Goal: Task Accomplishment & Management: Manage account settings

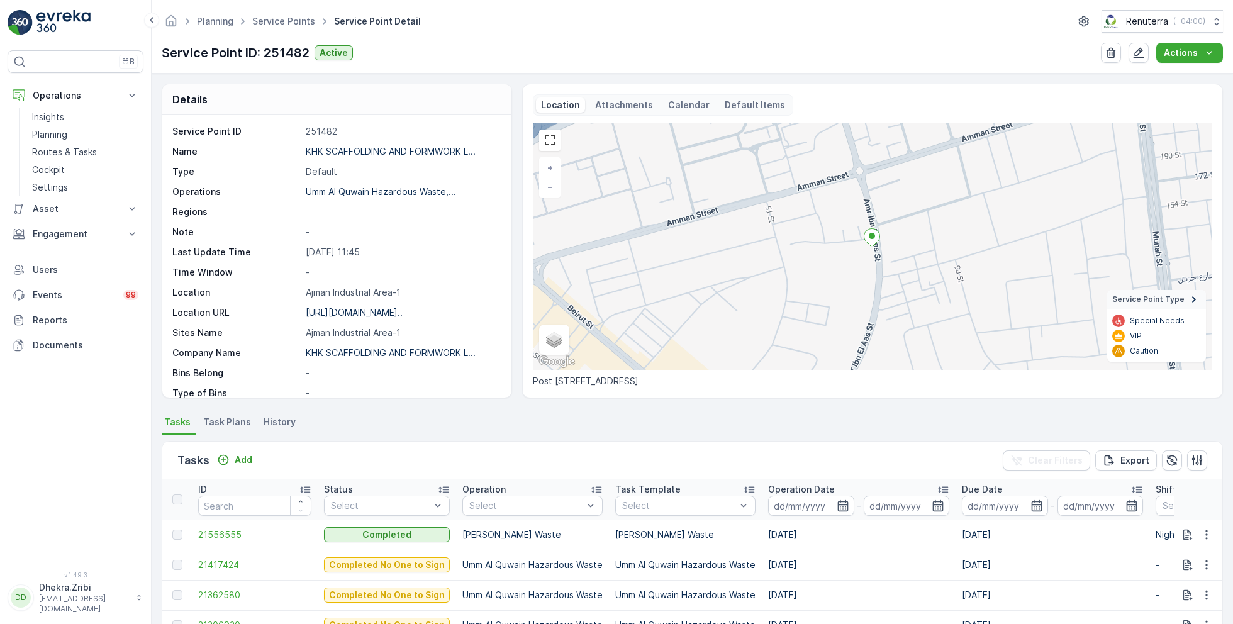
click at [299, 25] on link "Service Points" at bounding box center [283, 21] width 63 height 11
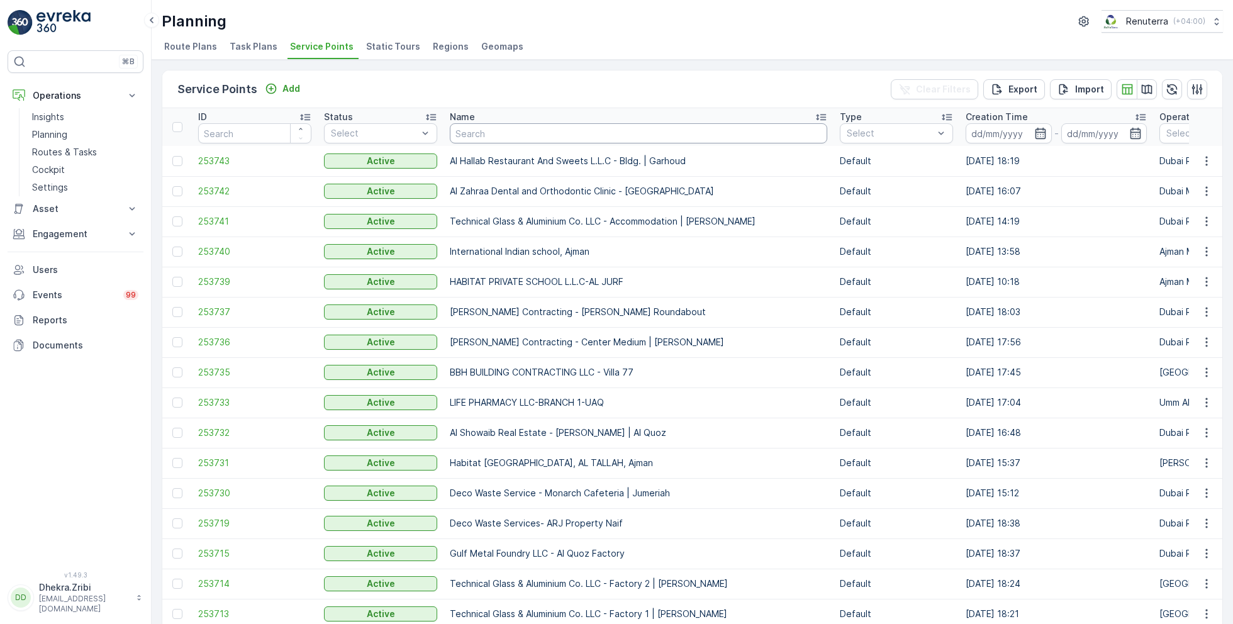
click at [538, 129] on input "text" at bounding box center [638, 133] width 377 height 20
type input "oyo"
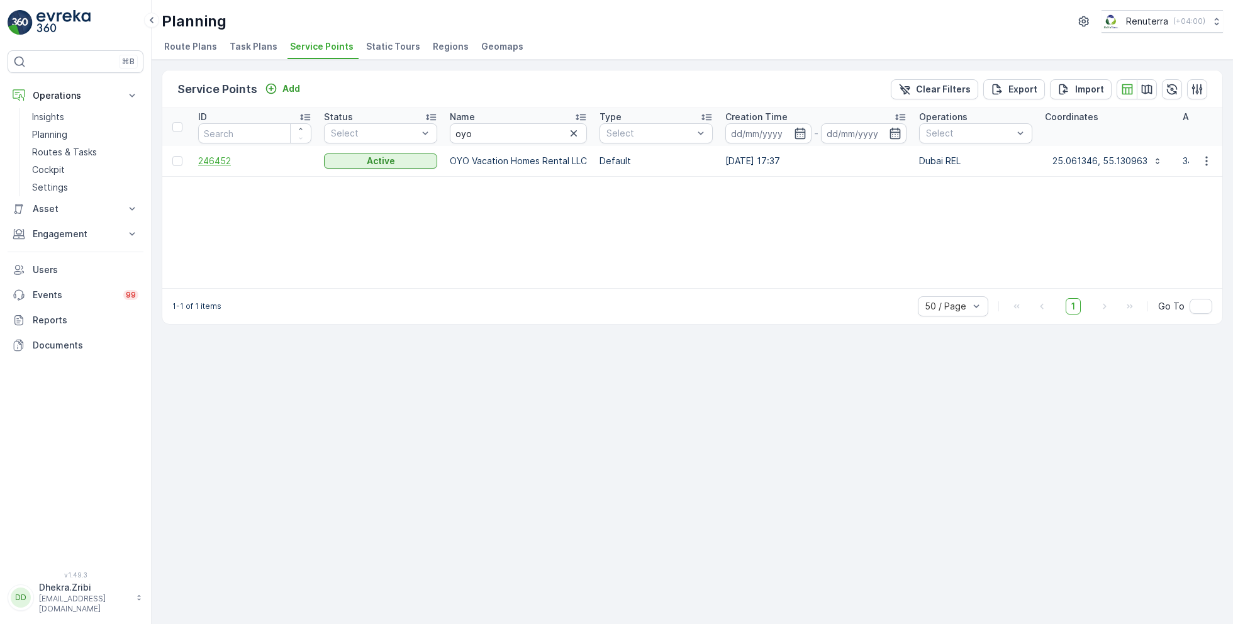
click at [217, 157] on span "246452" at bounding box center [254, 161] width 113 height 13
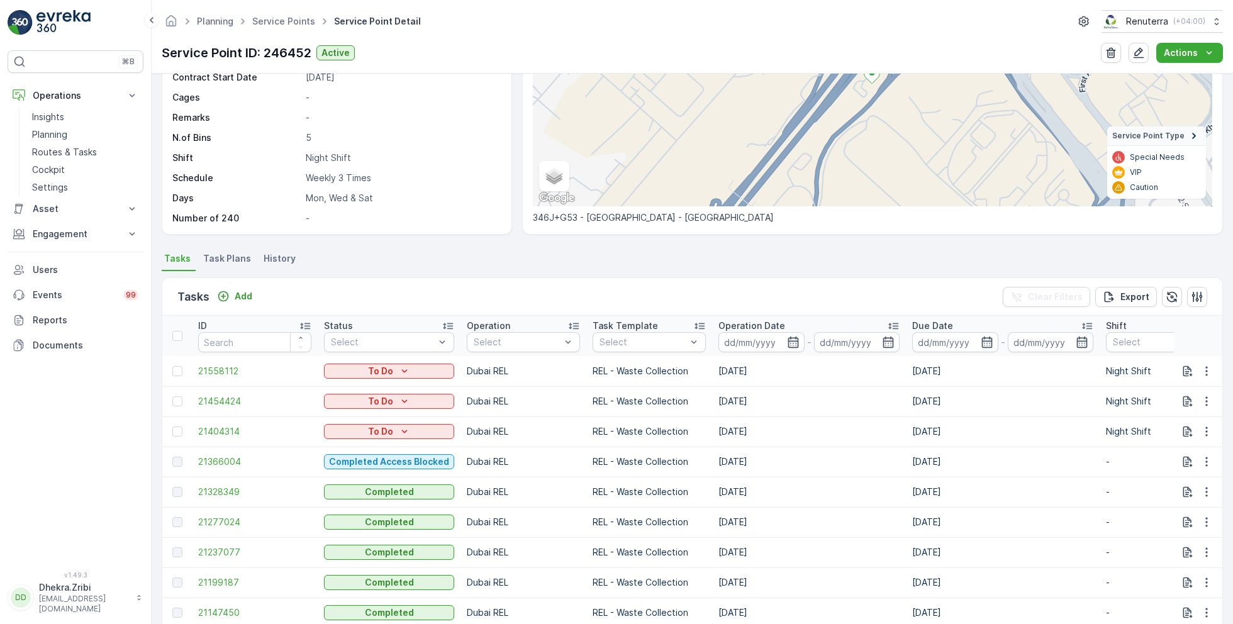
scroll to position [165, 0]
click at [219, 248] on li "Task Plans" at bounding box center [228, 258] width 55 height 21
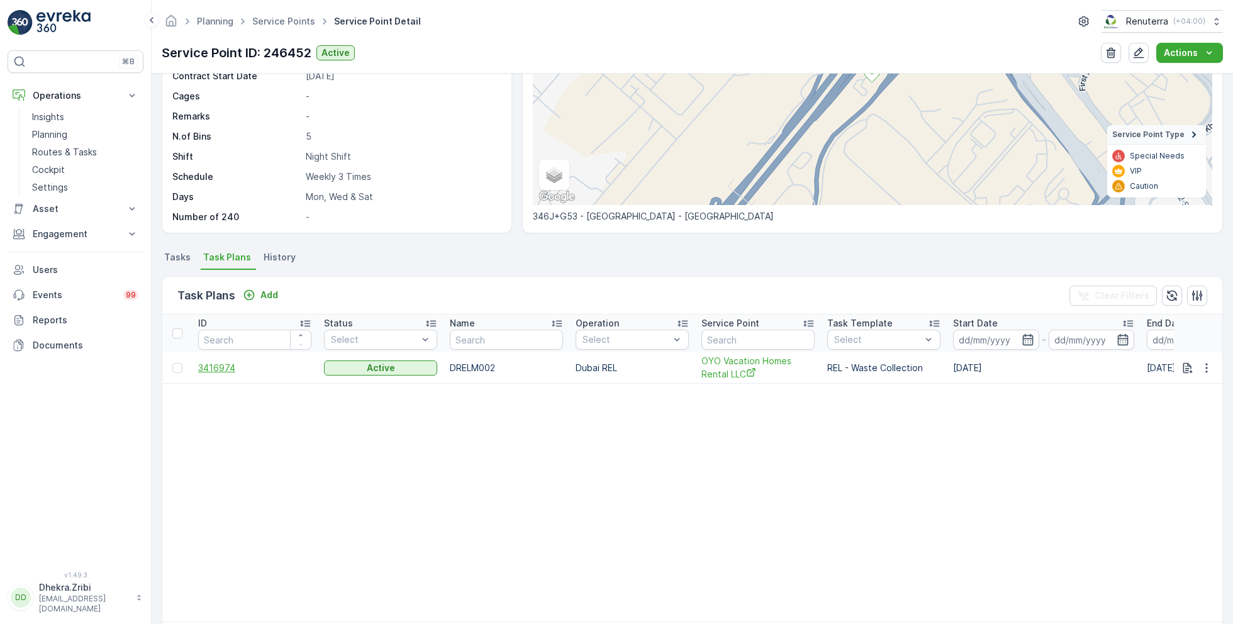
click at [220, 364] on span "3416974" at bounding box center [254, 368] width 113 height 13
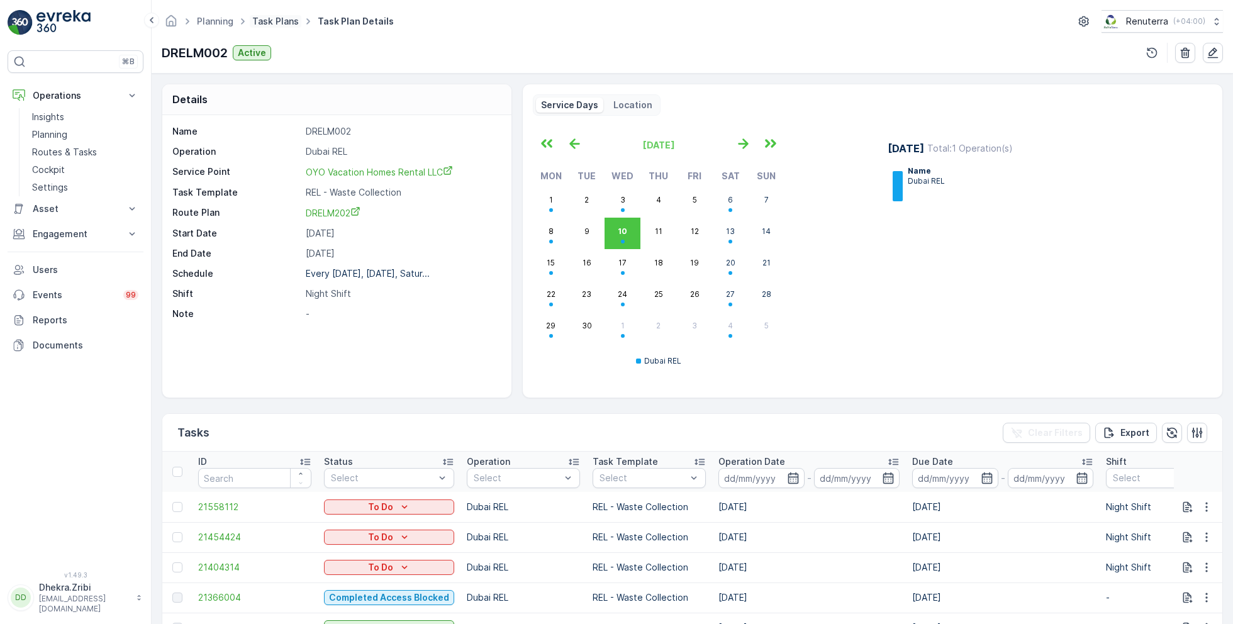
click at [269, 20] on link "Task Plans" at bounding box center [275, 21] width 47 height 11
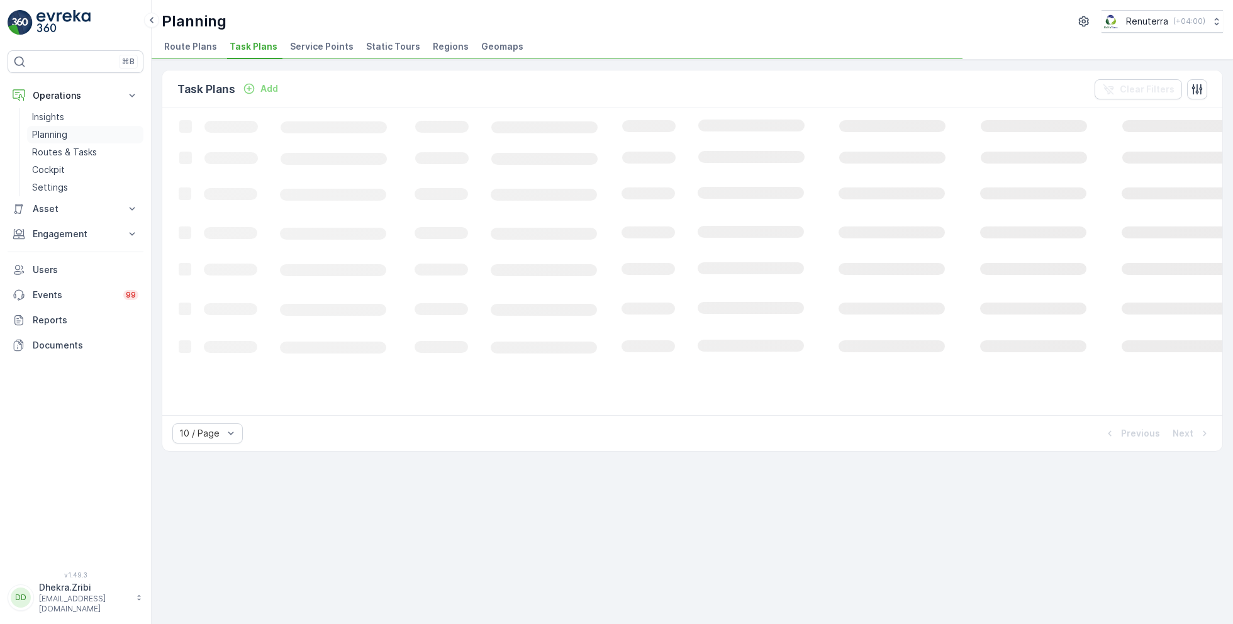
click at [58, 135] on p "Planning" at bounding box center [49, 134] width 35 height 13
click at [330, 40] on span "Service Points" at bounding box center [322, 46] width 64 height 13
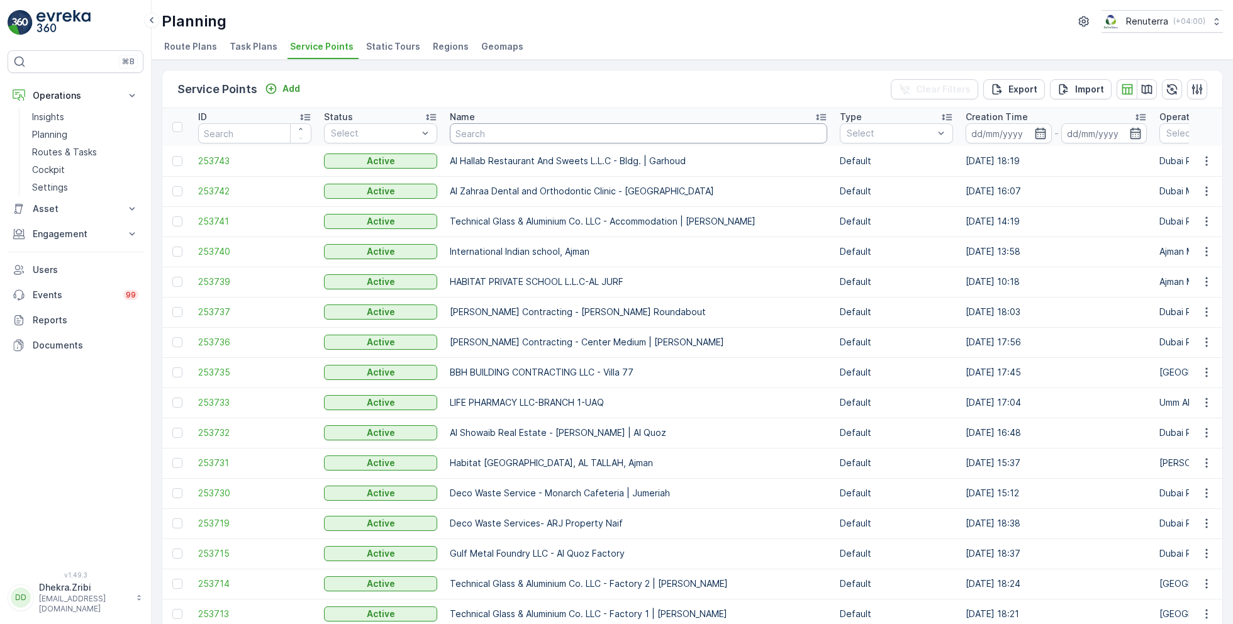
click at [565, 130] on input "text" at bounding box center [638, 133] width 377 height 20
type input "sant ma"
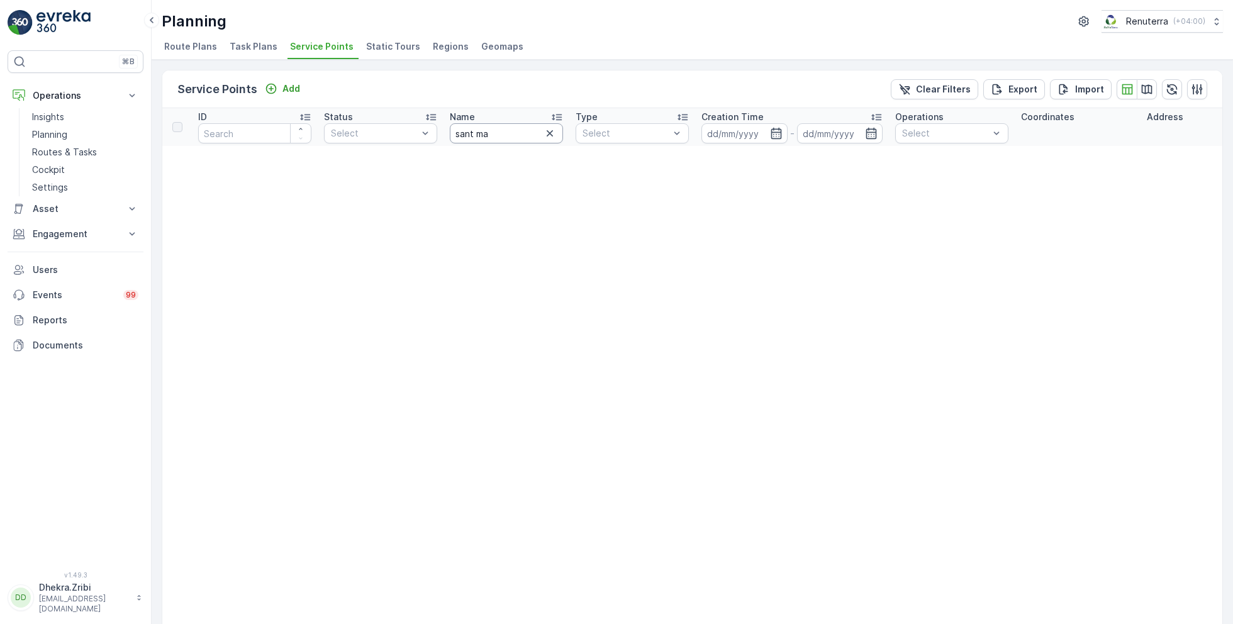
click at [504, 131] on input "sant ma" at bounding box center [506, 133] width 113 height 20
type input "al"
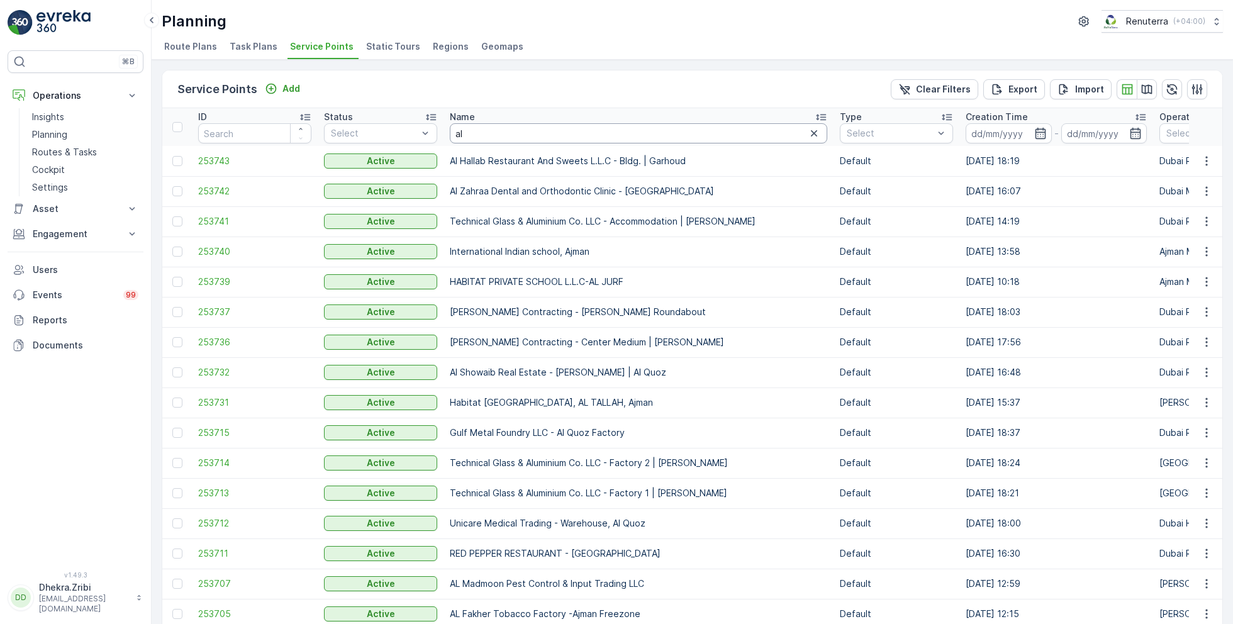
click at [480, 139] on input "al" at bounding box center [638, 133] width 377 height 20
type input "alcan"
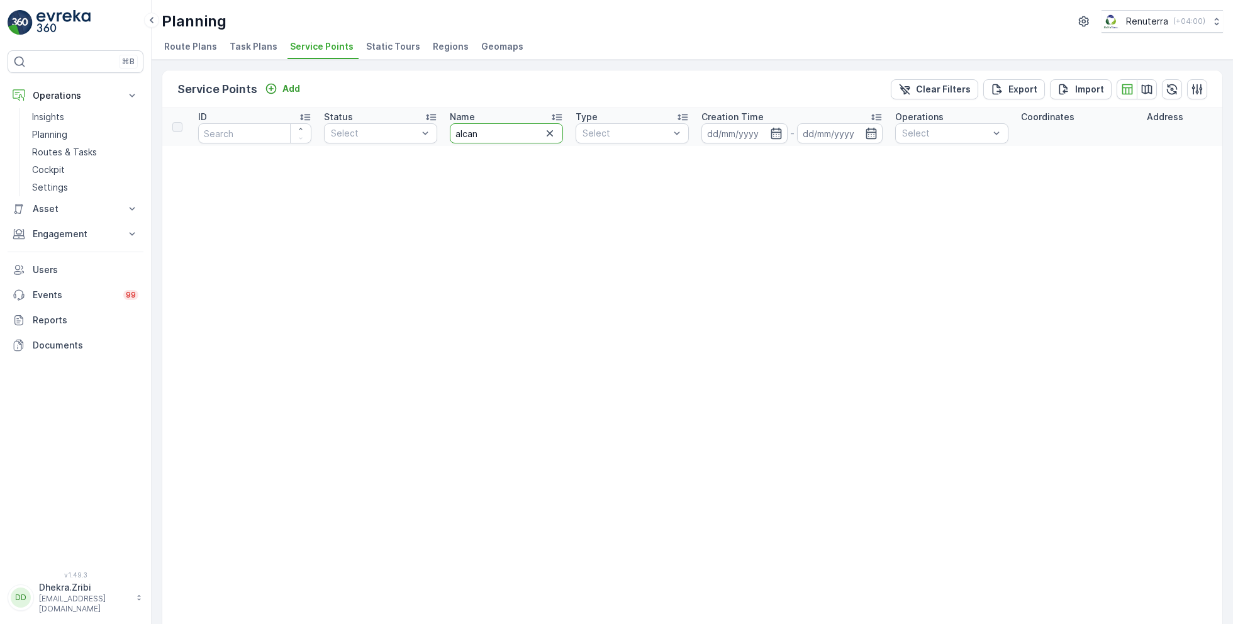
click at [497, 135] on input "alcan" at bounding box center [506, 133] width 113 height 20
type input "al"
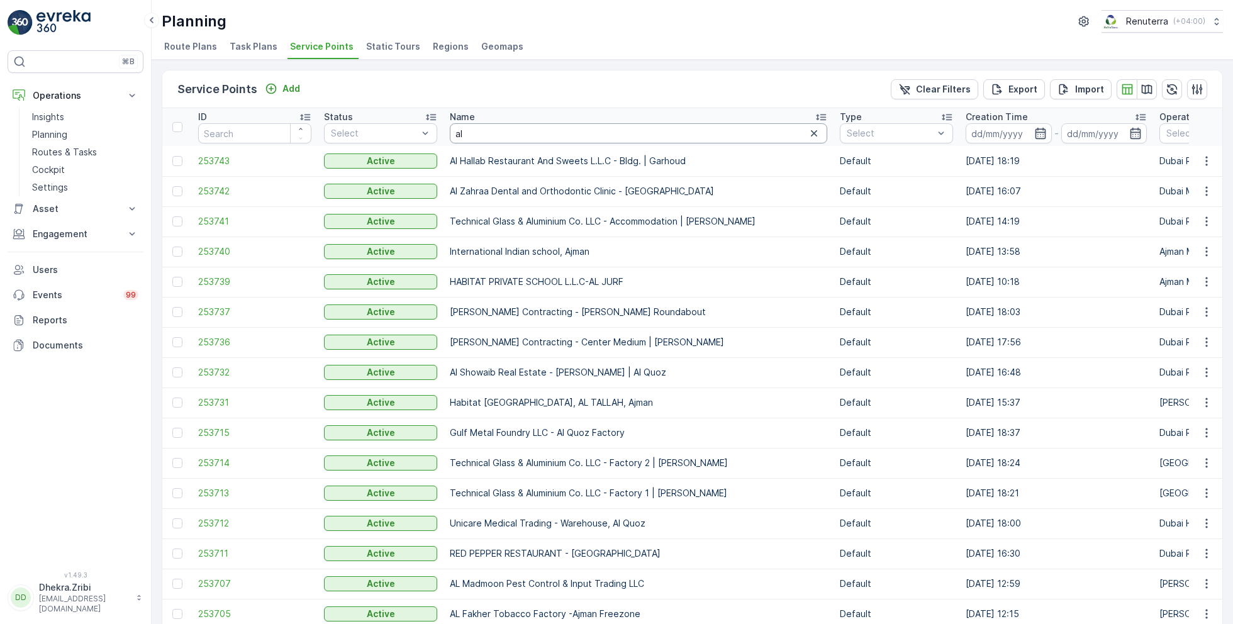
click at [484, 135] on input "al" at bounding box center [638, 133] width 377 height 20
type input "al can"
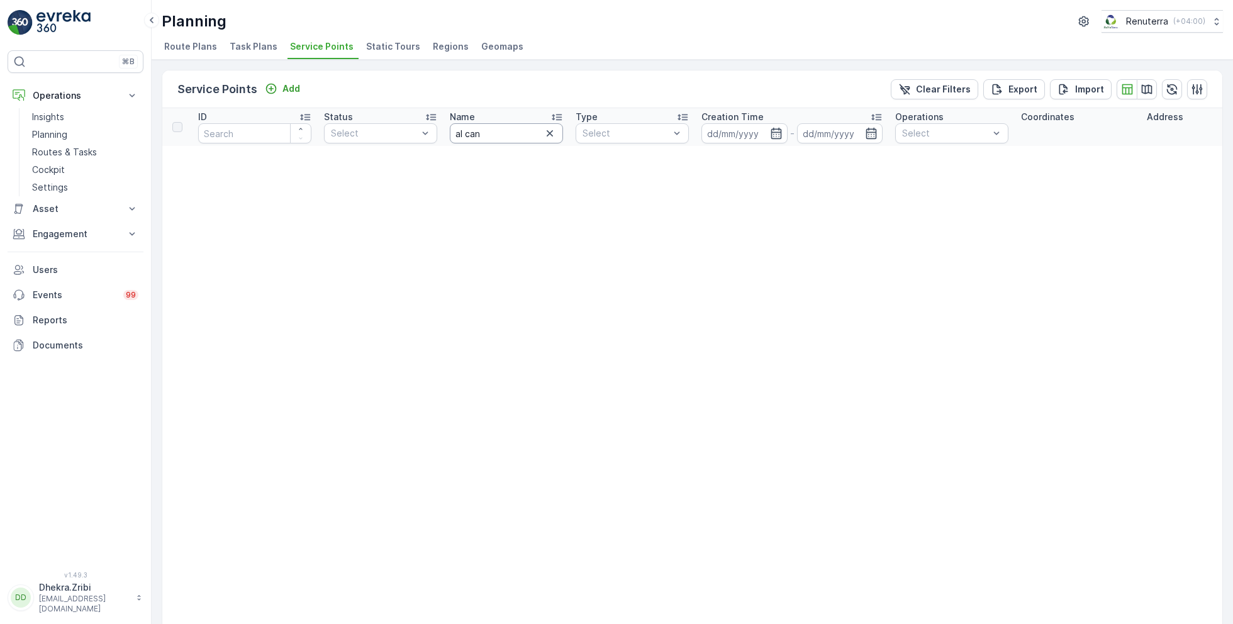
click at [496, 135] on input "al can" at bounding box center [506, 133] width 113 height 20
type input "ali"
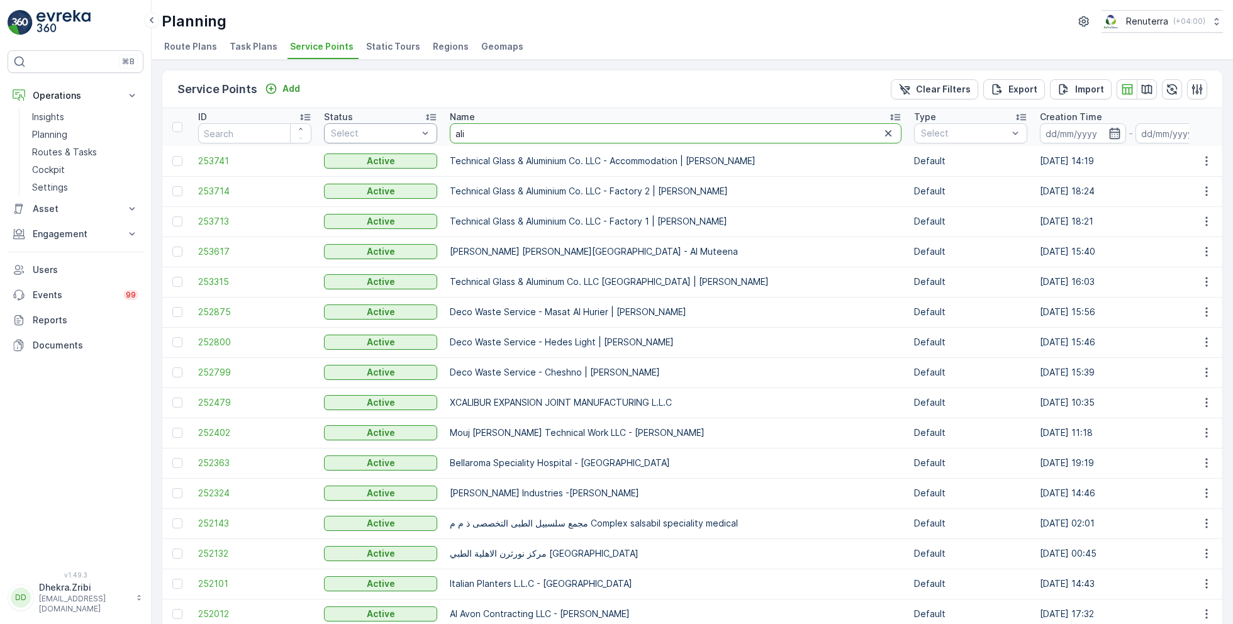
drag, startPoint x: 499, startPoint y: 139, endPoint x: 432, endPoint y: 140, distance: 67.3
type input "a"
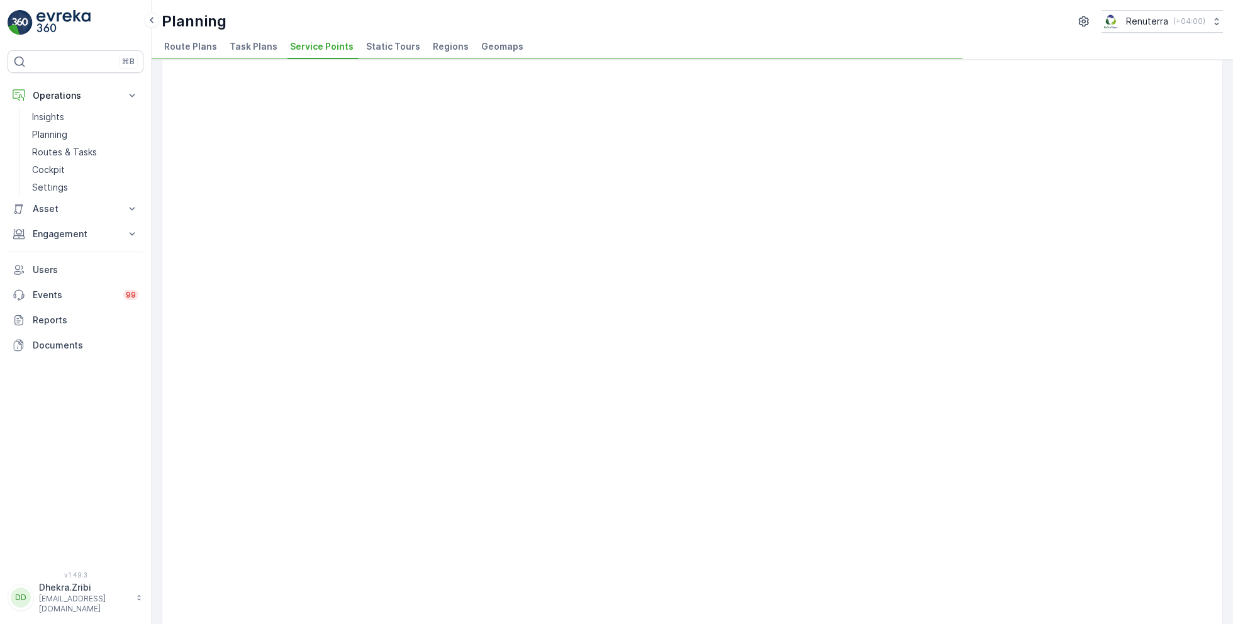
scroll to position [548, 0]
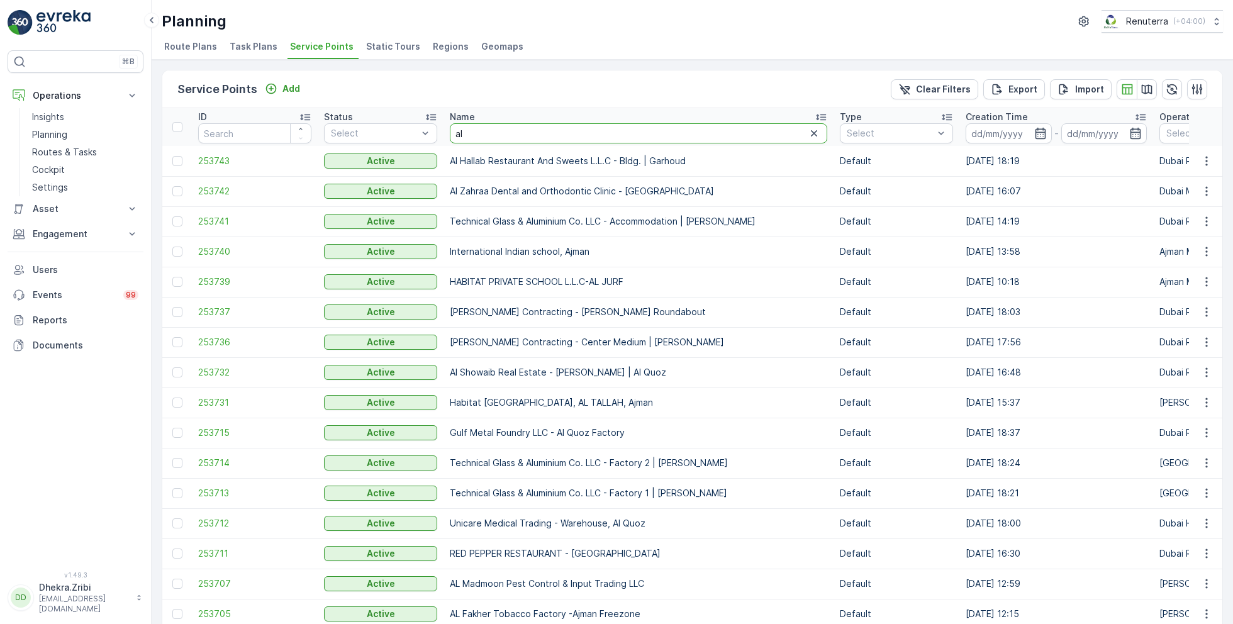
click at [509, 137] on input "al" at bounding box center [638, 133] width 377 height 20
type input "al rashid"
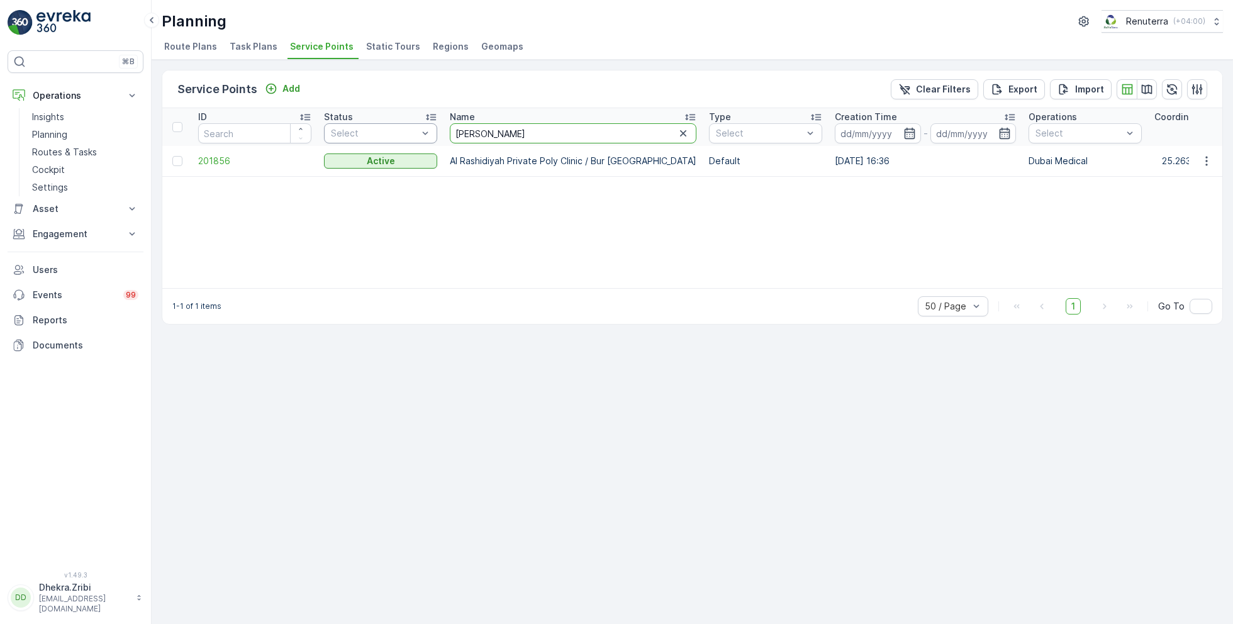
drag, startPoint x: 529, startPoint y: 136, endPoint x: 424, endPoint y: 136, distance: 104.4
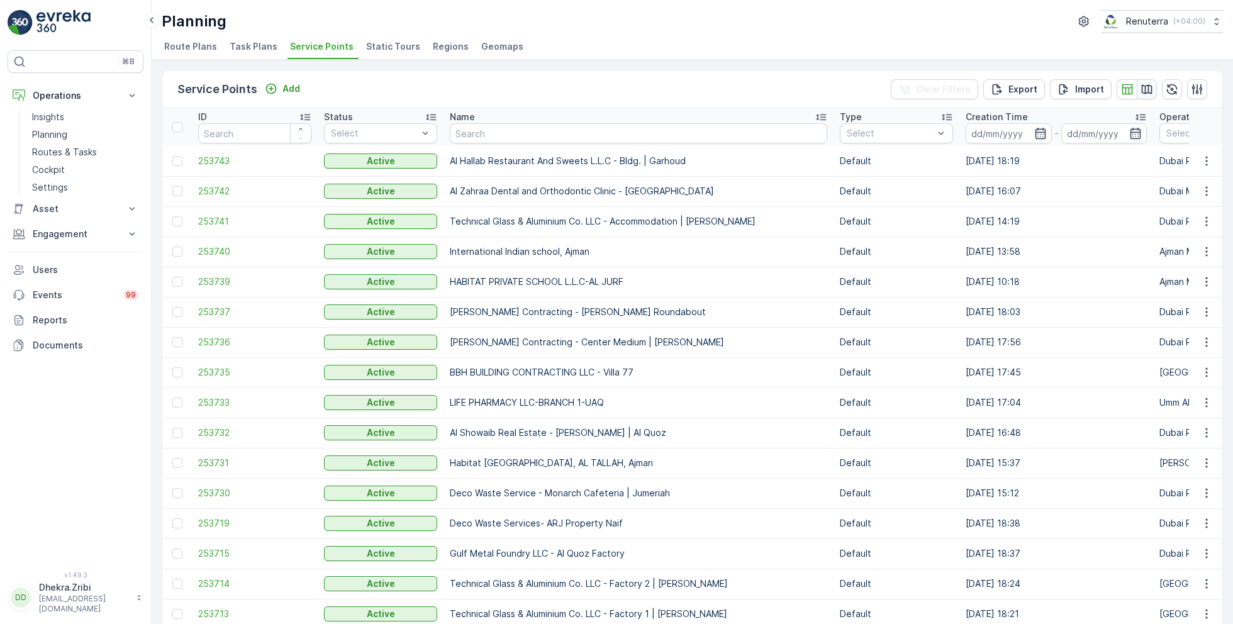
click at [1142, 88] on icon "button" at bounding box center [1146, 88] width 11 height 9
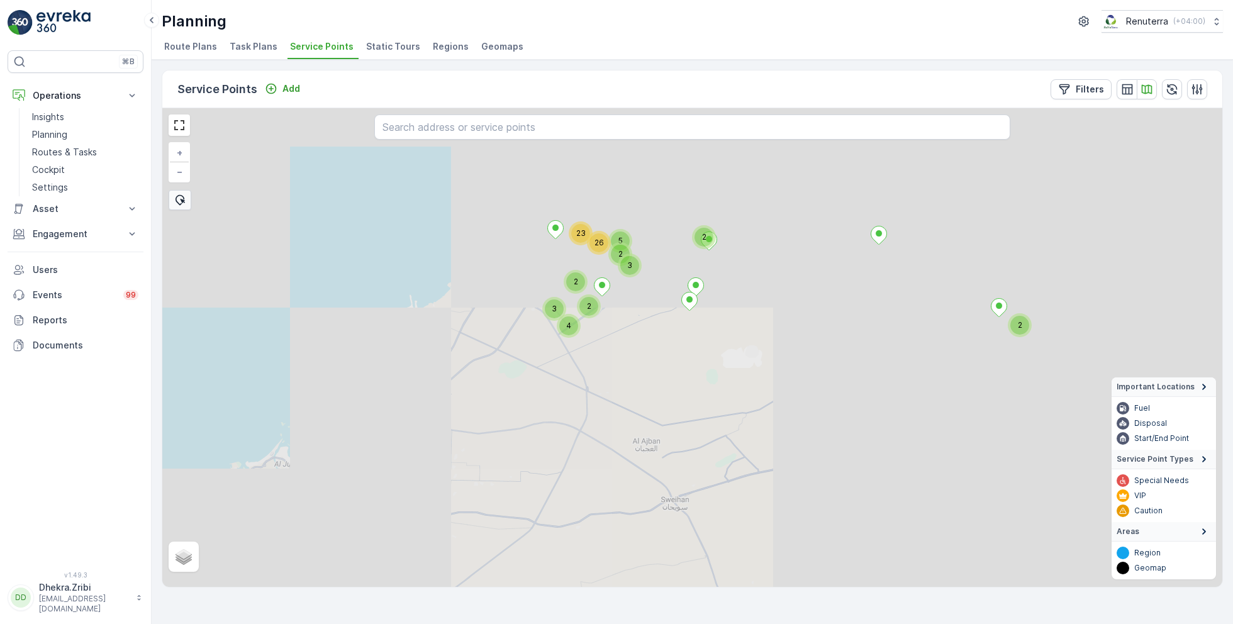
drag, startPoint x: 662, startPoint y: 370, endPoint x: 662, endPoint y: 492, distance: 122.0
click at [663, 493] on div "2 2 2 23 5 2 26 3 2 4 3 + − Satellite Roadmap Terrain Hybrid Leaflet Important …" at bounding box center [692, 347] width 1060 height 479
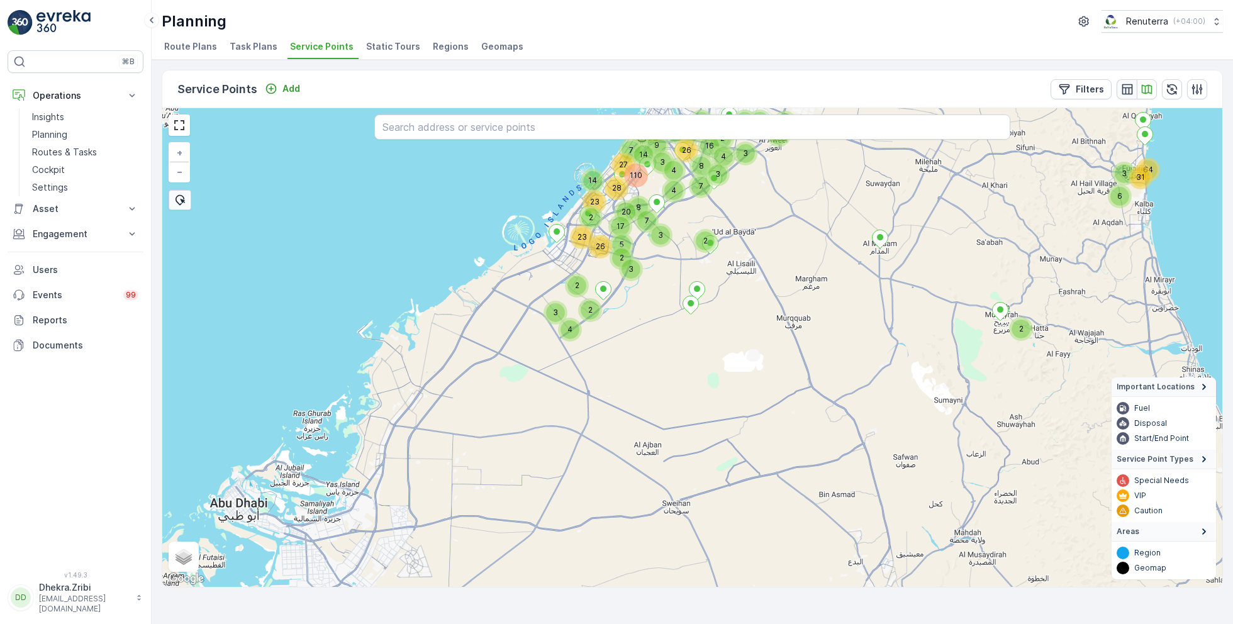
click at [1126, 83] on icon "button" at bounding box center [1127, 89] width 13 height 13
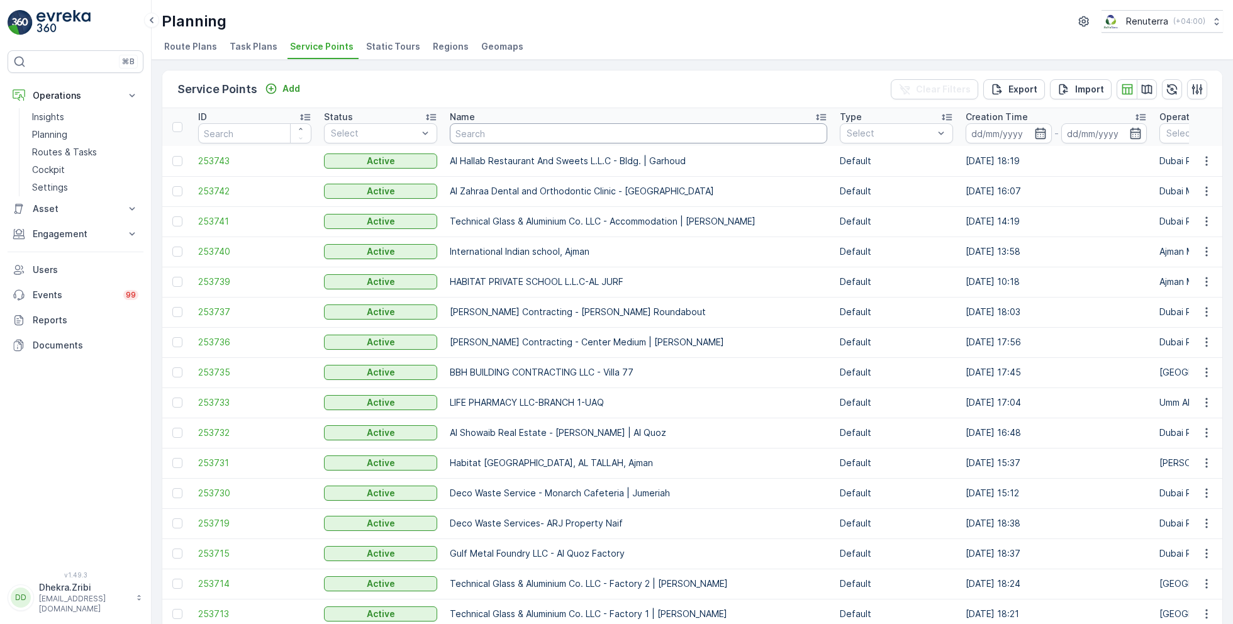
click at [504, 132] on input "text" at bounding box center [638, 133] width 377 height 20
type input "ahl"
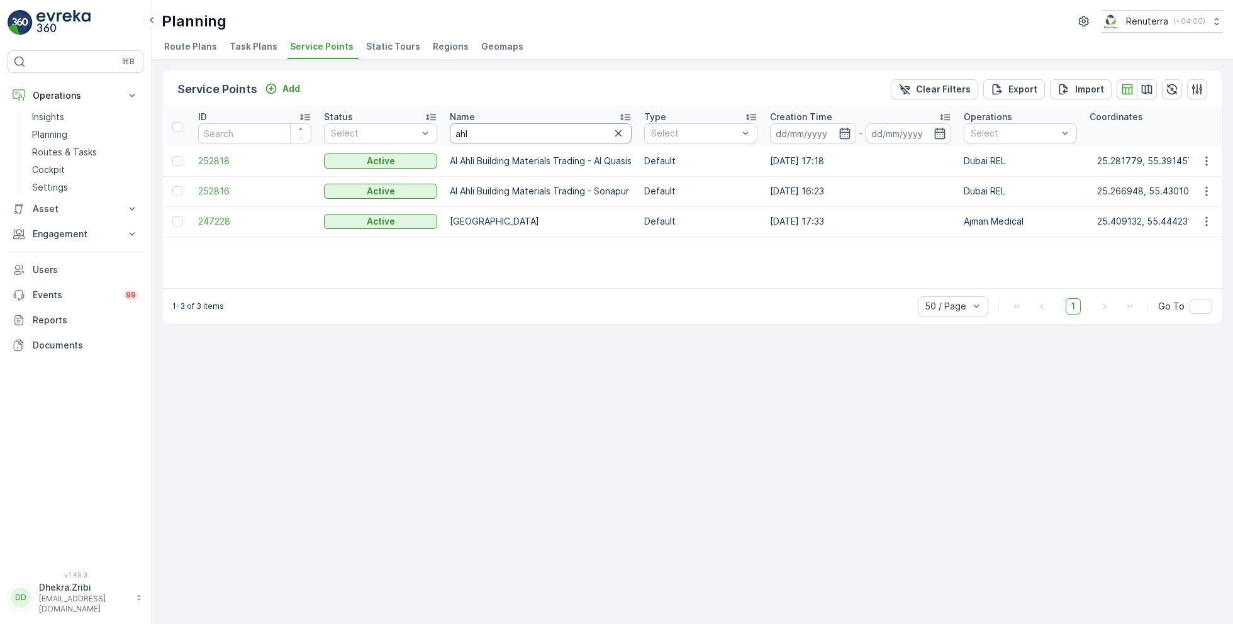
click at [492, 138] on input "ahl" at bounding box center [541, 133] width 182 height 20
click at [483, 130] on input "ahl" at bounding box center [541, 133] width 182 height 20
type input "desert"
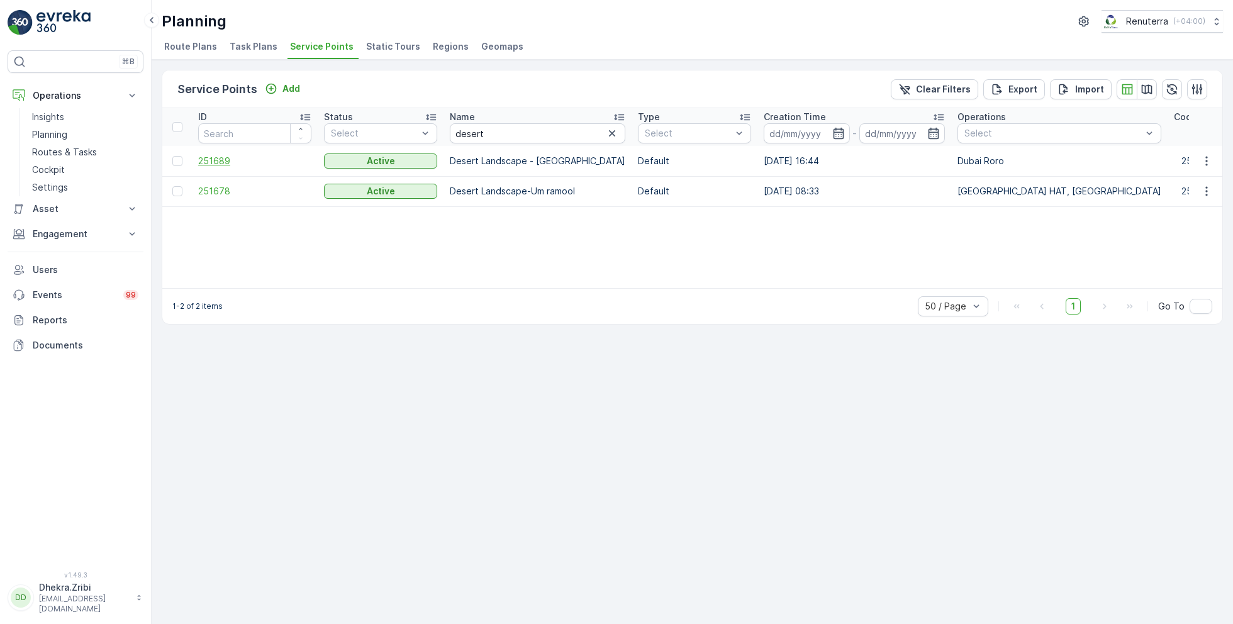
click at [211, 158] on span "251689" at bounding box center [254, 161] width 113 height 13
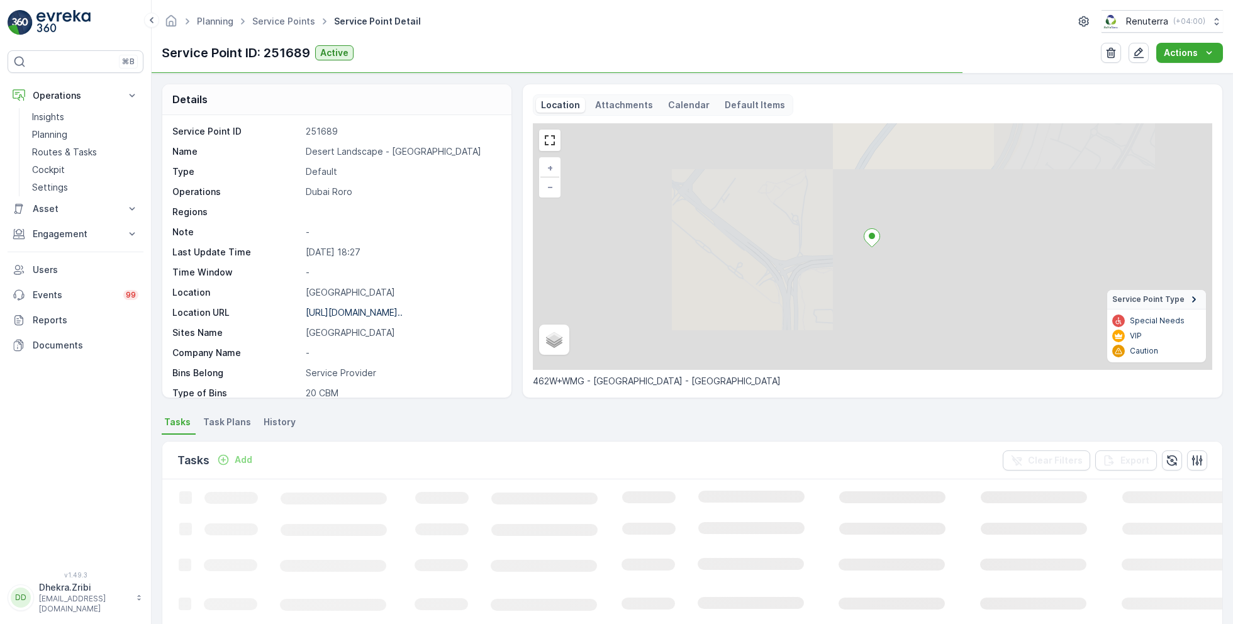
click at [359, 152] on p "Desert Landscape - Dubai Hills" at bounding box center [402, 151] width 192 height 13
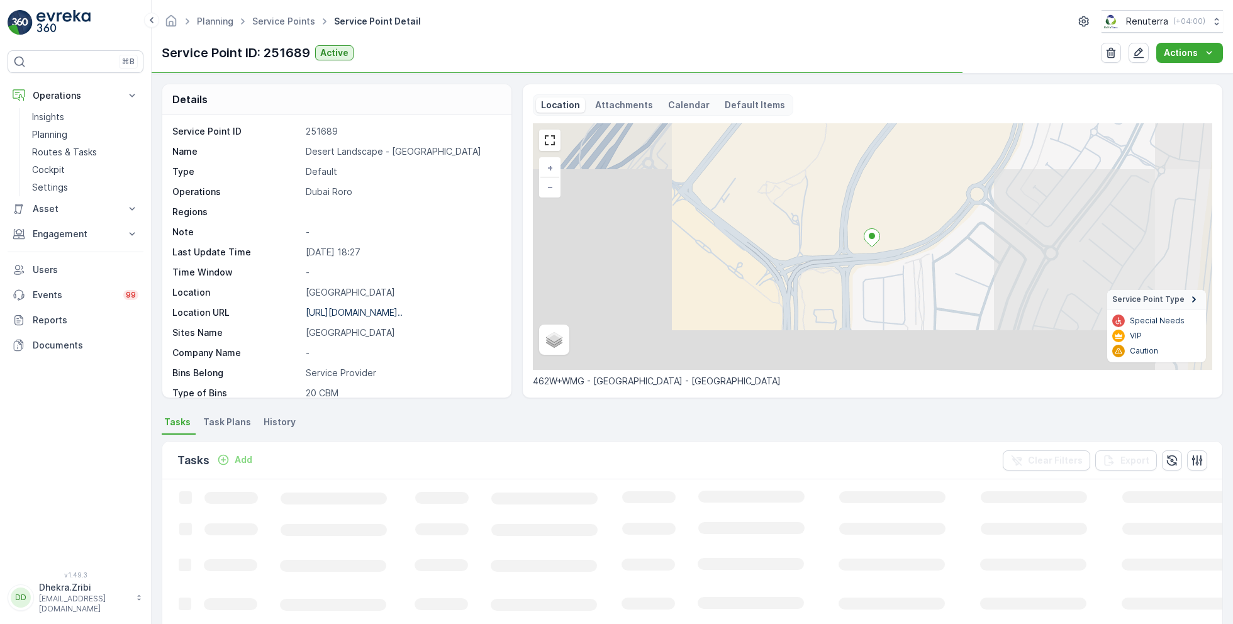
click at [359, 152] on p "Desert Landscape - Dubai Hills" at bounding box center [402, 151] width 192 height 13
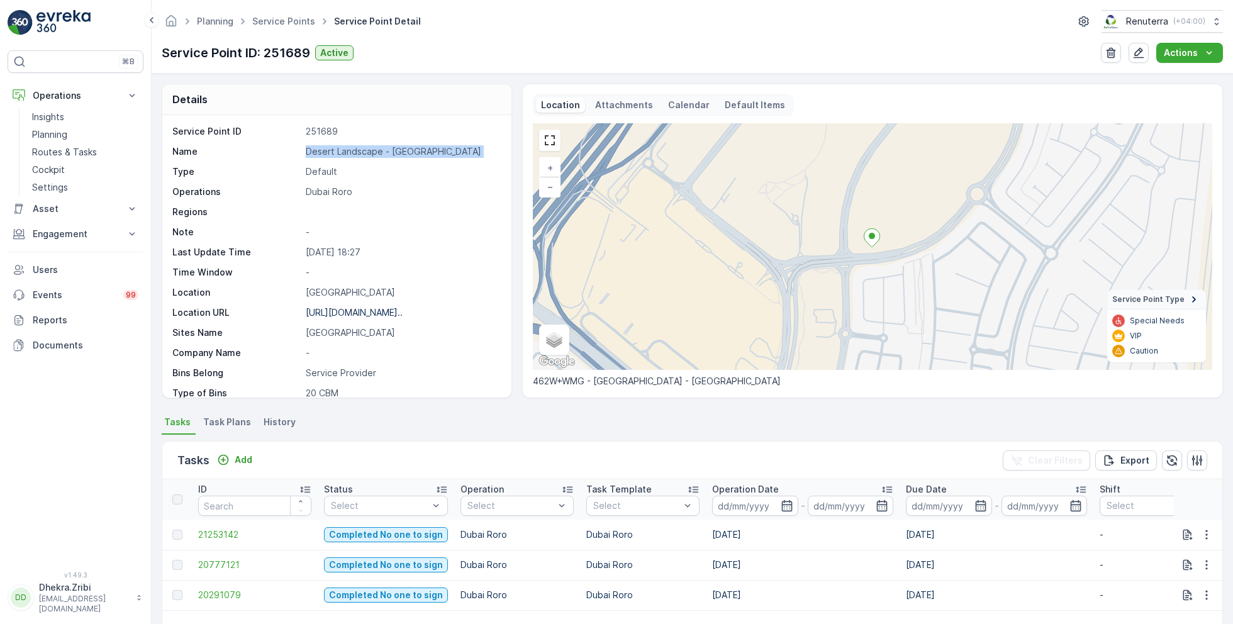
copy p "Desert Landscape - Dubai Hills"
click at [266, 21] on link "Service Points" at bounding box center [283, 21] width 63 height 11
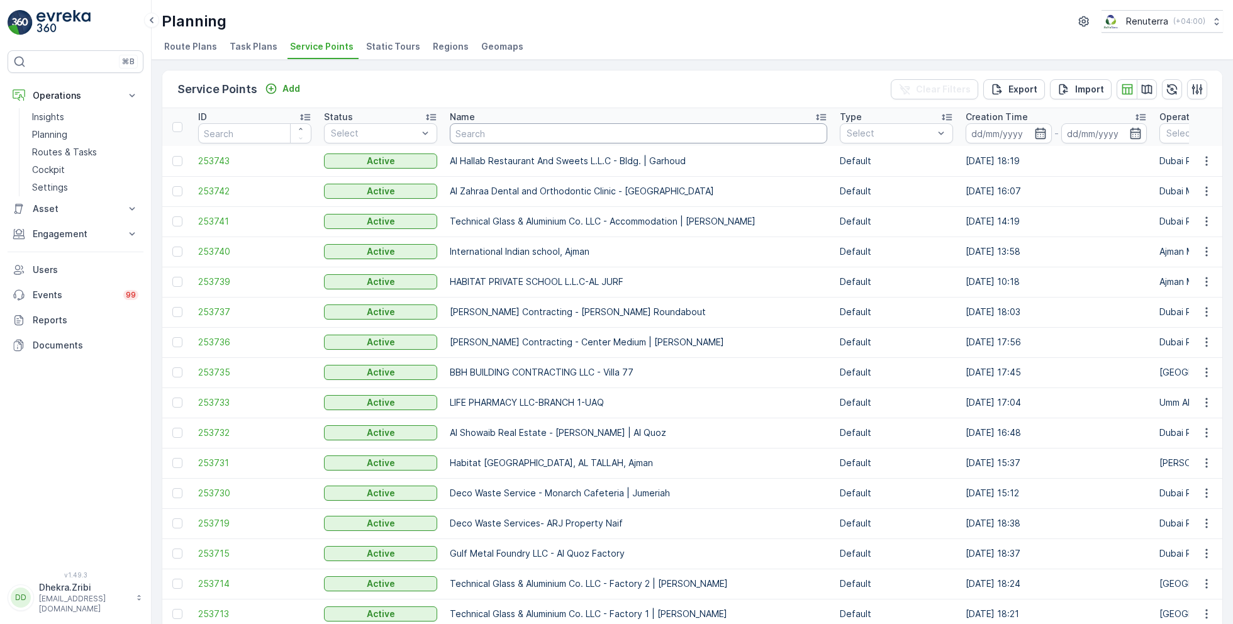
click at [479, 136] on input "text" at bounding box center [638, 133] width 377 height 20
type input "pkp"
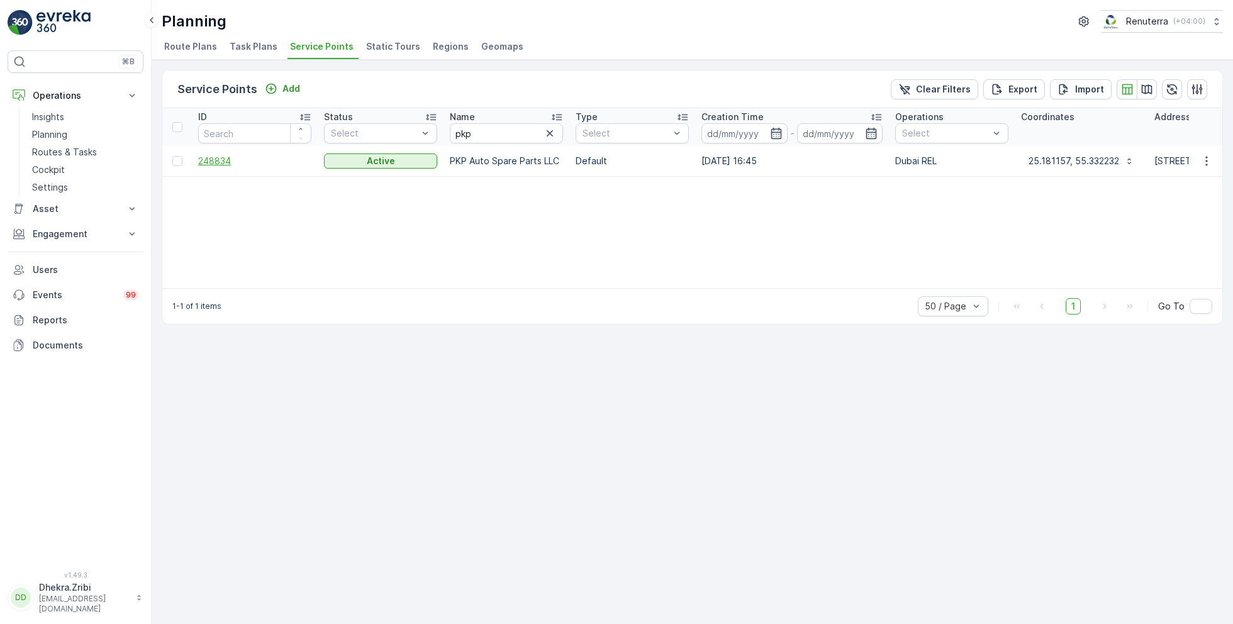
click at [213, 156] on span "248834" at bounding box center [254, 161] width 113 height 13
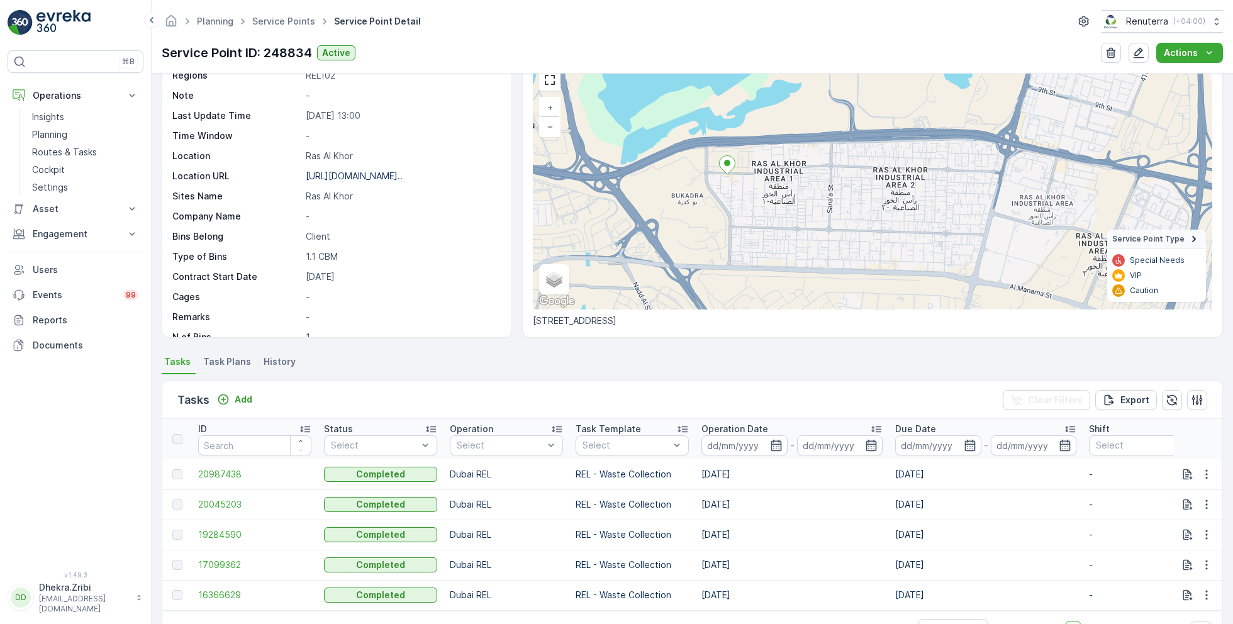
scroll to position [172, 0]
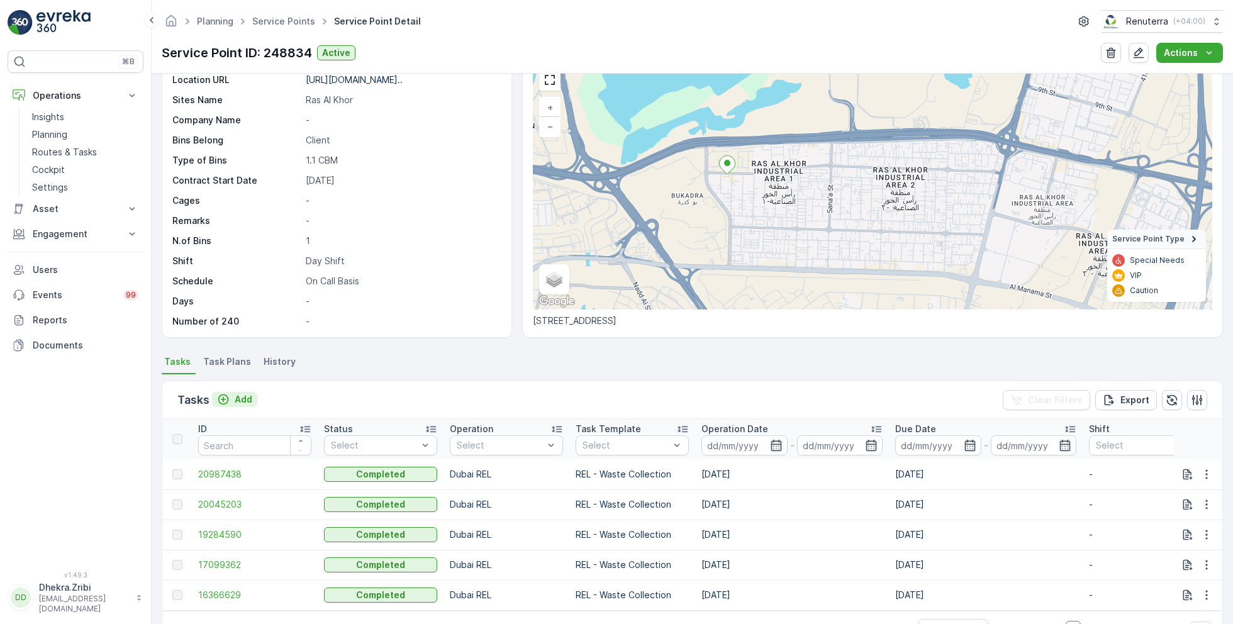
click at [244, 399] on p "Add" at bounding box center [244, 399] width 18 height 13
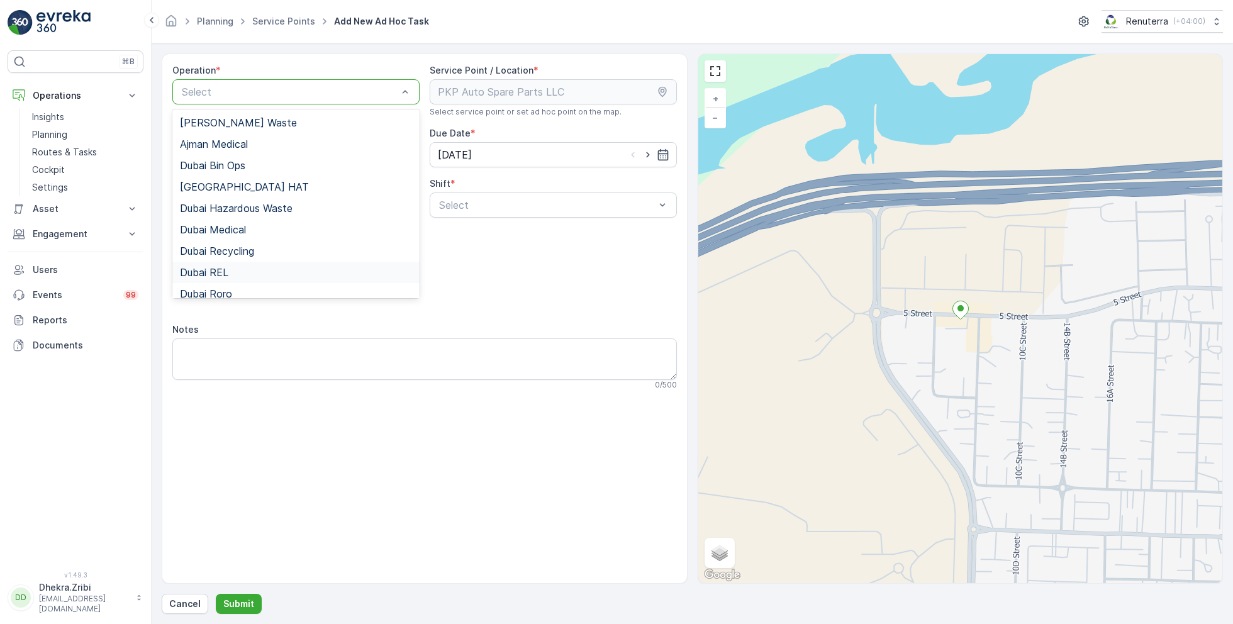
click at [223, 270] on span "Dubai REL" at bounding box center [204, 272] width 48 height 11
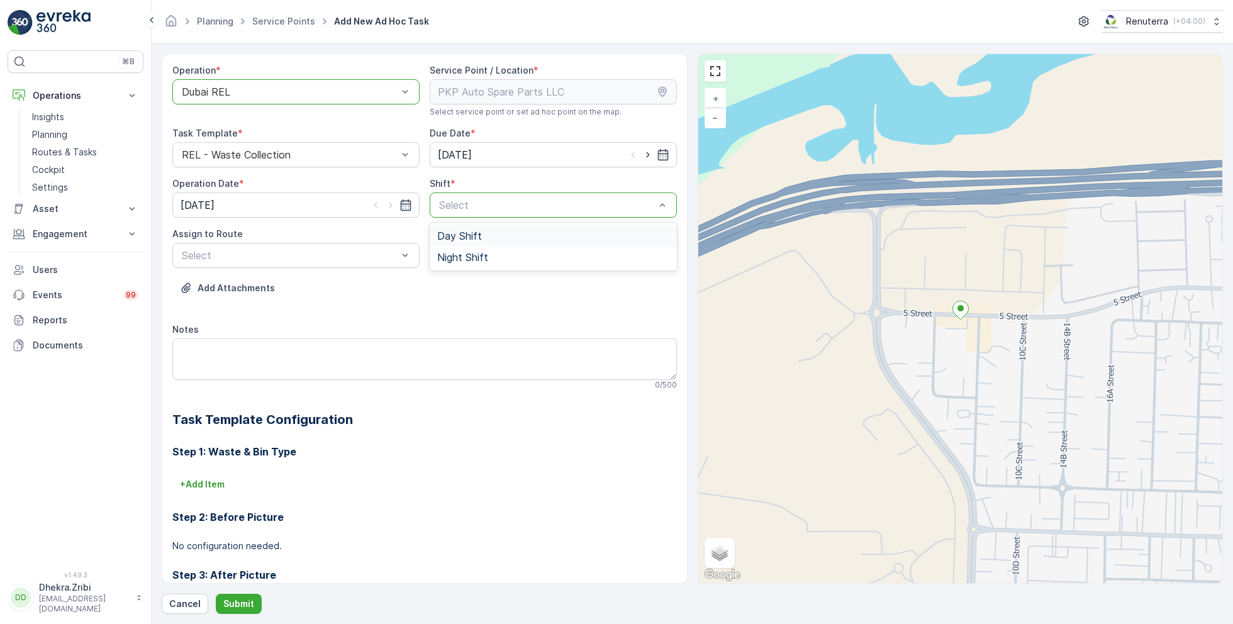
click at [460, 242] on div "Day Shift" at bounding box center [552, 235] width 247 height 21
click at [260, 246] on div "Select" at bounding box center [295, 255] width 247 height 25
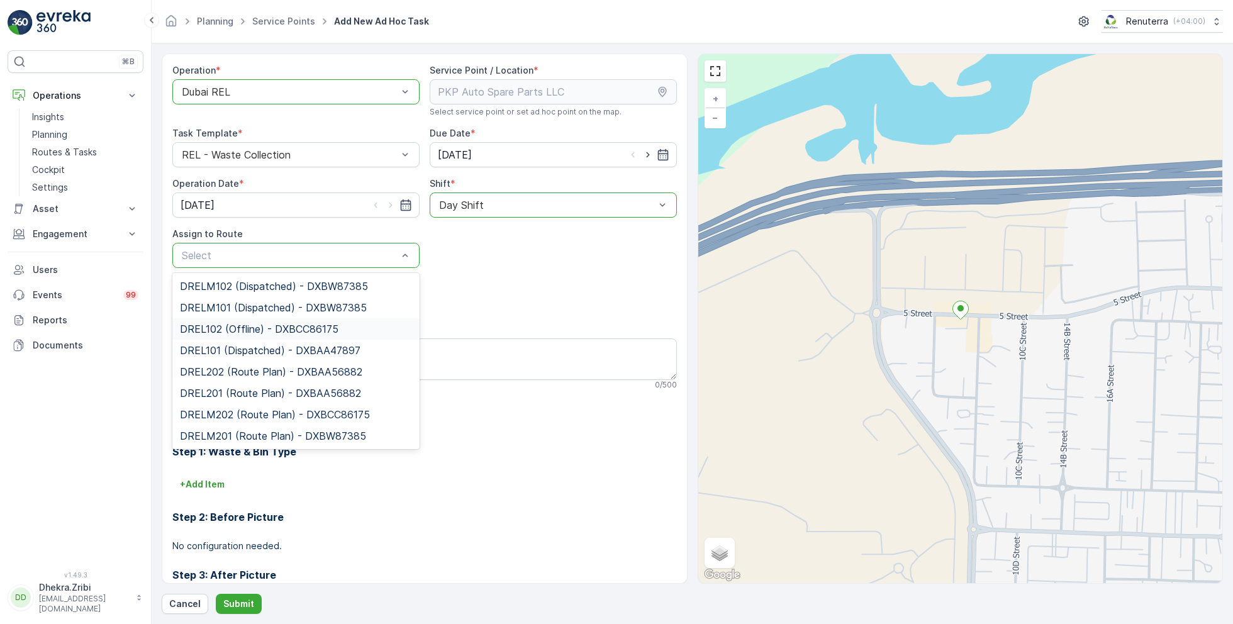
click at [240, 324] on span "DREL102 (Offline) - DXBCC86175" at bounding box center [259, 328] width 158 height 11
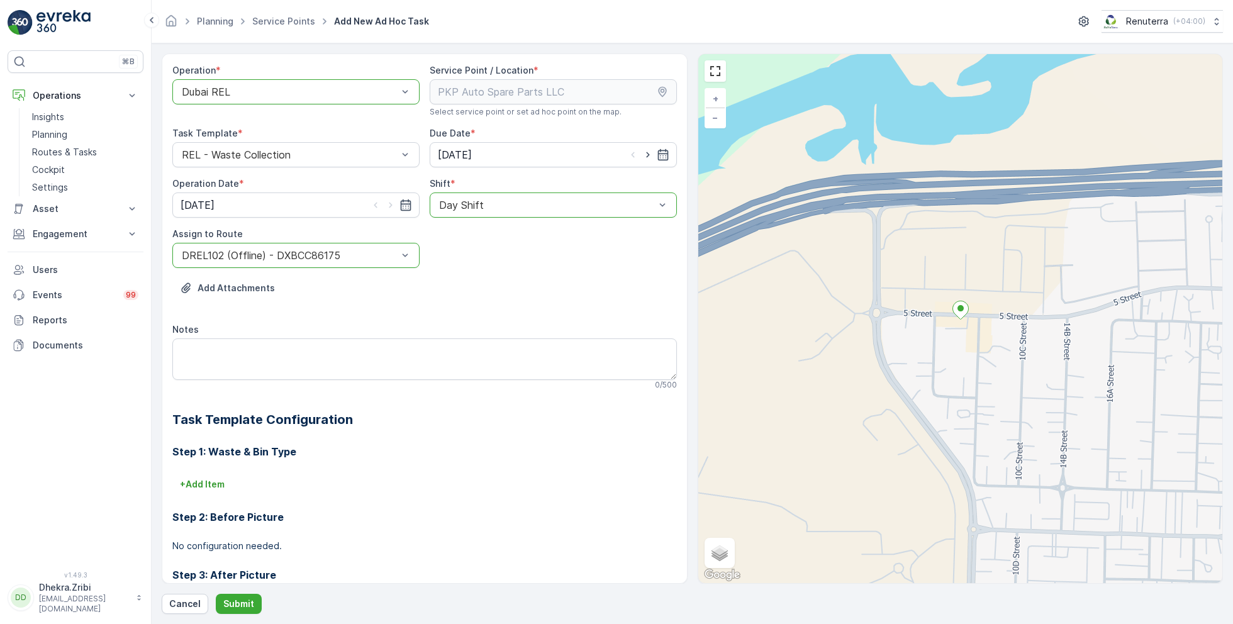
click at [236, 589] on div "Operation * option Dubai REL, selected. Dubai REL Service Point / Location * Se…" at bounding box center [692, 333] width 1061 height 560
click at [238, 599] on p "Submit" at bounding box center [238, 603] width 31 height 13
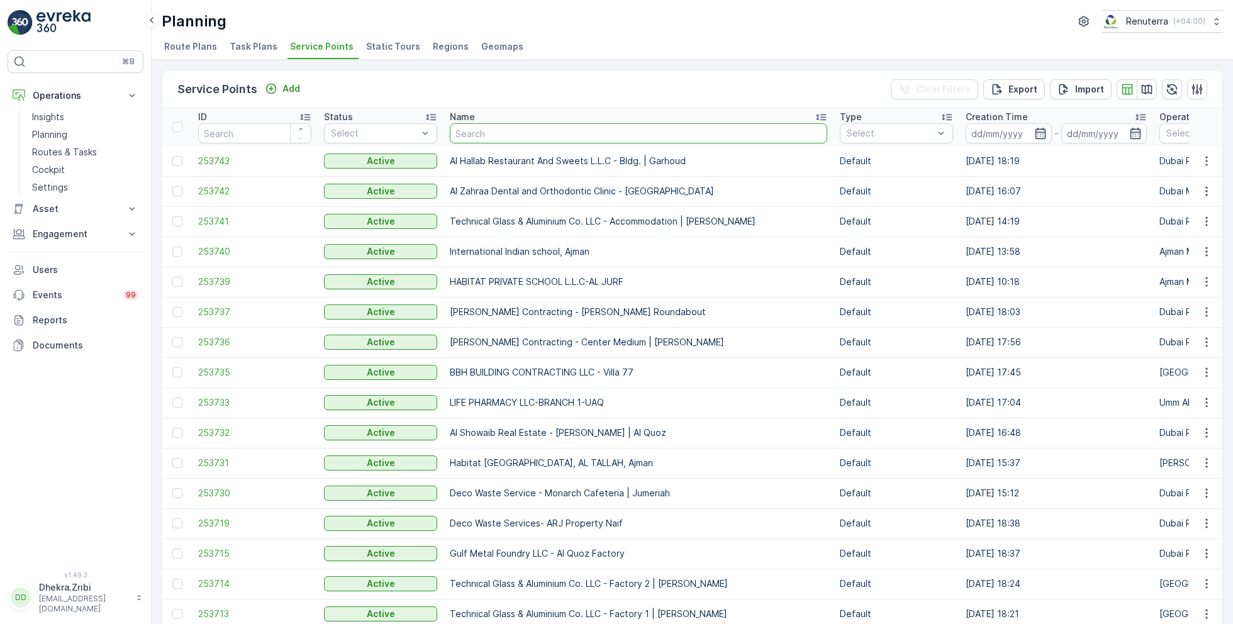
click at [555, 138] on input "text" at bounding box center [638, 133] width 377 height 20
type input "al barsa"
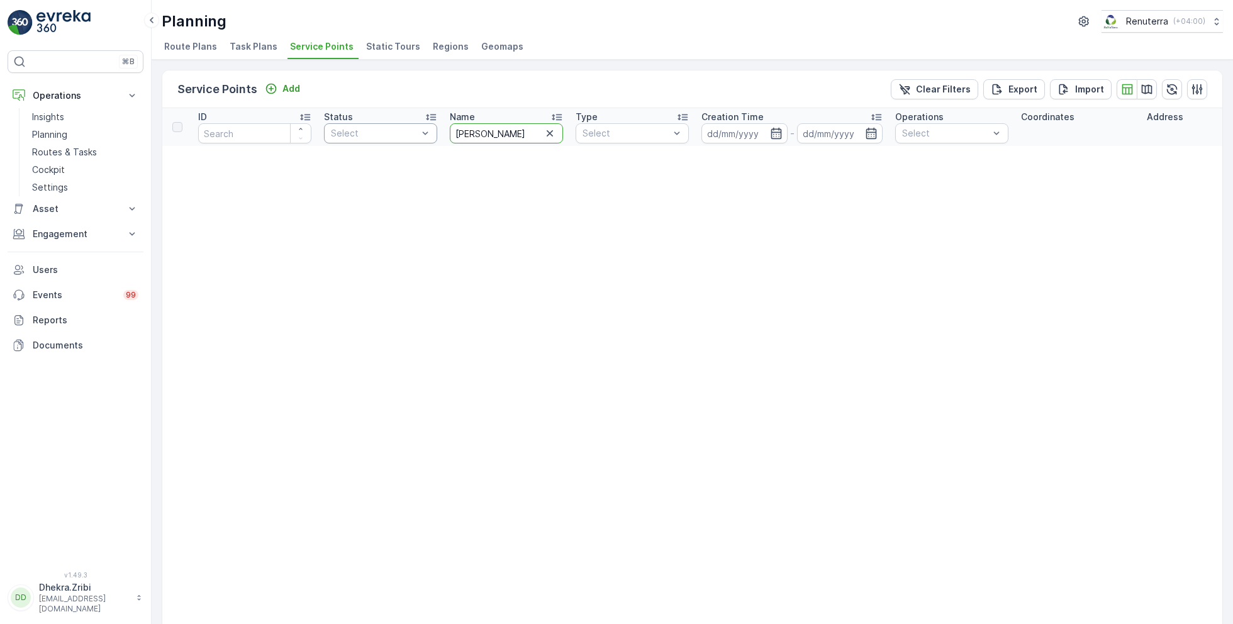
drag, startPoint x: 505, startPoint y: 137, endPoint x: 411, endPoint y: 126, distance: 94.3
type input "grand"
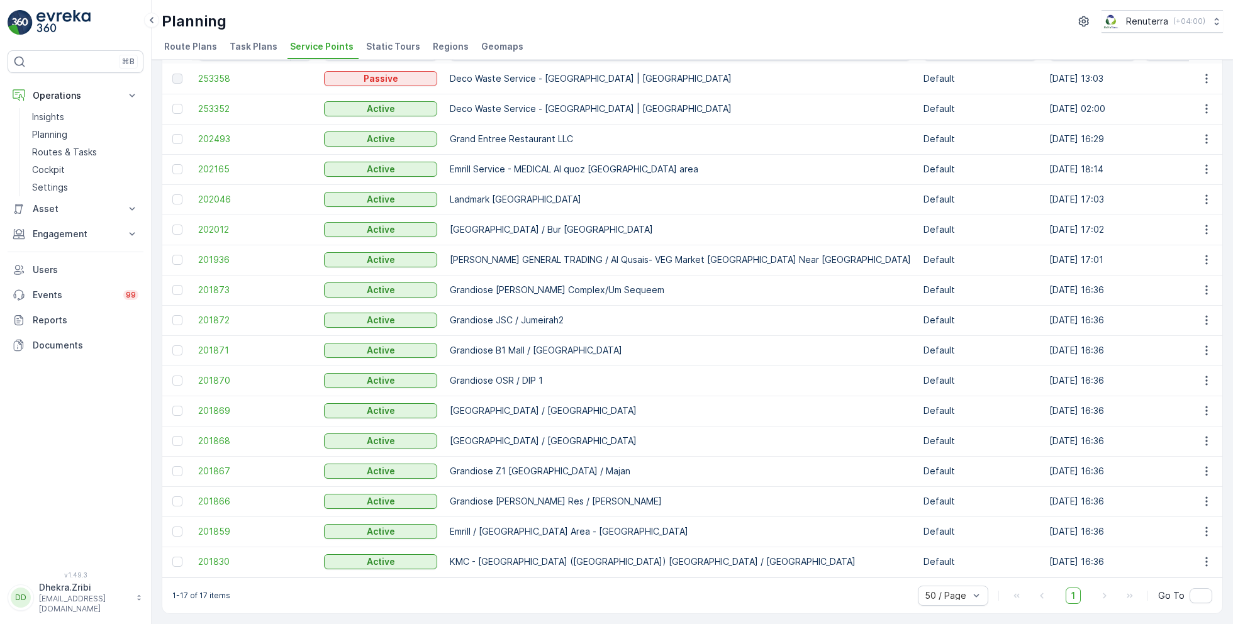
scroll to position [87, 0]
click at [216, 495] on span "201866" at bounding box center [254, 501] width 113 height 13
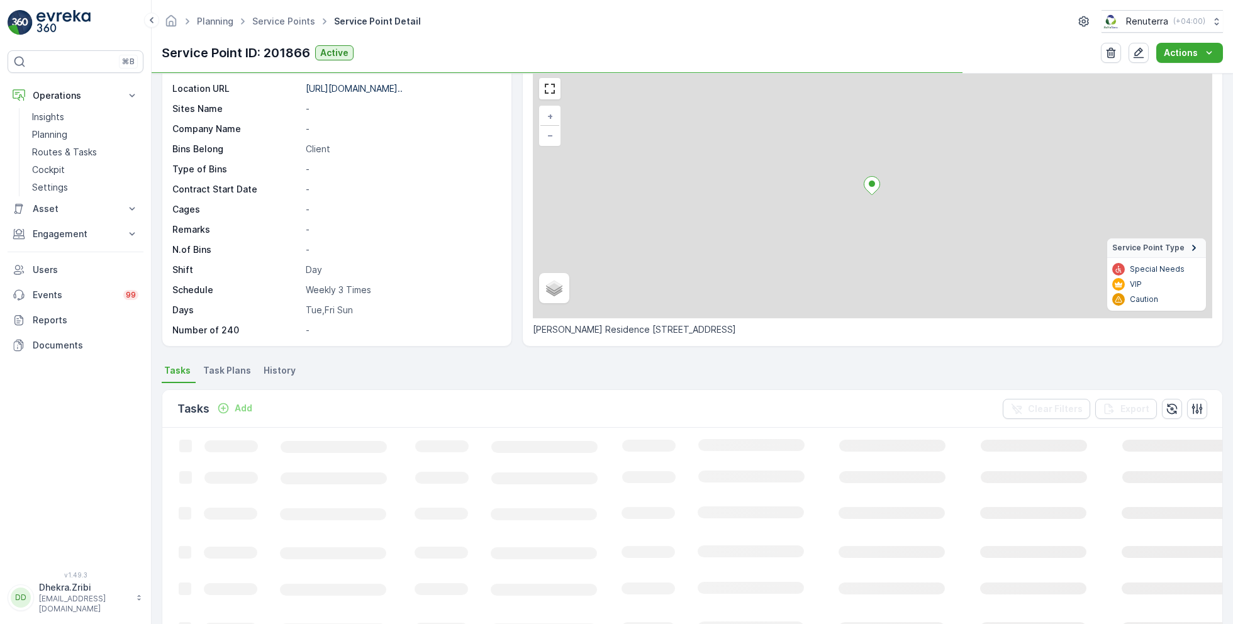
scroll to position [75, 0]
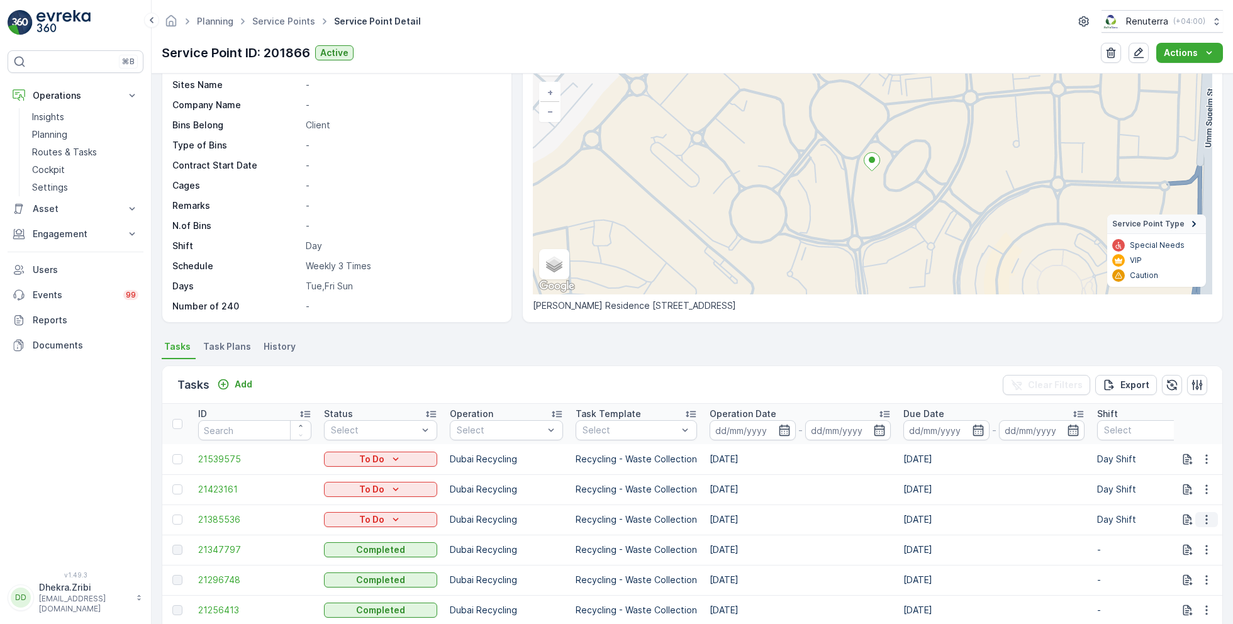
click at [1206, 518] on icon "button" at bounding box center [1206, 519] width 13 height 13
click at [1175, 453] on span "Change Route" at bounding box center [1173, 459] width 61 height 13
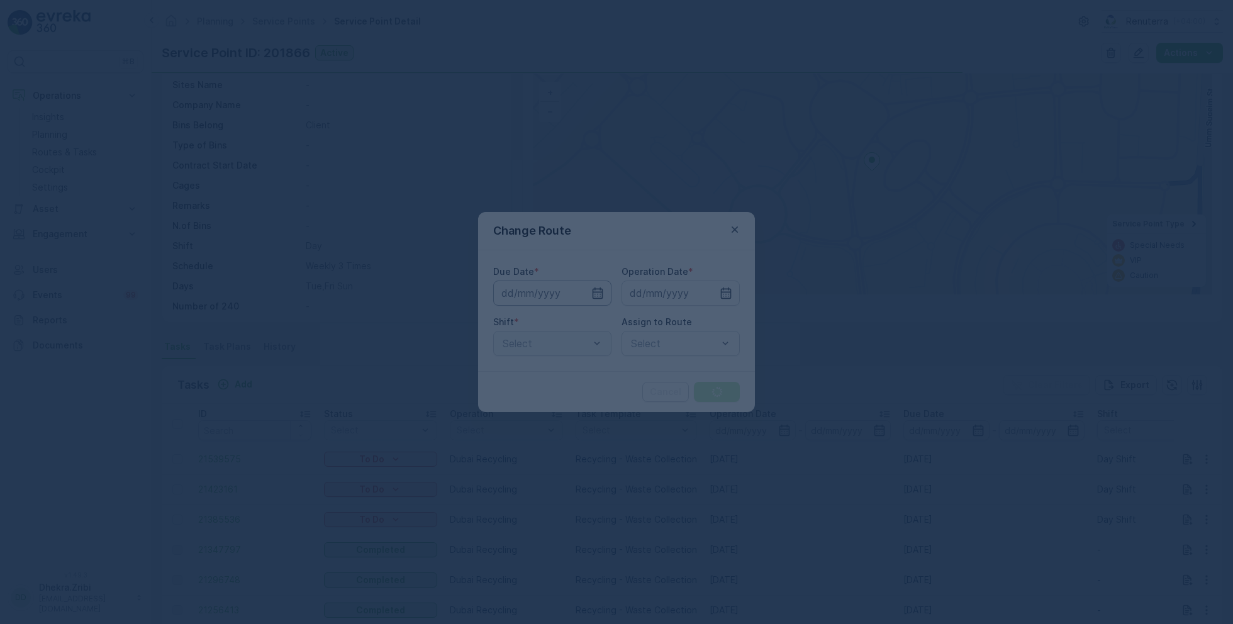
type input "[DATE]"
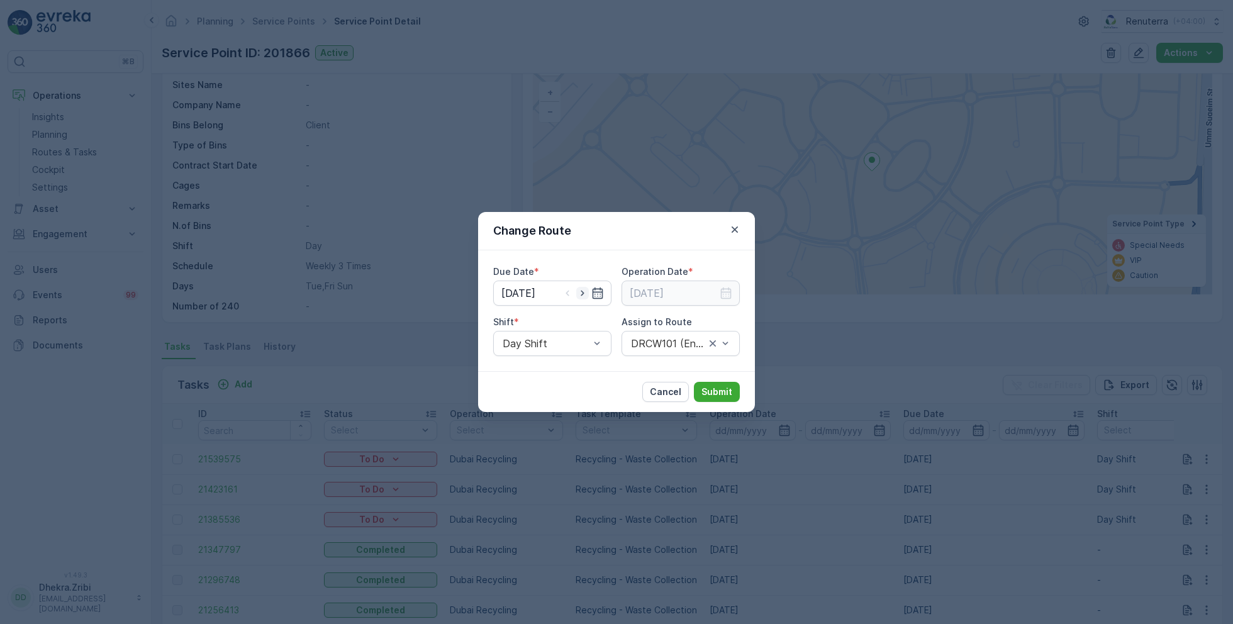
click at [586, 294] on icon "button" at bounding box center [582, 293] width 13 height 13
type input "[DATE]"
click at [717, 295] on input at bounding box center [680, 292] width 118 height 25
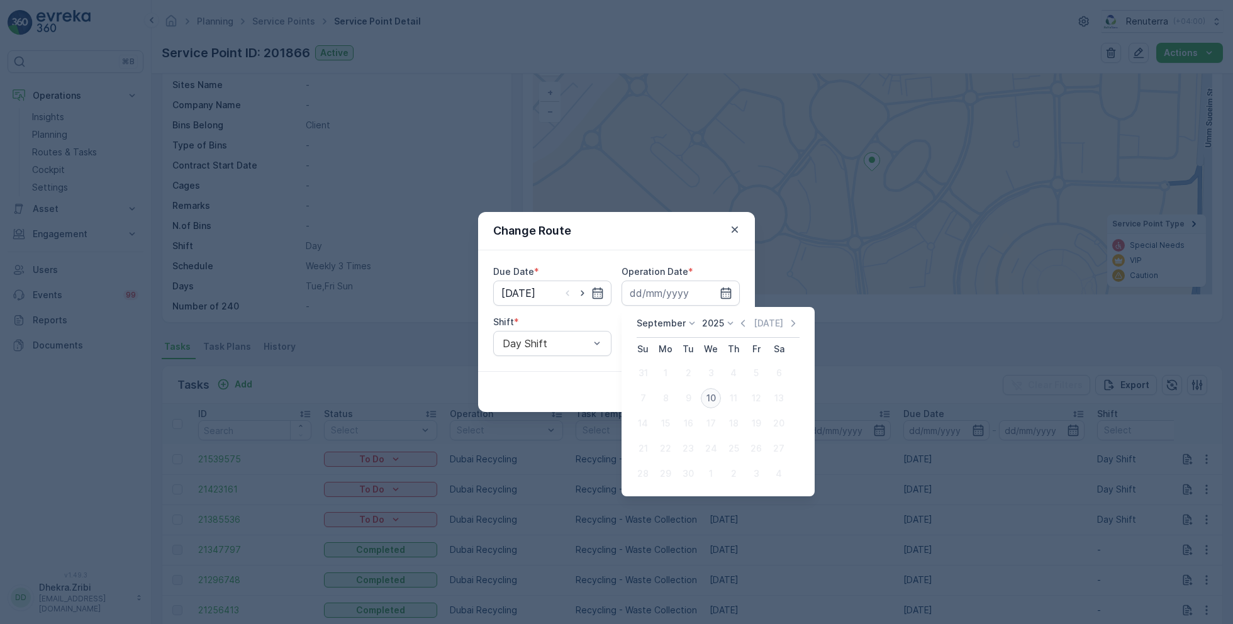
click at [711, 398] on div "10" at bounding box center [711, 398] width 20 height 20
type input "[DATE]"
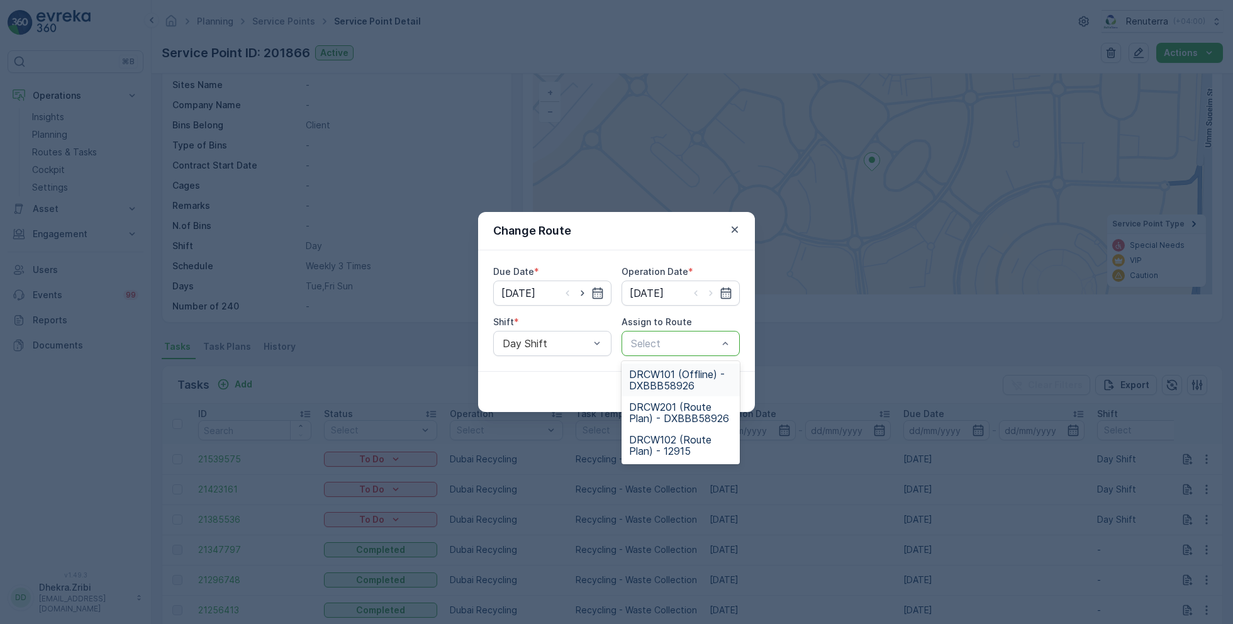
click at [677, 385] on span "DRCW101 (Offline) - DXBBB58926" at bounding box center [680, 379] width 103 height 23
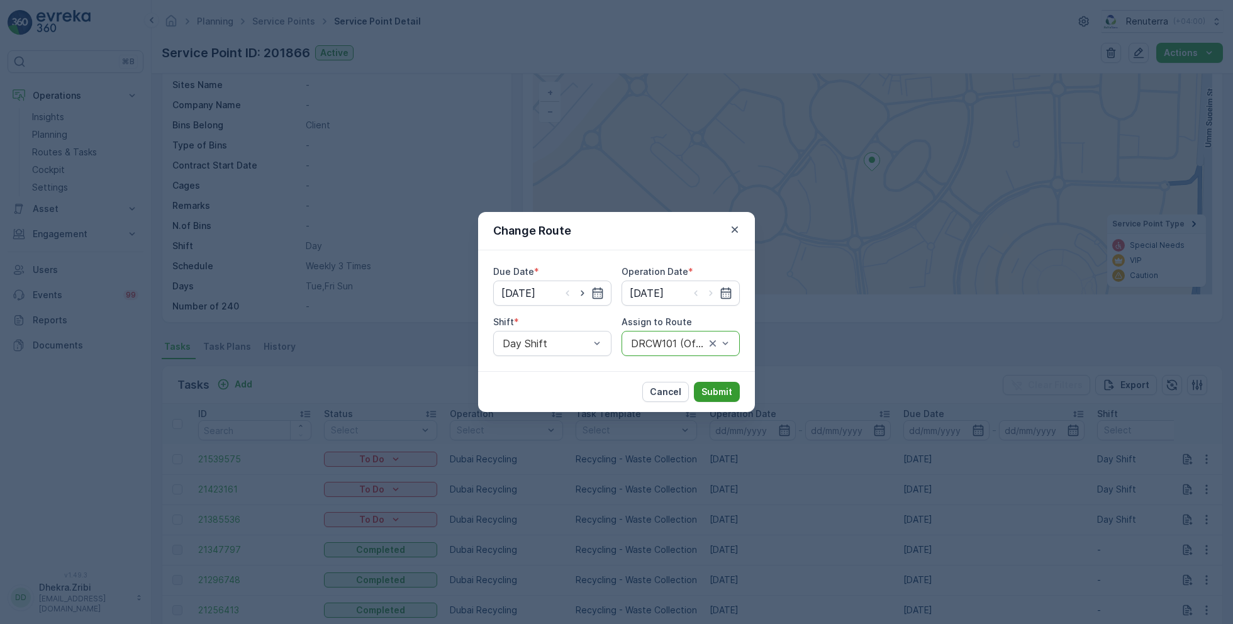
click at [714, 389] on p "Submit" at bounding box center [716, 391] width 31 height 13
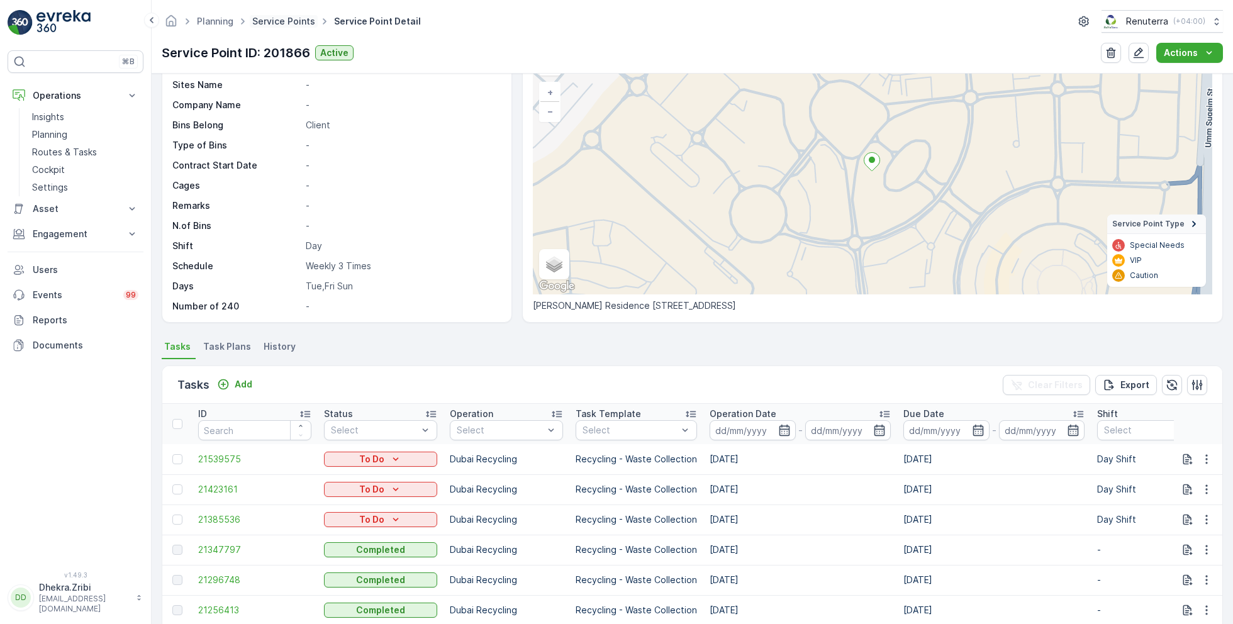
click at [282, 25] on link "Service Points" at bounding box center [283, 21] width 63 height 11
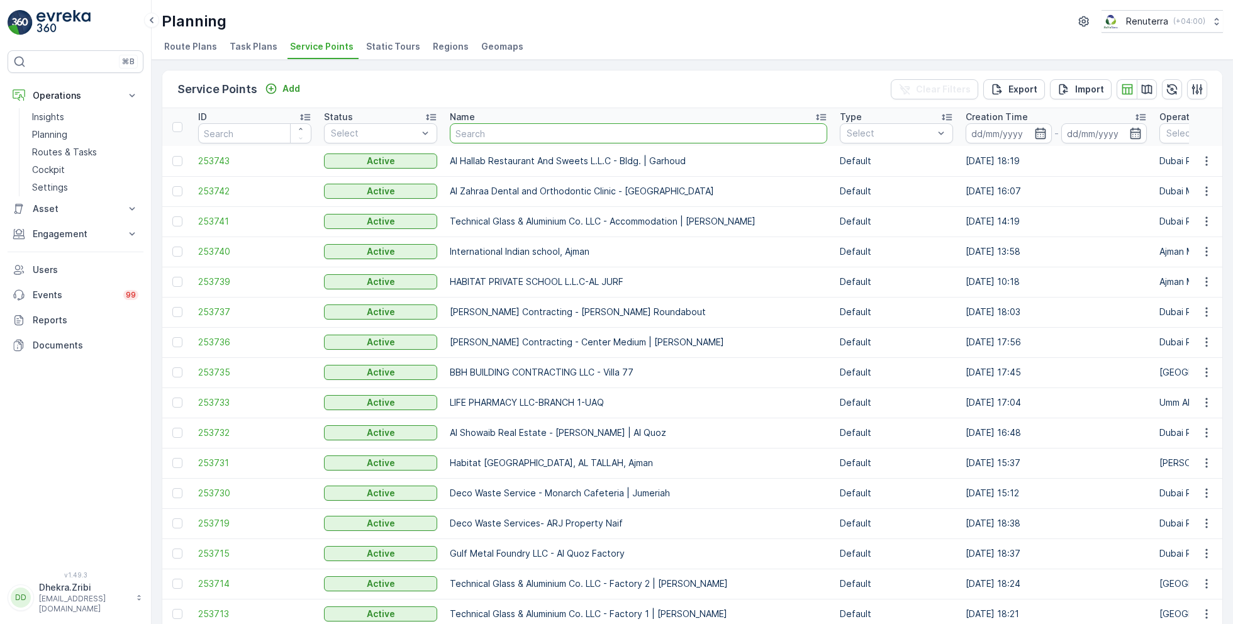
click at [480, 125] on input "text" at bounding box center [638, 133] width 377 height 20
type input "righ"
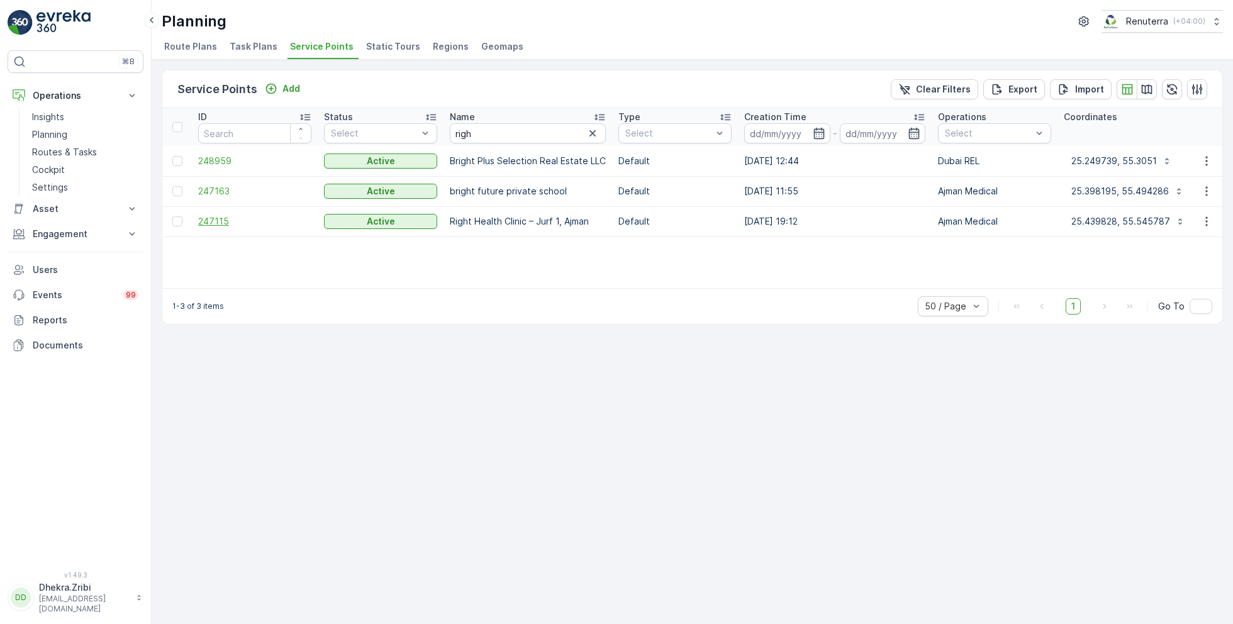
click at [213, 222] on span "247115" at bounding box center [254, 221] width 113 height 13
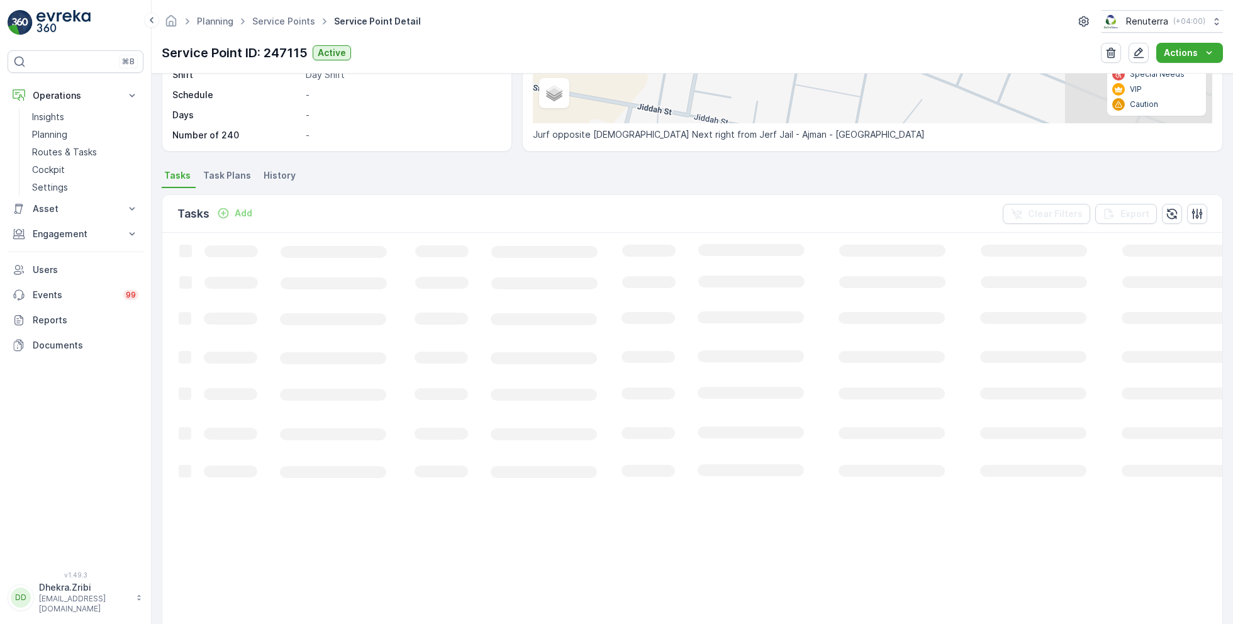
scroll to position [247, 0]
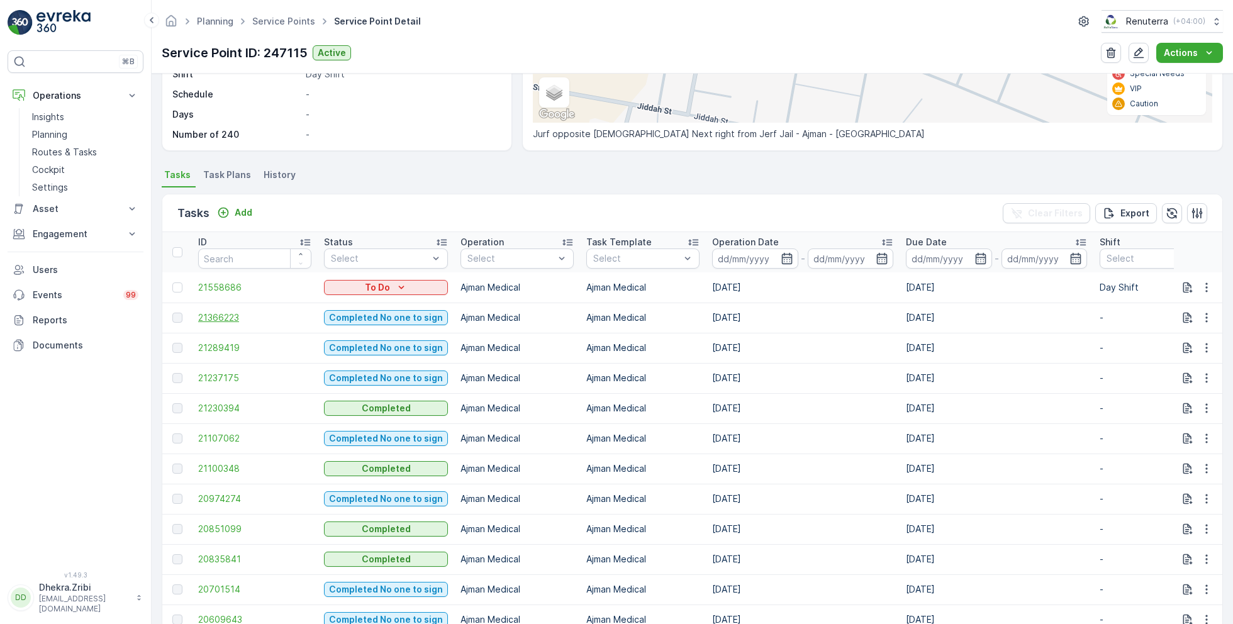
click at [220, 316] on span "21366223" at bounding box center [254, 317] width 113 height 13
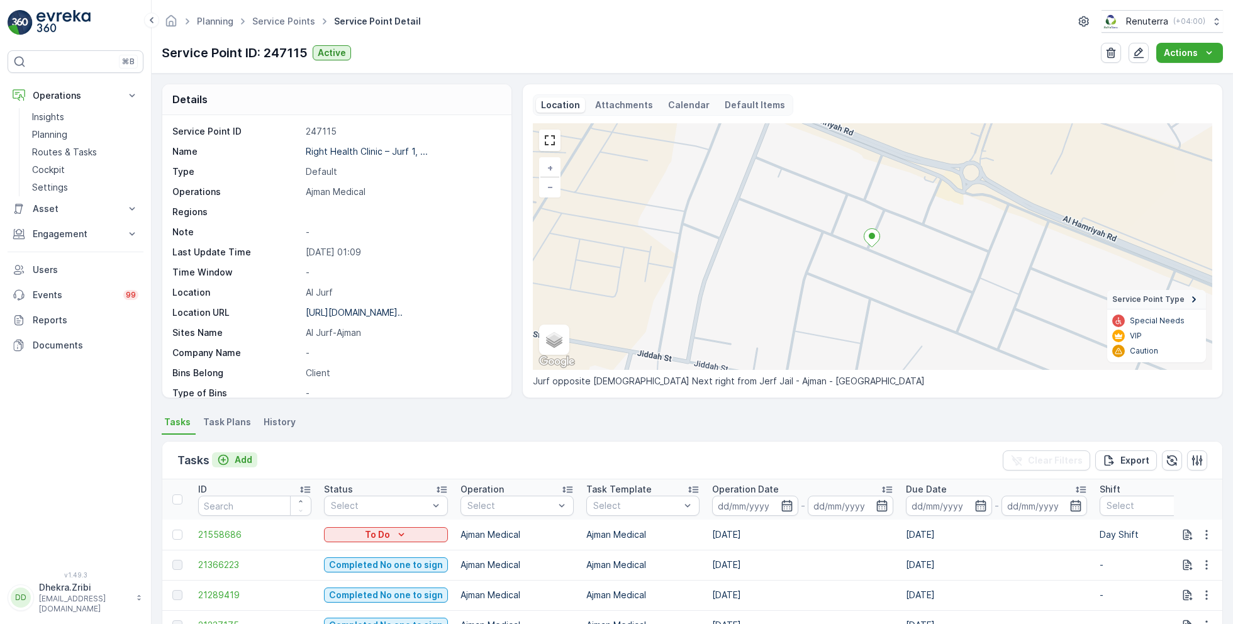
click at [242, 455] on p "Add" at bounding box center [244, 459] width 18 height 13
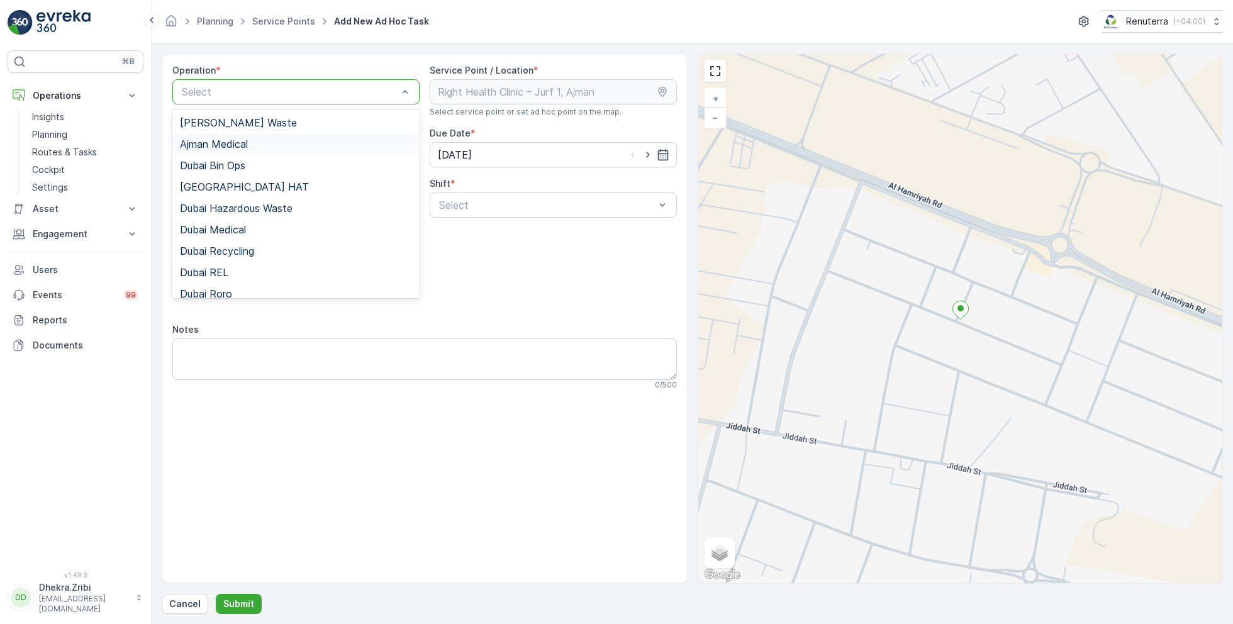
click at [248, 147] on span "Ajman Medical" at bounding box center [214, 143] width 68 height 11
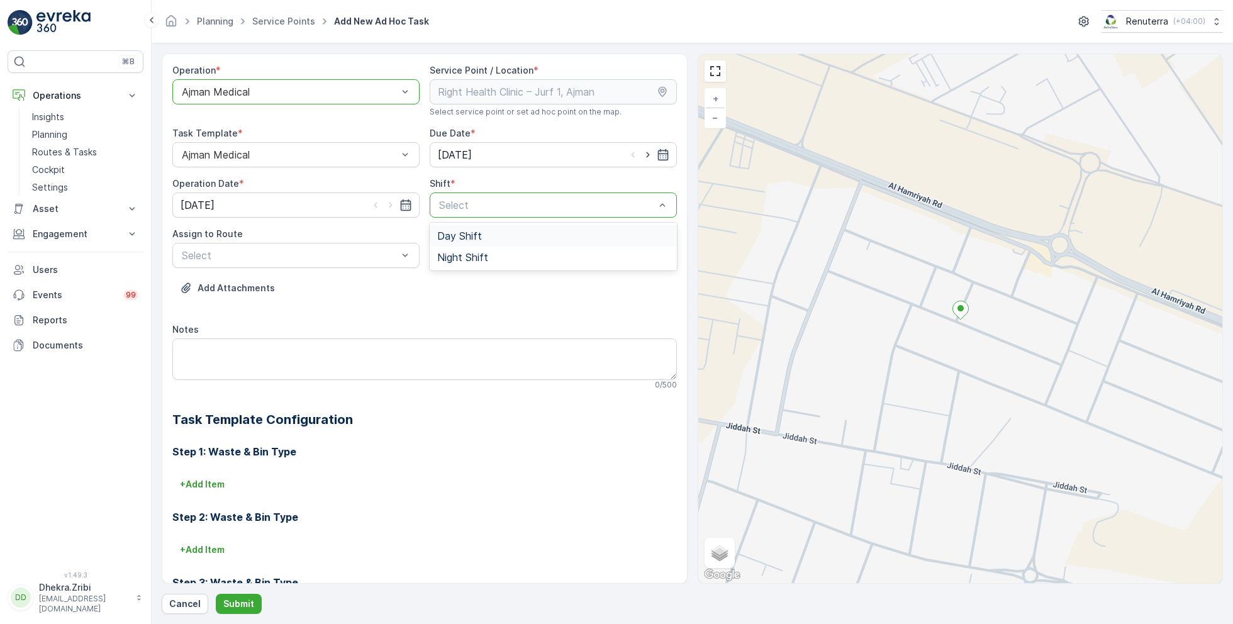
click at [448, 236] on span "Day Shift" at bounding box center [459, 235] width 45 height 11
click at [299, 246] on div "Select" at bounding box center [295, 255] width 247 height 25
click at [223, 306] on span "AJMED101 (Dispatched) - A85791" at bounding box center [261, 307] width 162 height 11
click at [235, 595] on button "Submit" at bounding box center [239, 604] width 46 height 20
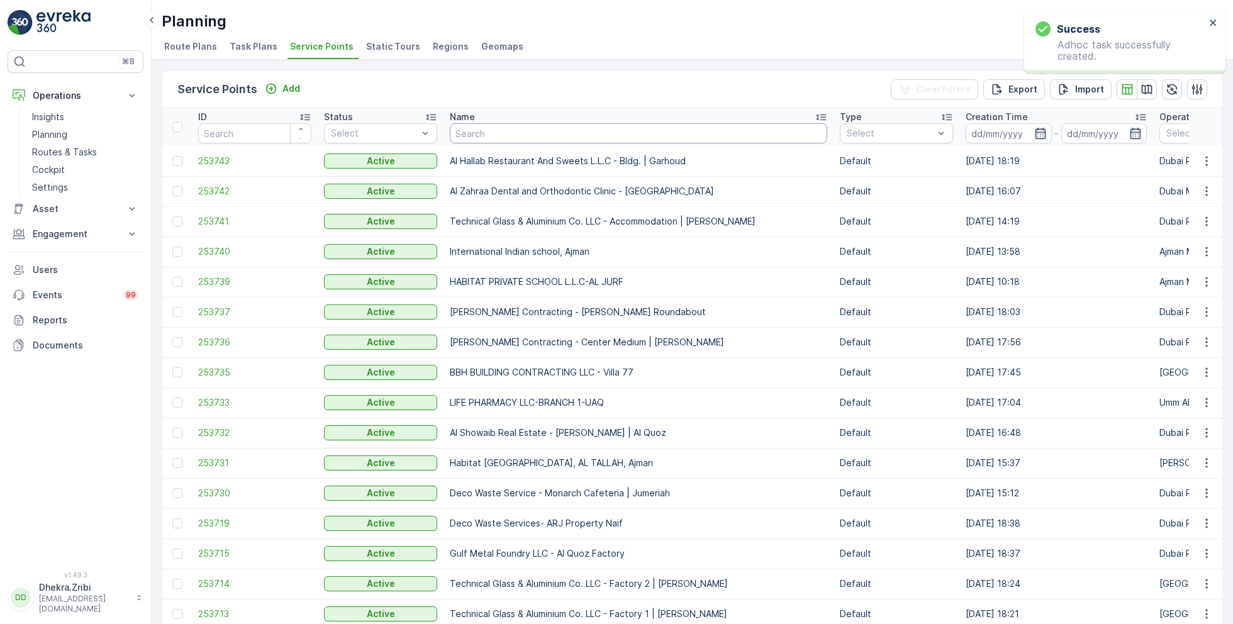
click at [495, 138] on input "text" at bounding box center [638, 133] width 377 height 20
type input "grand"
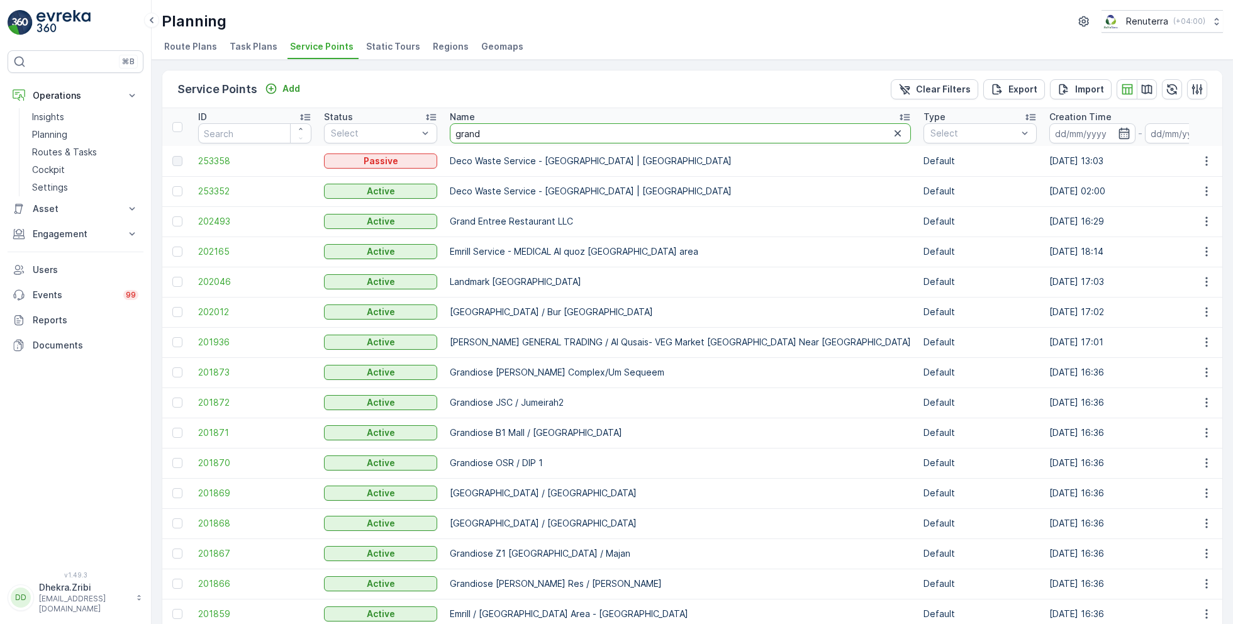
click at [523, 132] on input "grand" at bounding box center [680, 133] width 461 height 20
type input "grand nov"
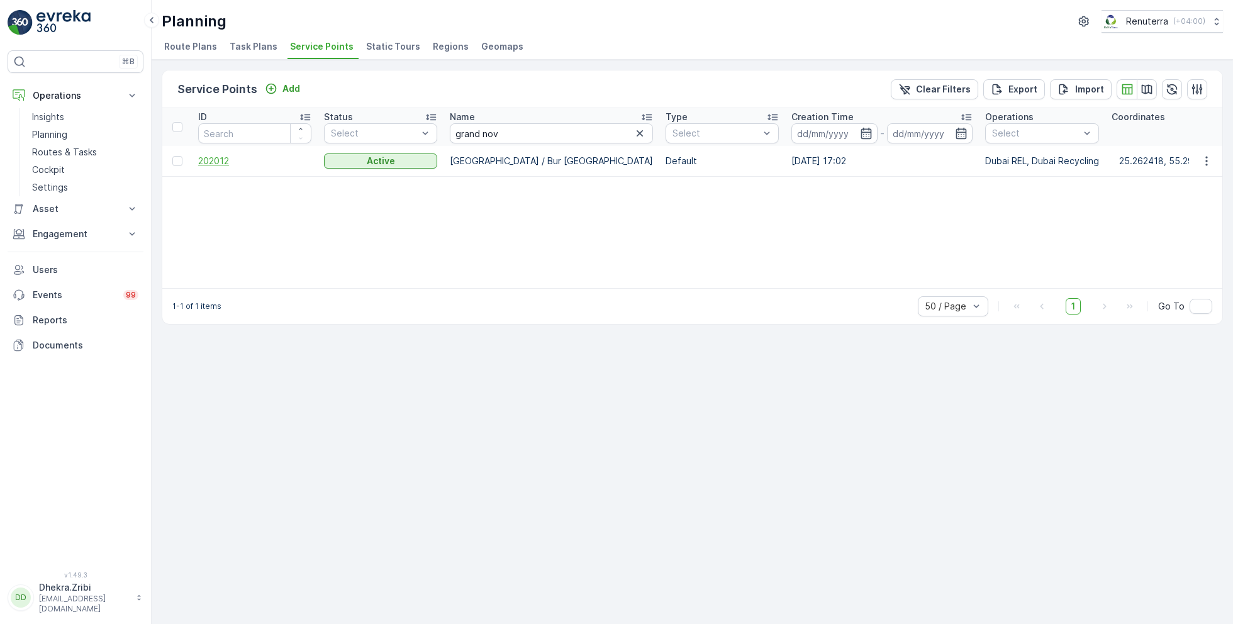
click at [216, 165] on span "202012" at bounding box center [254, 161] width 113 height 13
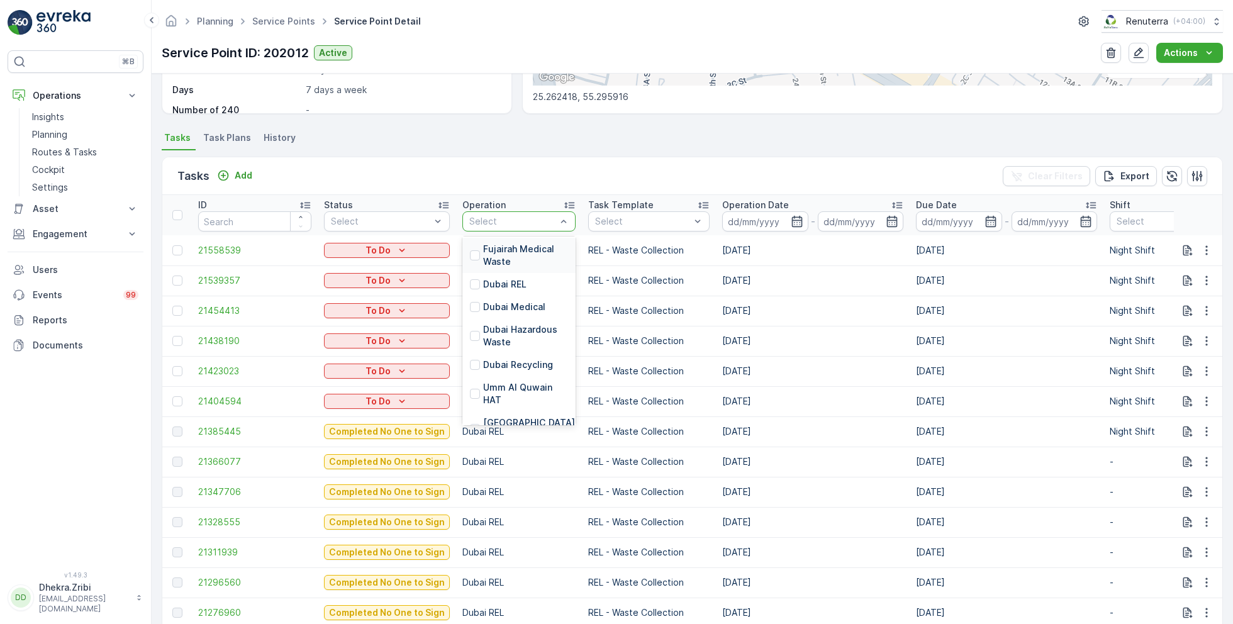
scroll to position [114, 0]
click at [472, 348] on div at bounding box center [475, 345] width 10 height 10
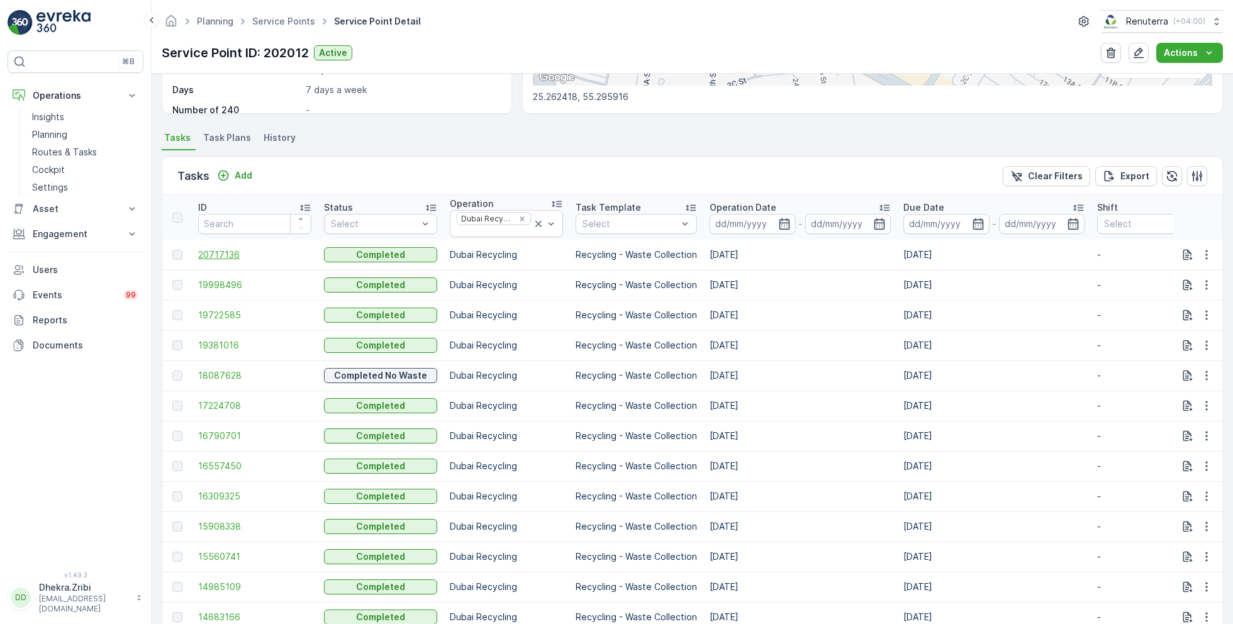
click at [220, 257] on span "20717136" at bounding box center [254, 254] width 113 height 13
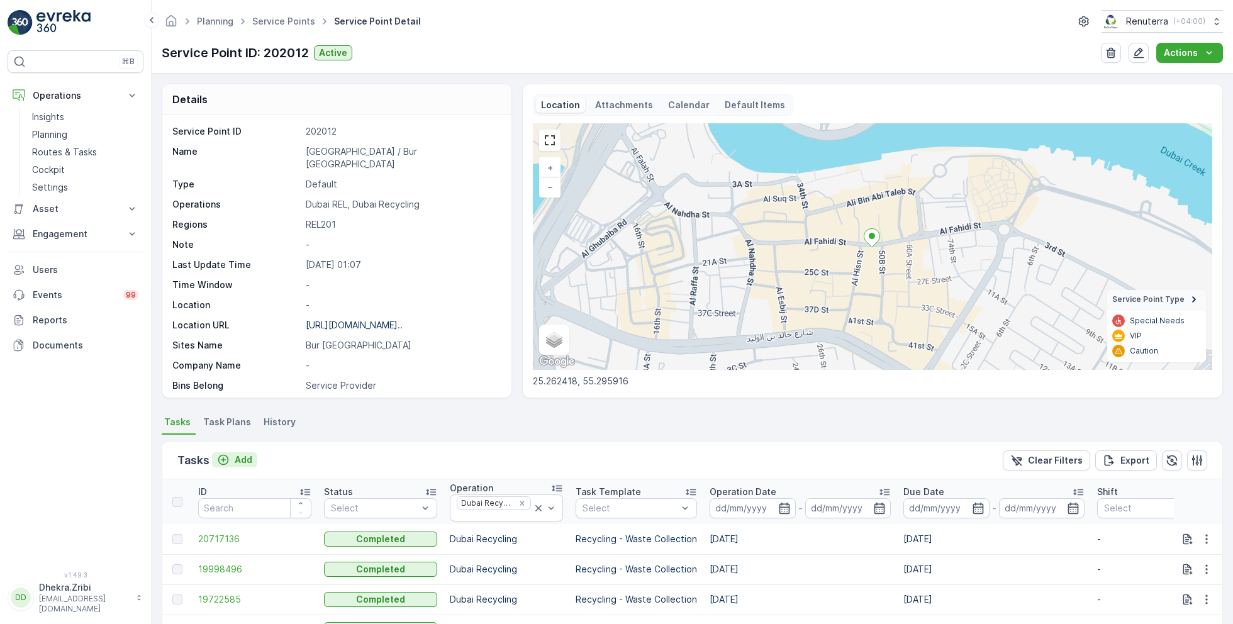
click at [240, 457] on p "Add" at bounding box center [244, 459] width 18 height 13
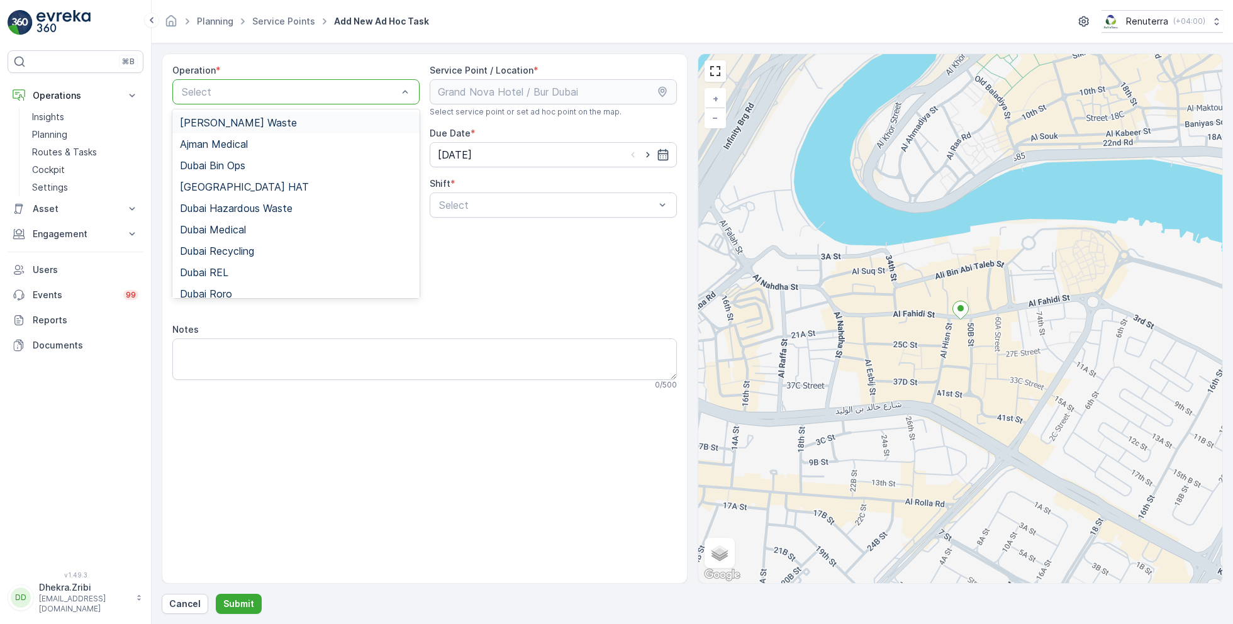
click at [367, 59] on div "Operation * Ajman Hazardous Waste, 1 of 16. 16 results available. Use Up and Do…" at bounding box center [425, 318] width 526 height 530
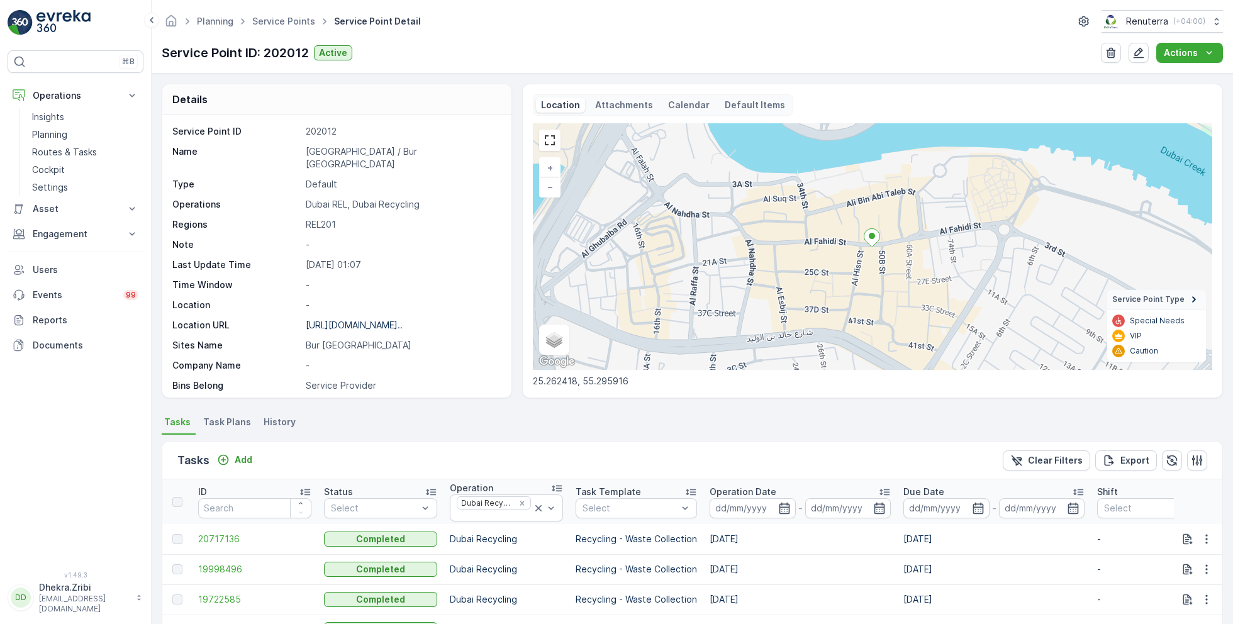
click at [231, 426] on span "Task Plans" at bounding box center [227, 422] width 48 height 13
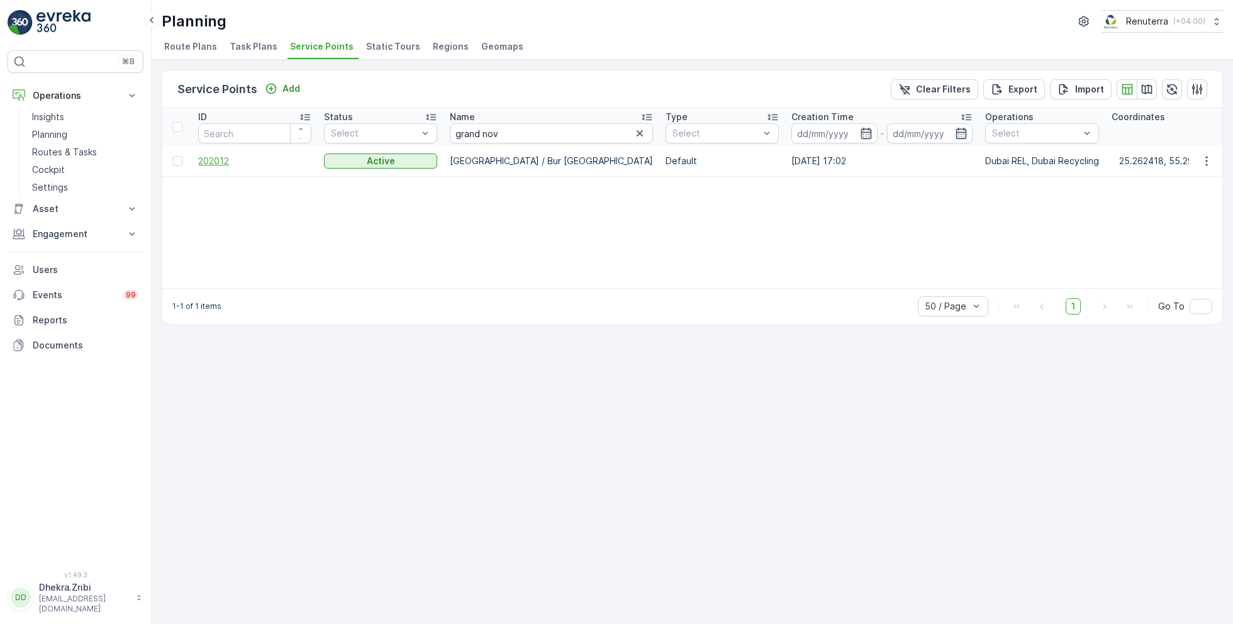
click at [219, 161] on span "202012" at bounding box center [254, 161] width 113 height 13
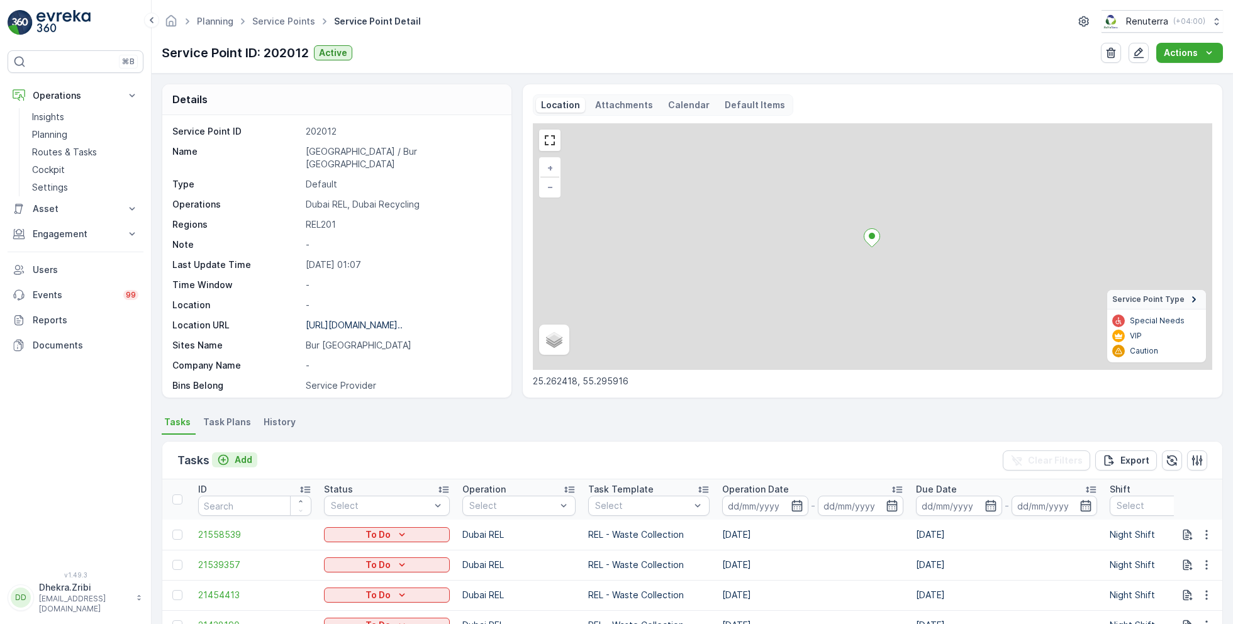
click at [247, 458] on p "Add" at bounding box center [244, 459] width 18 height 13
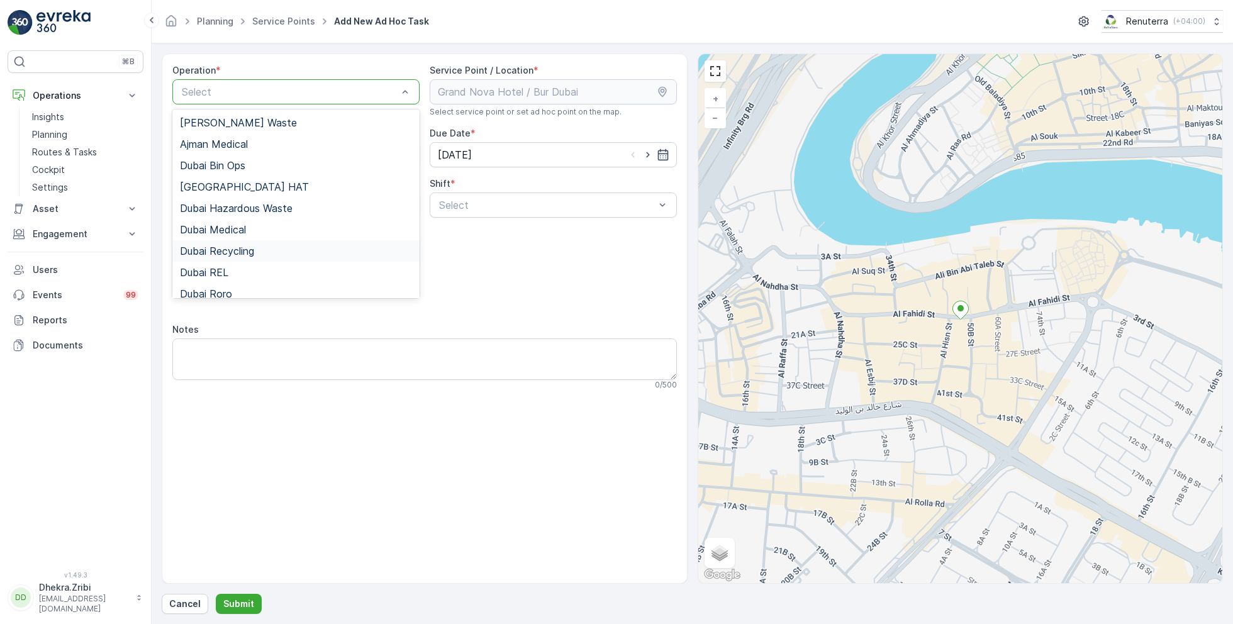
click at [233, 252] on span "Dubai Recycling" at bounding box center [217, 250] width 74 height 11
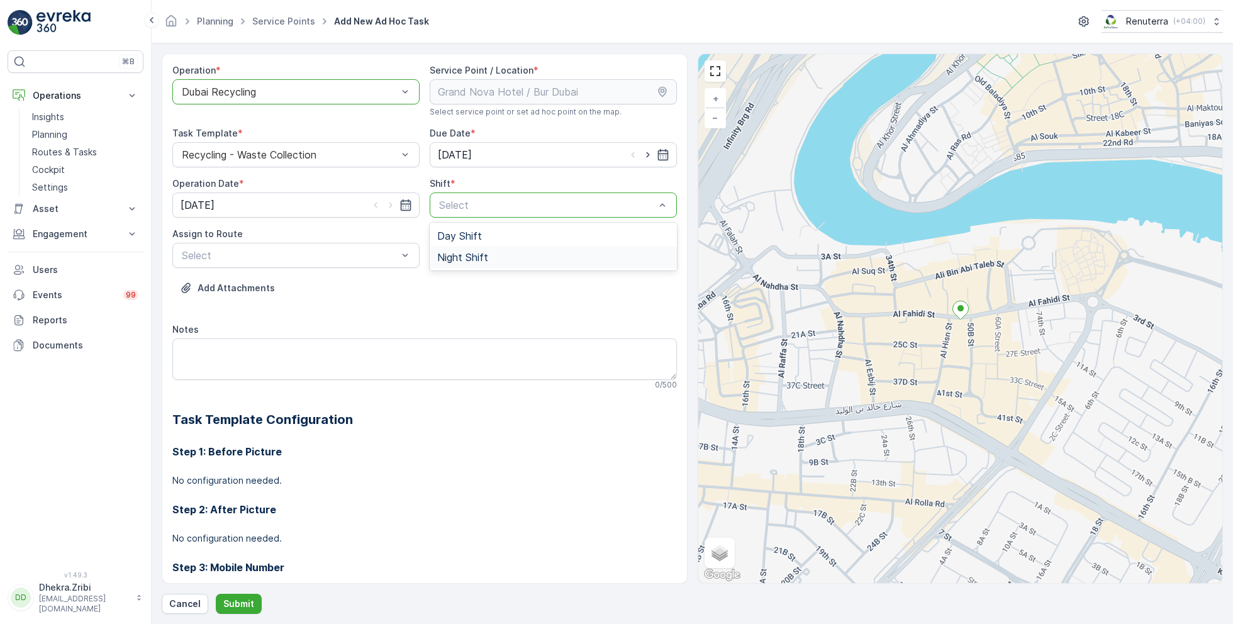
click at [467, 256] on span "Night Shift" at bounding box center [462, 257] width 51 height 11
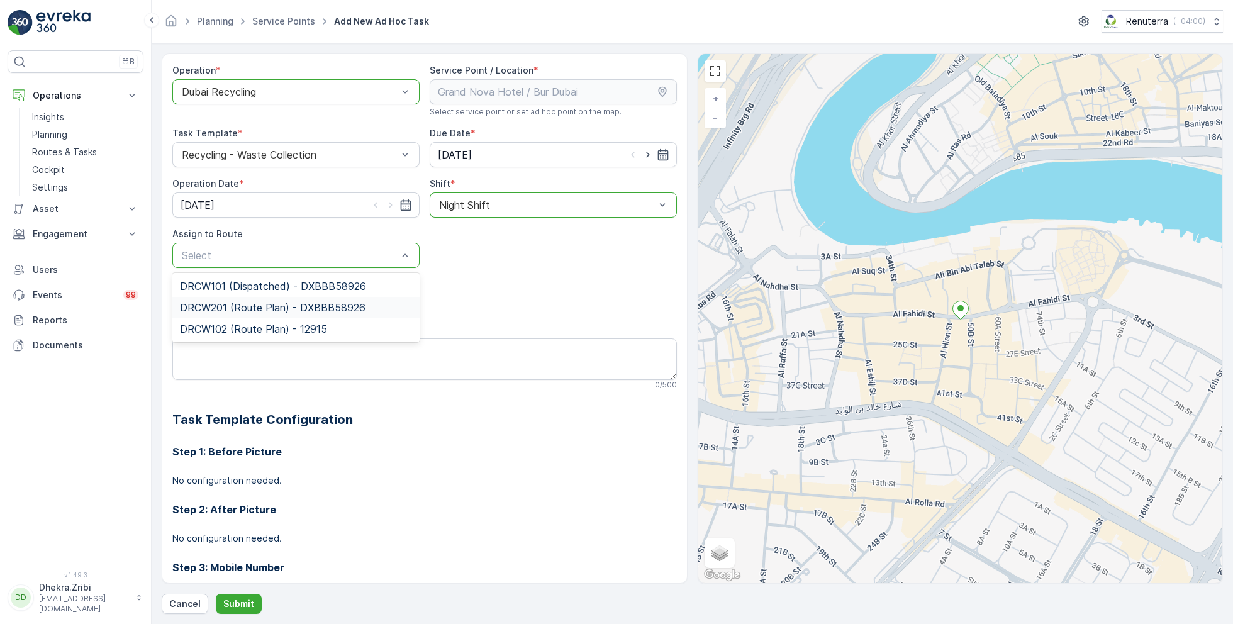
click at [258, 312] on span "DRCW201 (Route Plan) - DXBBB58926" at bounding box center [273, 307] width 186 height 11
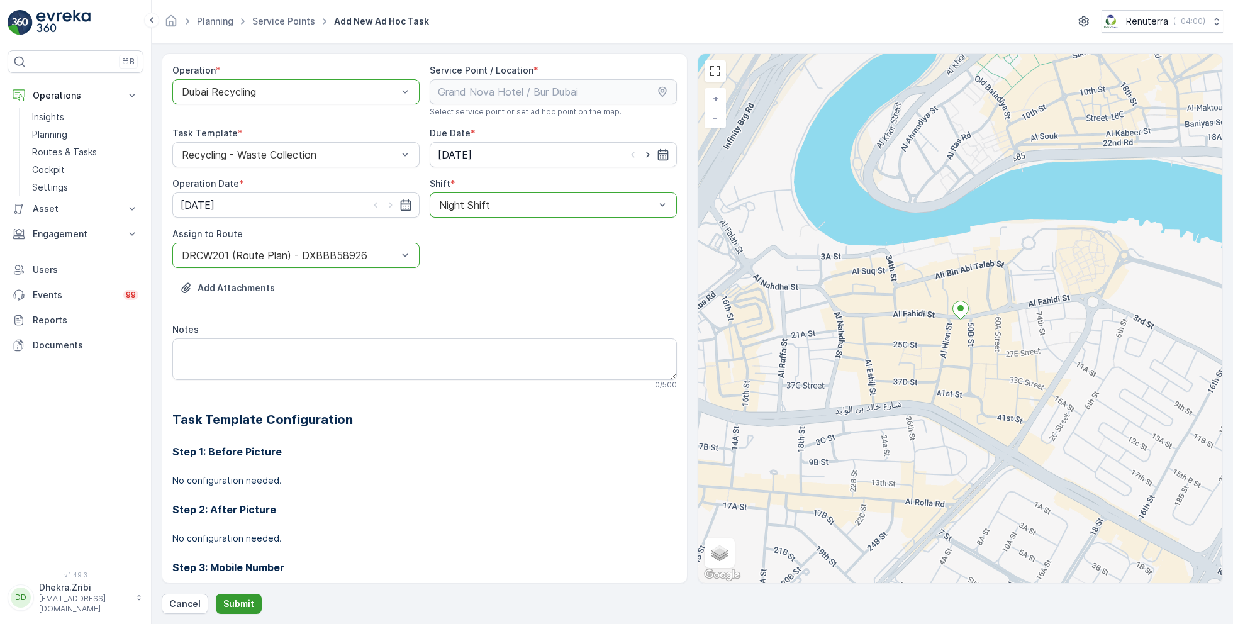
click at [241, 604] on p "Submit" at bounding box center [238, 603] width 31 height 13
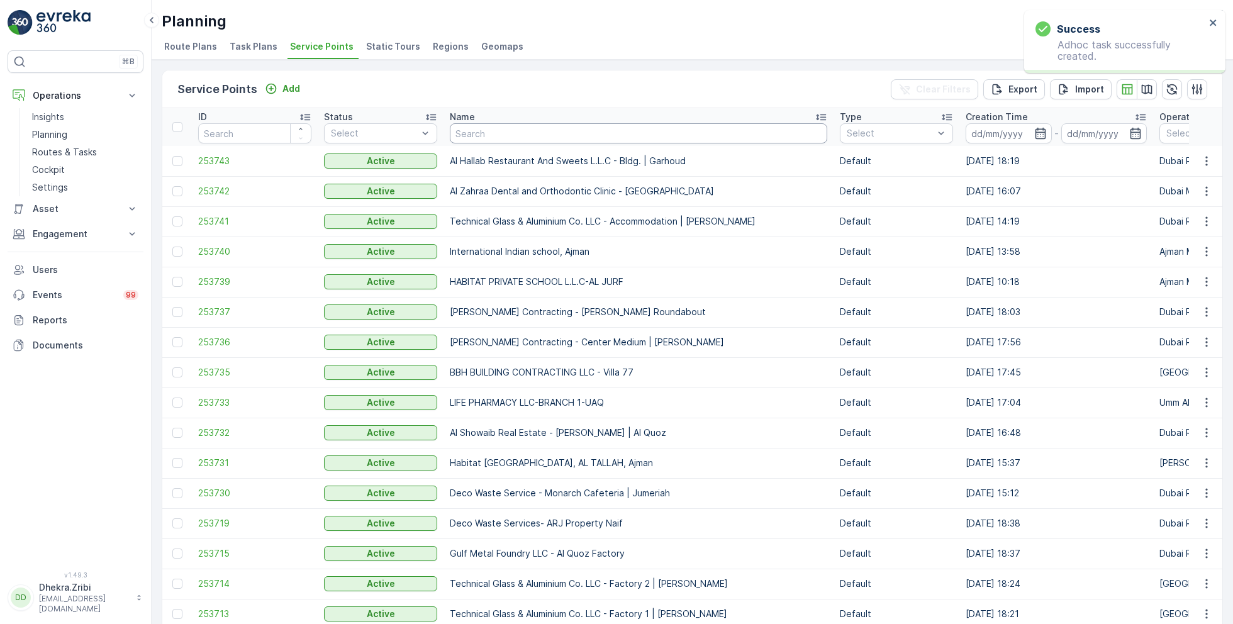
click at [539, 134] on input "text" at bounding box center [638, 133] width 377 height 20
type input "grand"
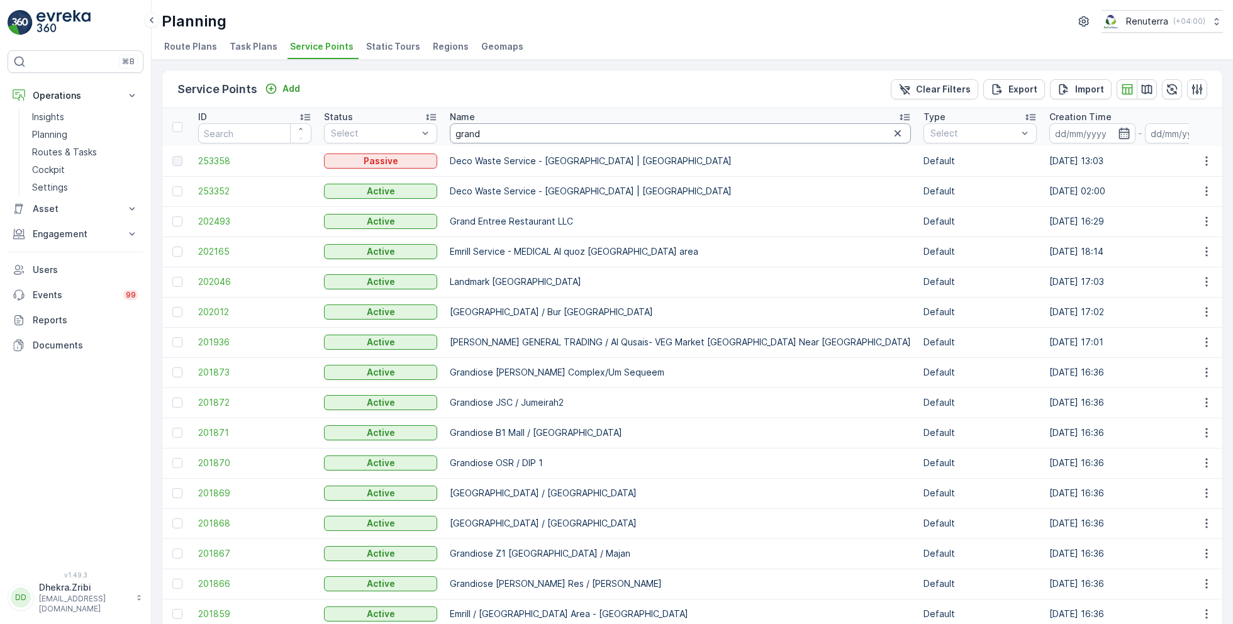
click at [609, 134] on input "grand" at bounding box center [680, 133] width 461 height 20
type input "grand nova"
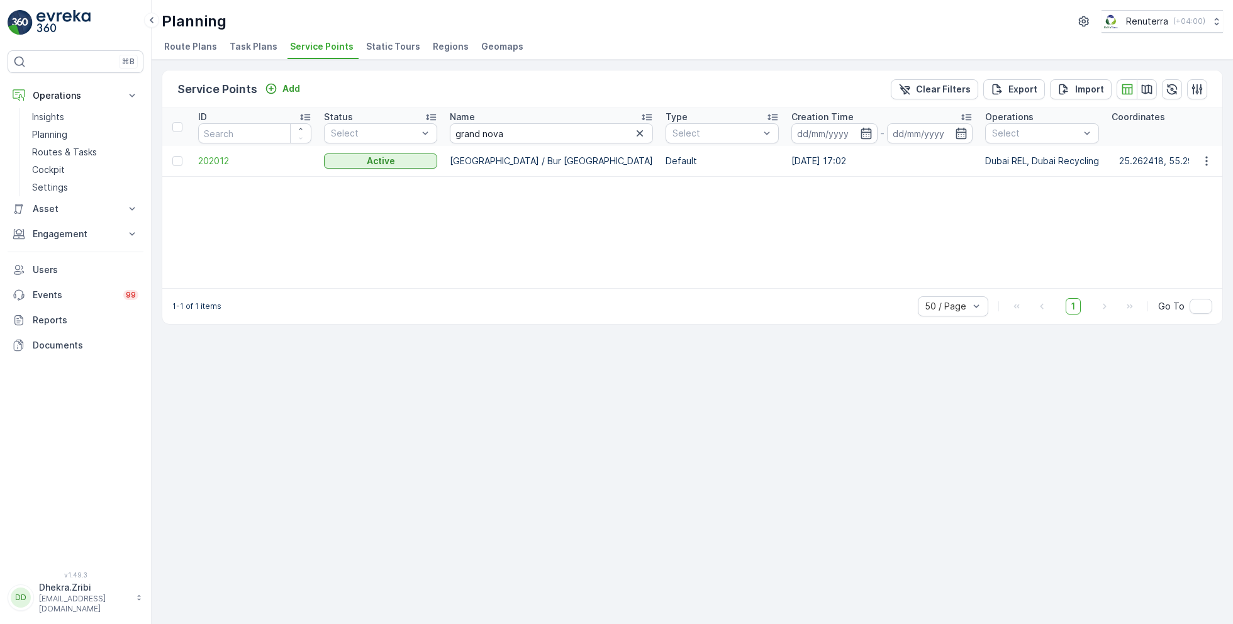
click at [470, 161] on td "Grand Nova Hotel / Bur Dubai" at bounding box center [551, 161] width 216 height 30
click at [525, 126] on input "grand nova" at bounding box center [551, 133] width 203 height 20
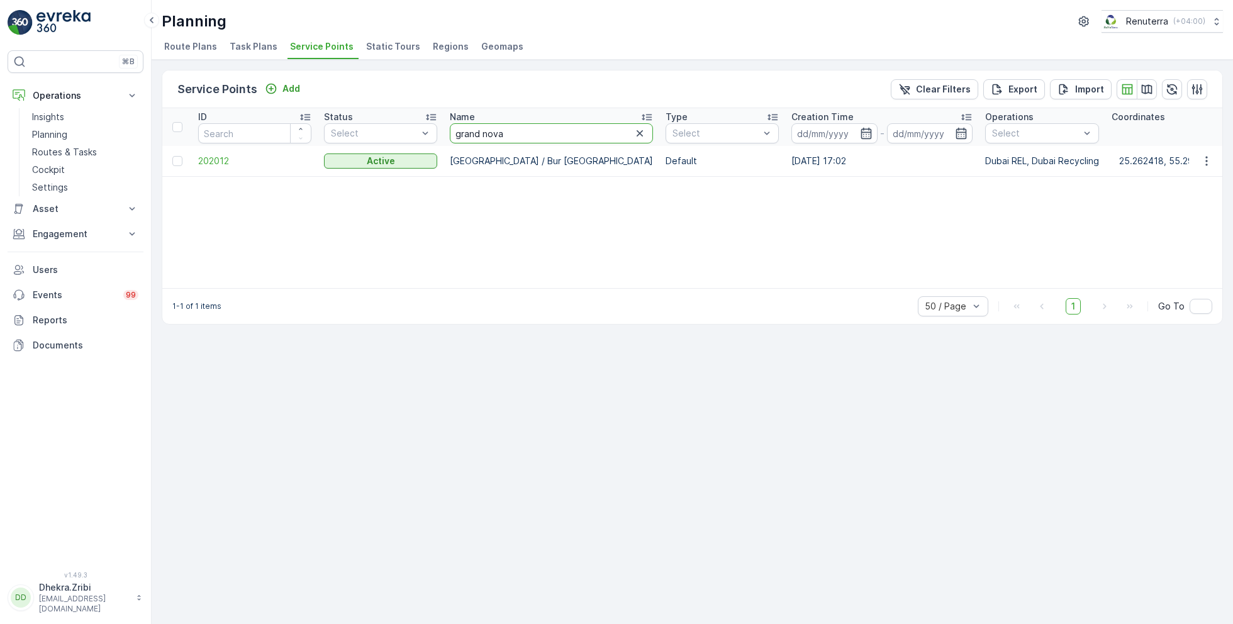
click at [525, 126] on input "grand nova" at bounding box center [551, 133] width 203 height 20
type input "sobha"
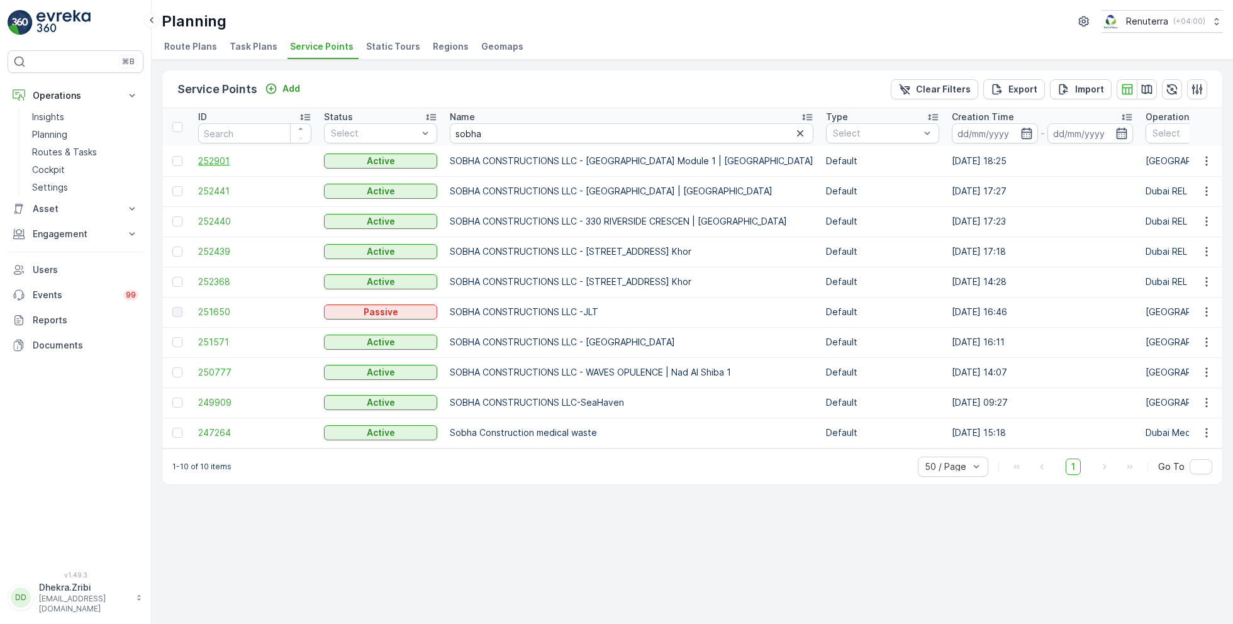
click at [206, 164] on span "252901" at bounding box center [254, 161] width 113 height 13
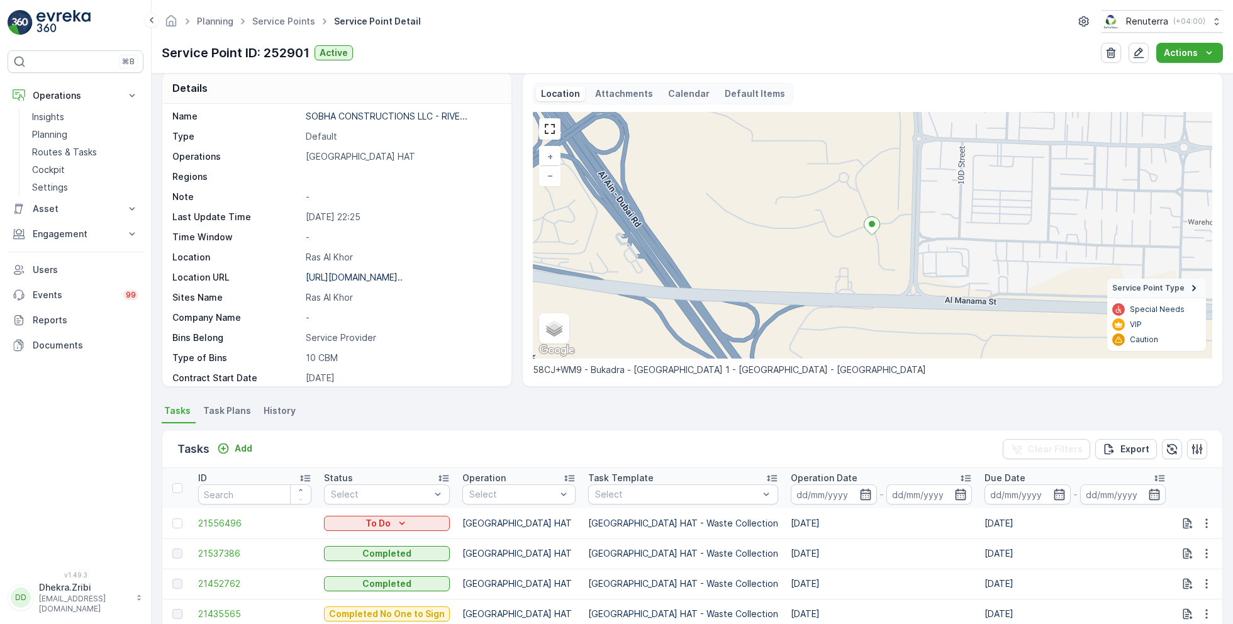
scroll to position [23, 0]
click at [278, 20] on link "Service Points" at bounding box center [283, 21] width 63 height 11
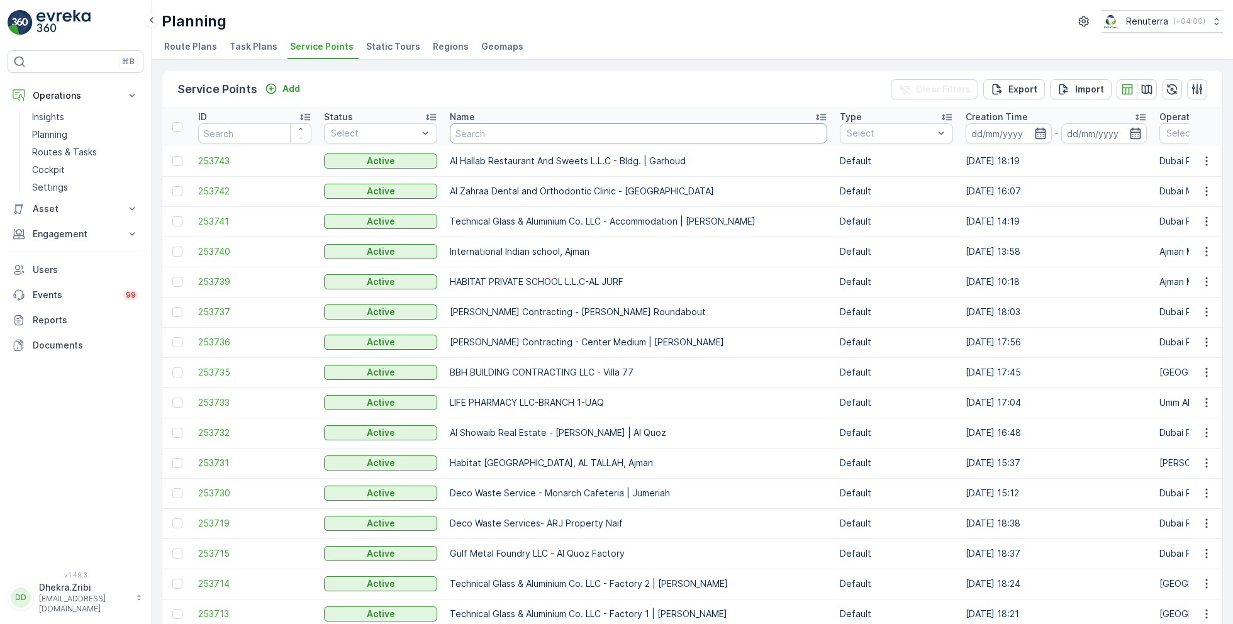
click at [517, 131] on input "text" at bounding box center [638, 133] width 377 height 20
type input "omega"
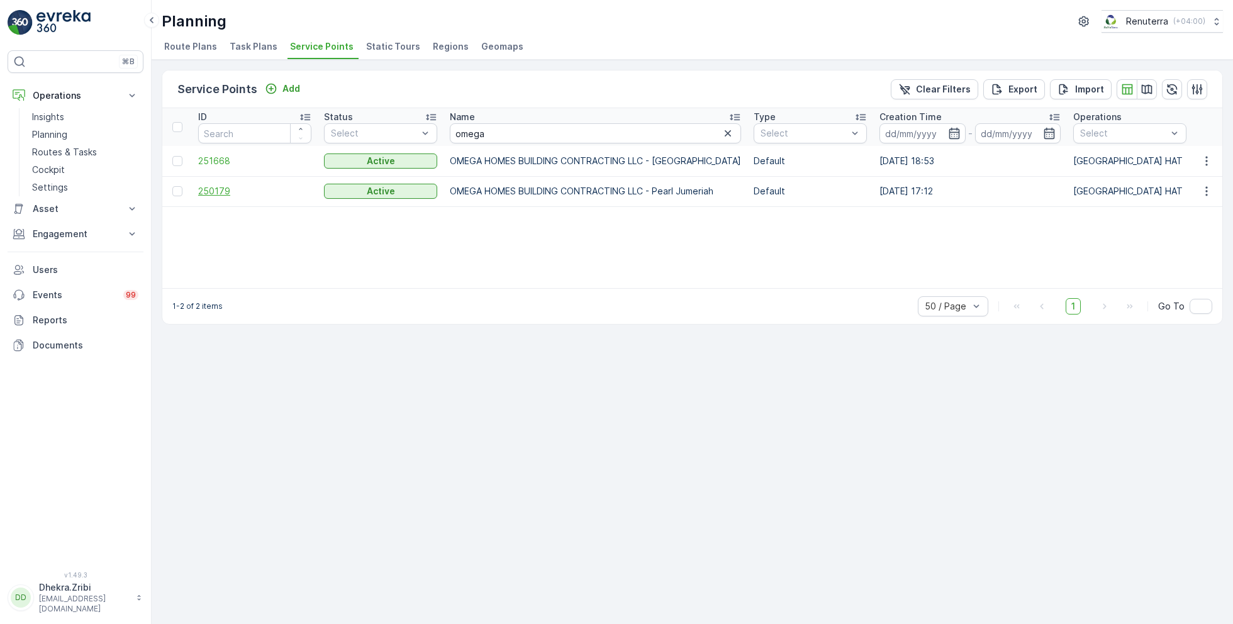
click at [209, 193] on span "250179" at bounding box center [254, 191] width 113 height 13
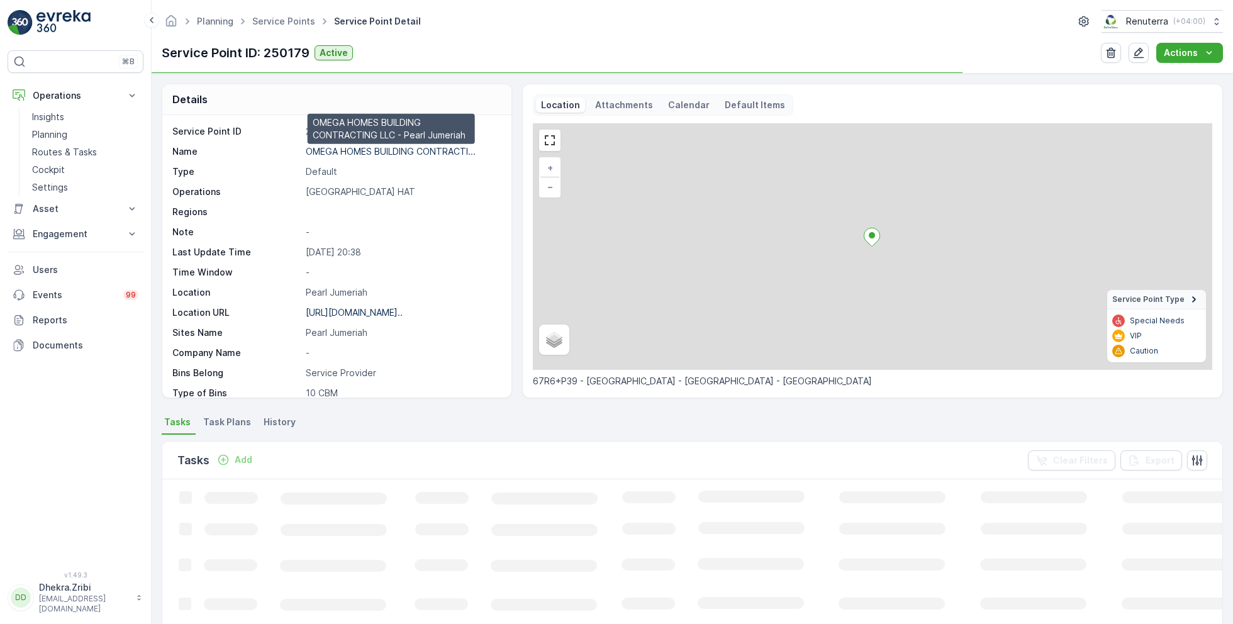
click at [379, 149] on p "OMEGA HOMES BUILDING CONTRACTI..." at bounding box center [391, 151] width 170 height 11
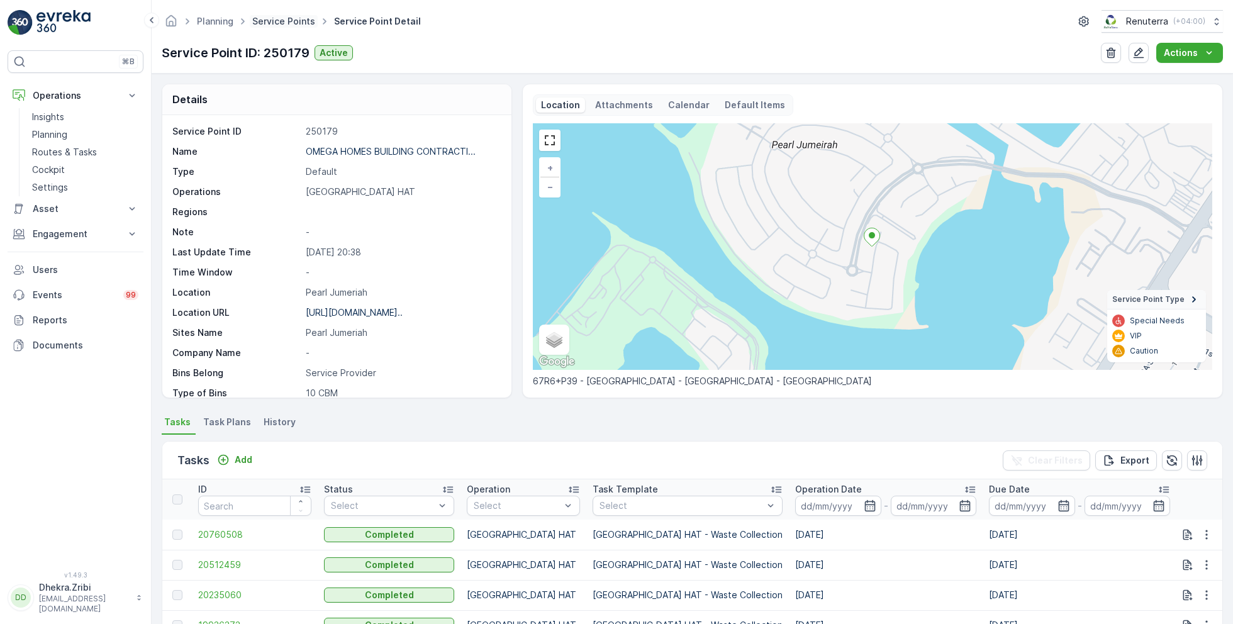
click at [288, 16] on link "Service Points" at bounding box center [283, 21] width 63 height 11
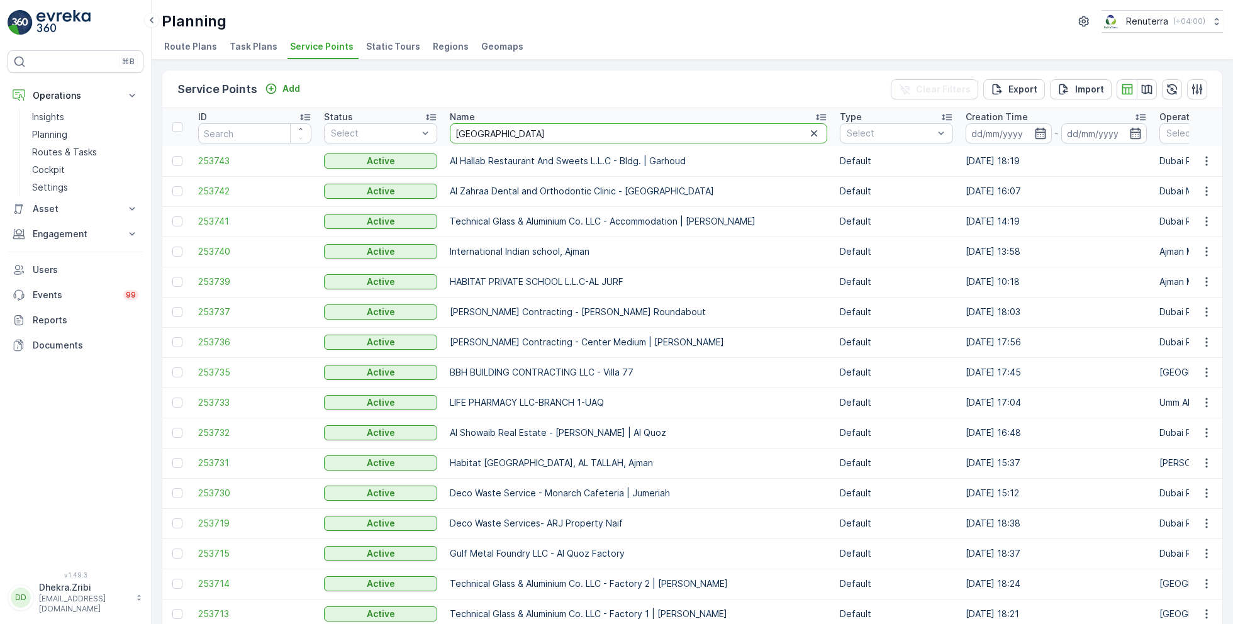
type input "arabian"
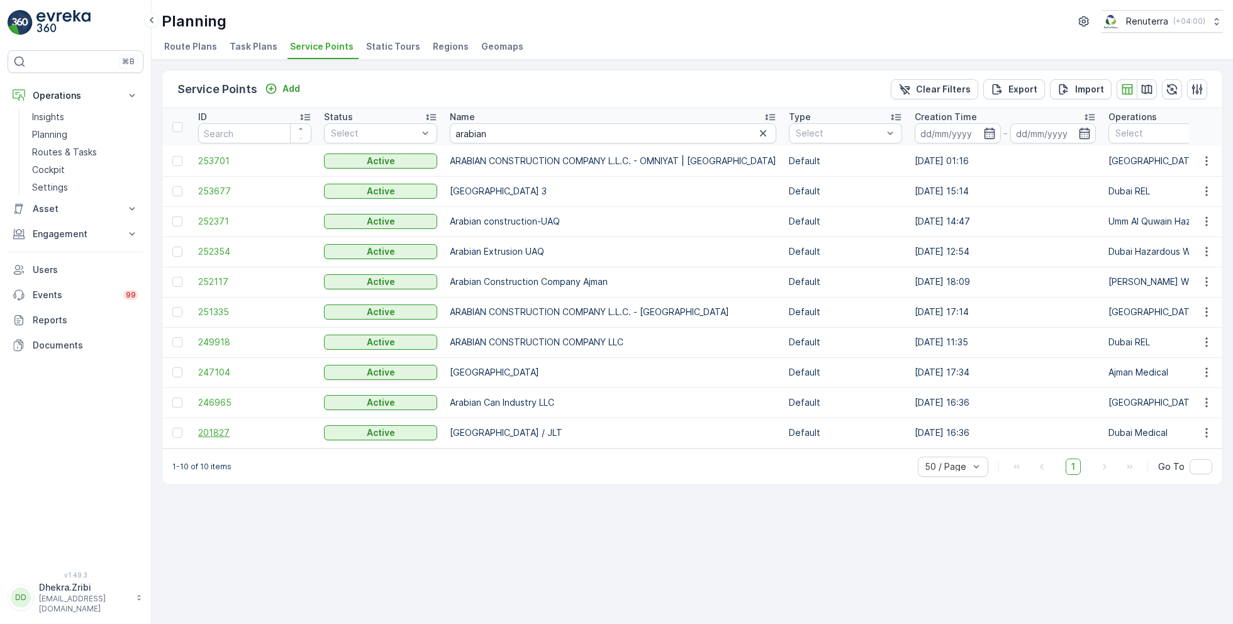
click at [209, 426] on span "201827" at bounding box center [254, 432] width 113 height 13
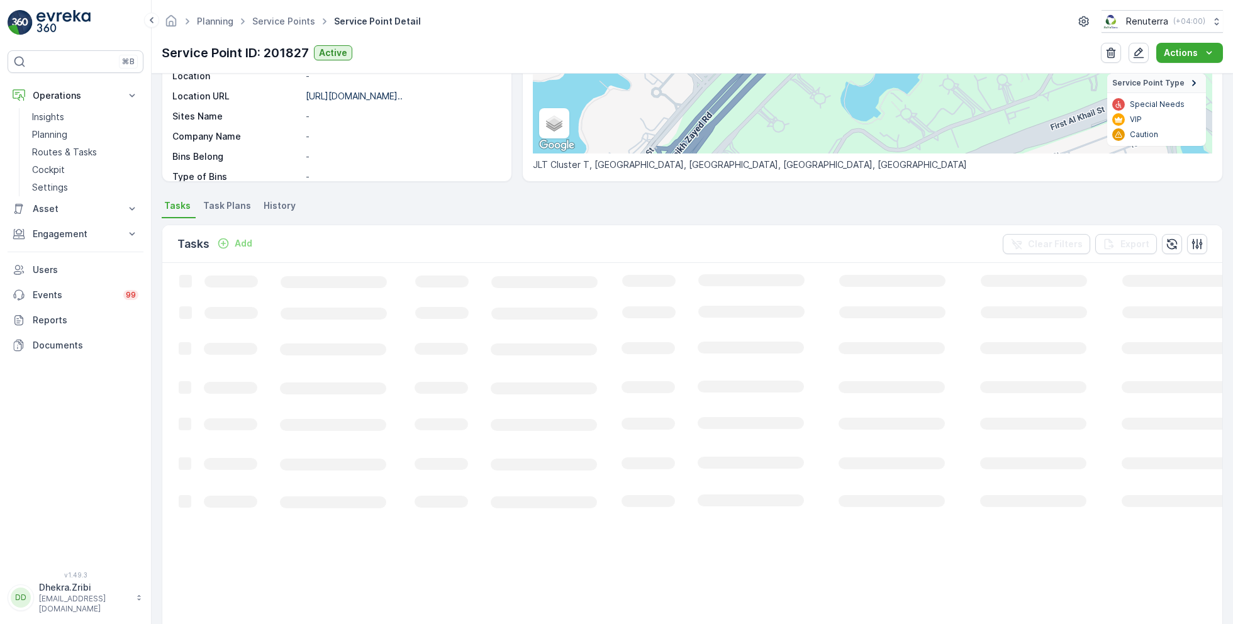
scroll to position [218, 0]
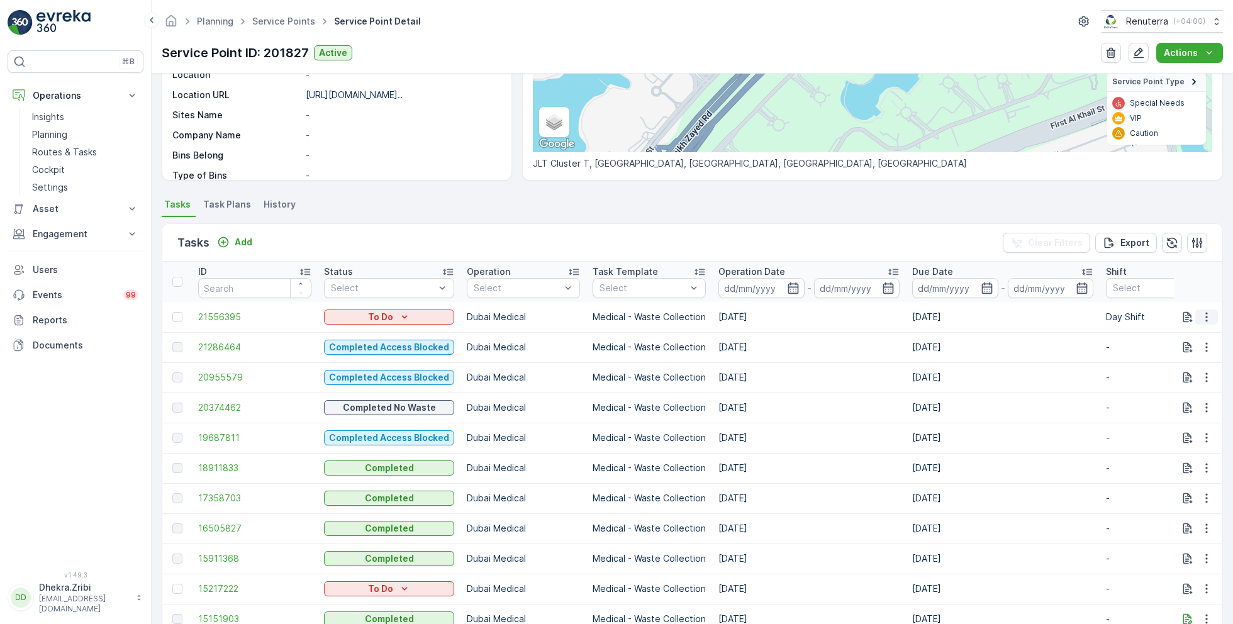
click at [1203, 318] on icon "button" at bounding box center [1206, 317] width 13 height 13
click at [1173, 372] on span "Change Route" at bounding box center [1173, 370] width 61 height 13
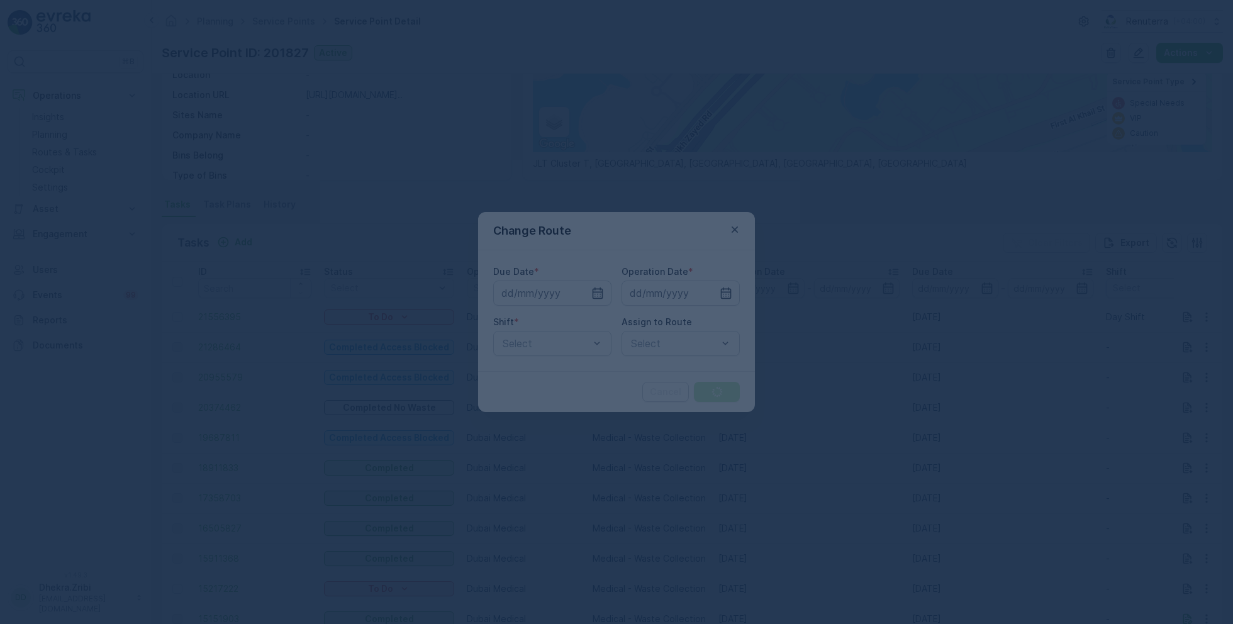
type input "[DATE]"
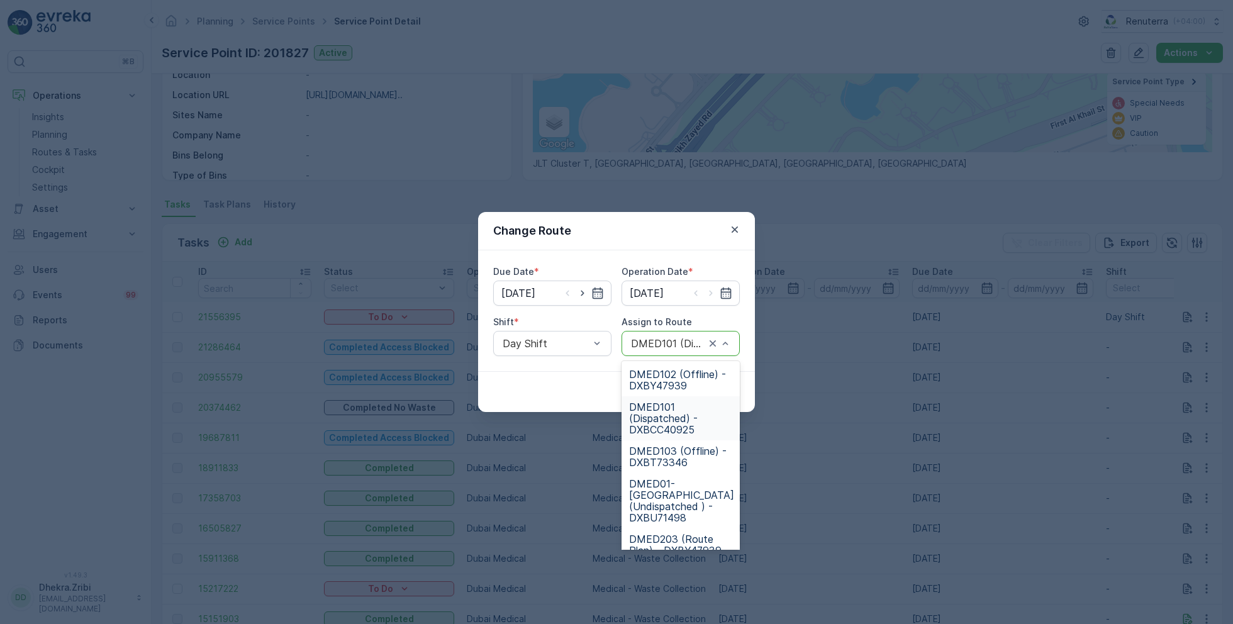
click at [673, 418] on span "DMED101 (Dispatched) - DXBCC40925" at bounding box center [680, 418] width 103 height 34
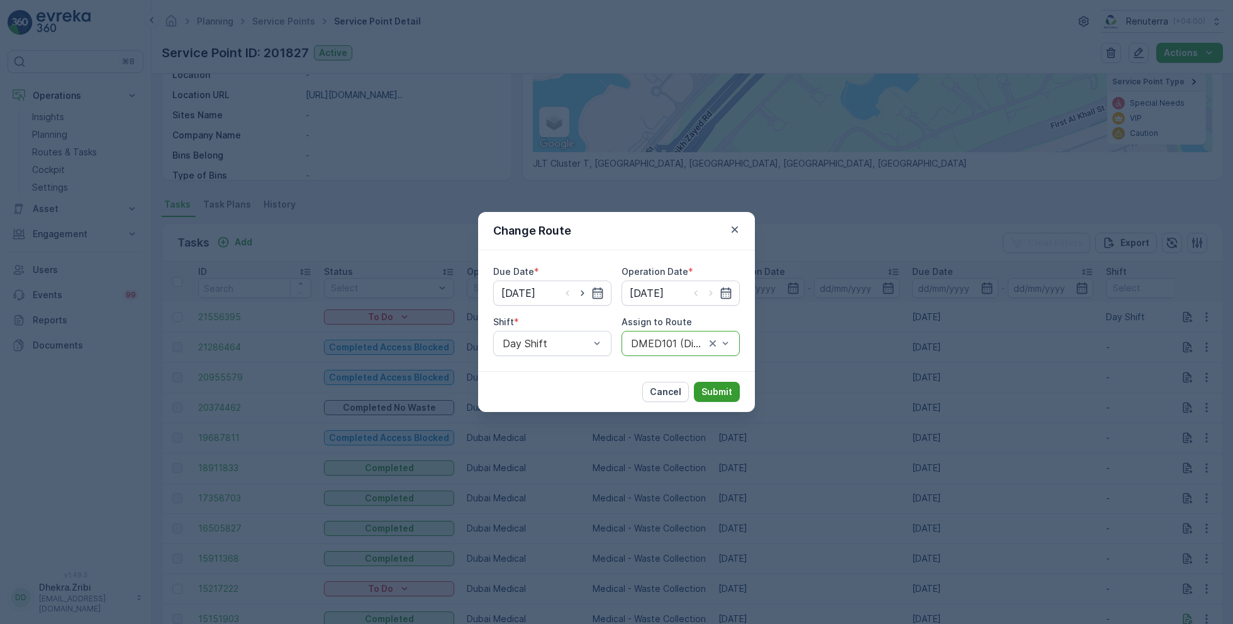
click at [723, 388] on p "Submit" at bounding box center [716, 391] width 31 height 13
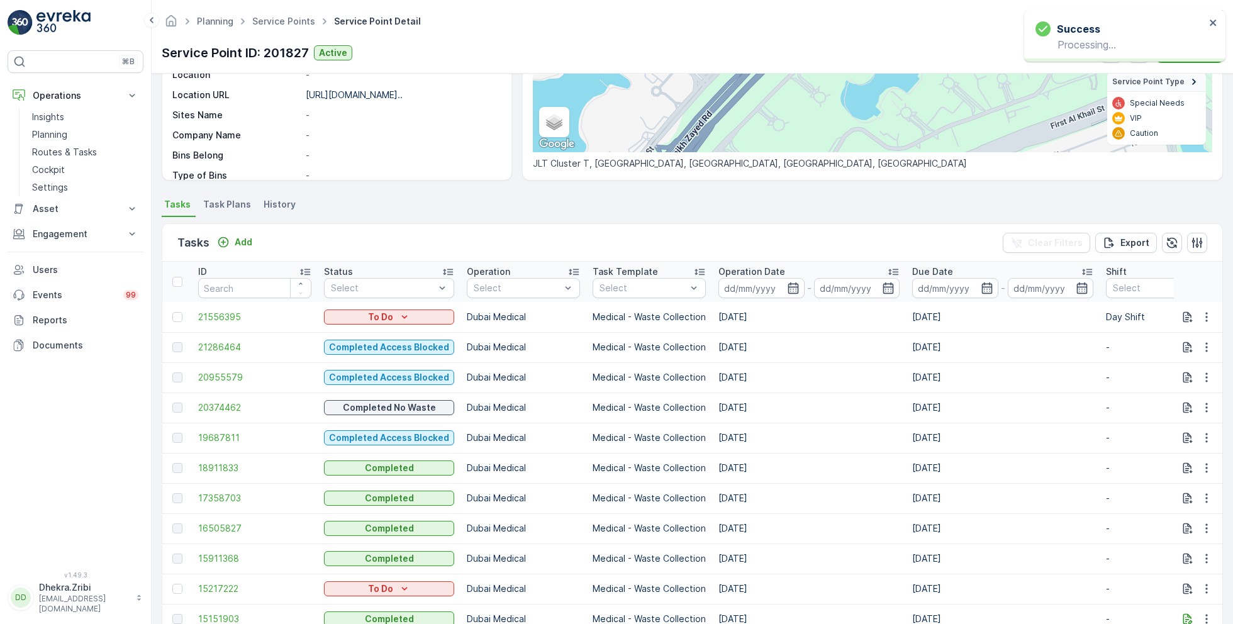
scroll to position [0, 0]
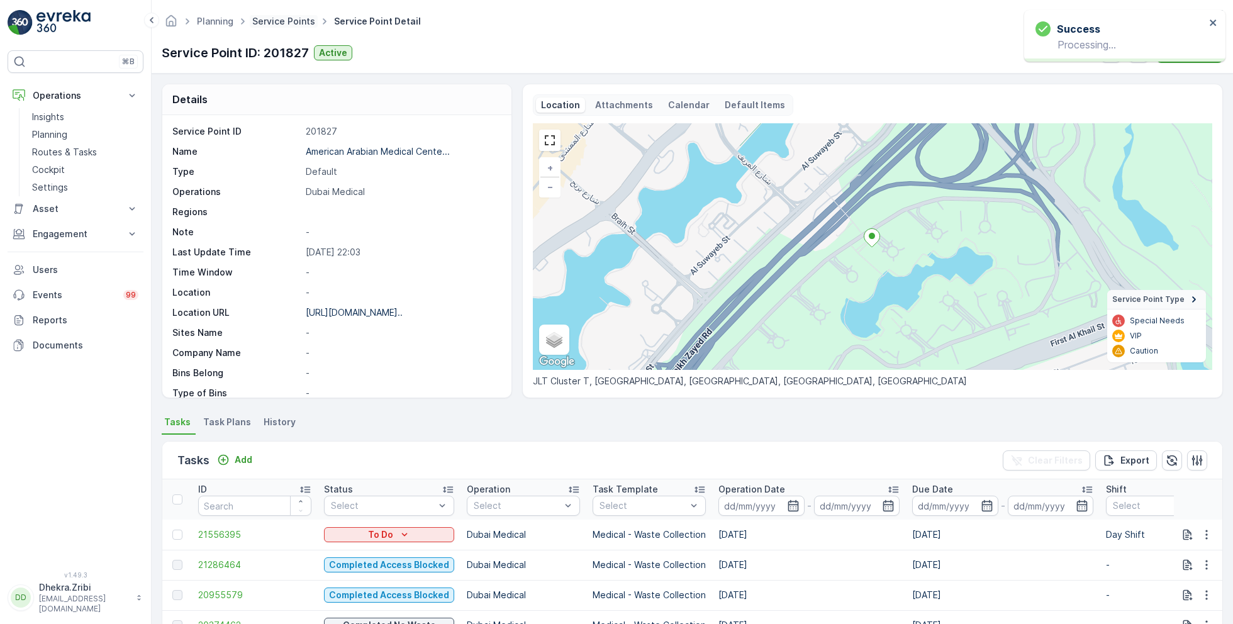
click at [290, 21] on link "Service Points" at bounding box center [283, 21] width 63 height 11
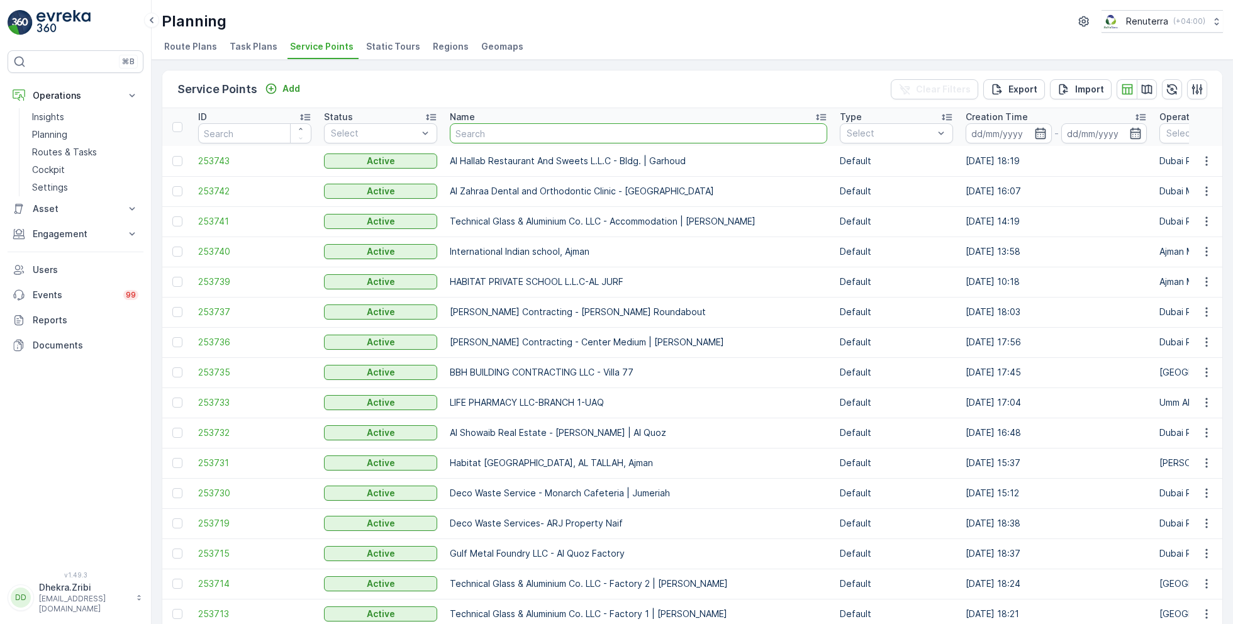
click at [516, 136] on input "text" at bounding box center [638, 133] width 377 height 20
type input "sirona"
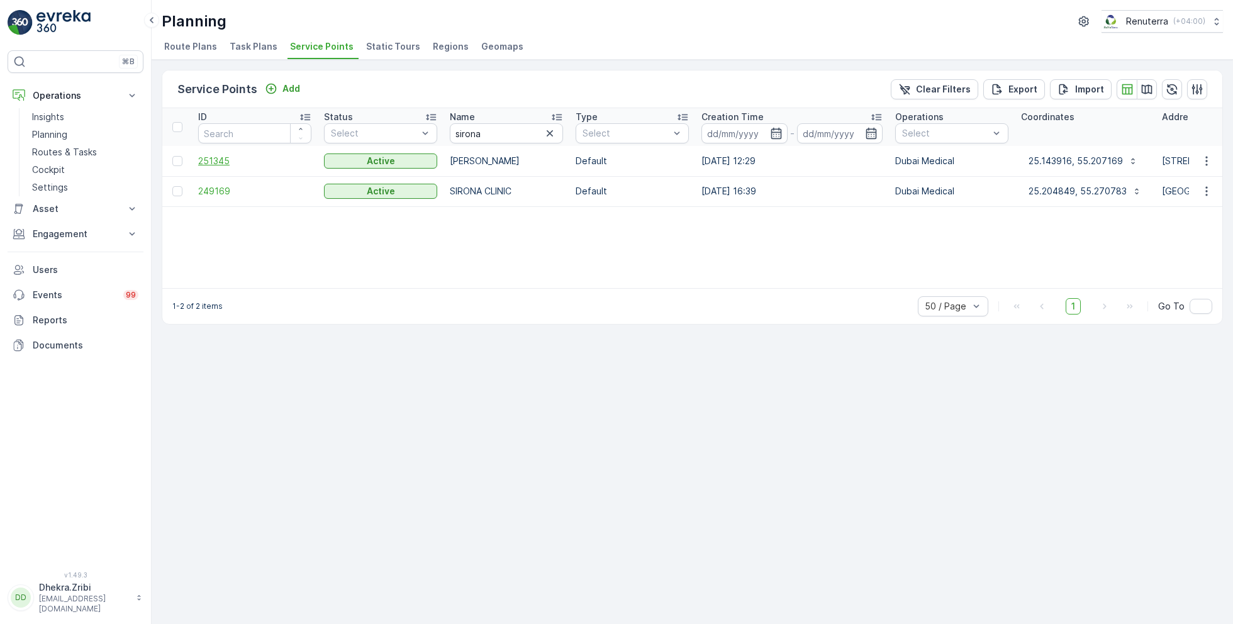
click at [221, 157] on span "251345" at bounding box center [254, 161] width 113 height 13
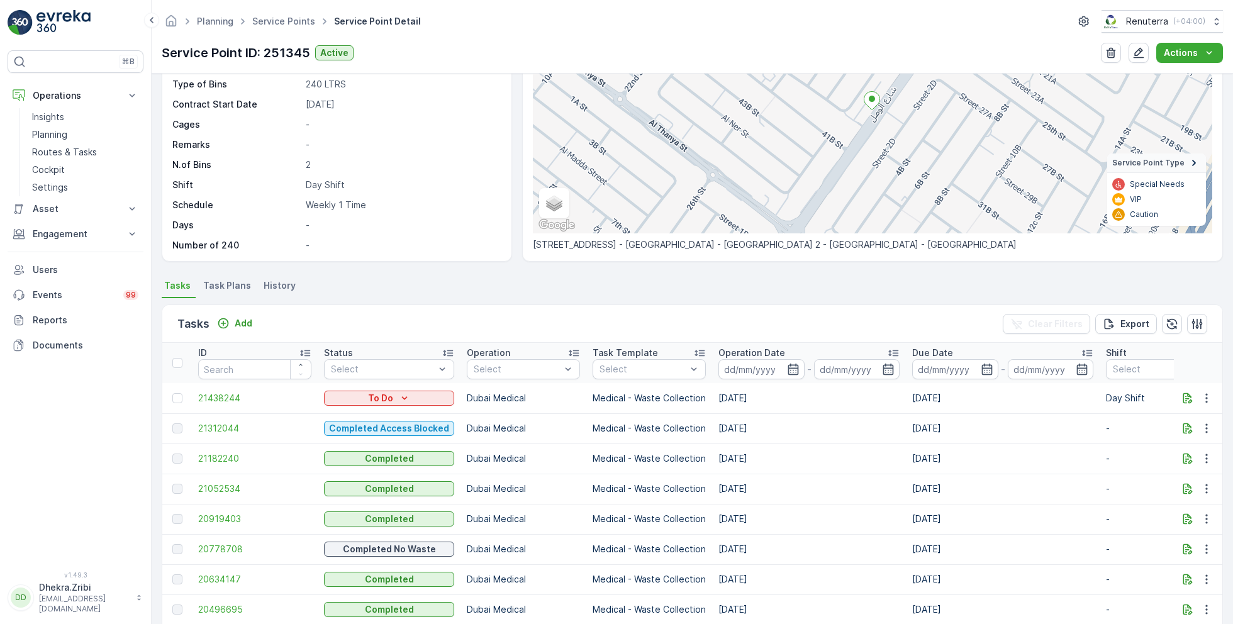
scroll to position [137, 0]
click at [223, 284] on span "Task Plans" at bounding box center [227, 285] width 48 height 13
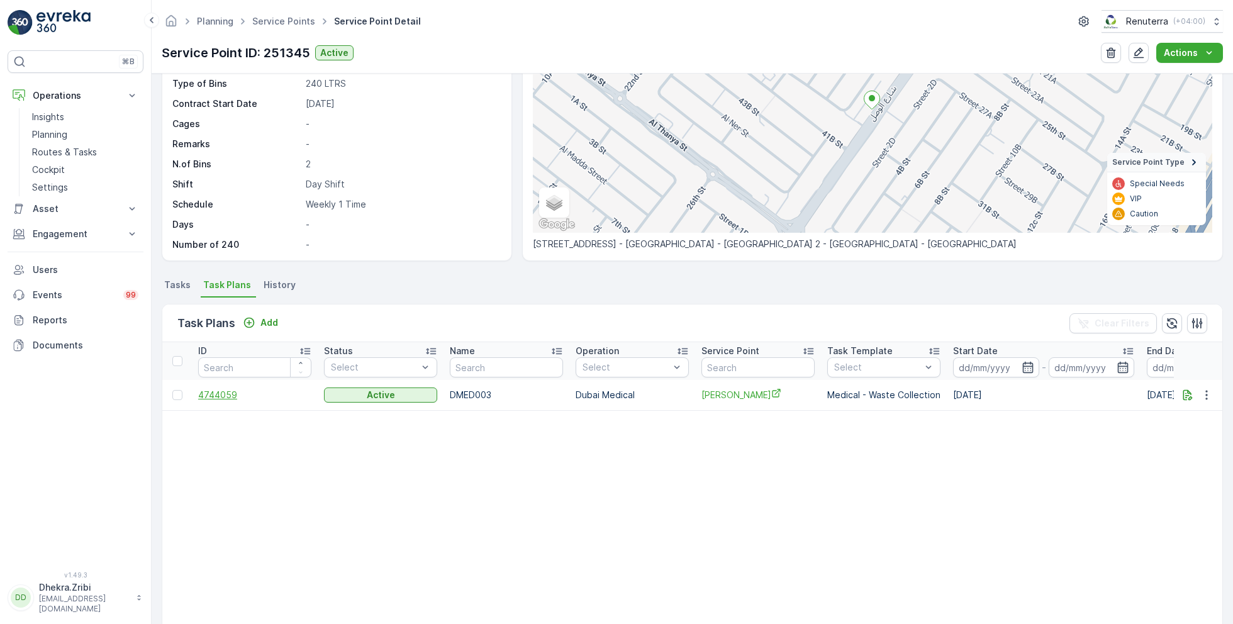
click at [227, 391] on span "4744059" at bounding box center [254, 395] width 113 height 13
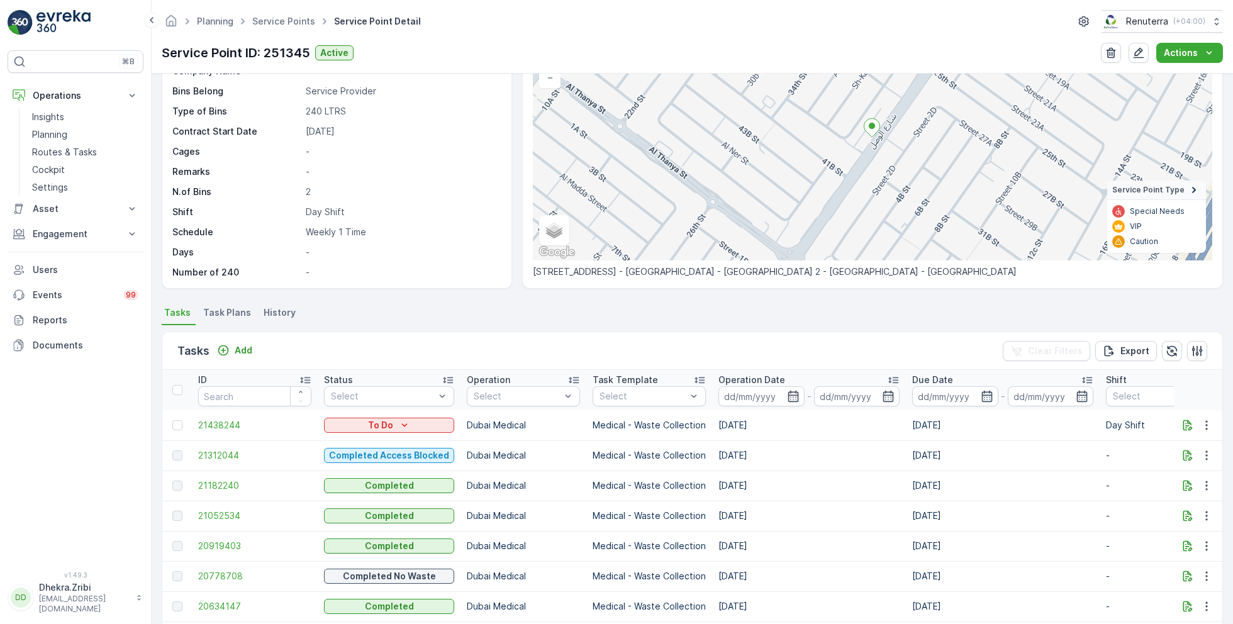
scroll to position [102, 0]
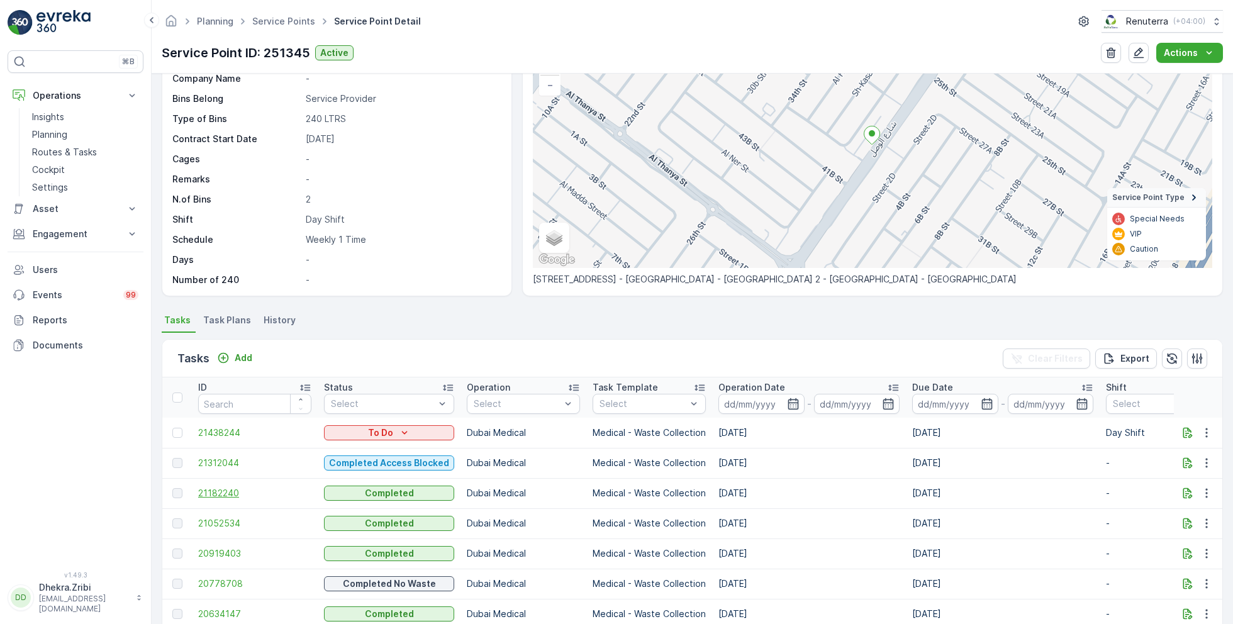
click at [228, 490] on span "21182240" at bounding box center [254, 493] width 113 height 13
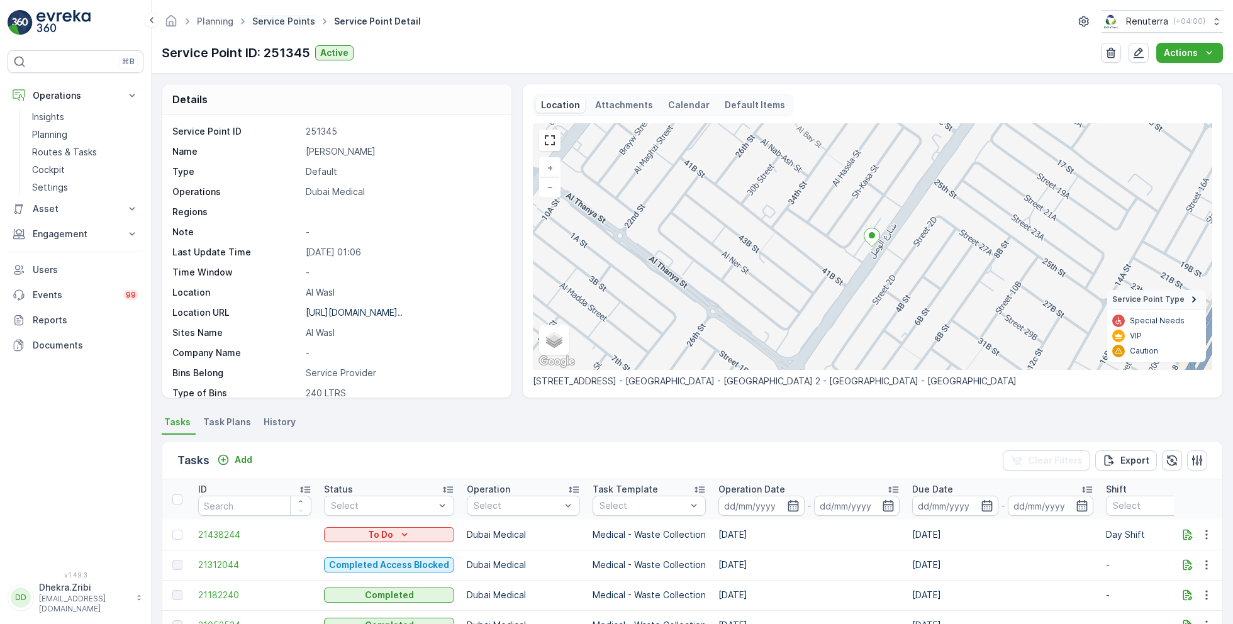
click at [279, 16] on link "Service Points" at bounding box center [283, 21] width 63 height 11
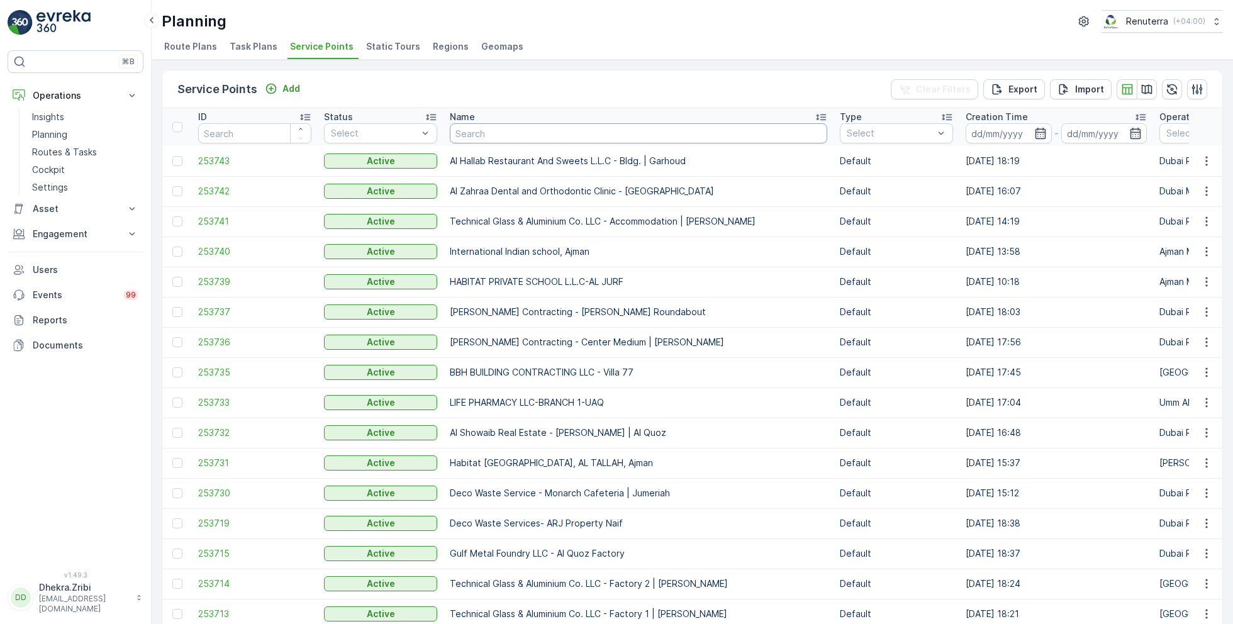
click at [506, 136] on input "text" at bounding box center [638, 133] width 377 height 20
type input "st ma"
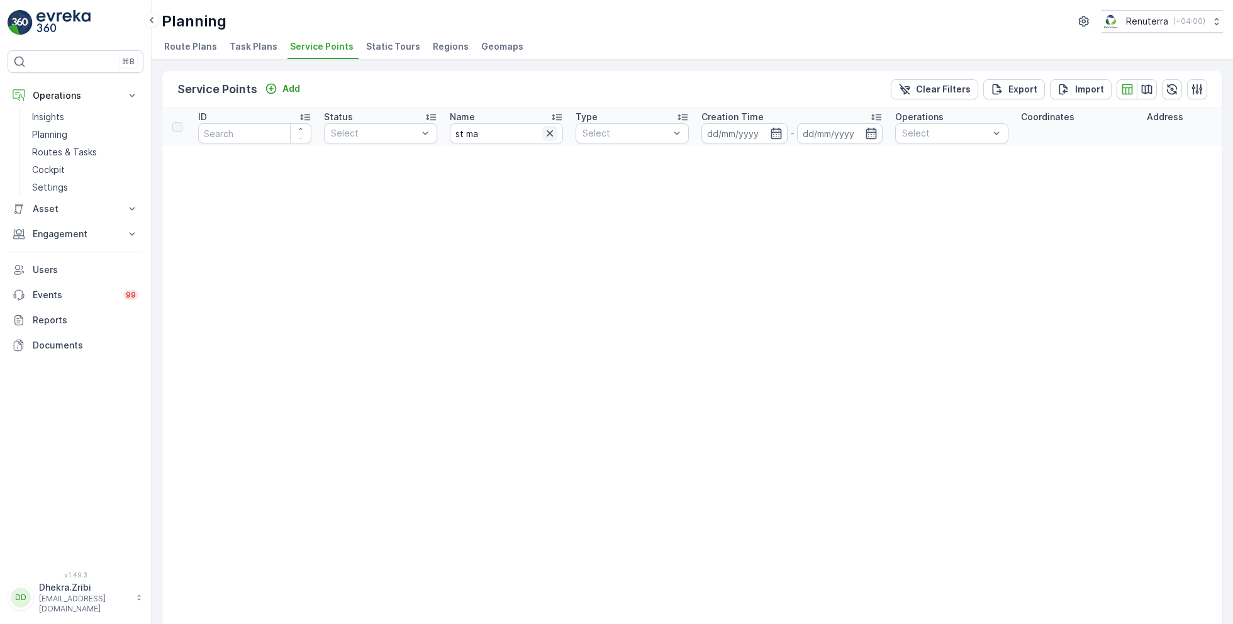
click at [553, 136] on icon "button" at bounding box center [549, 133] width 13 height 13
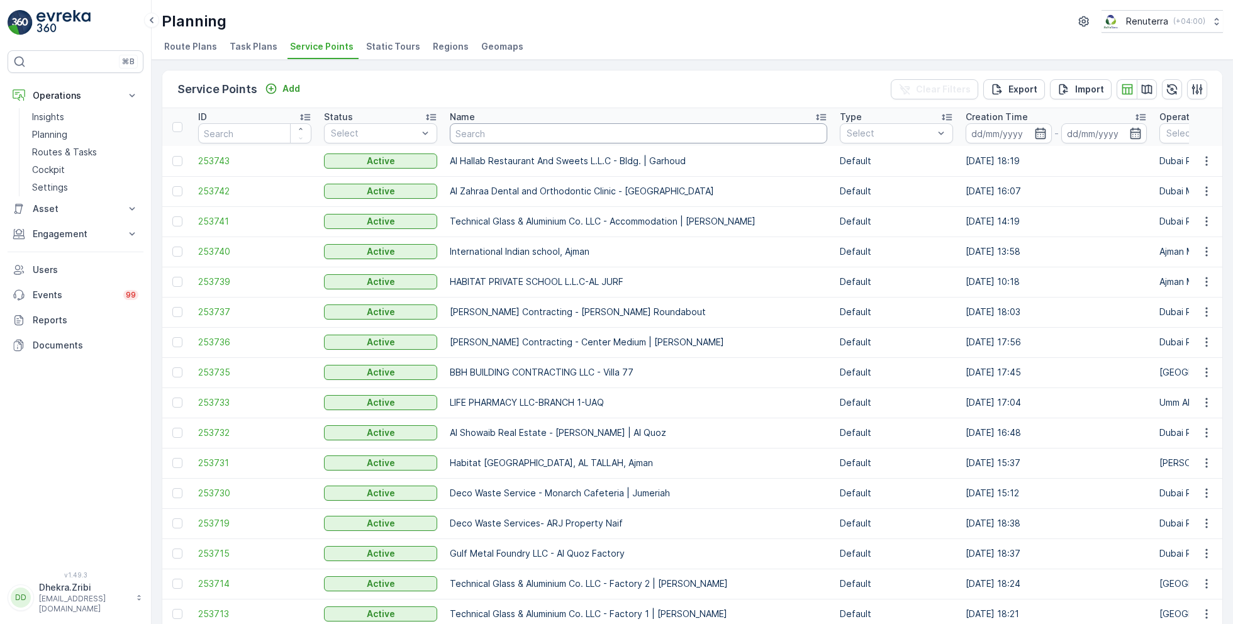
click at [506, 132] on input "text" at bounding box center [638, 133] width 377 height 20
type input "omega"
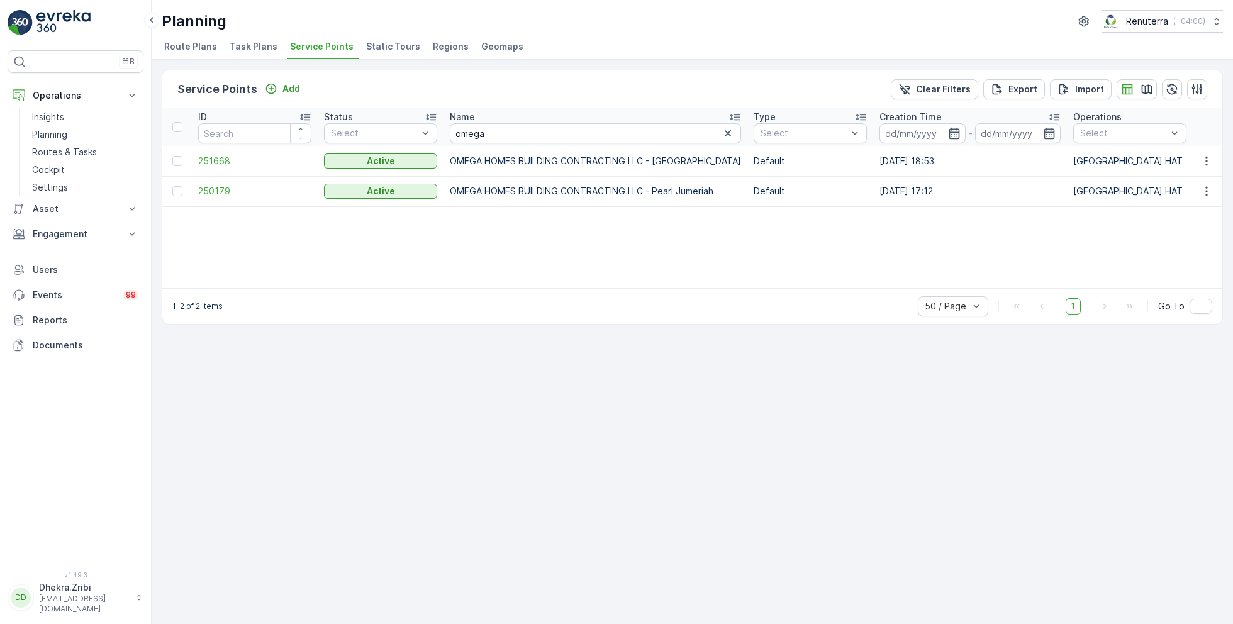
click at [214, 160] on span "251668" at bounding box center [254, 161] width 113 height 13
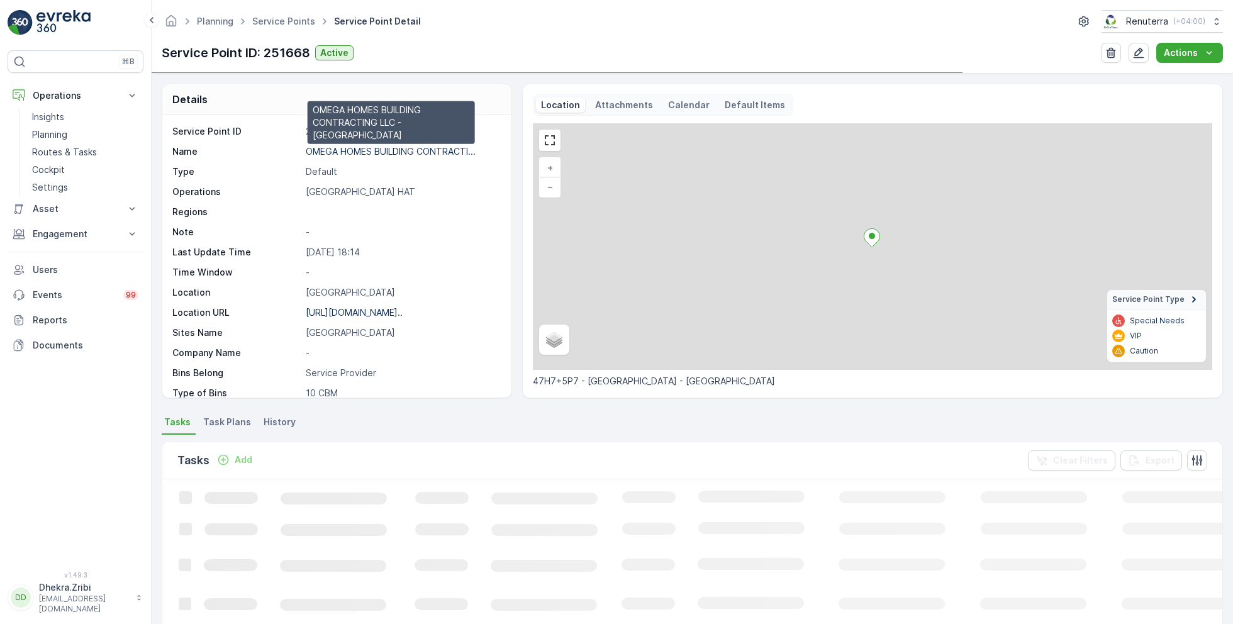
click at [367, 153] on p "OMEGA HOMES BUILDING CONTRACTI..." at bounding box center [391, 151] width 170 height 11
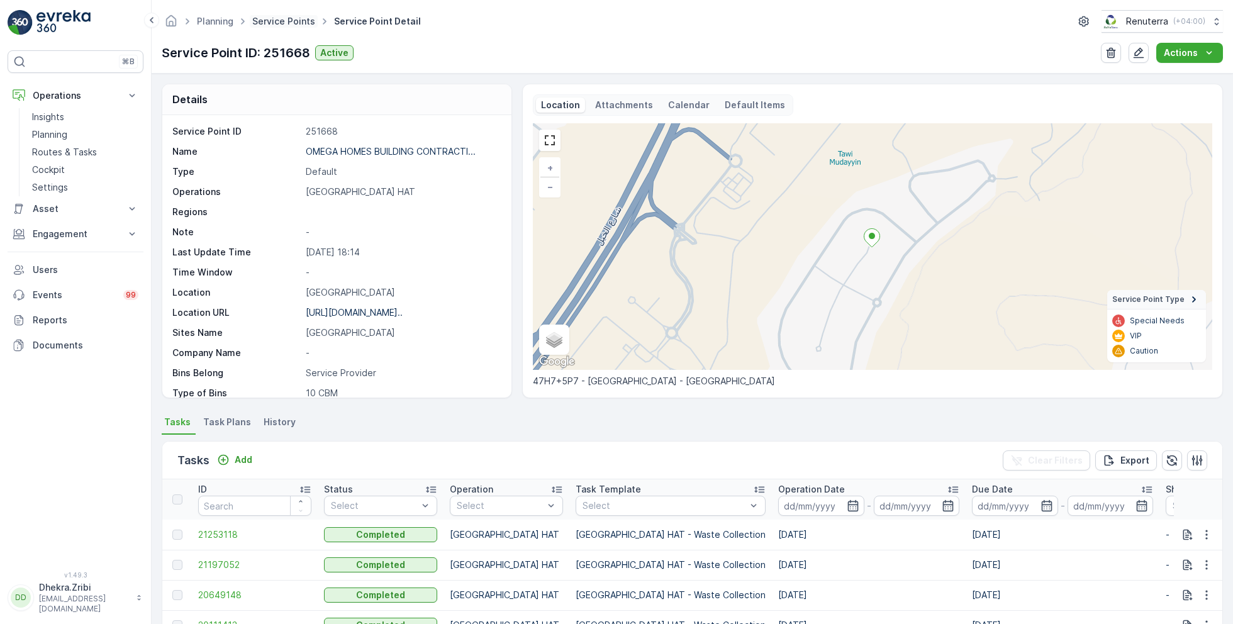
click at [280, 17] on link "Service Points" at bounding box center [283, 21] width 63 height 11
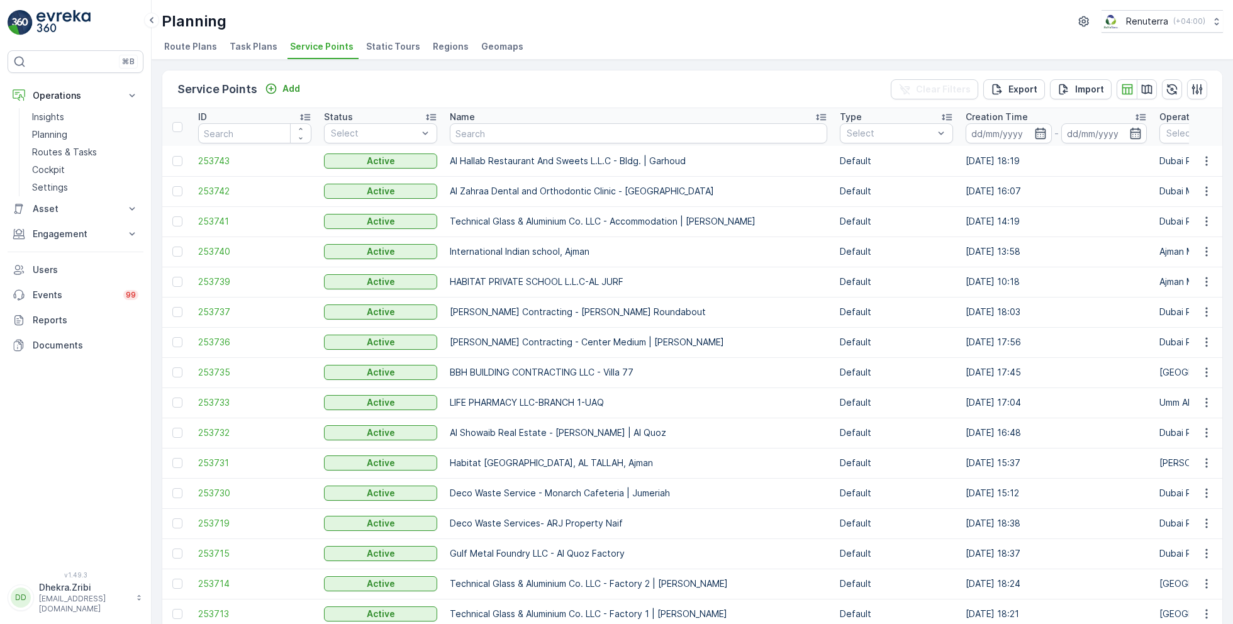
click at [525, 131] on input "text" at bounding box center [638, 133] width 377 height 20
type input "ktc"
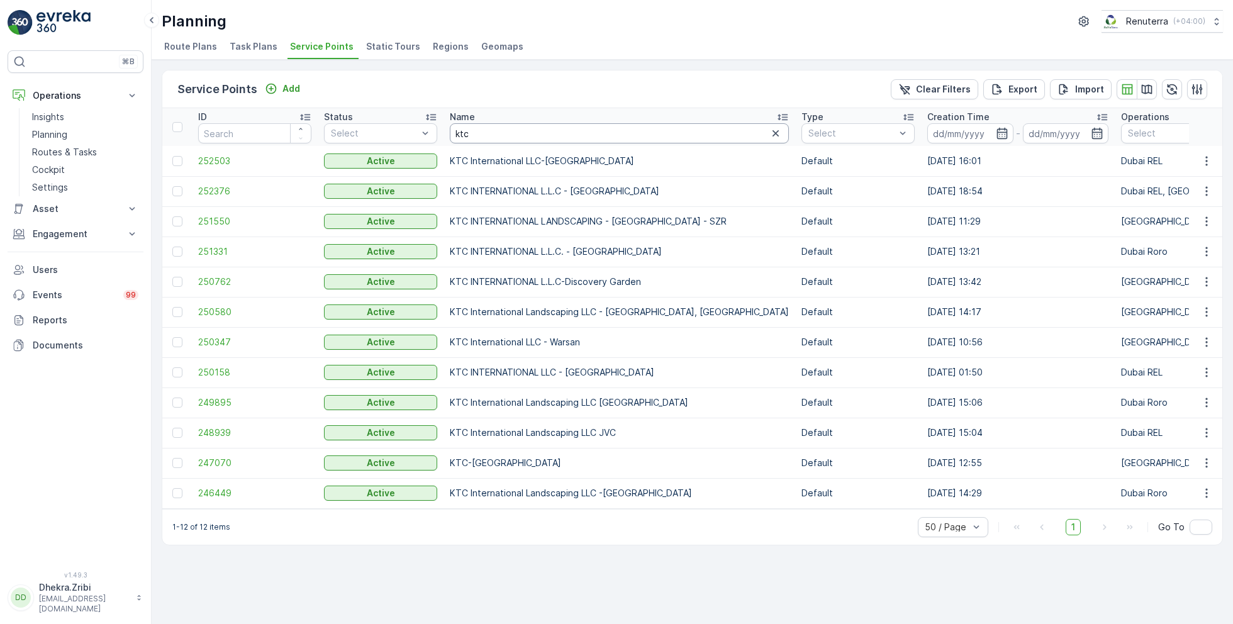
click at [496, 135] on input "ktc" at bounding box center [619, 133] width 339 height 20
type input "technical"
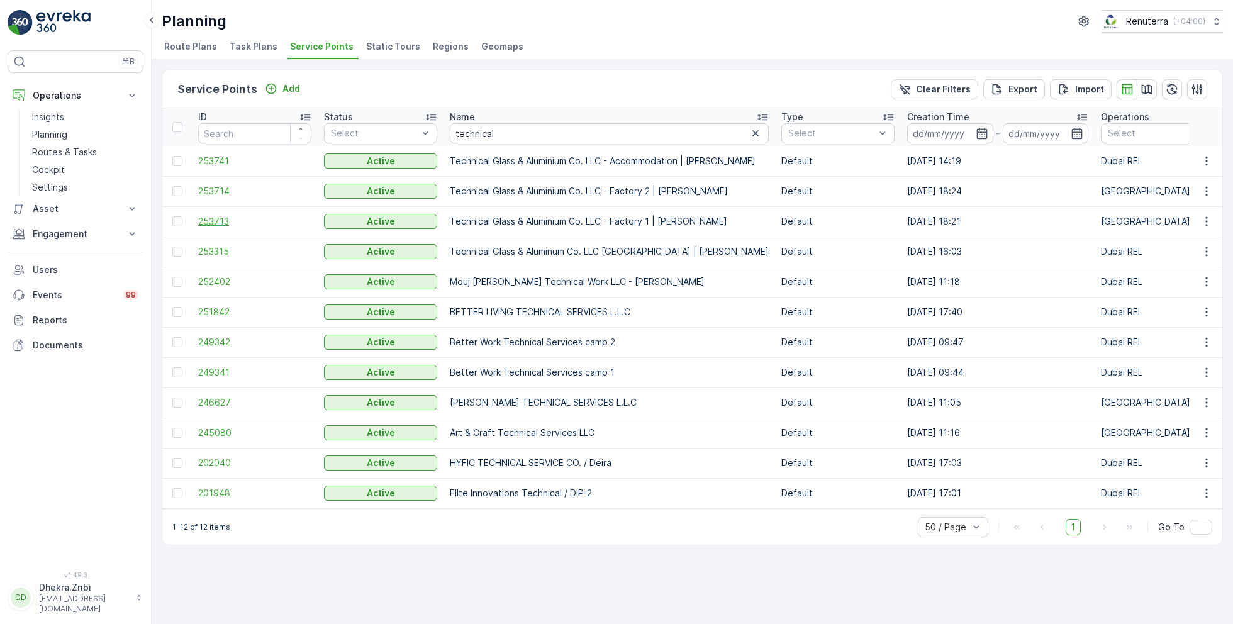
click at [221, 223] on span "253713" at bounding box center [254, 221] width 113 height 13
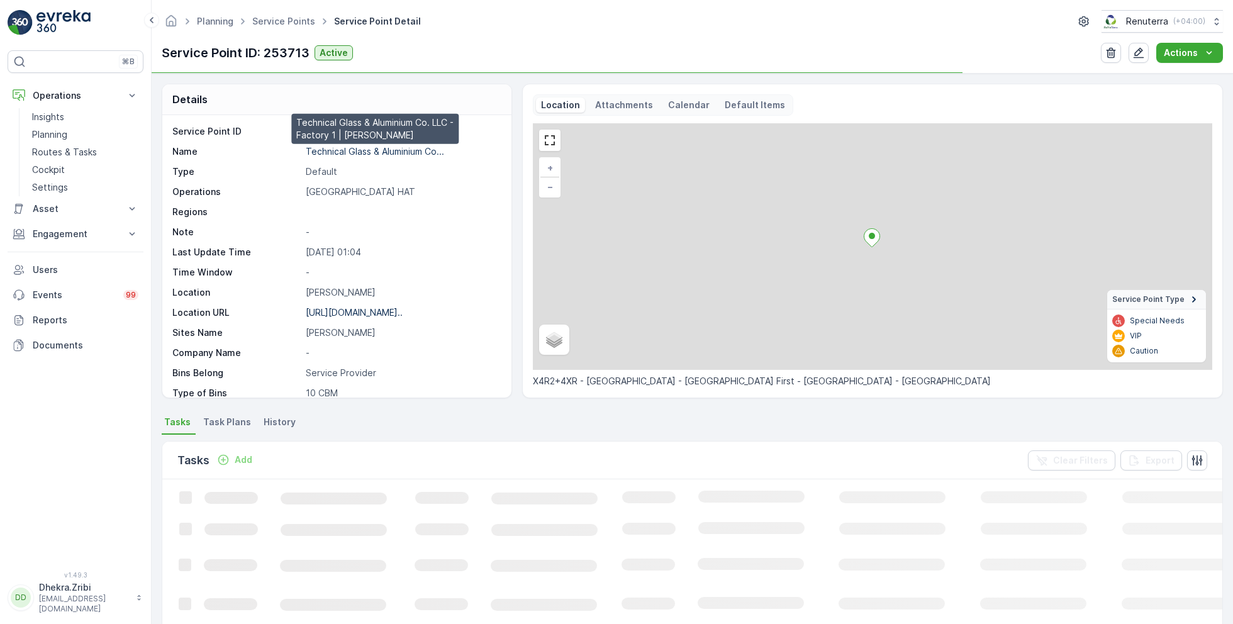
click at [384, 148] on p "Technical Glass & Aluminium Co..." at bounding box center [375, 151] width 138 height 11
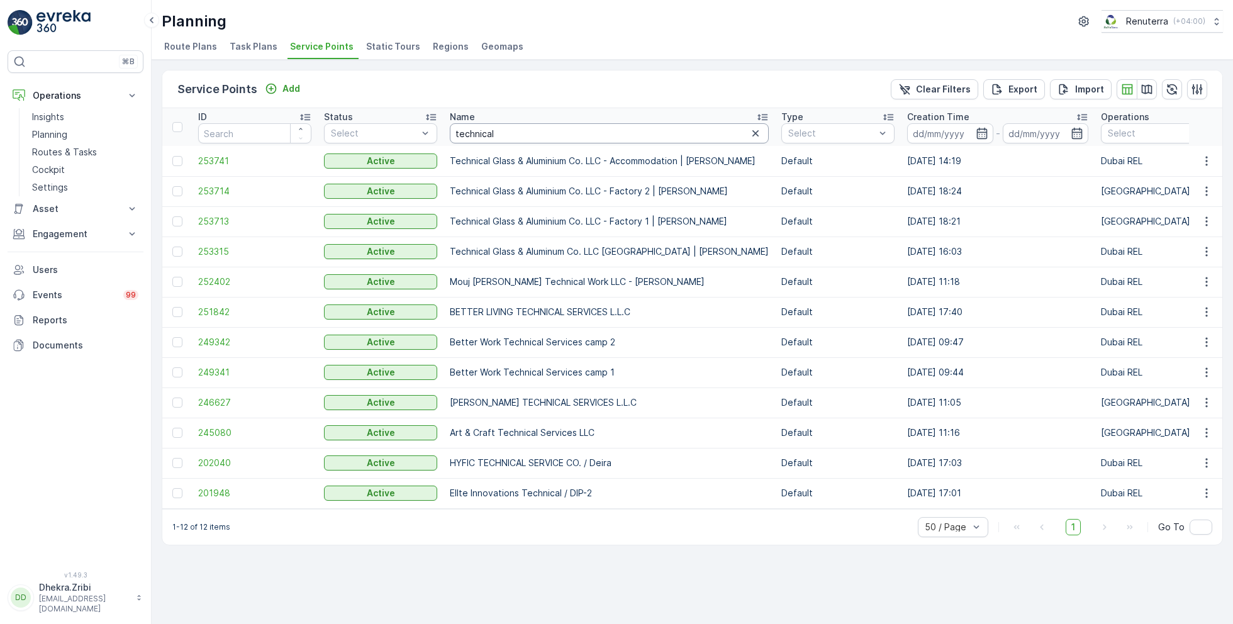
click at [497, 136] on input "technical" at bounding box center [609, 133] width 319 height 20
type input "beena"
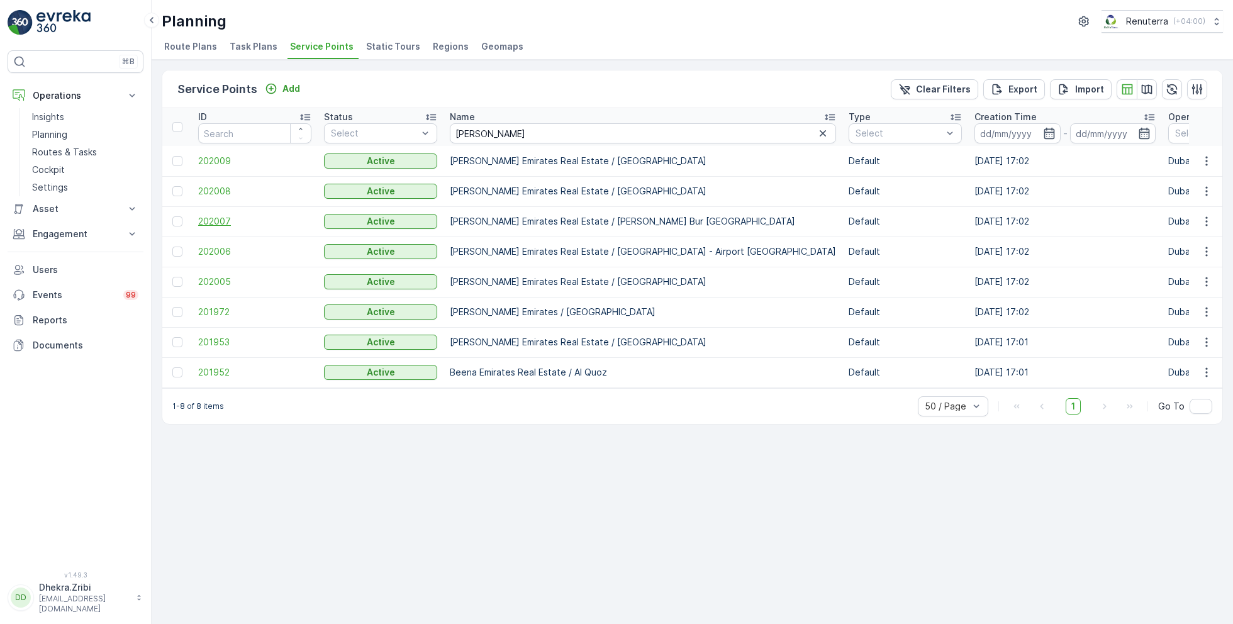
click at [224, 223] on span "202007" at bounding box center [254, 221] width 113 height 13
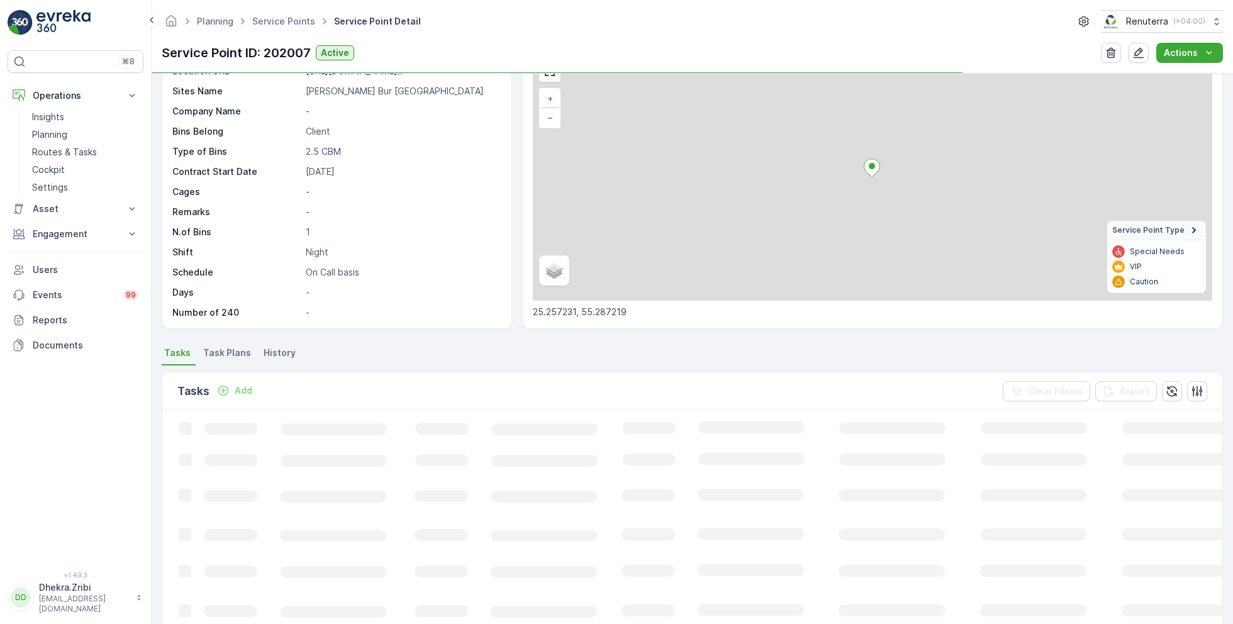
scroll to position [88, 0]
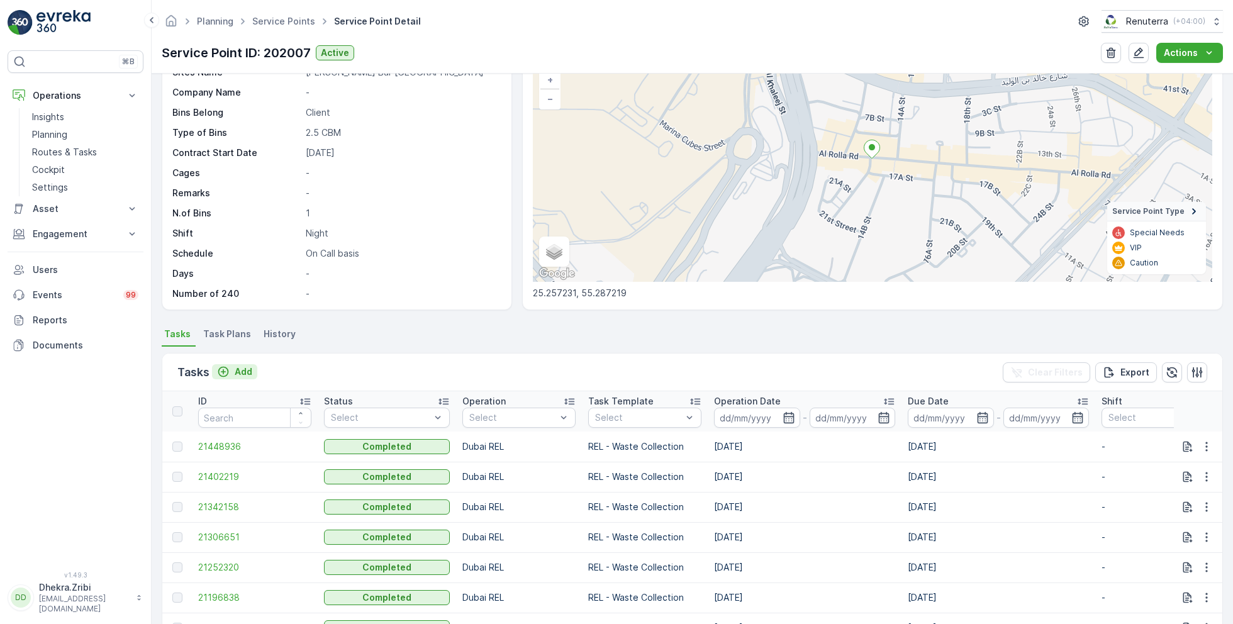
click at [233, 368] on div "Add" at bounding box center [234, 371] width 35 height 13
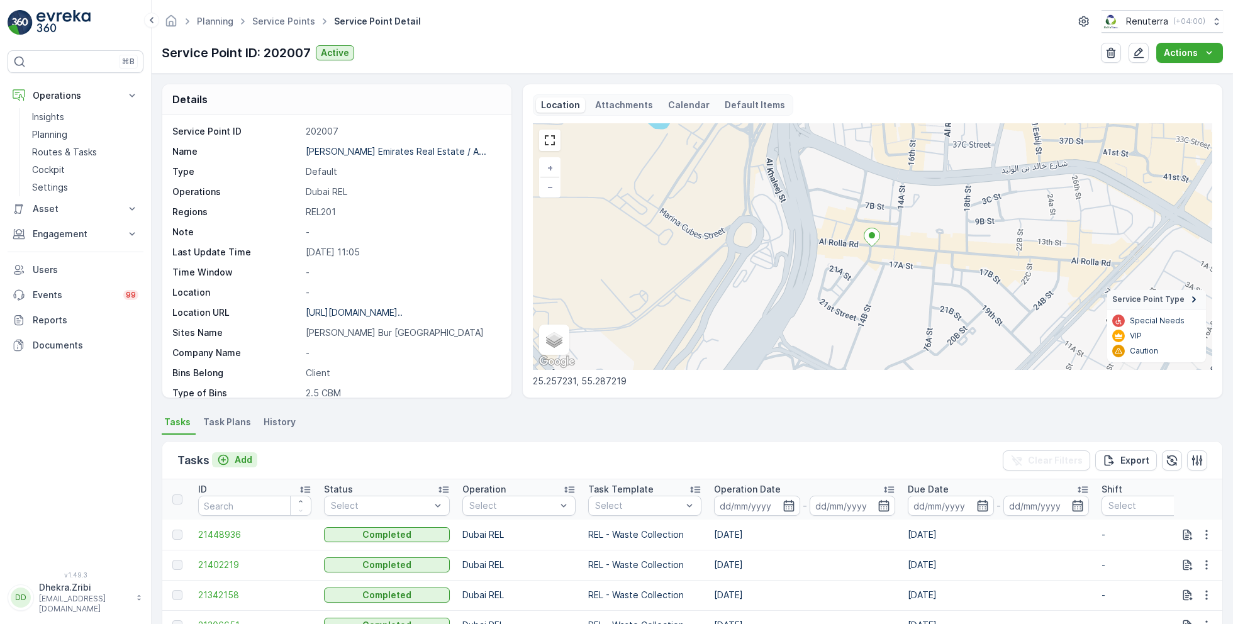
click at [240, 459] on p "Add" at bounding box center [244, 459] width 18 height 13
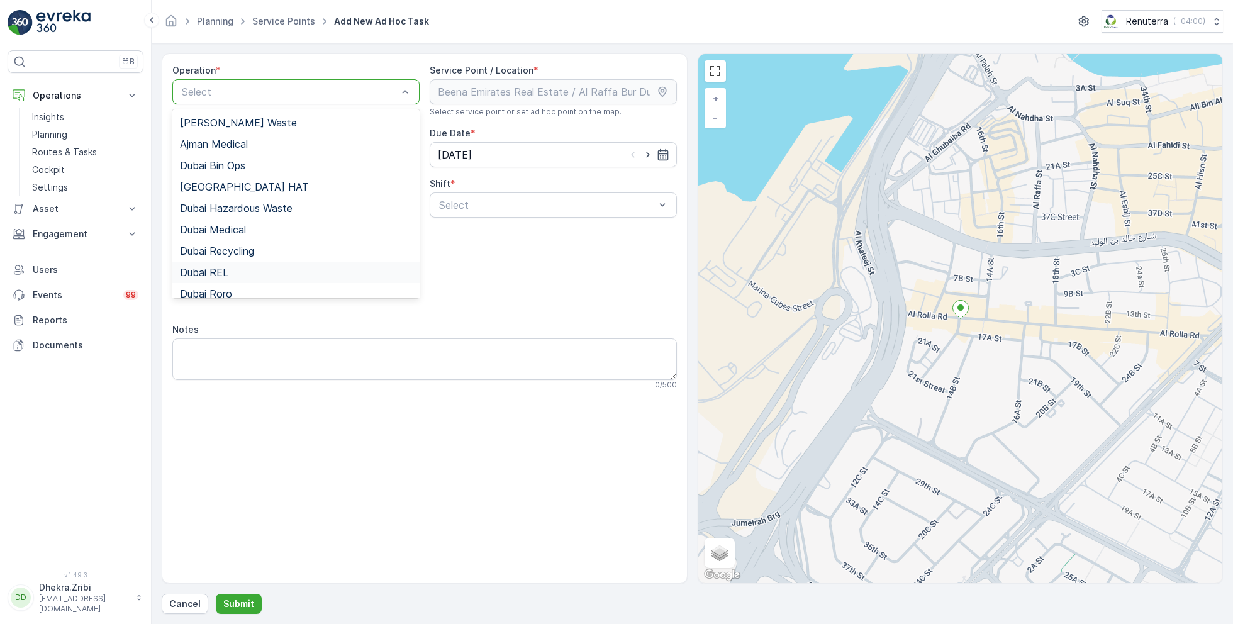
click at [223, 277] on span "Dubai REL" at bounding box center [204, 272] width 48 height 11
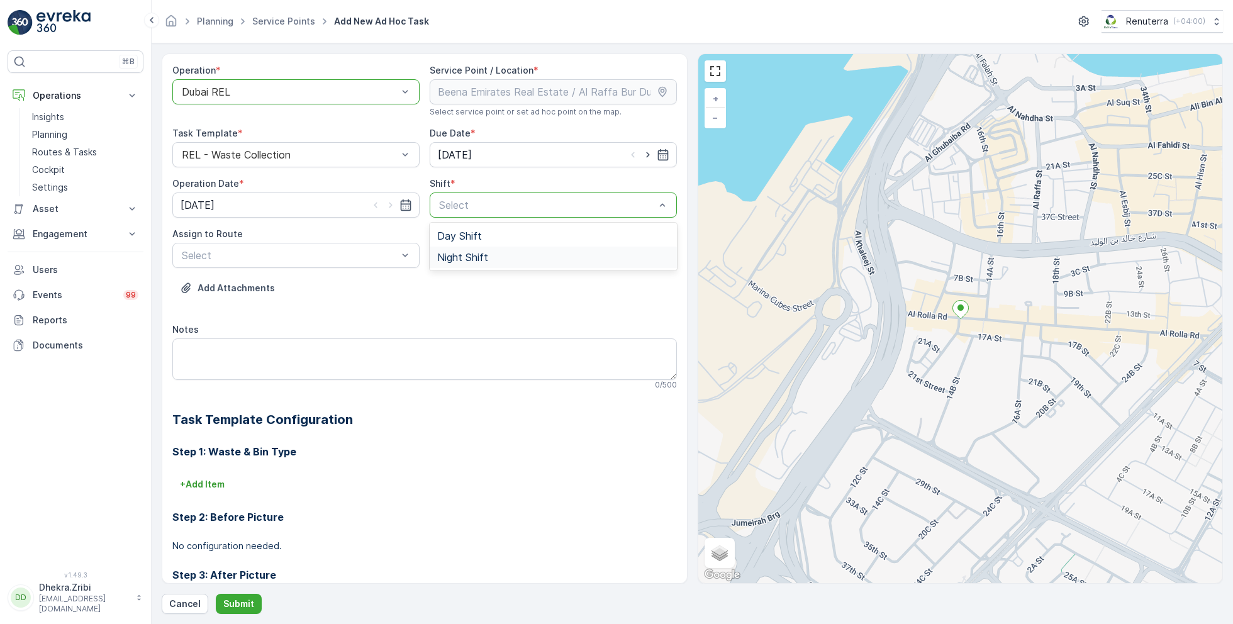
click at [481, 257] on span "Night Shift" at bounding box center [462, 257] width 51 height 11
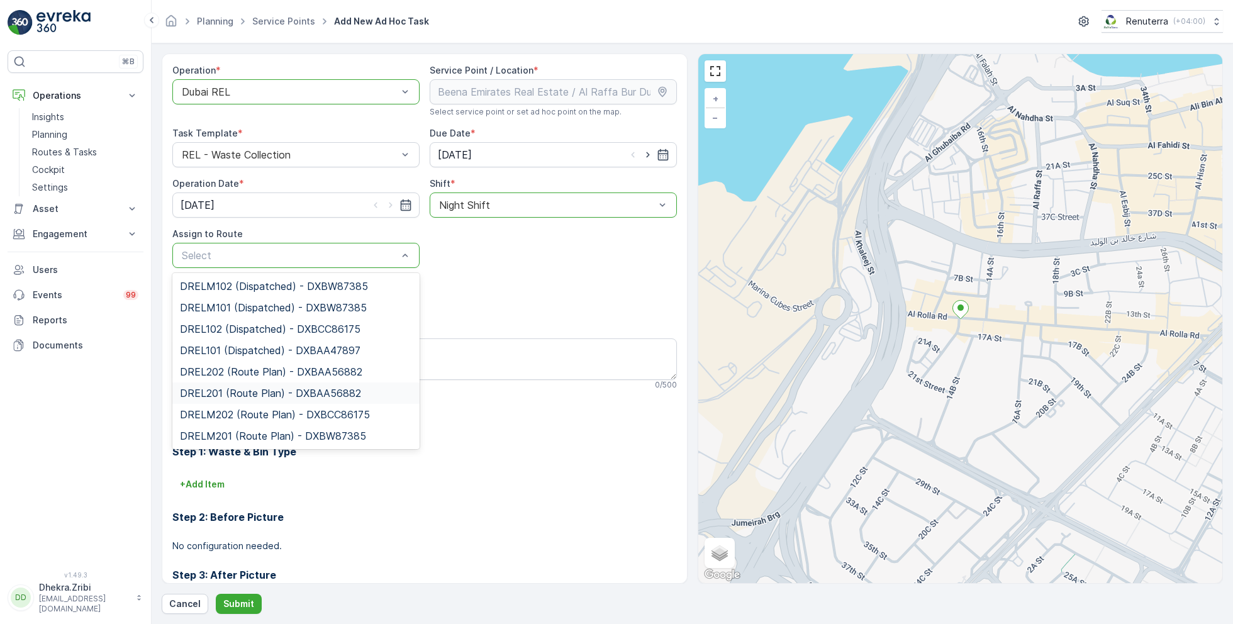
click at [230, 387] on span "DREL201 (Route Plan) - DXBAA56882" at bounding box center [270, 392] width 181 height 11
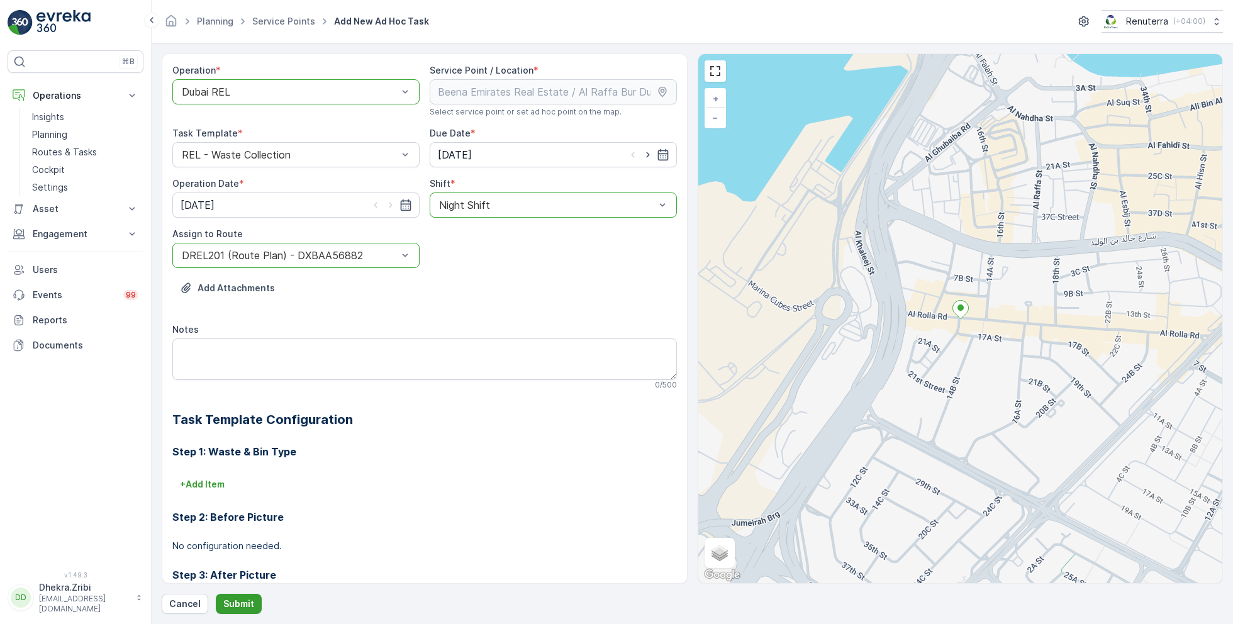
click at [243, 605] on p "Submit" at bounding box center [238, 603] width 31 height 13
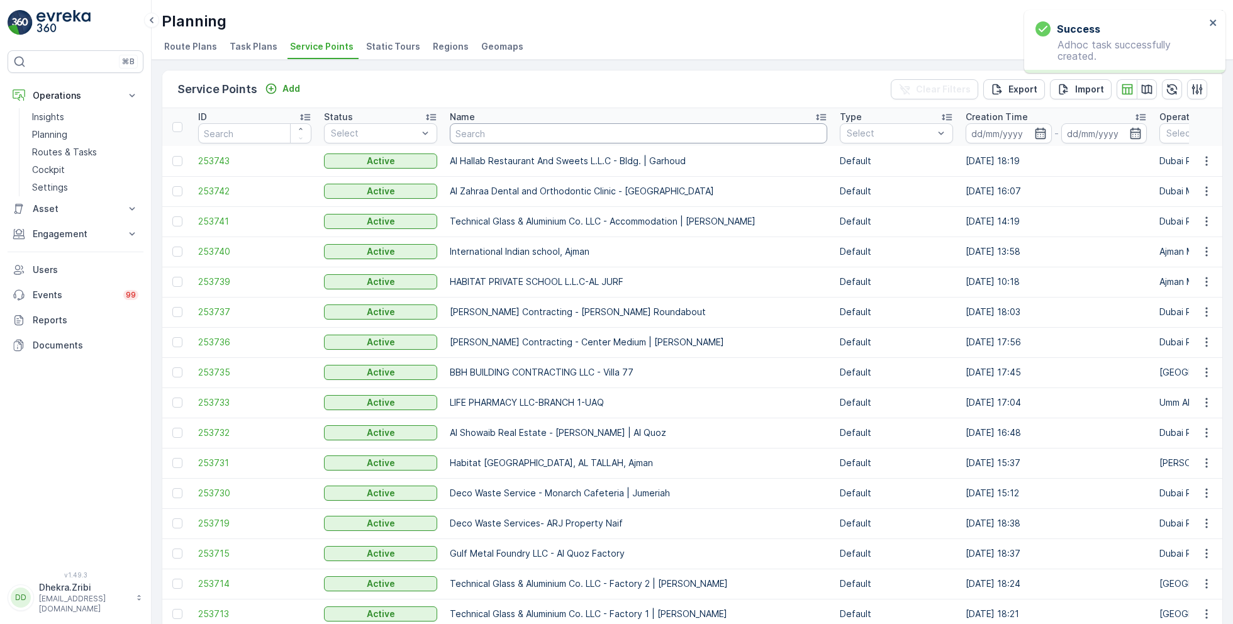
click at [521, 140] on input "text" at bounding box center [638, 133] width 377 height 20
type input "sobha"
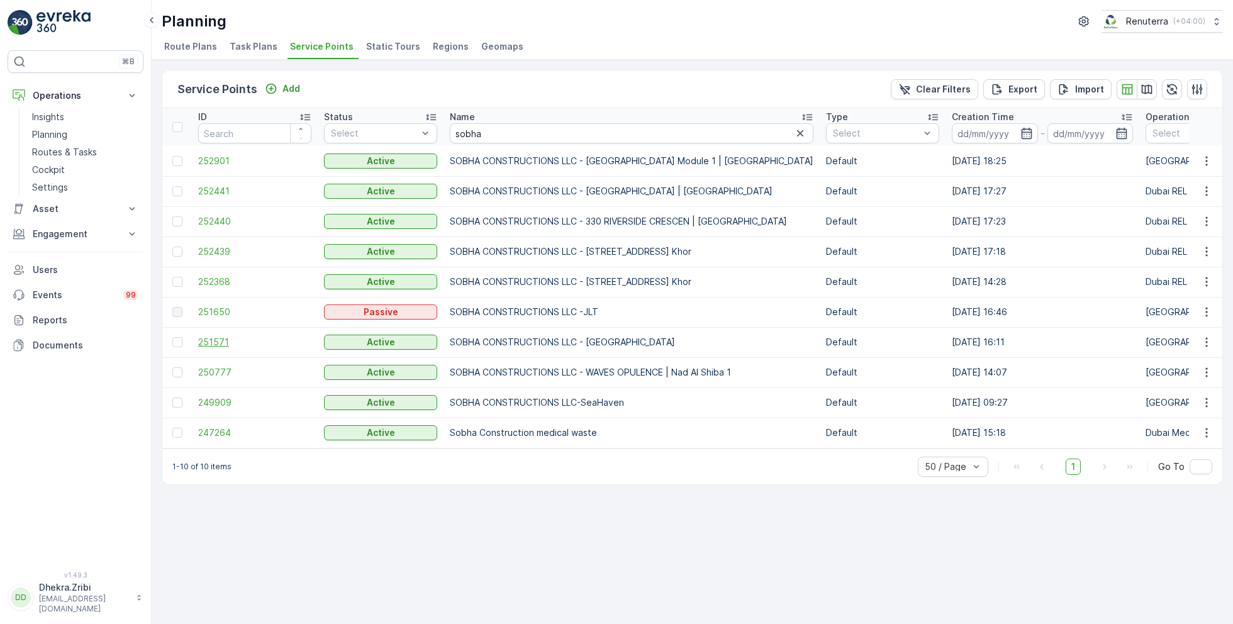
click at [230, 342] on span "251571" at bounding box center [254, 342] width 113 height 13
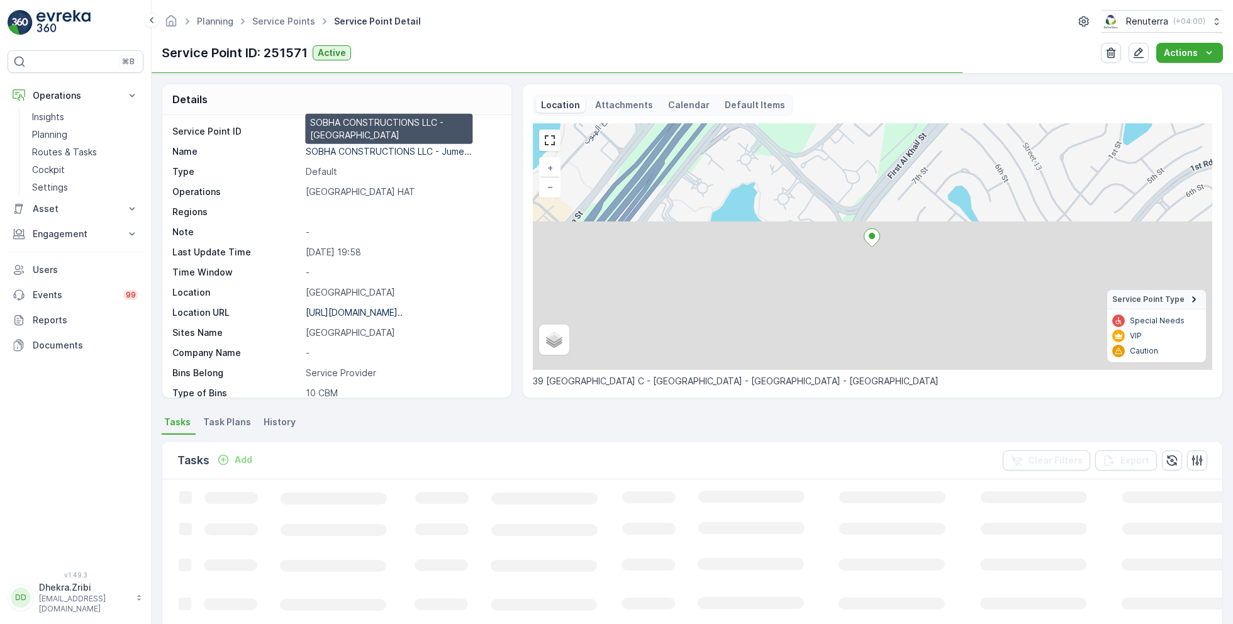
click at [400, 155] on p "SOBHA CONSTRUCTIONS LLC - Jume..." at bounding box center [389, 151] width 166 height 11
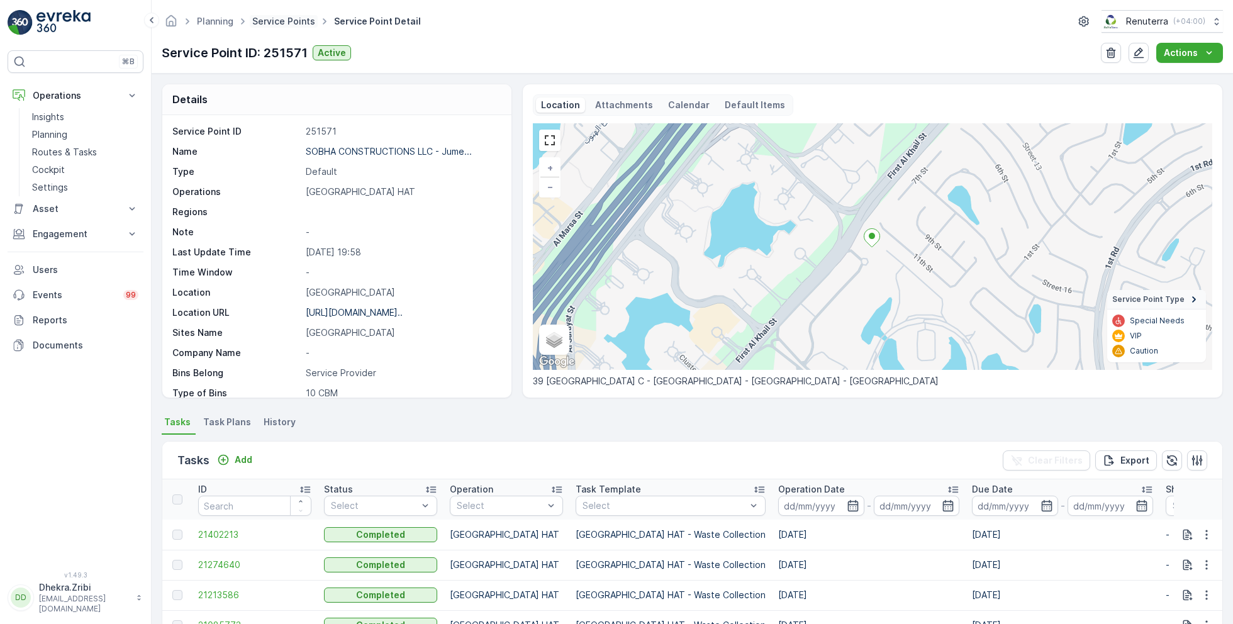
click at [294, 25] on link "Service Points" at bounding box center [283, 21] width 63 height 11
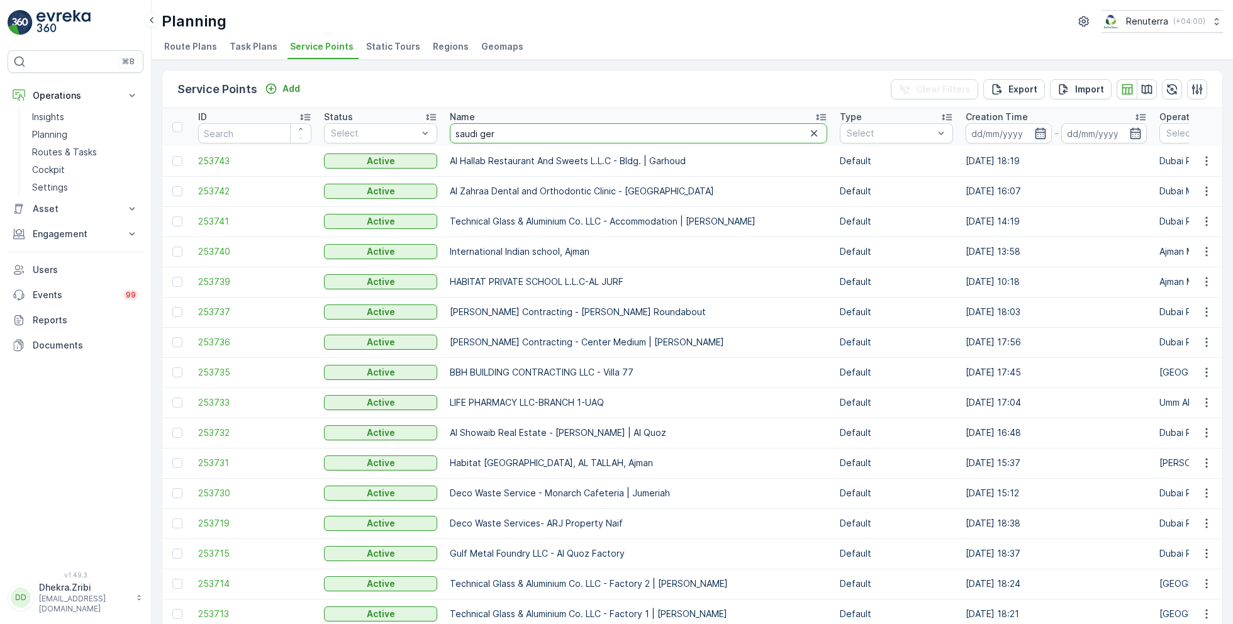
type input "saudi germ"
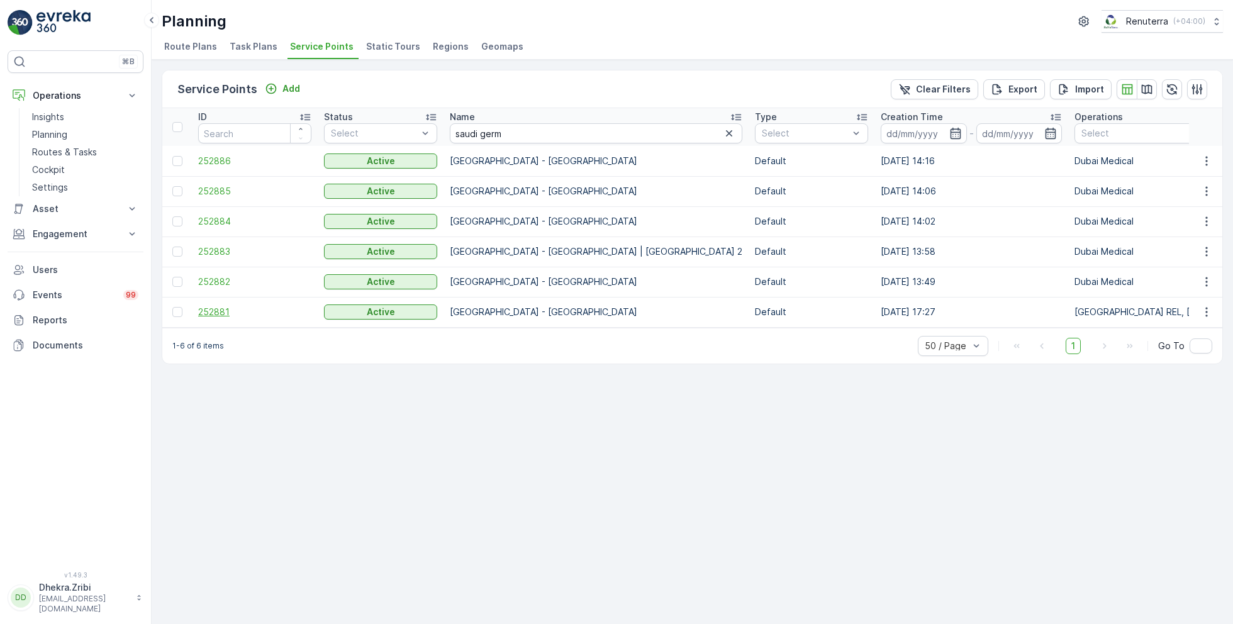
click at [213, 307] on span "252881" at bounding box center [254, 312] width 113 height 13
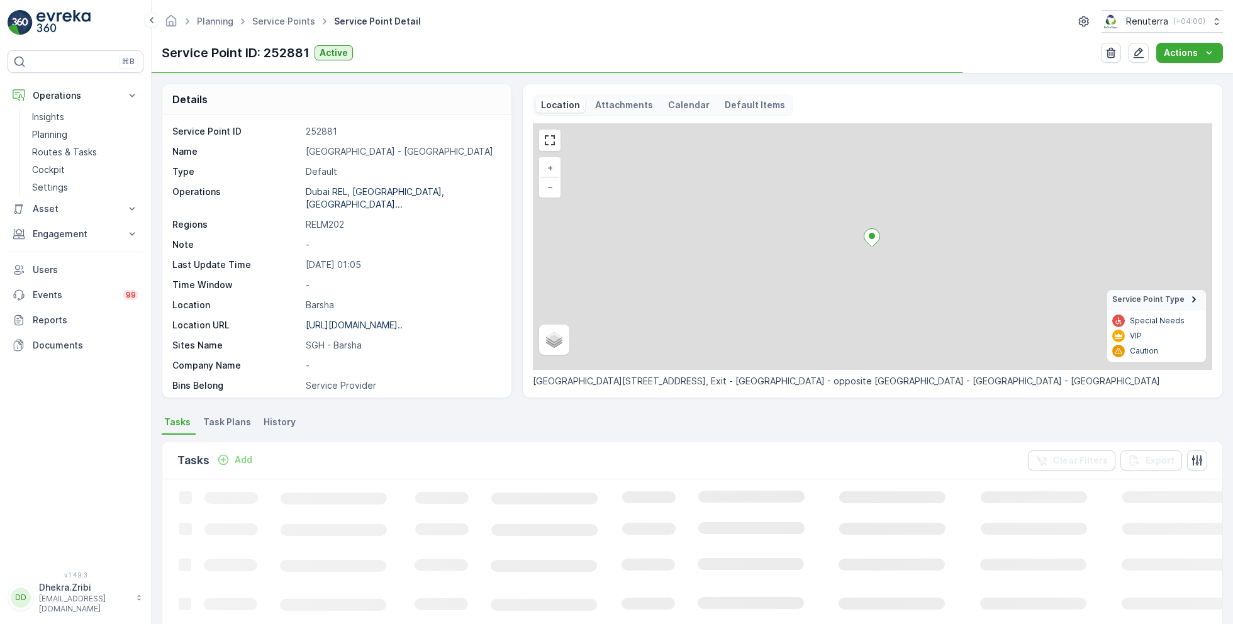
click at [363, 153] on p "Saudi German Hospital - Barsha" at bounding box center [402, 151] width 192 height 13
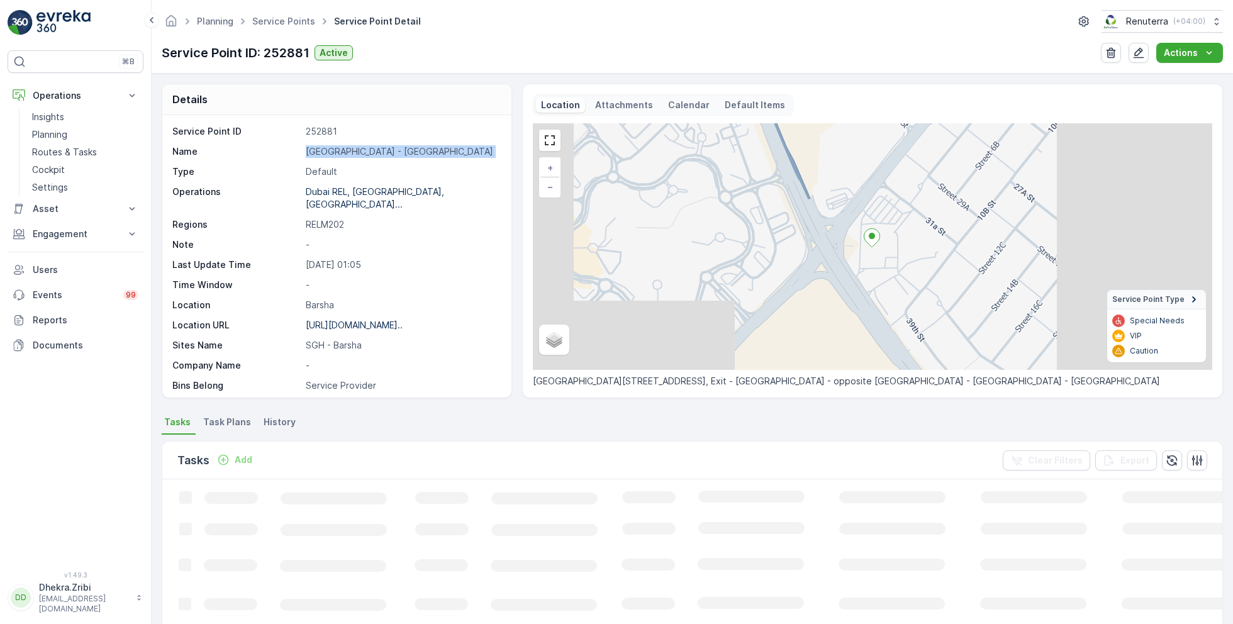
copy p "Saudi German Hospital - Barsha"
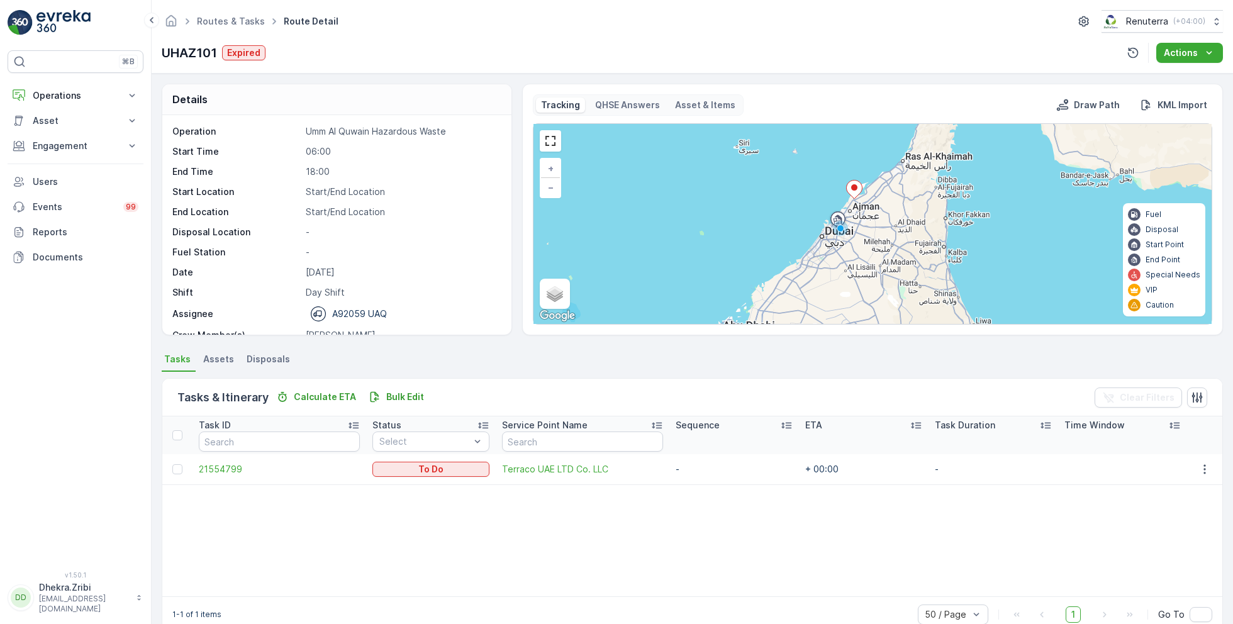
scroll to position [39, 0]
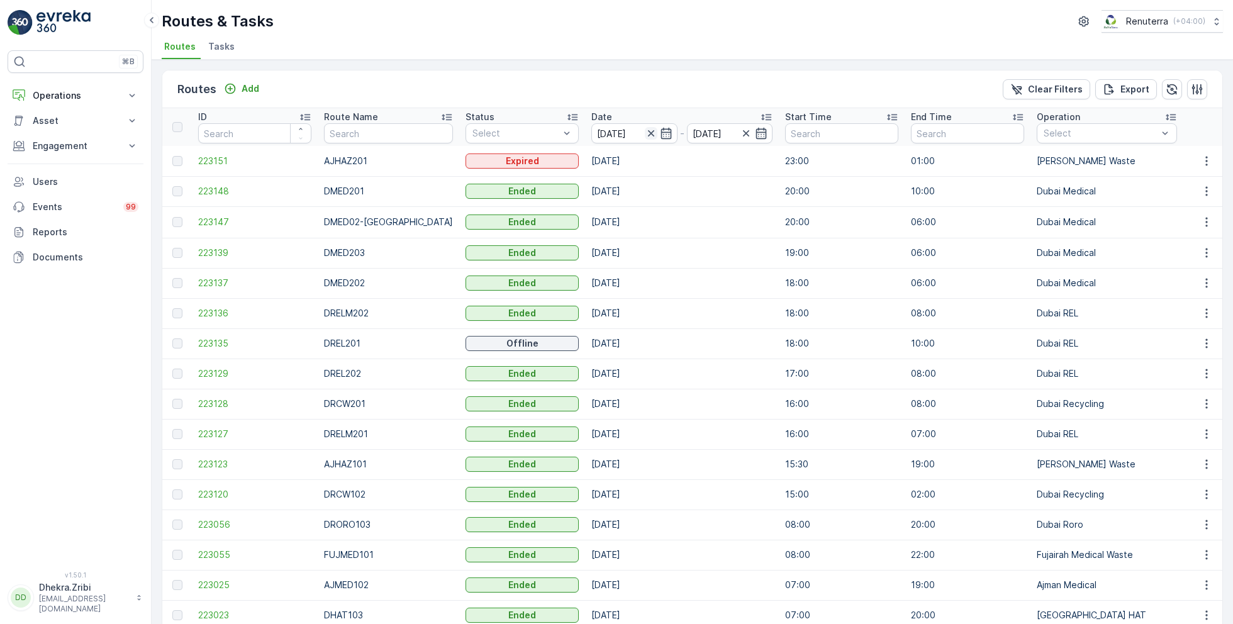
click at [645, 129] on icon "button" at bounding box center [651, 133] width 13 height 13
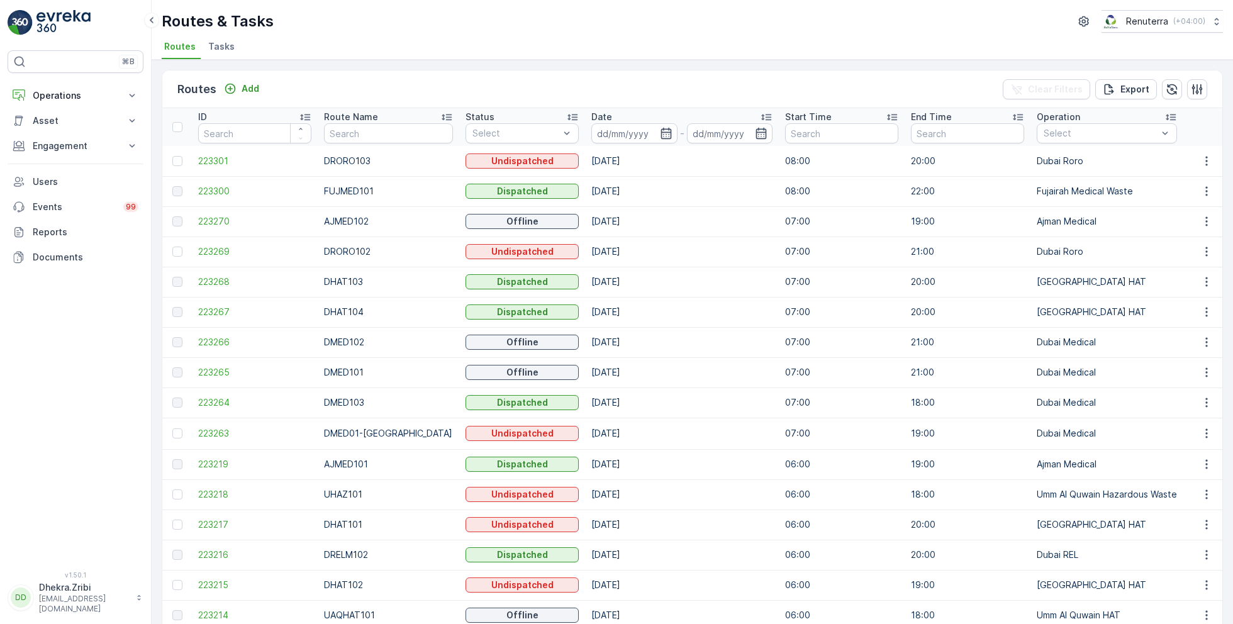
click at [636, 129] on input at bounding box center [634, 133] width 86 height 20
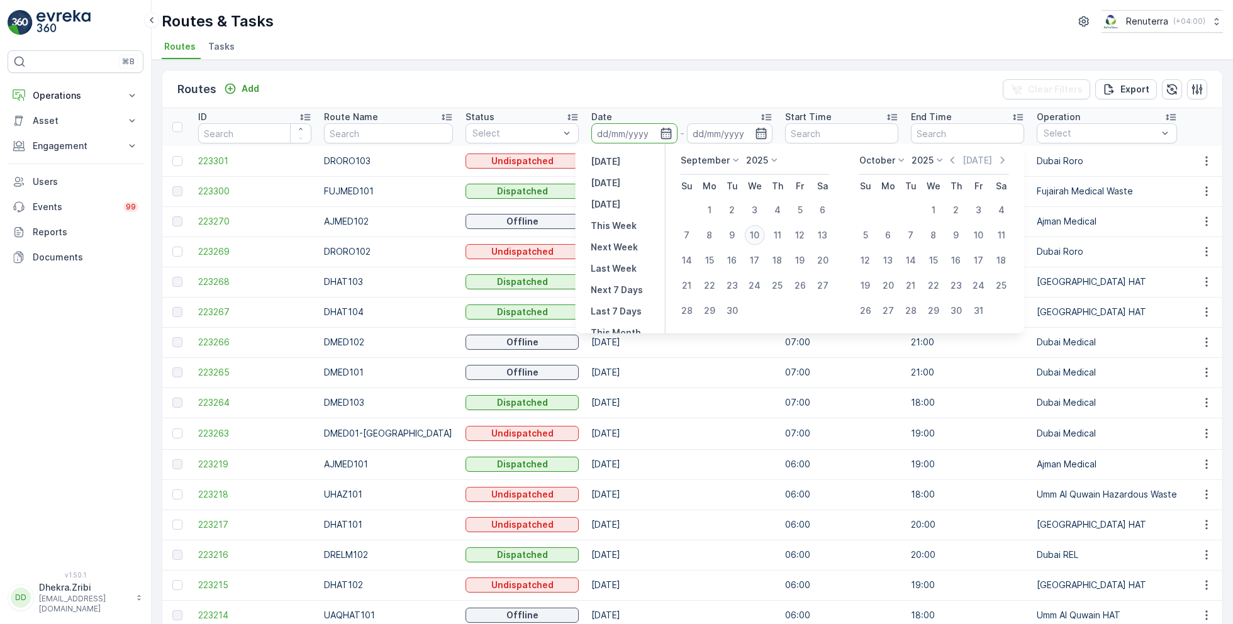
click at [756, 227] on div "10" at bounding box center [755, 235] width 20 height 20
type input "[DATE]"
click at [756, 227] on div "10" at bounding box center [755, 235] width 20 height 20
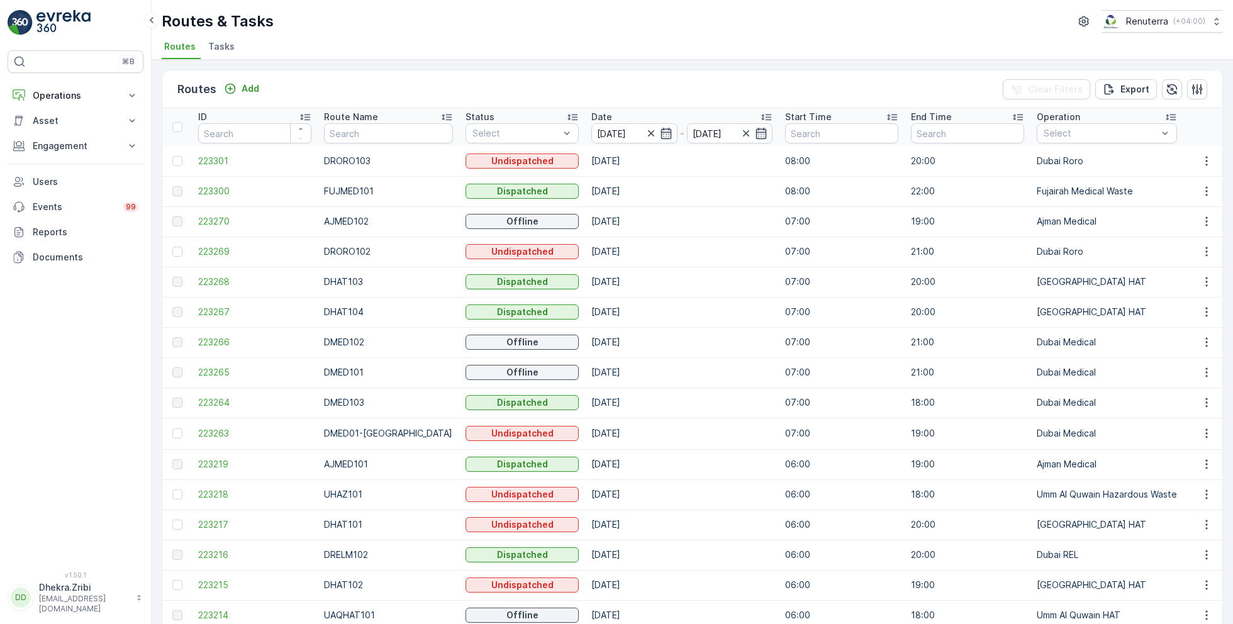
type input "[DATE]"
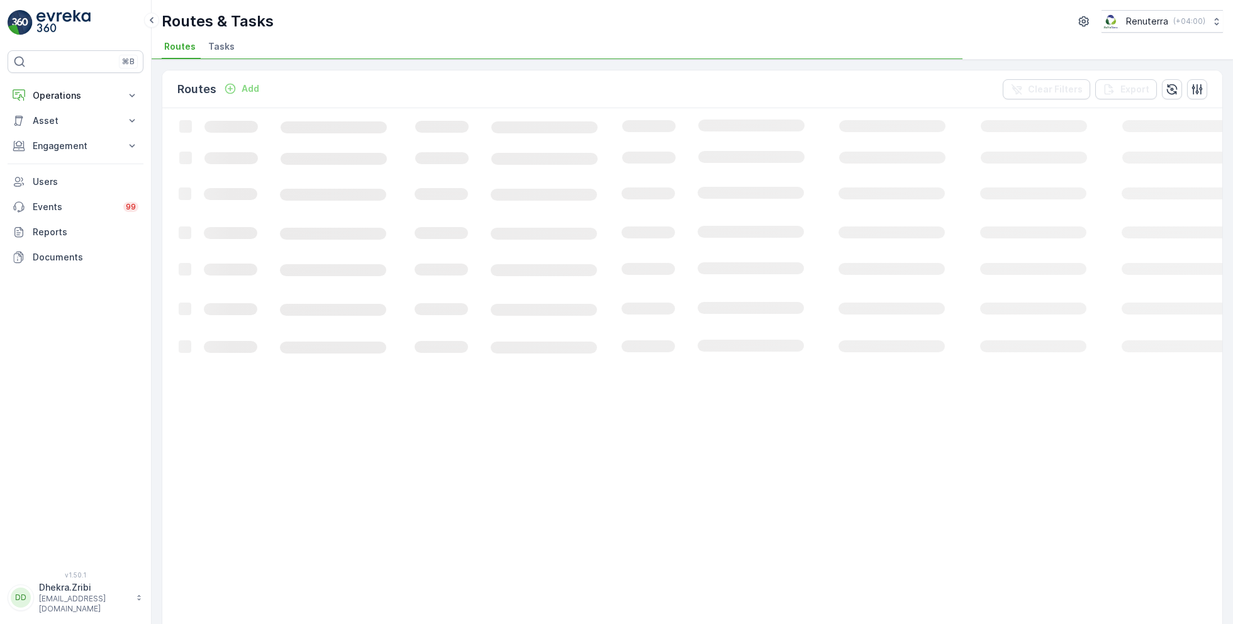
click at [565, 43] on ul "Routes Tasks" at bounding box center [687, 48] width 1051 height 21
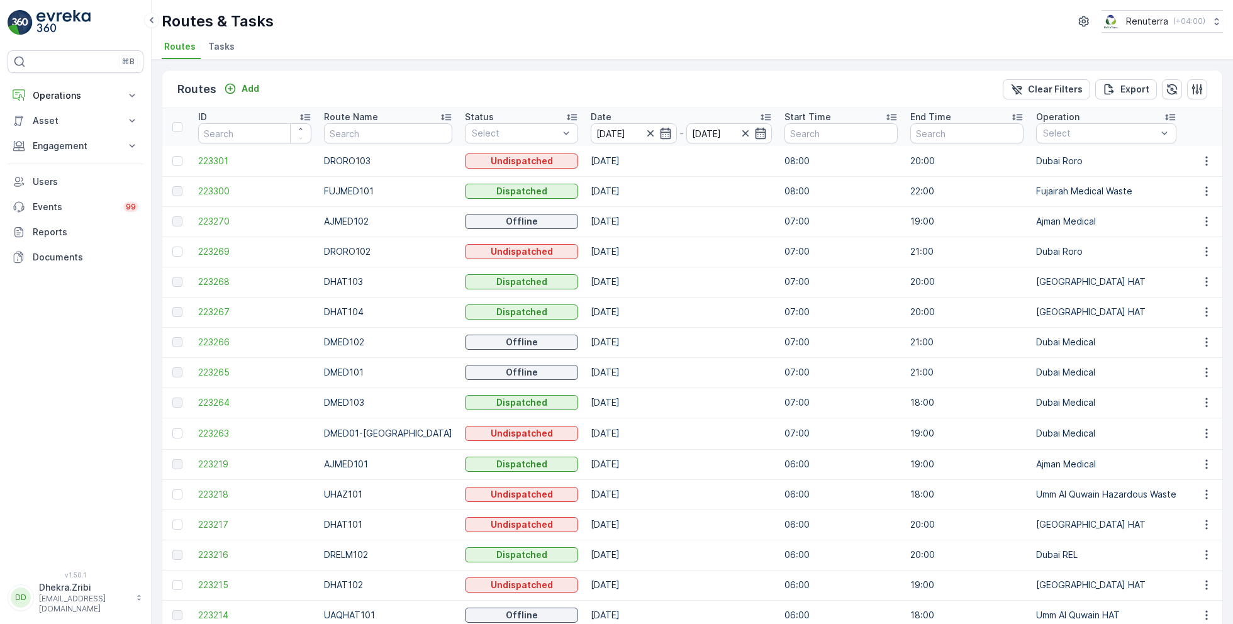
click at [343, 120] on p "Route Name" at bounding box center [351, 117] width 54 height 13
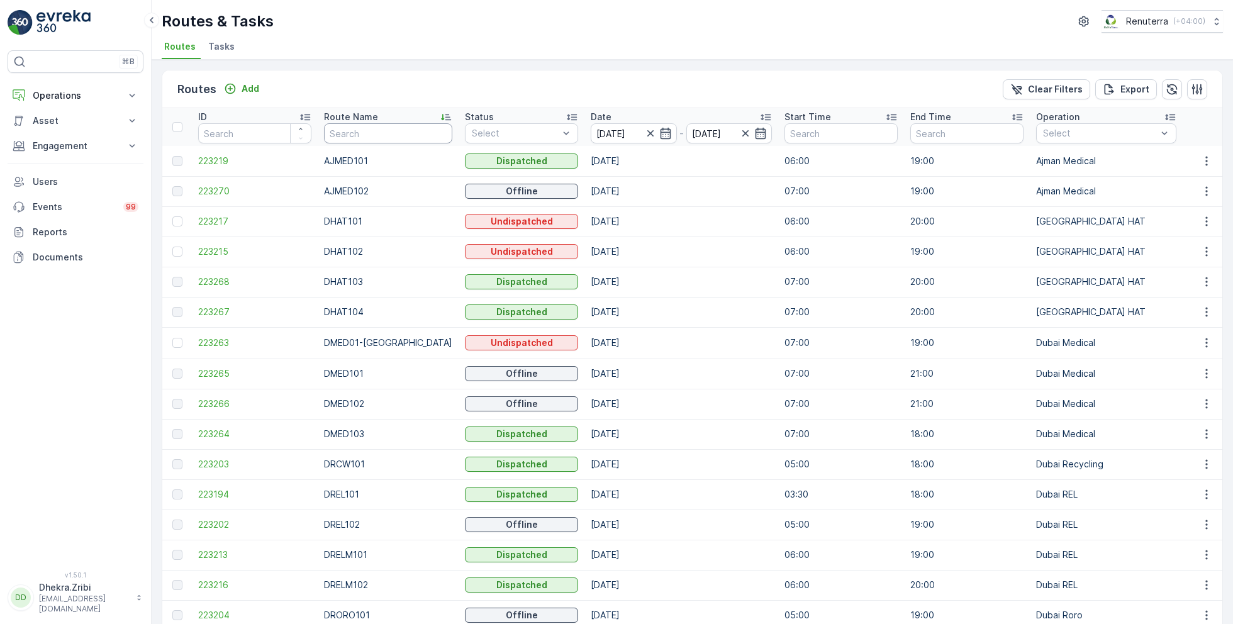
click at [355, 142] on input "text" at bounding box center [388, 133] width 128 height 20
type input "rel"
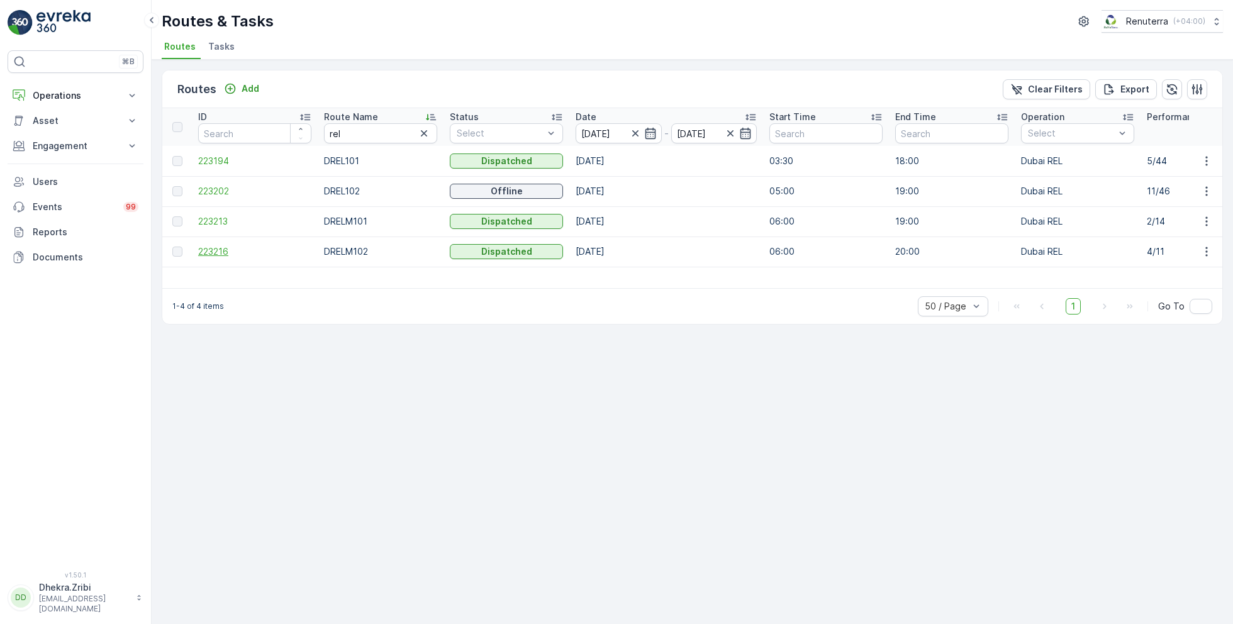
click at [209, 247] on span "223216" at bounding box center [254, 251] width 113 height 13
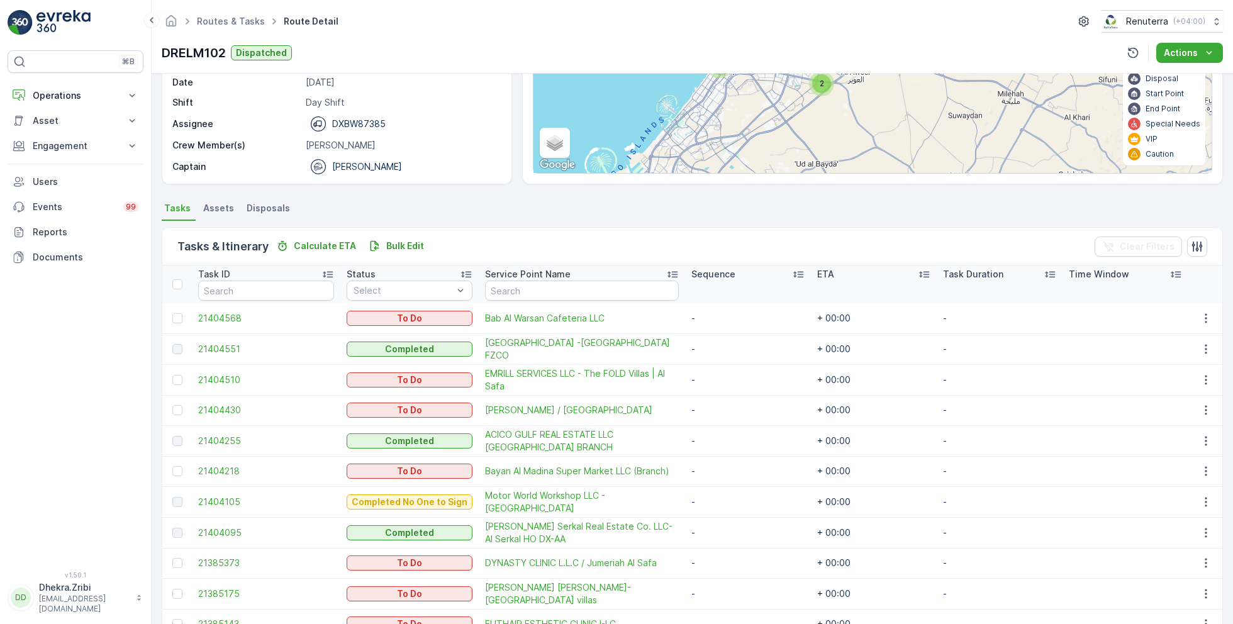
scroll to position [215, 0]
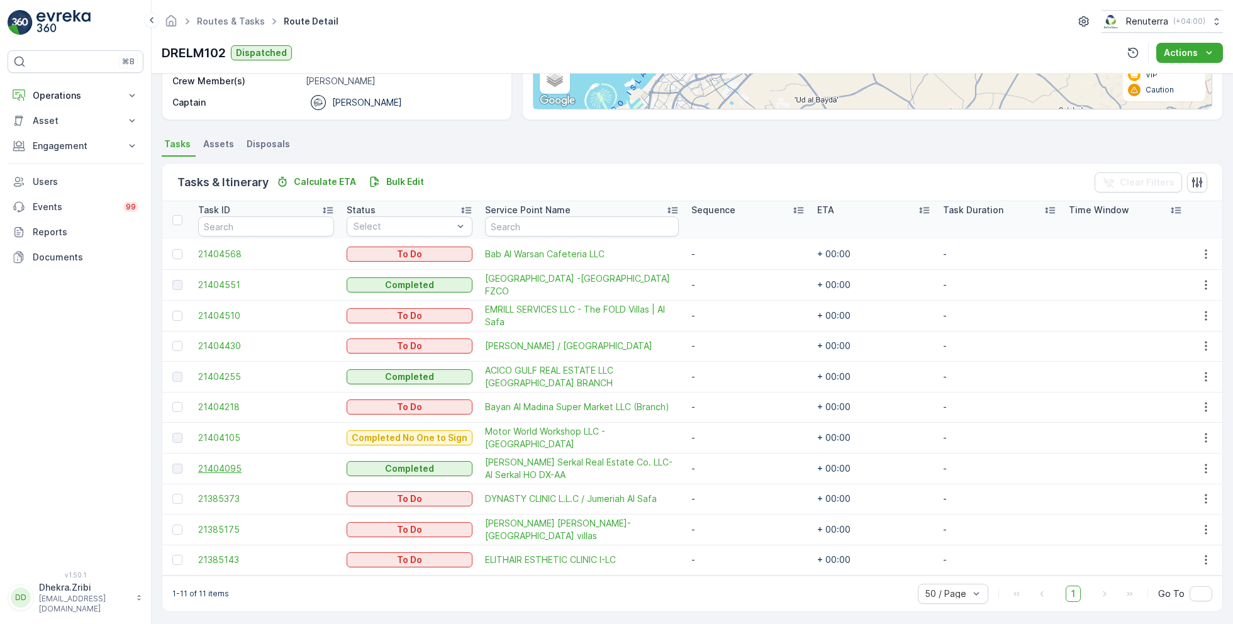
click at [231, 462] on span "21404095" at bounding box center [266, 468] width 136 height 13
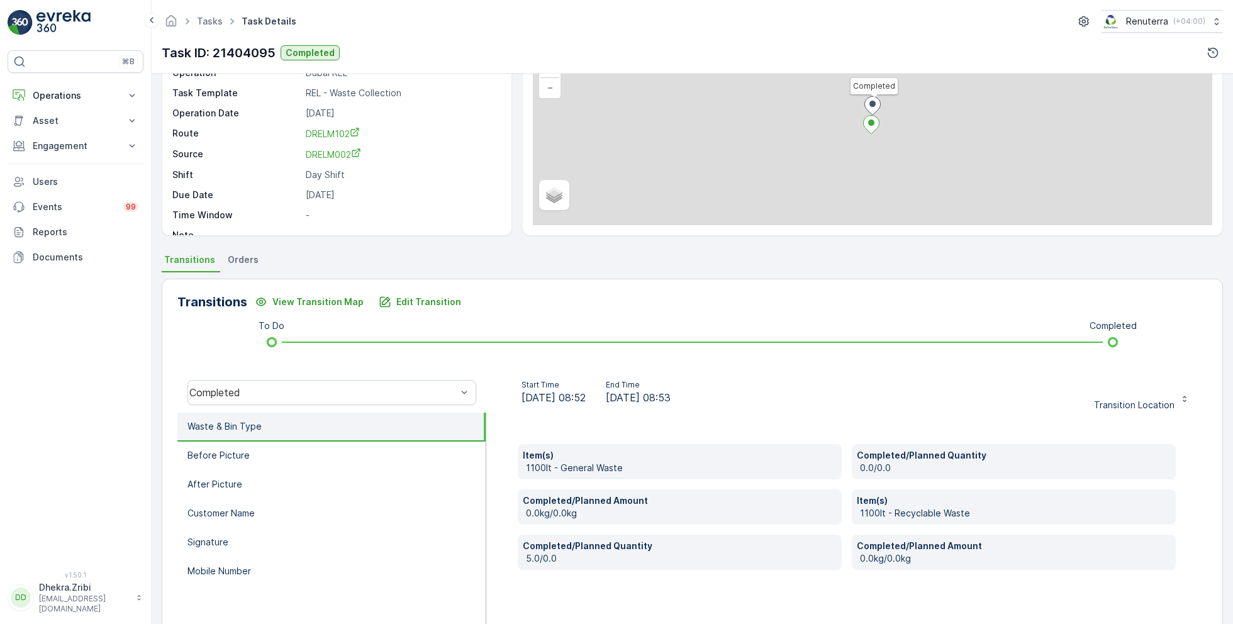
scroll to position [168, 0]
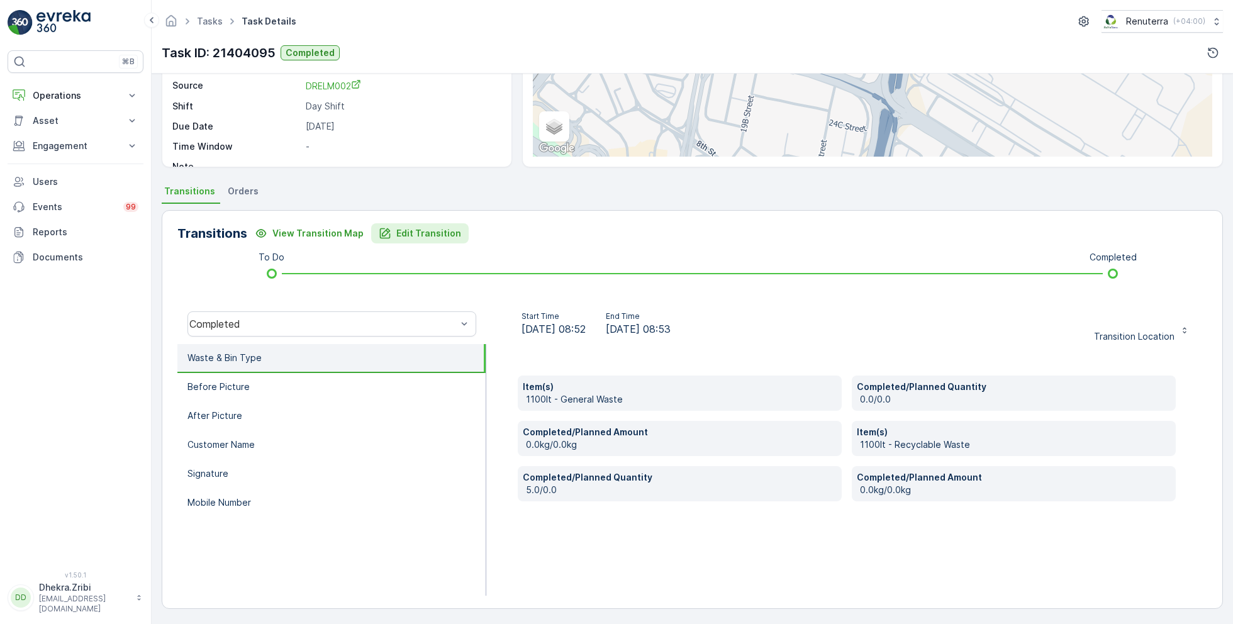
click at [436, 233] on p "Edit Transition" at bounding box center [428, 233] width 65 height 13
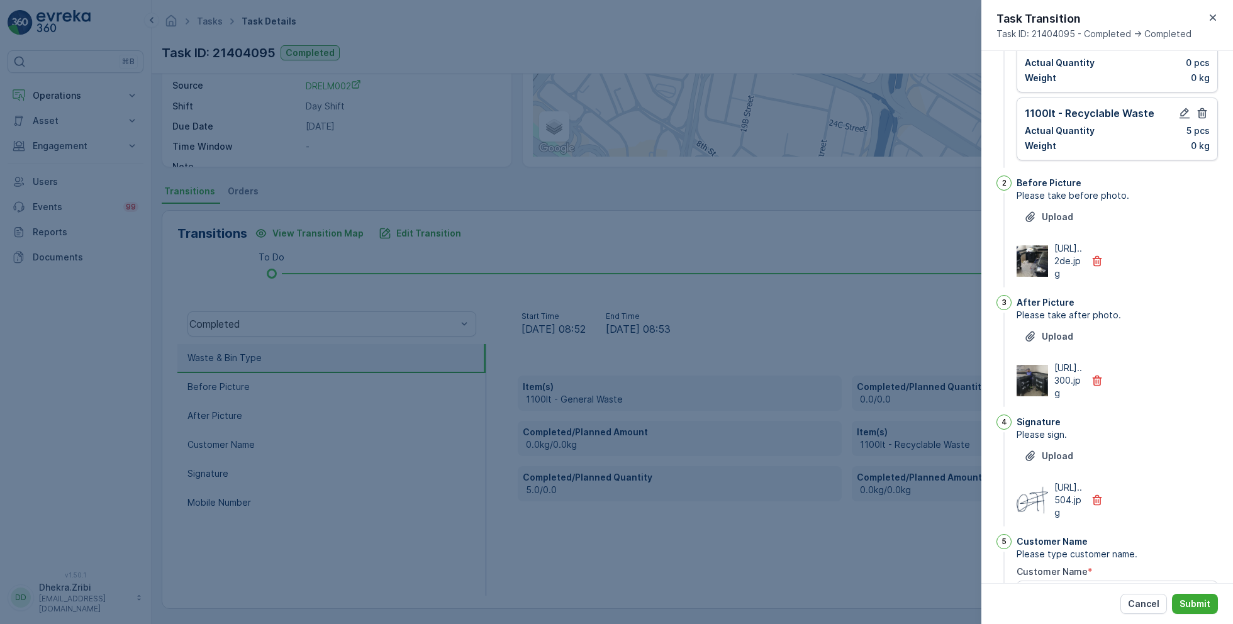
scroll to position [118, 0]
click at [911, 253] on div at bounding box center [616, 312] width 1233 height 624
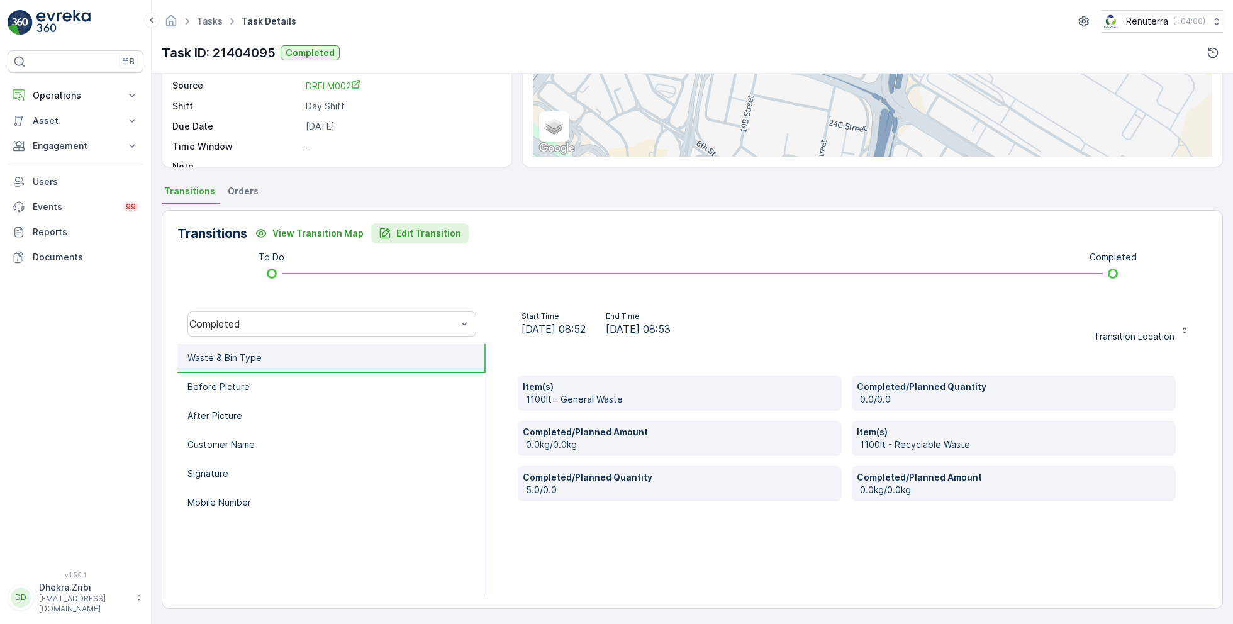
click at [396, 233] on p "Edit Transition" at bounding box center [428, 233] width 65 height 13
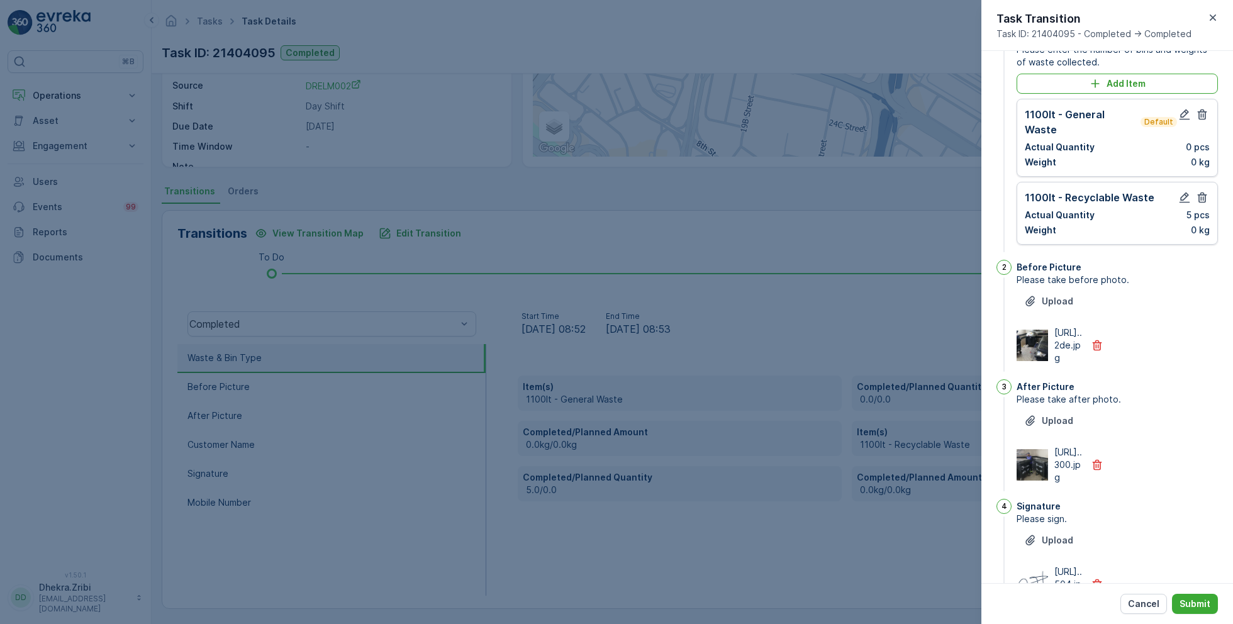
scroll to position [0, 0]
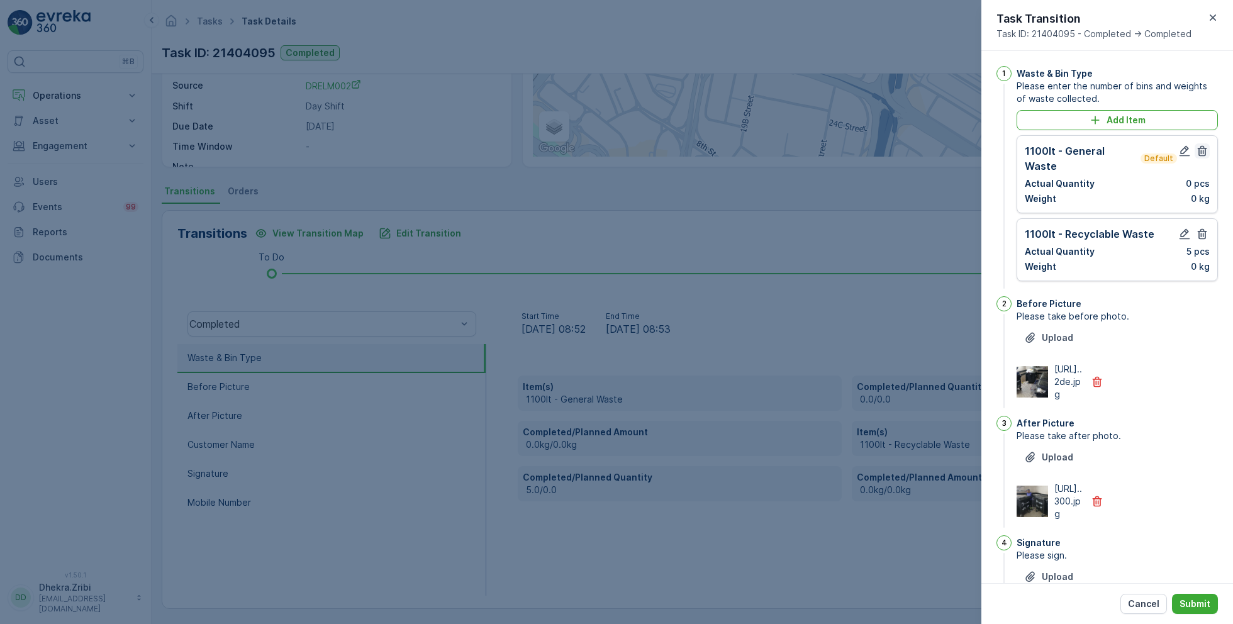
click at [1199, 151] on icon "button" at bounding box center [1201, 151] width 13 height 13
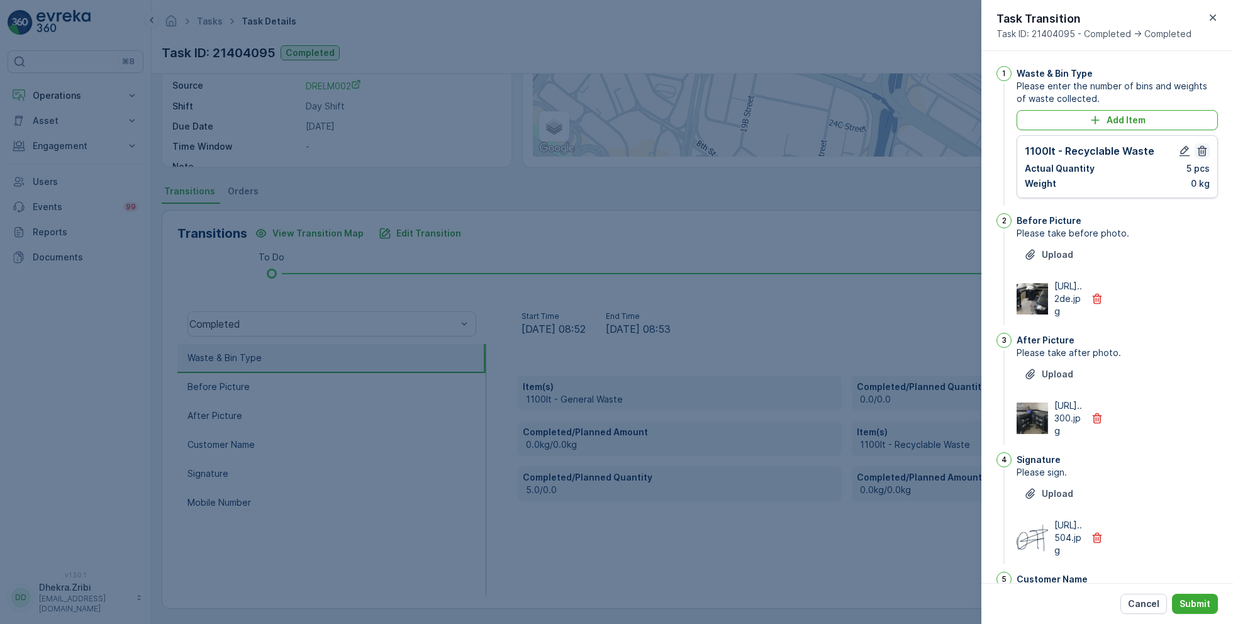
click at [1197, 152] on icon "button" at bounding box center [1201, 151] width 9 height 11
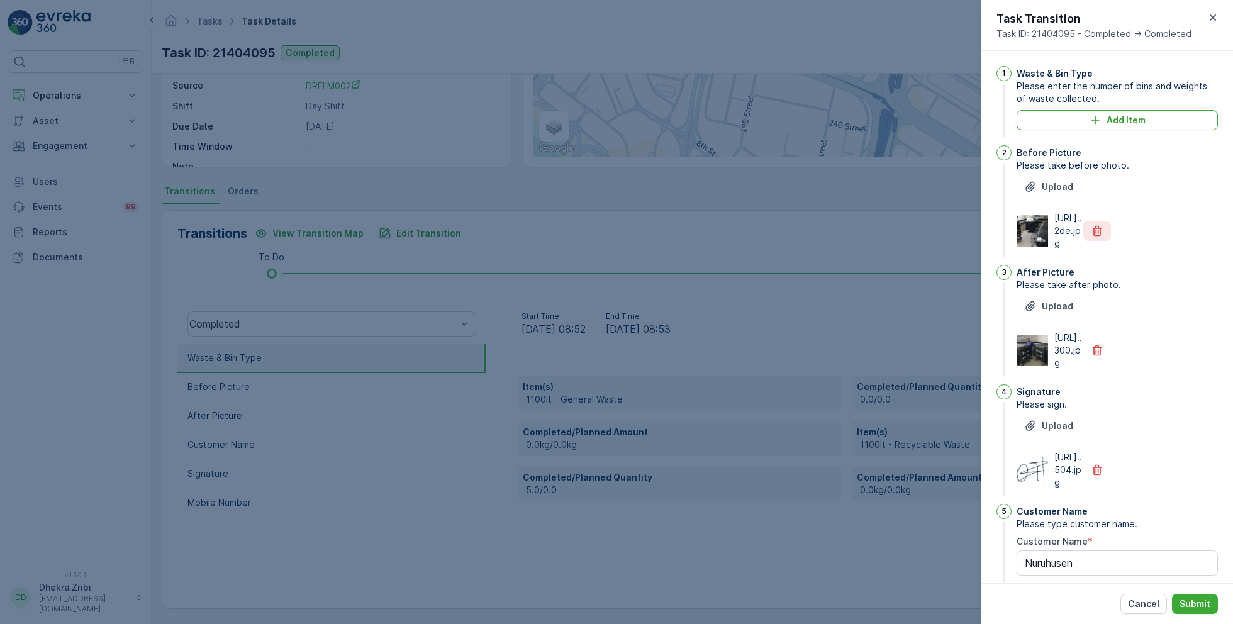
click at [1097, 236] on icon "button" at bounding box center [1096, 231] width 9 height 11
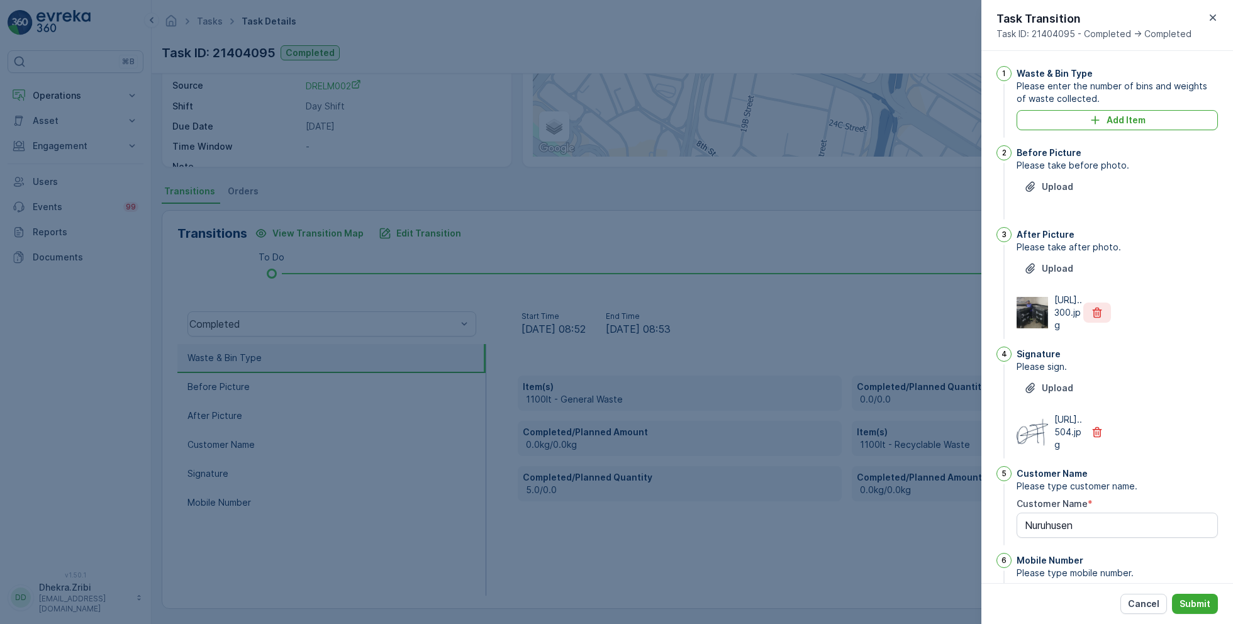
click at [1098, 323] on button "button" at bounding box center [1097, 312] width 28 height 20
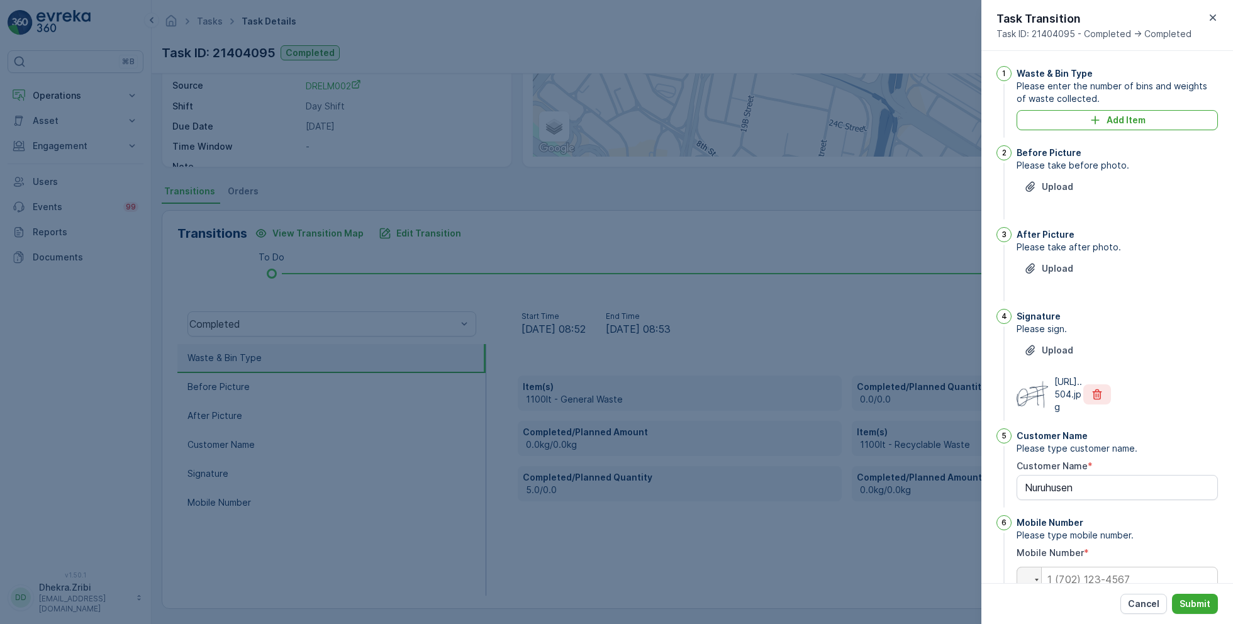
click at [1094, 401] on icon "button" at bounding box center [1096, 394] width 13 height 13
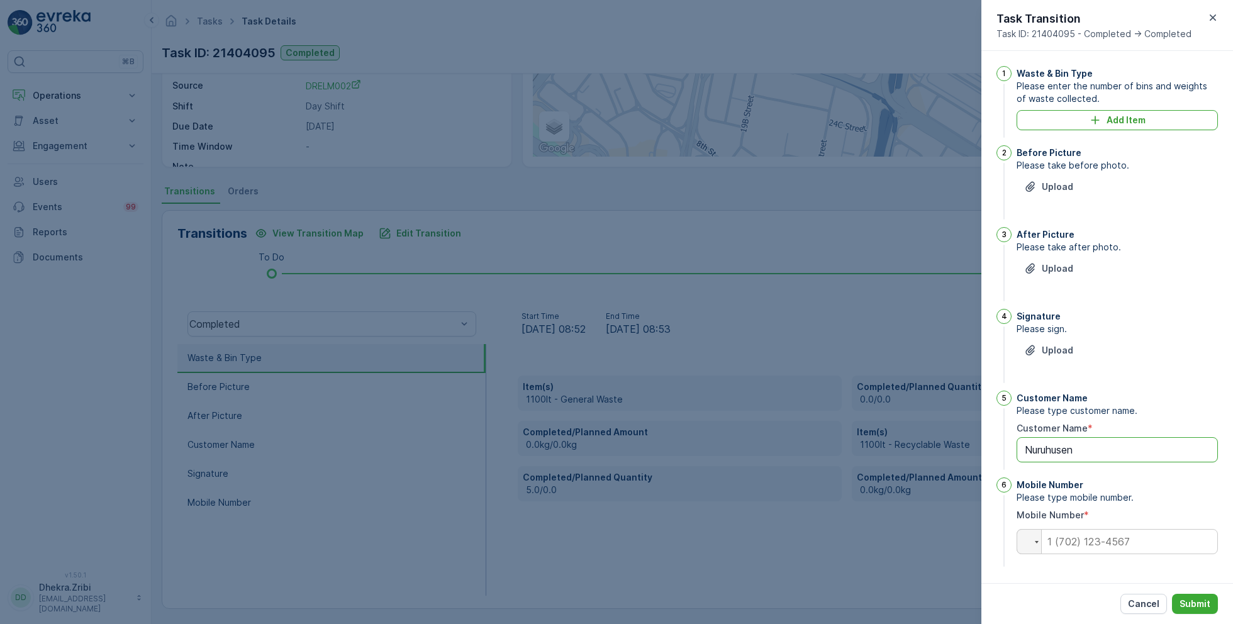
click at [1088, 448] on Name "Nuruhusen" at bounding box center [1116, 449] width 201 height 25
type Name "Duplicate Task"
click at [1067, 541] on input "tel" at bounding box center [1116, 541] width 201 height 25
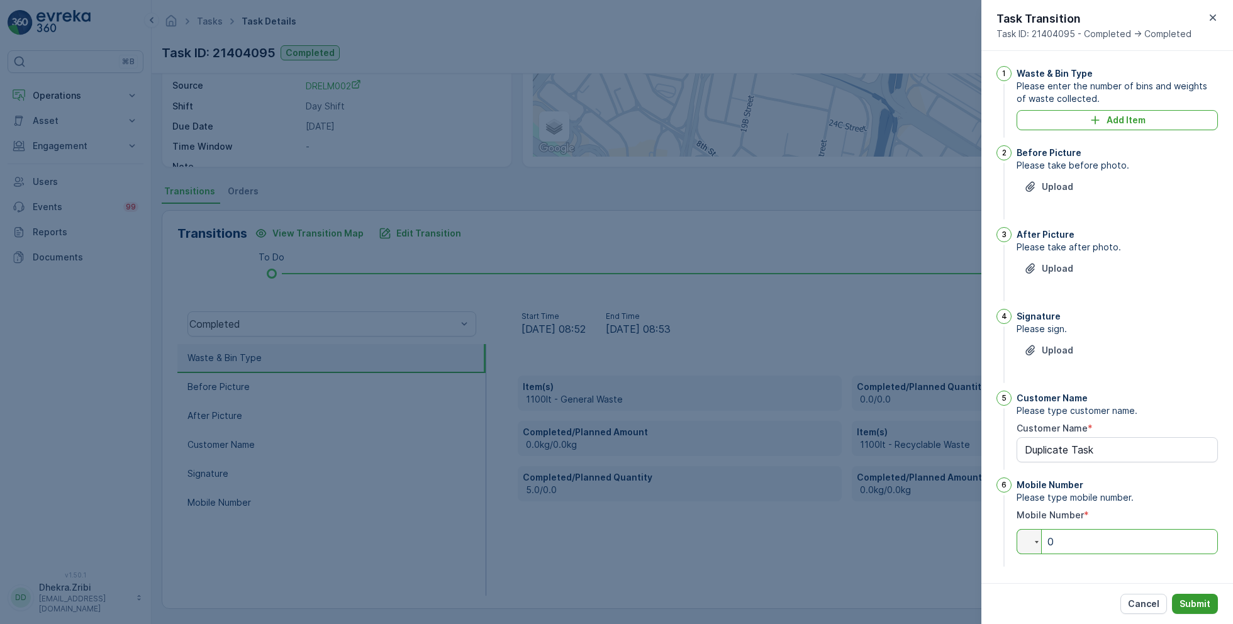
type input "0"
click at [1196, 603] on p "Submit" at bounding box center [1194, 603] width 31 height 13
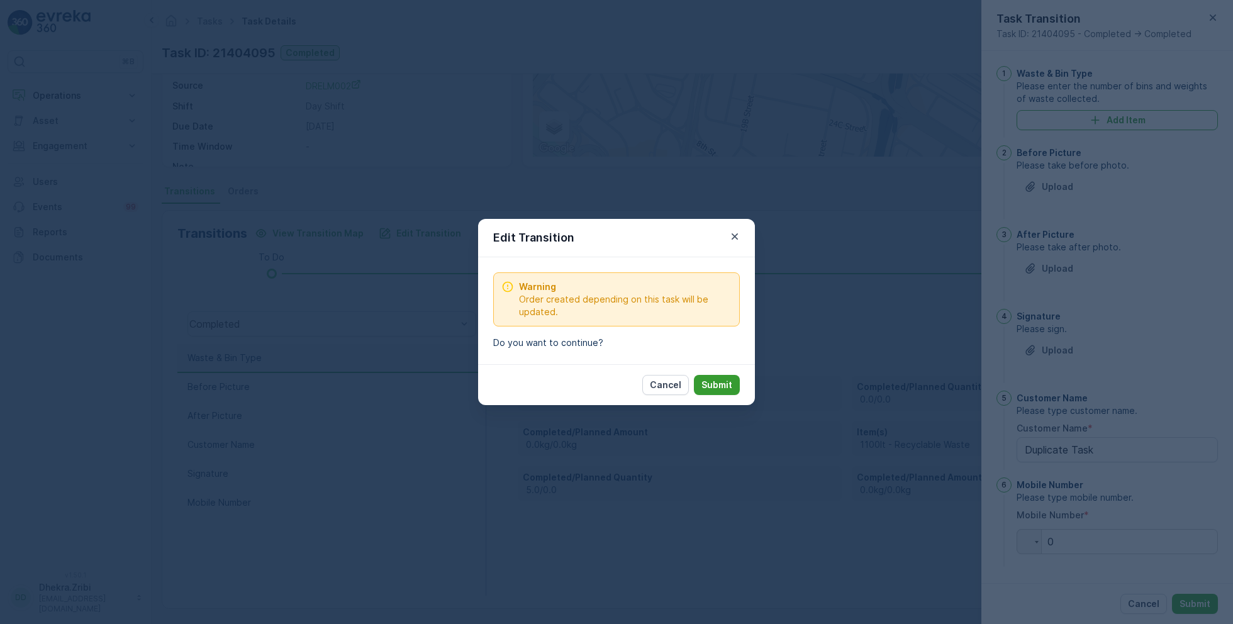
click at [717, 386] on p "Submit" at bounding box center [716, 385] width 31 height 13
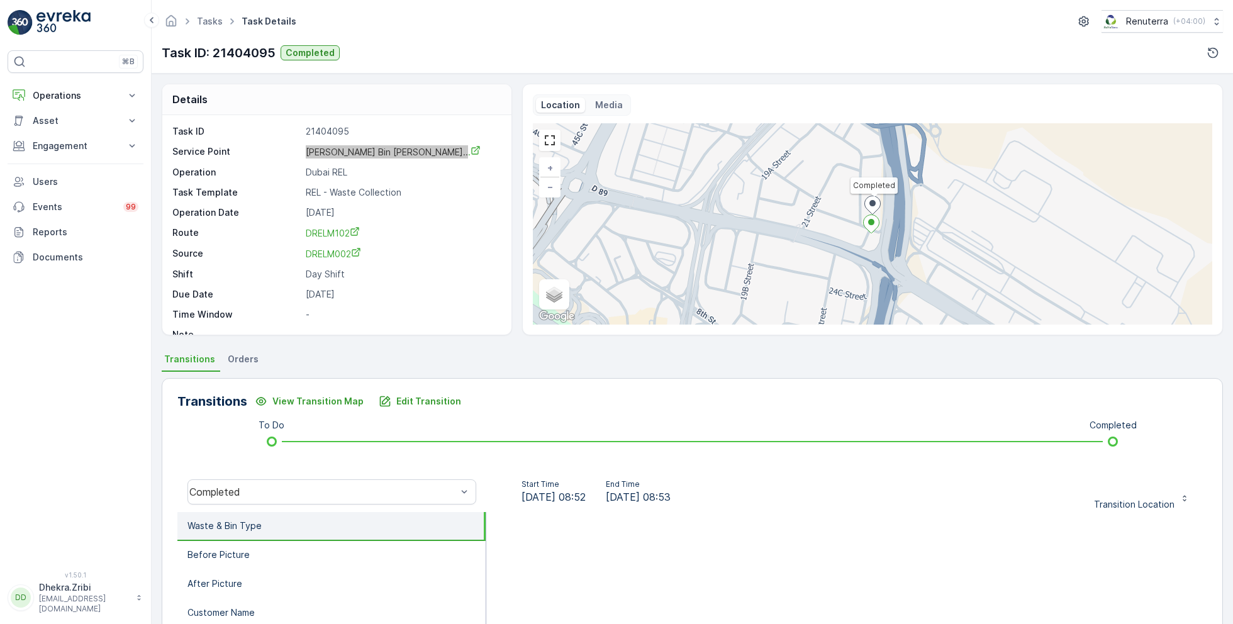
drag, startPoint x: 397, startPoint y: 152, endPoint x: 836, endPoint y: 3, distance: 463.5
click at [0, 0] on div "⌘B Operations Insights Planning Routes & Tasks Cockpit Settings Asset Assets En…" at bounding box center [616, 312] width 1233 height 624
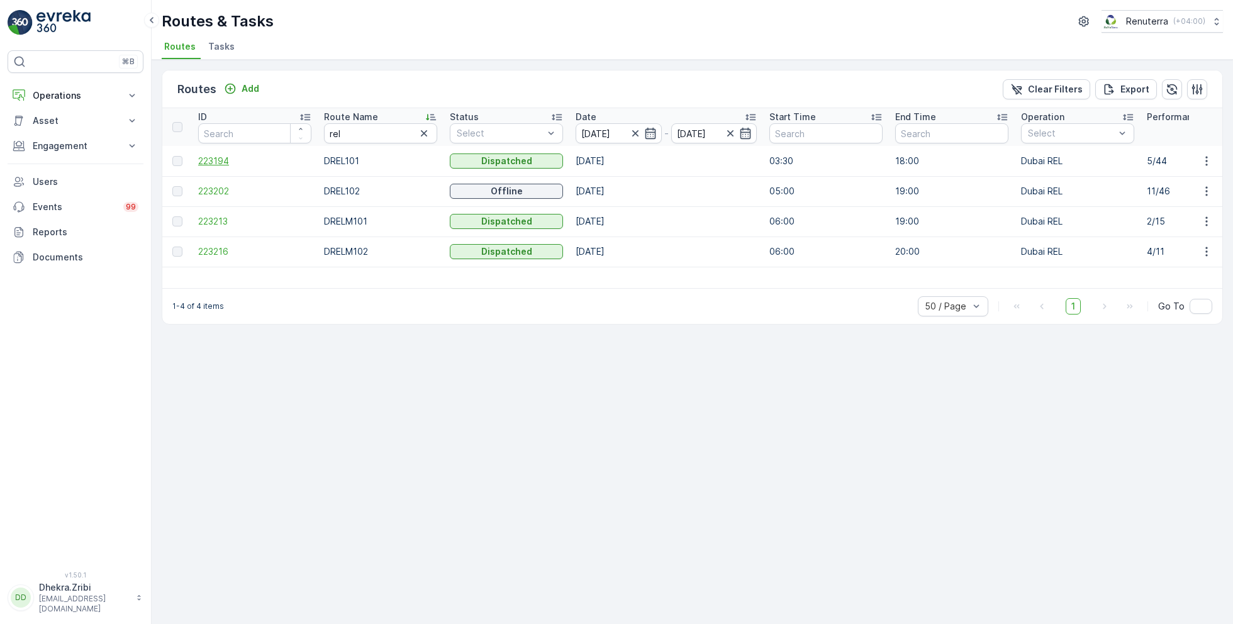
click at [215, 155] on span "223194" at bounding box center [254, 161] width 113 height 13
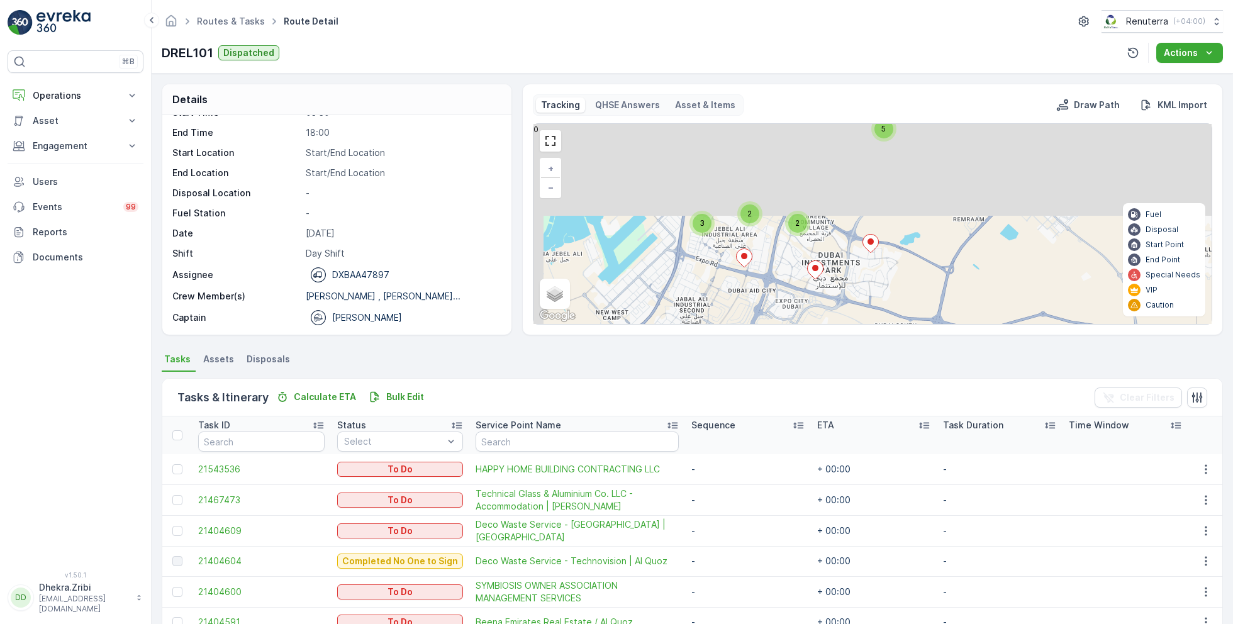
drag, startPoint x: 767, startPoint y: 194, endPoint x: 788, endPoint y: 327, distance: 134.9
click at [788, 327] on div "Tracking QHSE Answers Asset & Items Draw Path KML Import 7 3 4 5 3 5 3 2 2 + − …" at bounding box center [872, 210] width 701 height 252
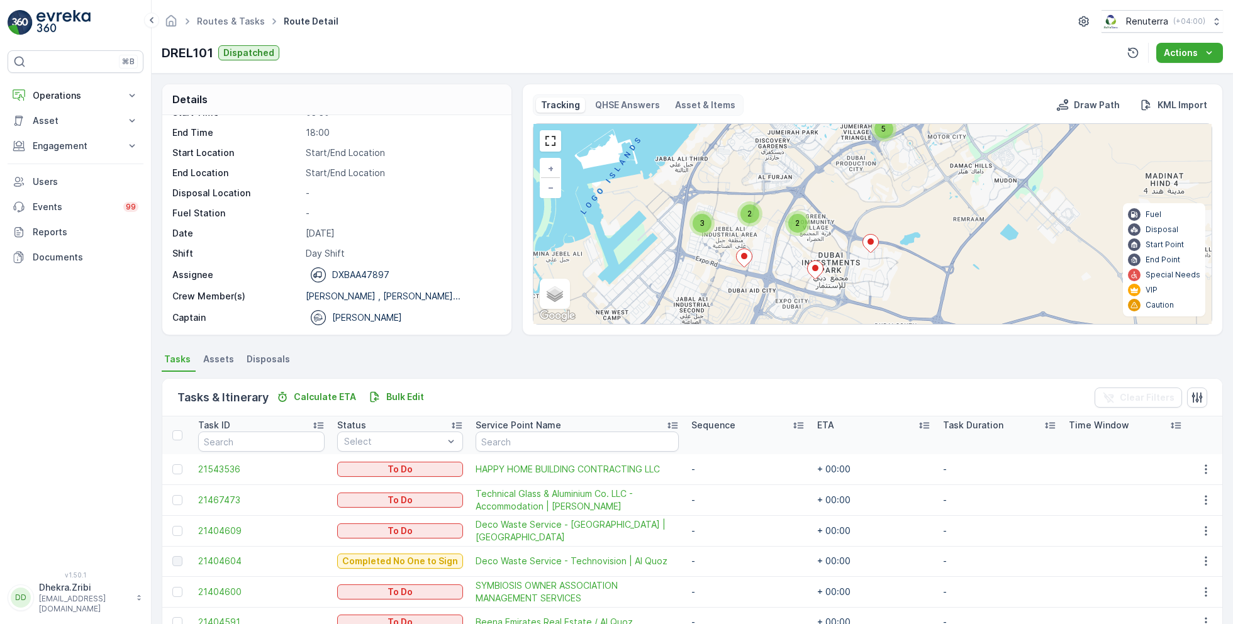
click at [870, 241] on ellipse at bounding box center [870, 241] width 6 height 6
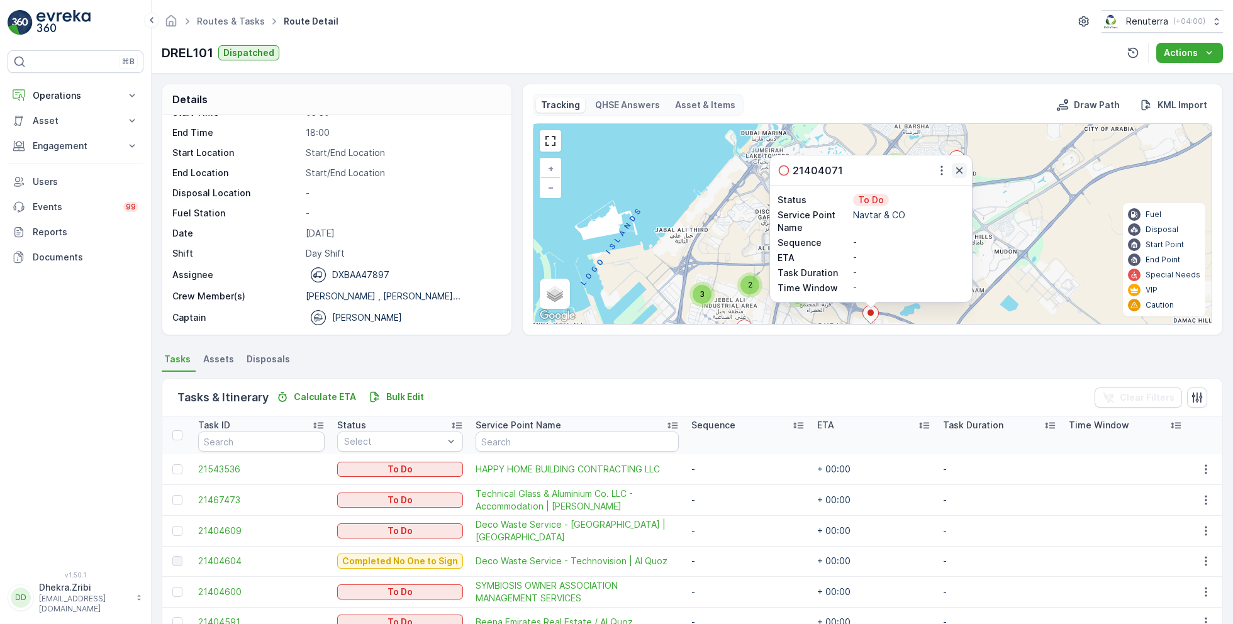
click at [959, 168] on icon "button" at bounding box center [959, 170] width 6 height 6
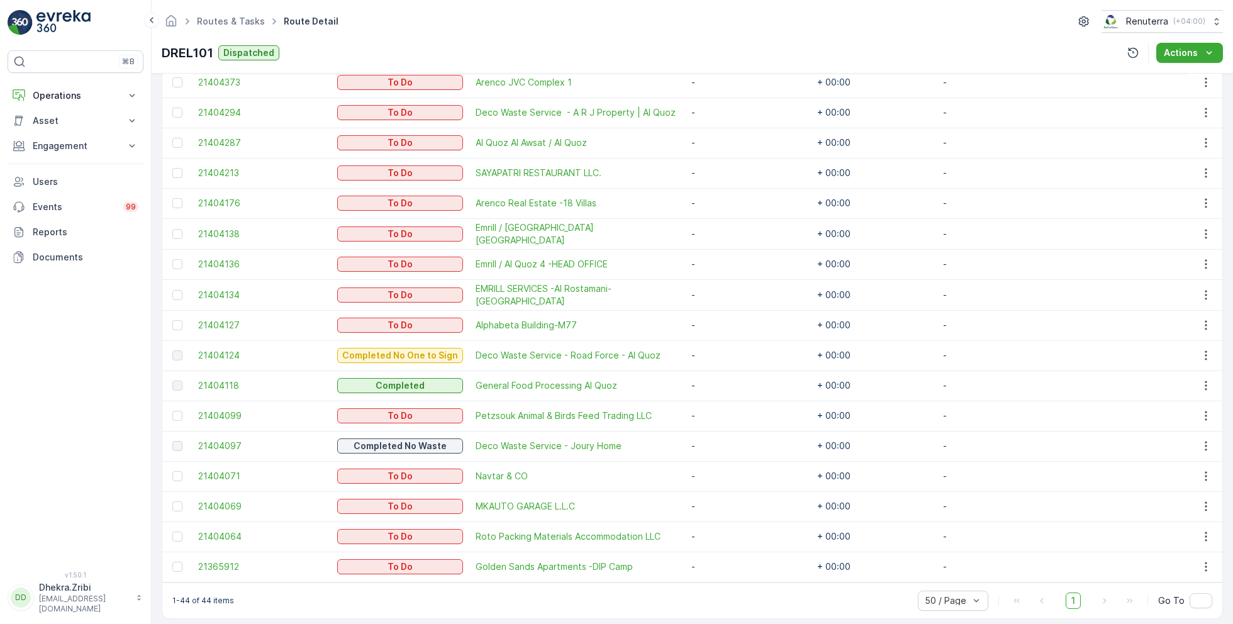
scroll to position [1212, 0]
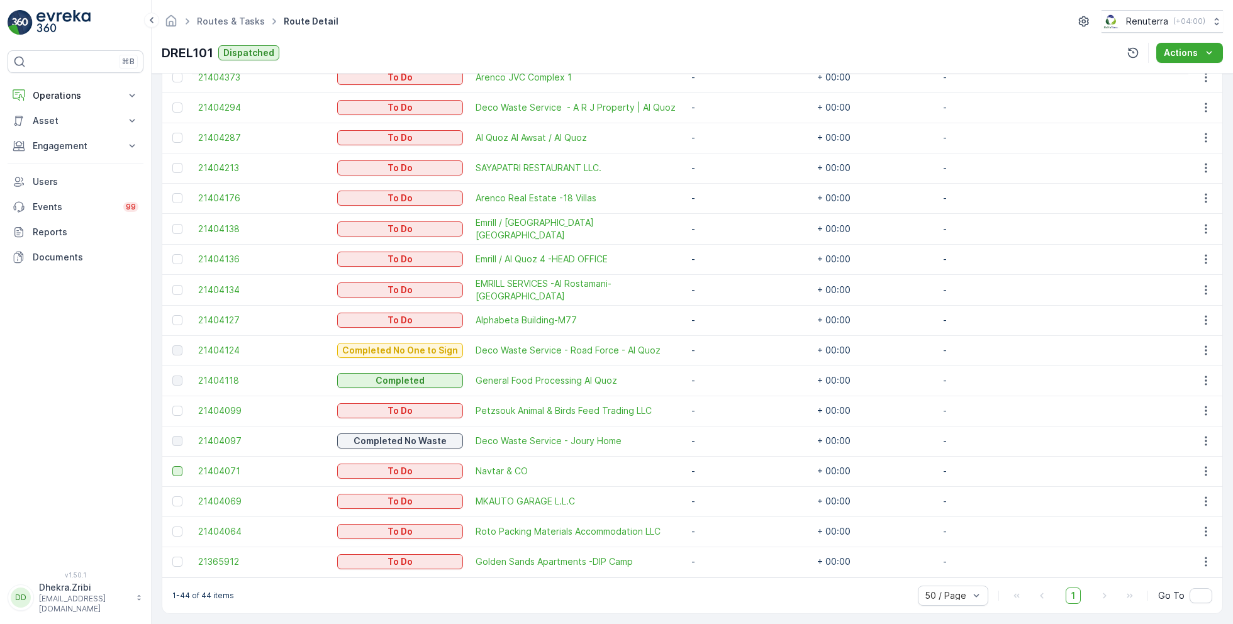
click at [178, 466] on div at bounding box center [177, 471] width 10 height 10
click at [172, 466] on input "checkbox" at bounding box center [172, 466] width 0 height 0
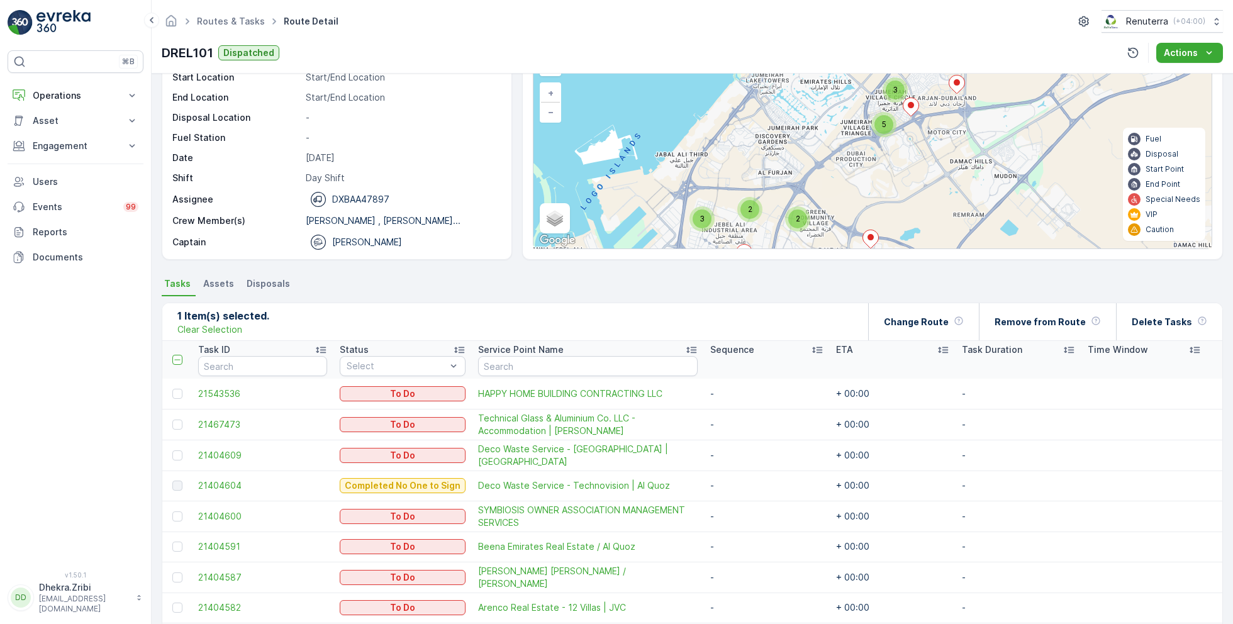
scroll to position [0, 0]
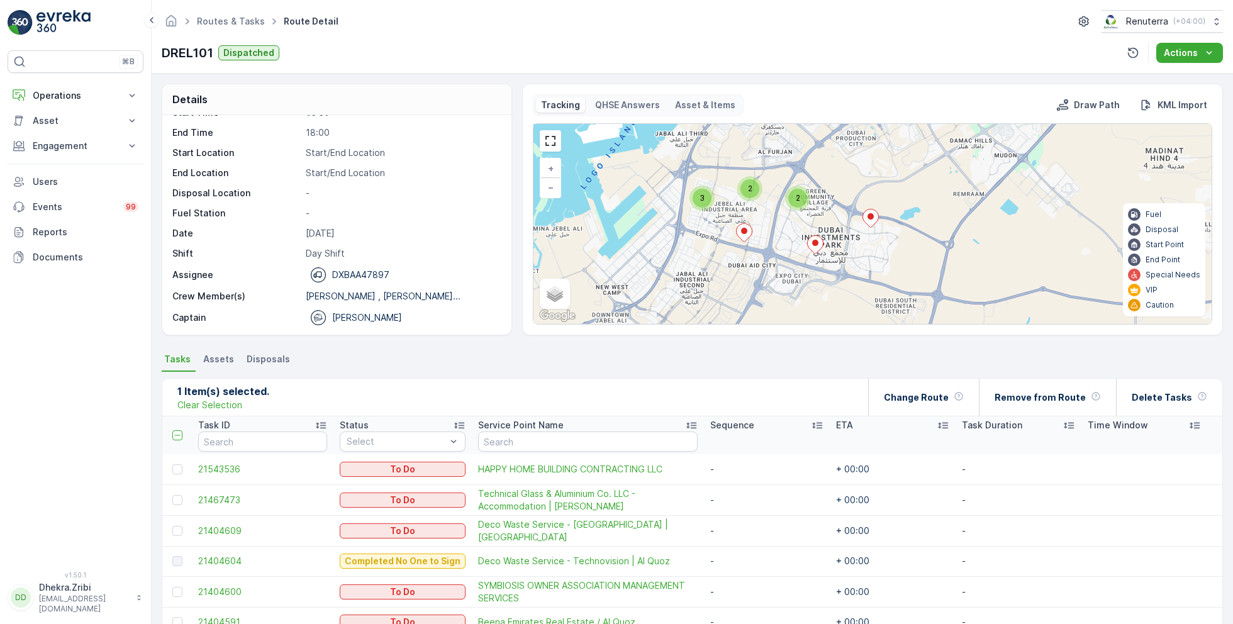
drag, startPoint x: 851, startPoint y: 286, endPoint x: 850, endPoint y: 173, distance: 113.2
click at [850, 173] on div "7 3 4 5 3 5 3 2 2 + − Satellite Roadmap Terrain Hybrid Leaflet Keyboard shortcu…" at bounding box center [872, 224] width 678 height 200
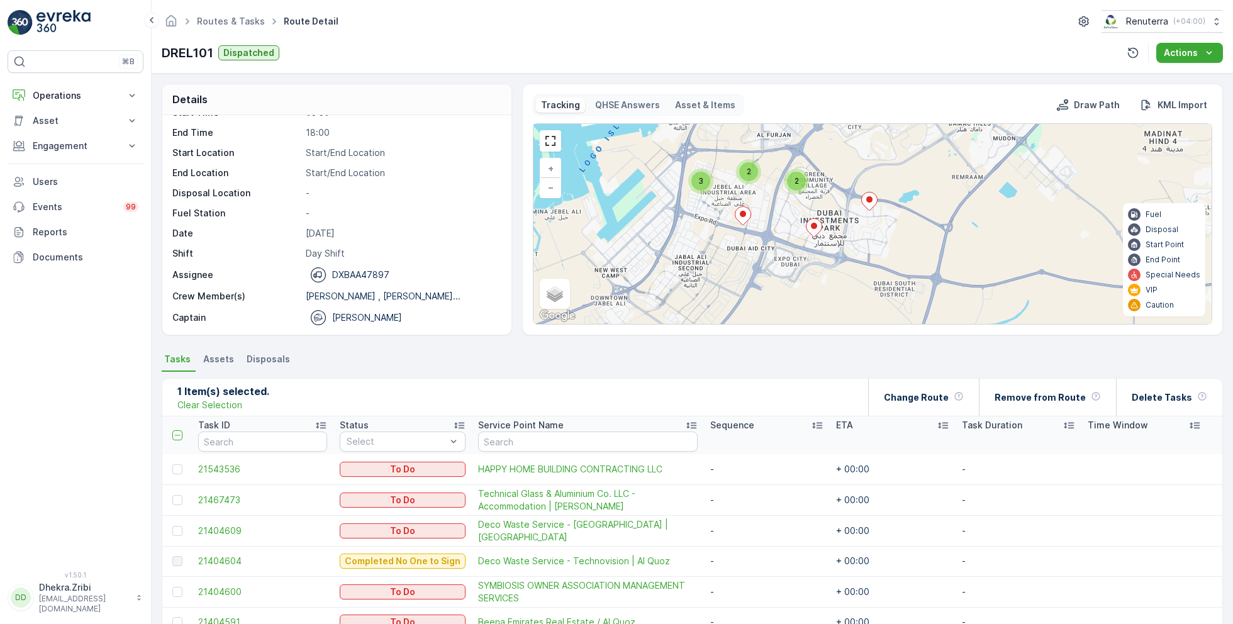
click at [816, 224] on icon at bounding box center [814, 228] width 16 height 18
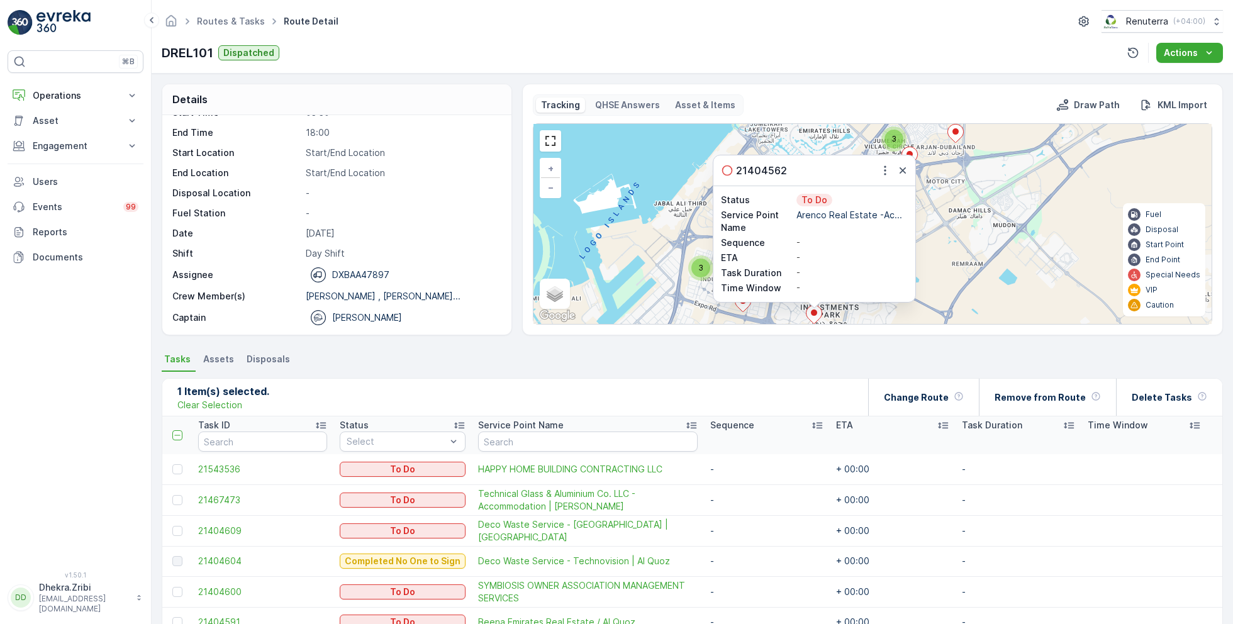
click at [846, 216] on p "Arenco Real Estate -Ac..." at bounding box center [851, 215] width 111 height 13
click at [851, 212] on p "Arenco Real Estate -Ac..." at bounding box center [851, 215] width 111 height 13
click at [899, 169] on icon "button" at bounding box center [902, 170] width 13 height 13
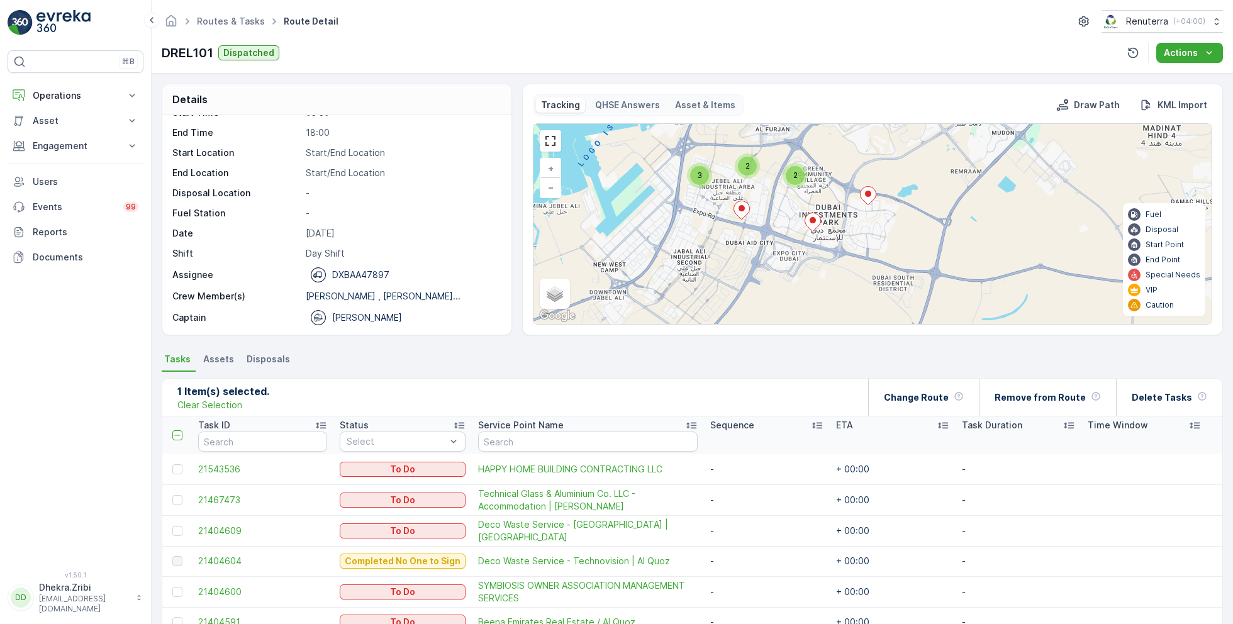
drag, startPoint x: 890, startPoint y: 230, endPoint x: 889, endPoint y: 138, distance: 92.5
click at [889, 138] on div "7 3 4 5 3 5 3 2 2 + − Satellite Roadmap Terrain Hybrid Leaflet Keyboard shortcu…" at bounding box center [872, 224] width 678 height 200
click at [812, 222] on icon at bounding box center [813, 222] width 16 height 18
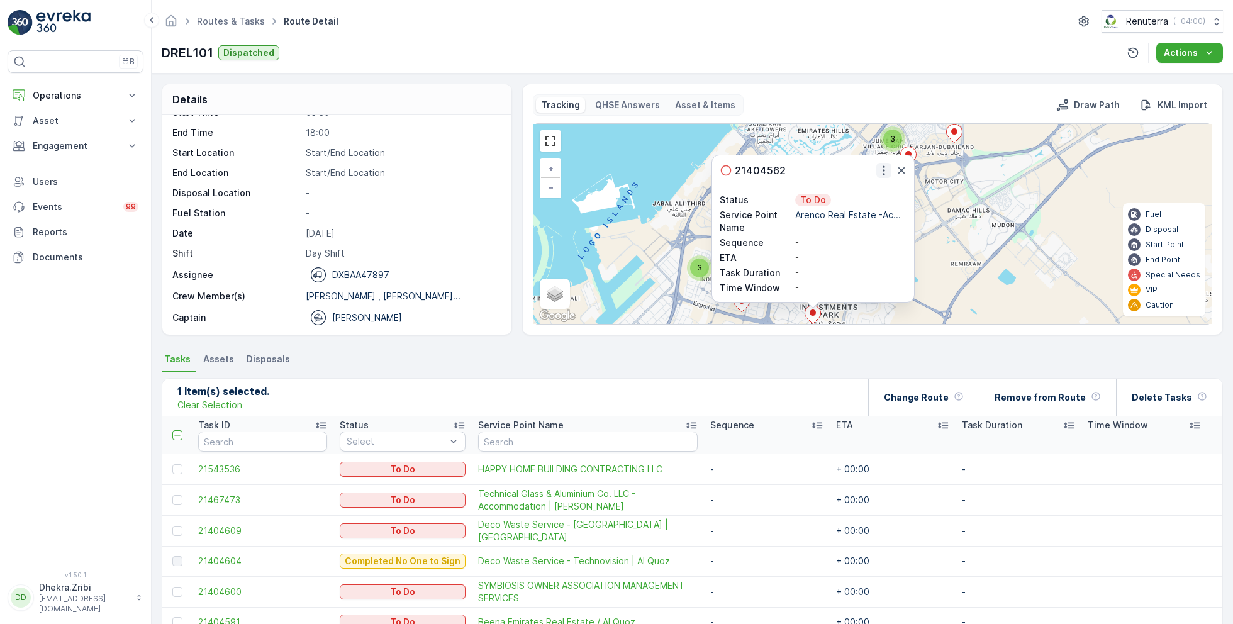
click at [883, 169] on icon "button" at bounding box center [883, 170] width 13 height 13
click at [809, 169] on div "21404562 See More Details Change Route Remove from Route Delete" at bounding box center [813, 170] width 202 height 30
click at [896, 169] on icon "button" at bounding box center [901, 170] width 13 height 13
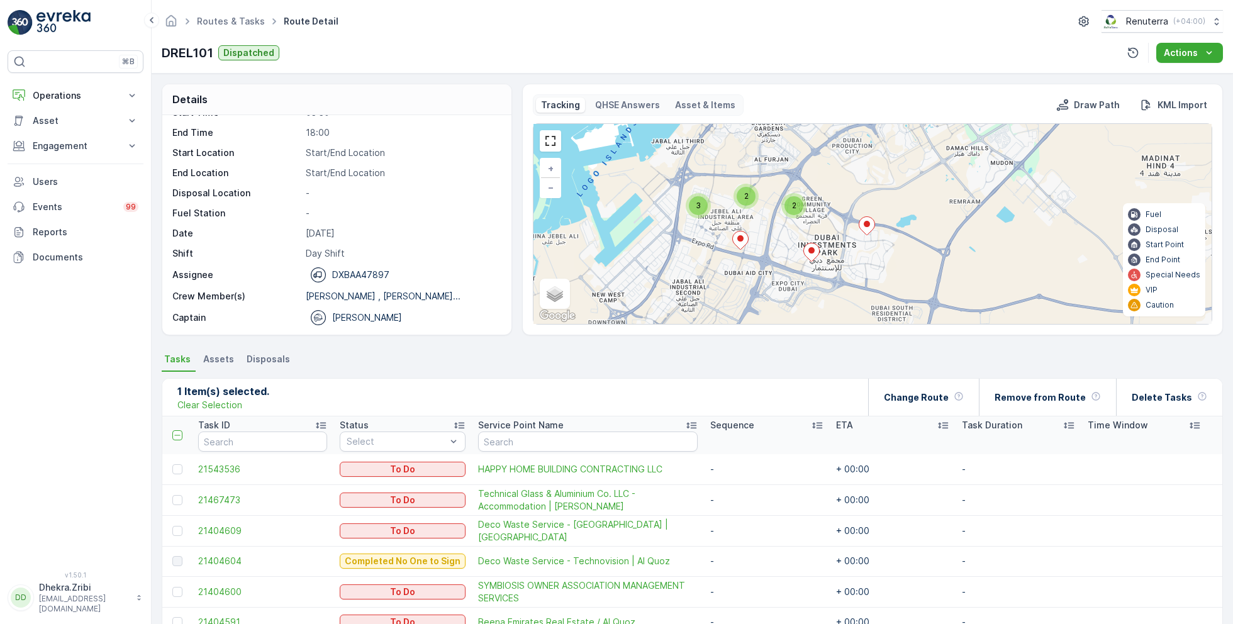
drag, startPoint x: 840, startPoint y: 230, endPoint x: 835, endPoint y: 147, distance: 83.2
click at [835, 147] on div "7 3 4 5 3 5 3 2 2 + − Satellite Roadmap Terrain Hybrid Leaflet Keyboard shortcu…" at bounding box center [872, 224] width 678 height 200
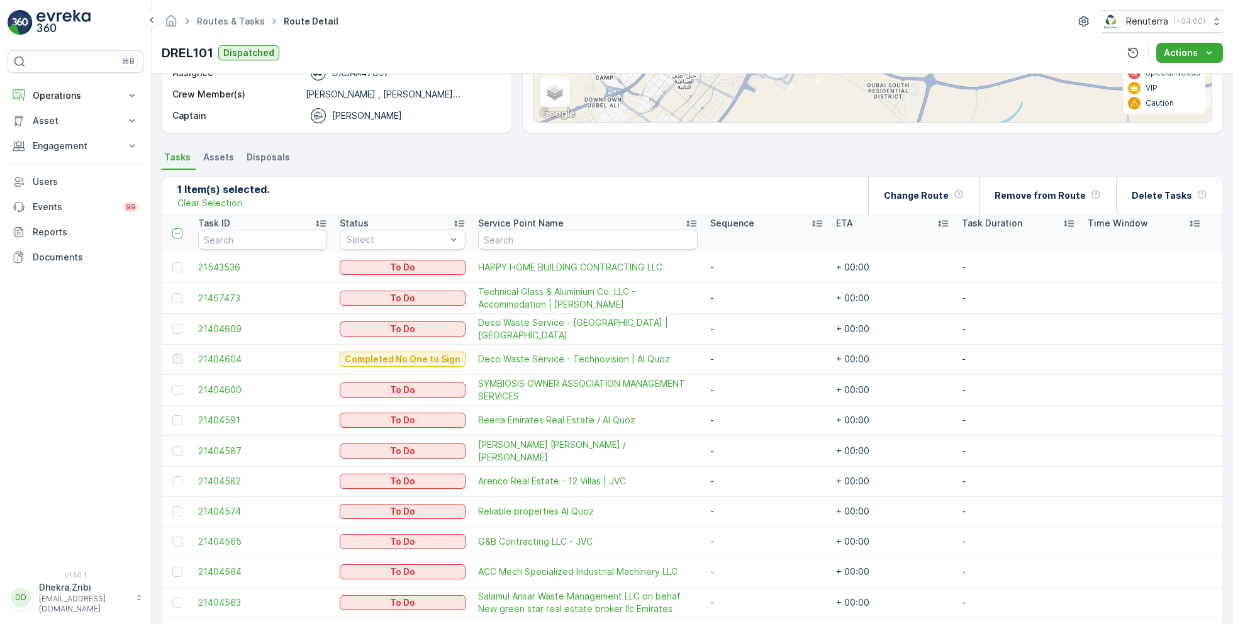
scroll to position [205, 0]
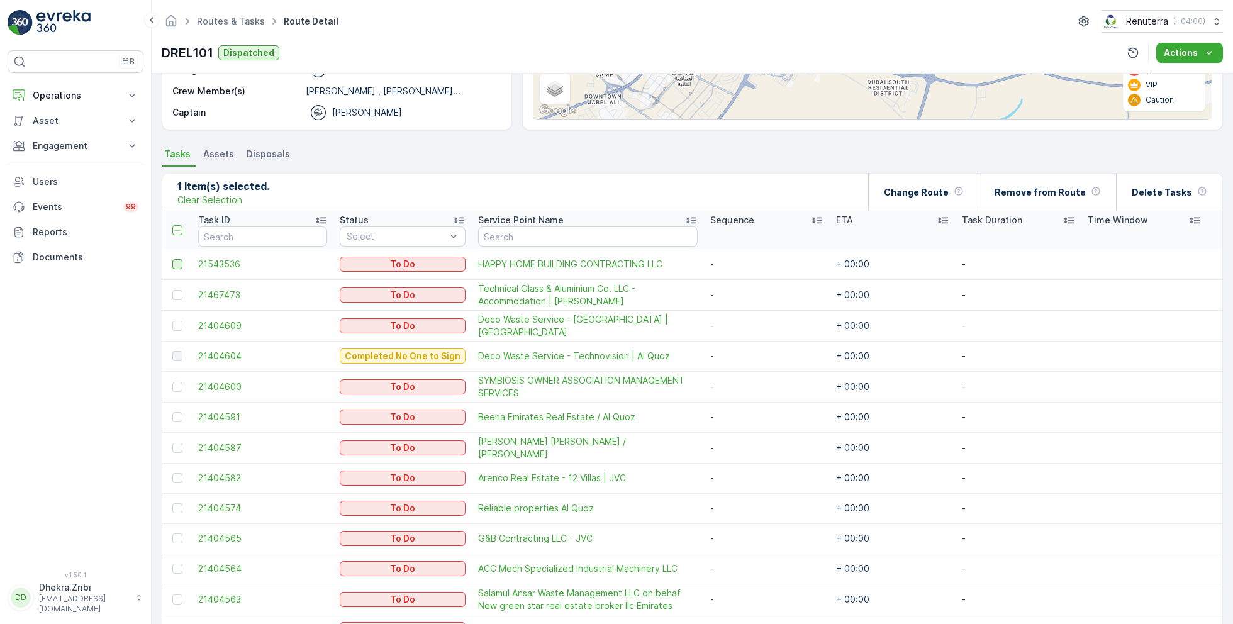
click at [178, 263] on div at bounding box center [177, 264] width 10 height 10
click at [172, 259] on input "checkbox" at bounding box center [172, 259] width 0 height 0
click at [177, 293] on div at bounding box center [177, 295] width 10 height 10
click at [172, 290] on input "checkbox" at bounding box center [172, 290] width 0 height 0
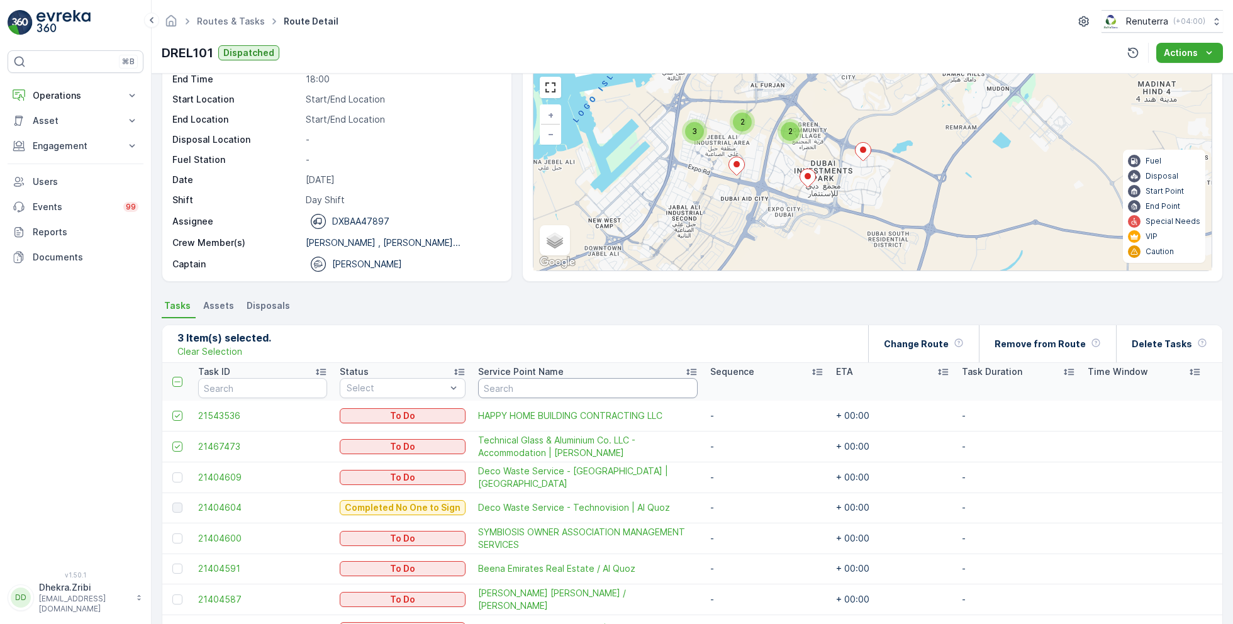
scroll to position [43, 0]
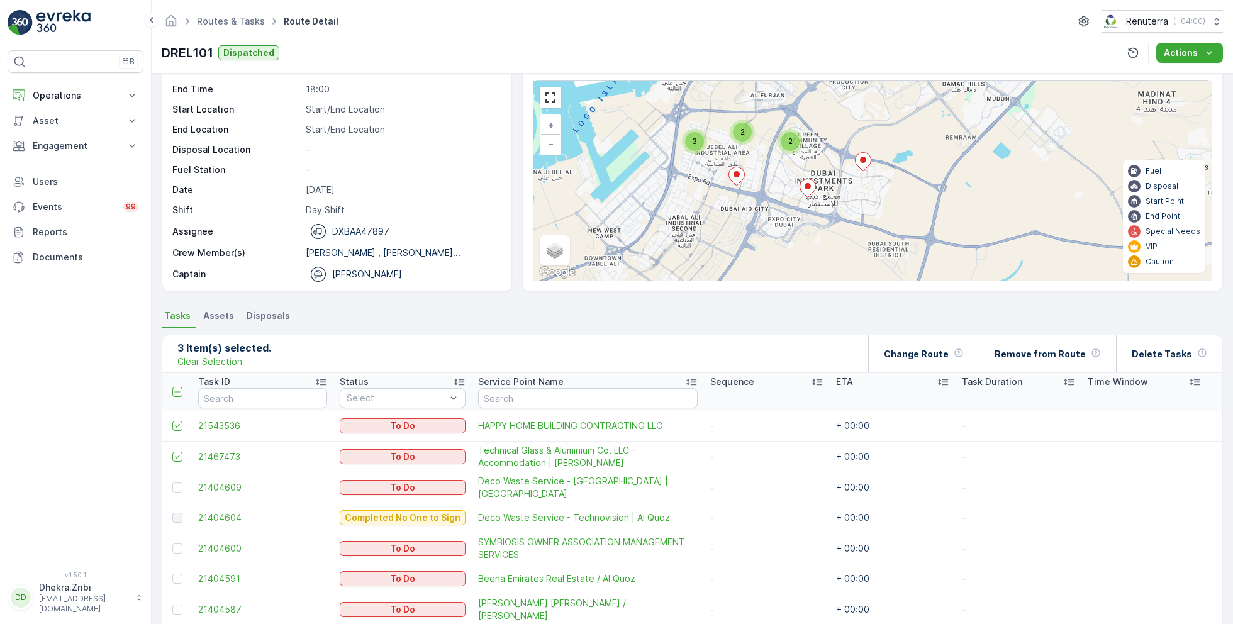
click at [737, 174] on icon at bounding box center [737, 176] width 16 height 18
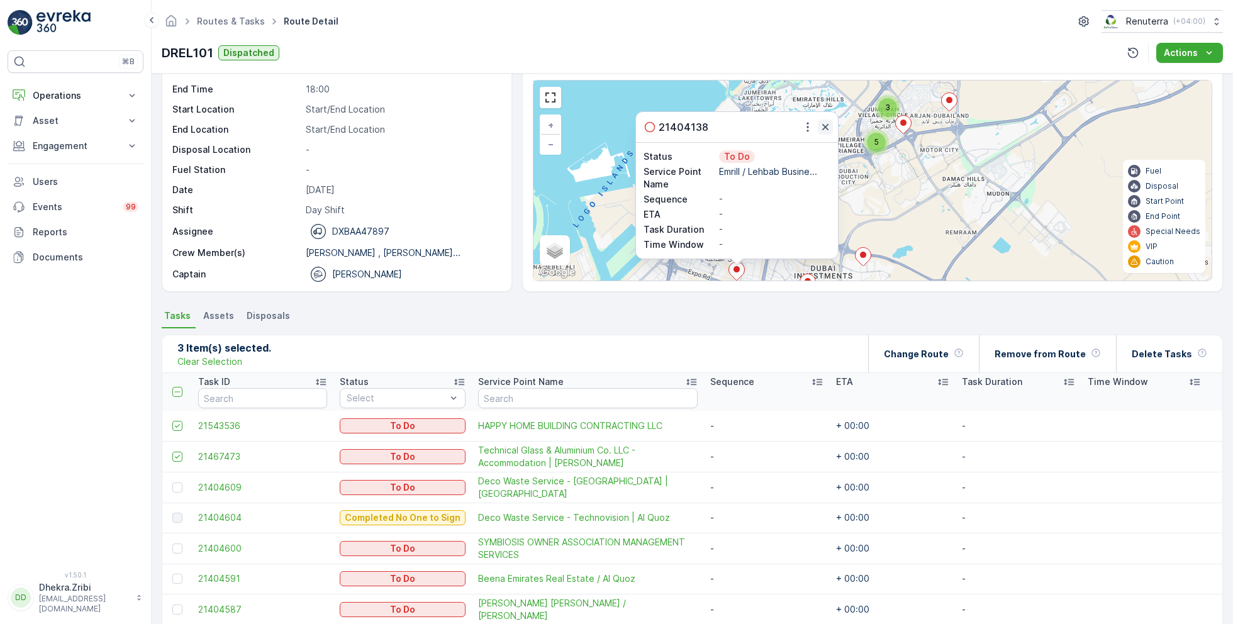
click at [822, 125] on icon "button" at bounding box center [825, 127] width 13 height 13
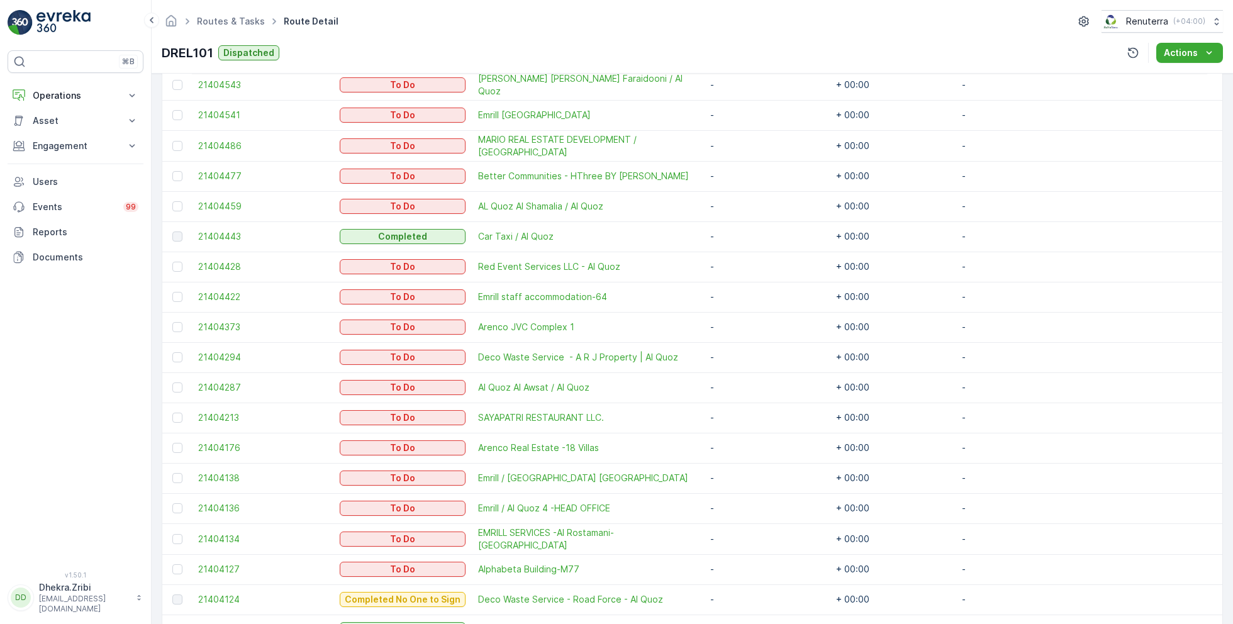
scroll to position [973, 0]
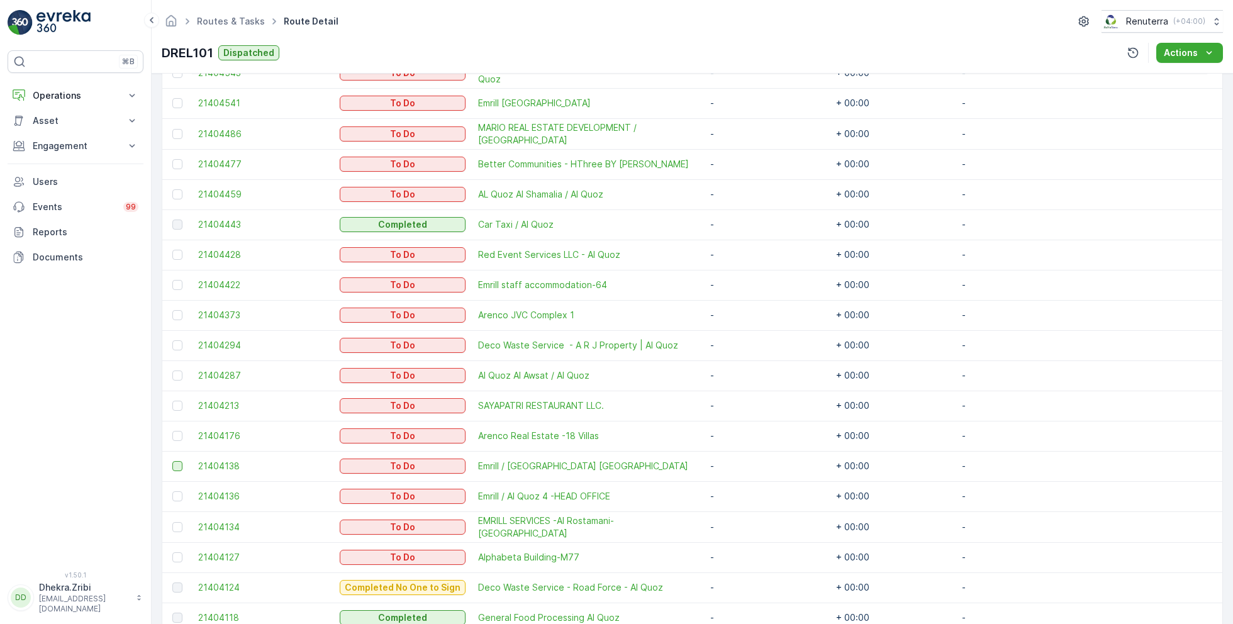
click at [175, 461] on div at bounding box center [177, 466] width 10 height 10
click at [172, 461] on input "checkbox" at bounding box center [172, 461] width 0 height 0
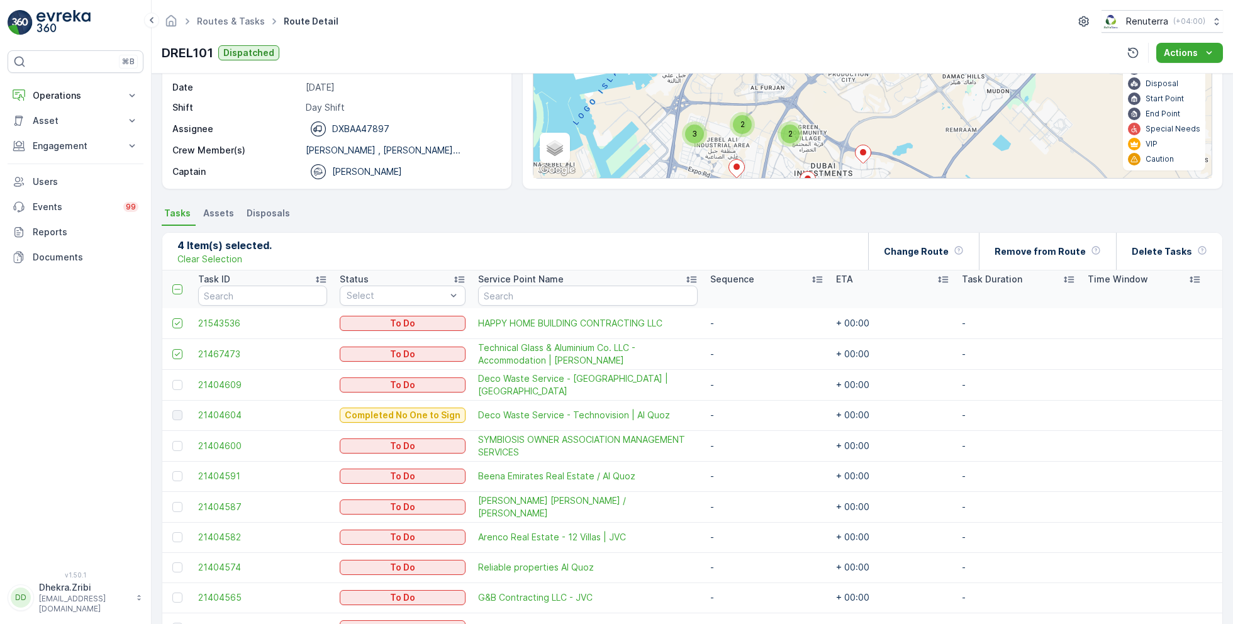
scroll to position [0, 0]
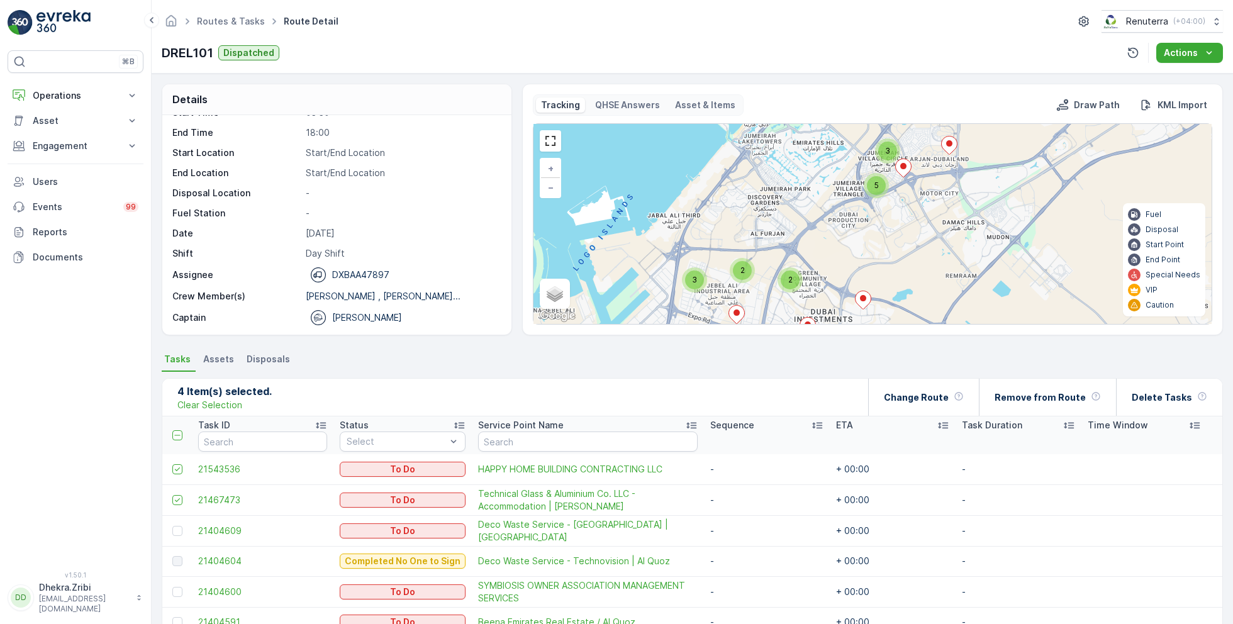
click at [797, 284] on div "2" at bounding box center [789, 279] width 25 height 25
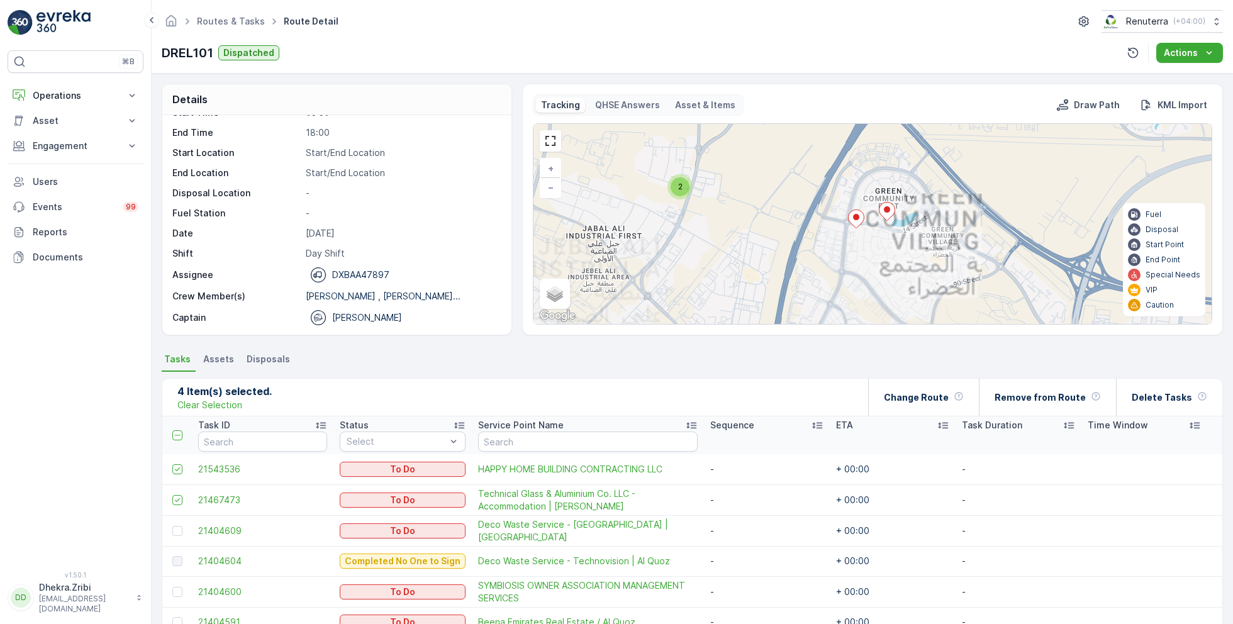
click at [885, 217] on icon at bounding box center [887, 211] width 16 height 18
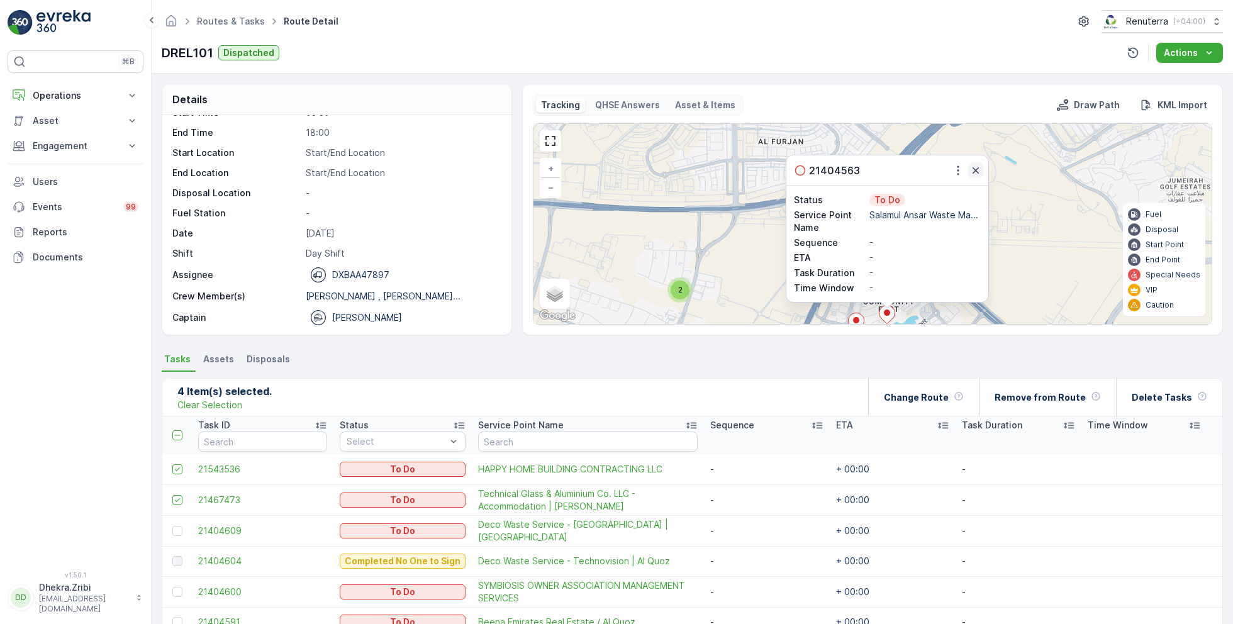
click at [975, 172] on icon "button" at bounding box center [975, 170] width 13 height 13
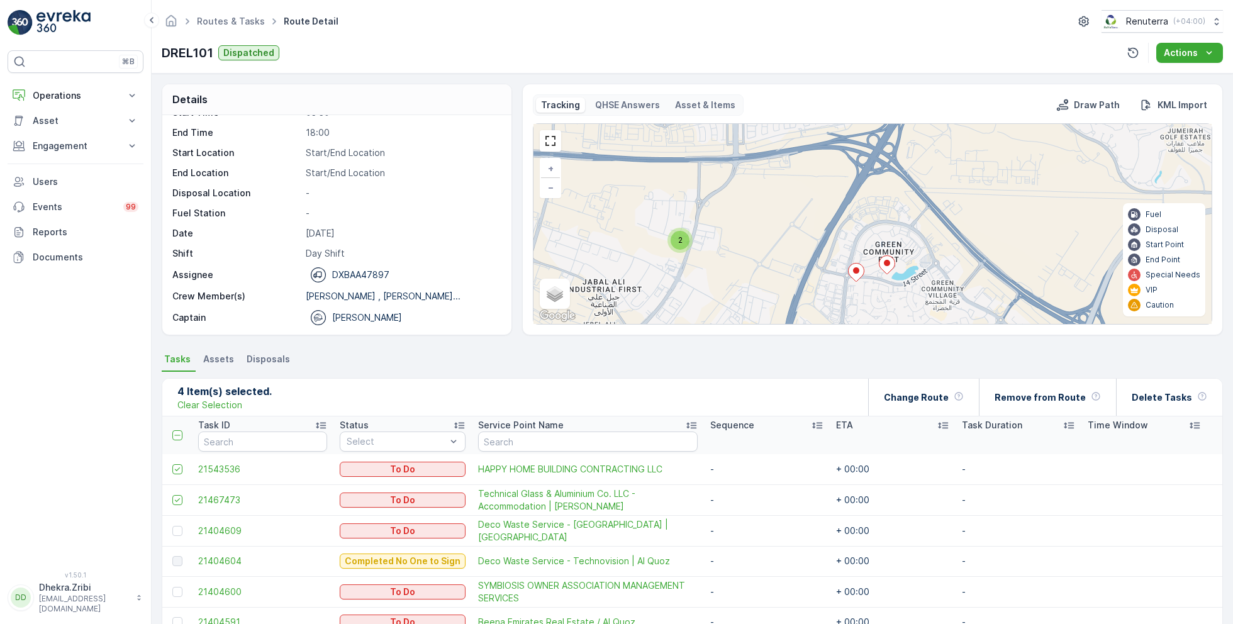
drag, startPoint x: 943, startPoint y: 243, endPoint x: 943, endPoint y: 173, distance: 70.4
click at [943, 173] on div "2 2 3 2 2 2 2 2 2 + − Satellite Roadmap Terrain Hybrid Leaflet Keyboard shortcu…" at bounding box center [872, 224] width 678 height 200
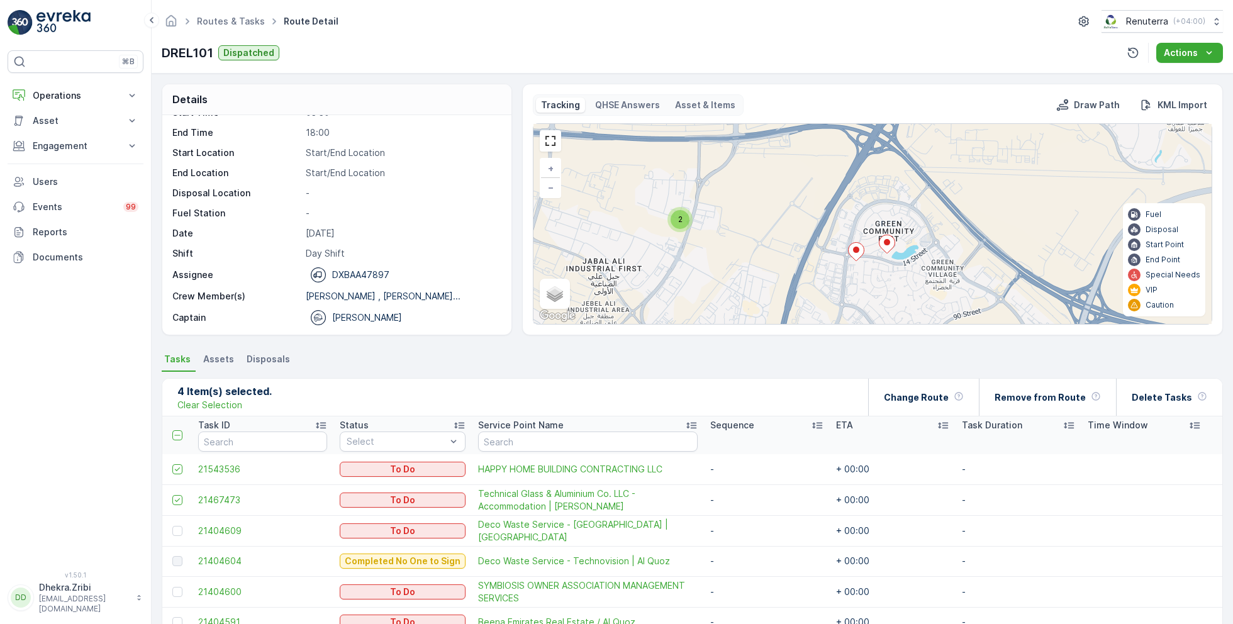
click at [857, 248] on ellipse at bounding box center [856, 250] width 6 height 6
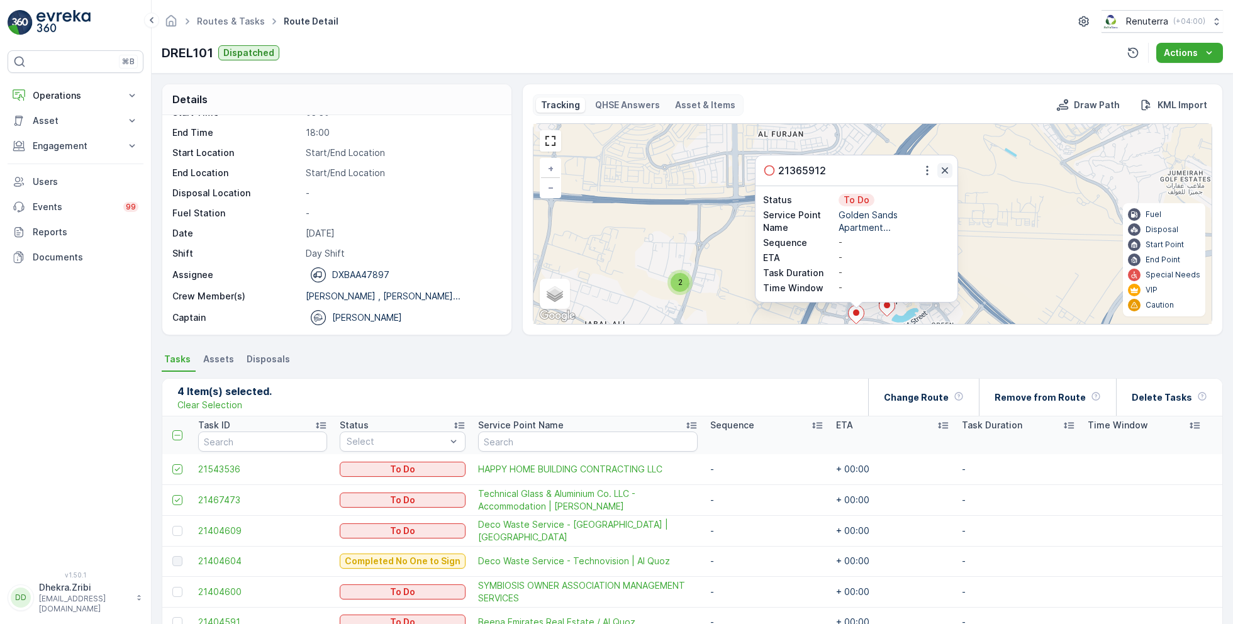
click at [944, 170] on icon "button" at bounding box center [944, 170] width 6 height 6
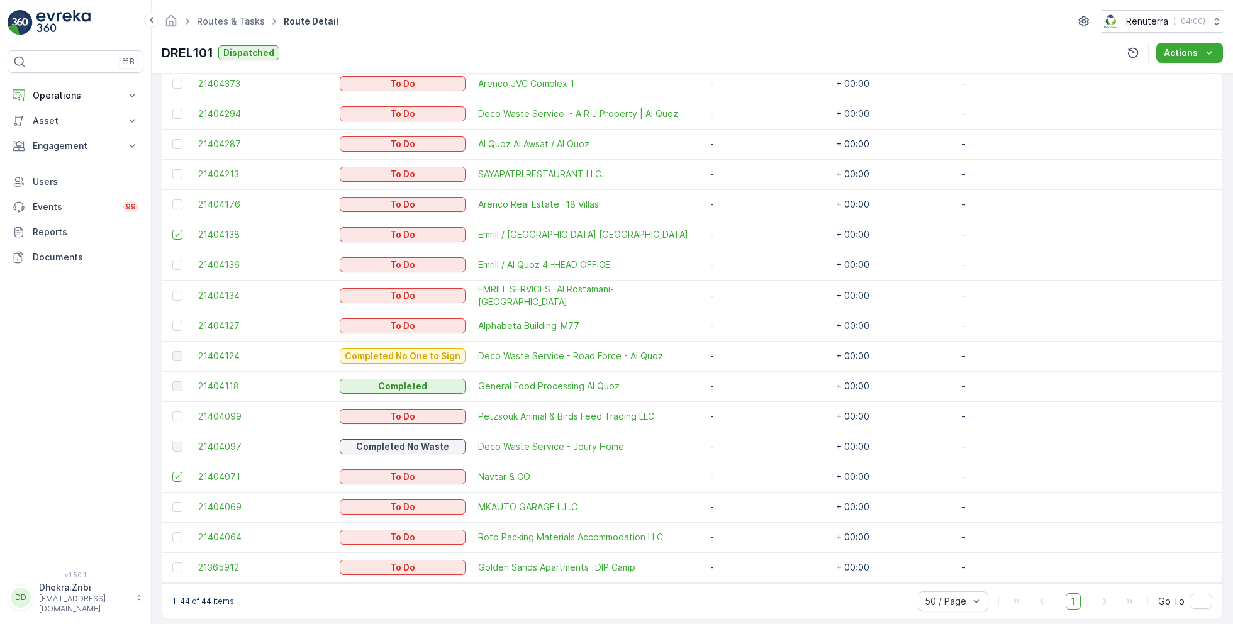
scroll to position [1212, 0]
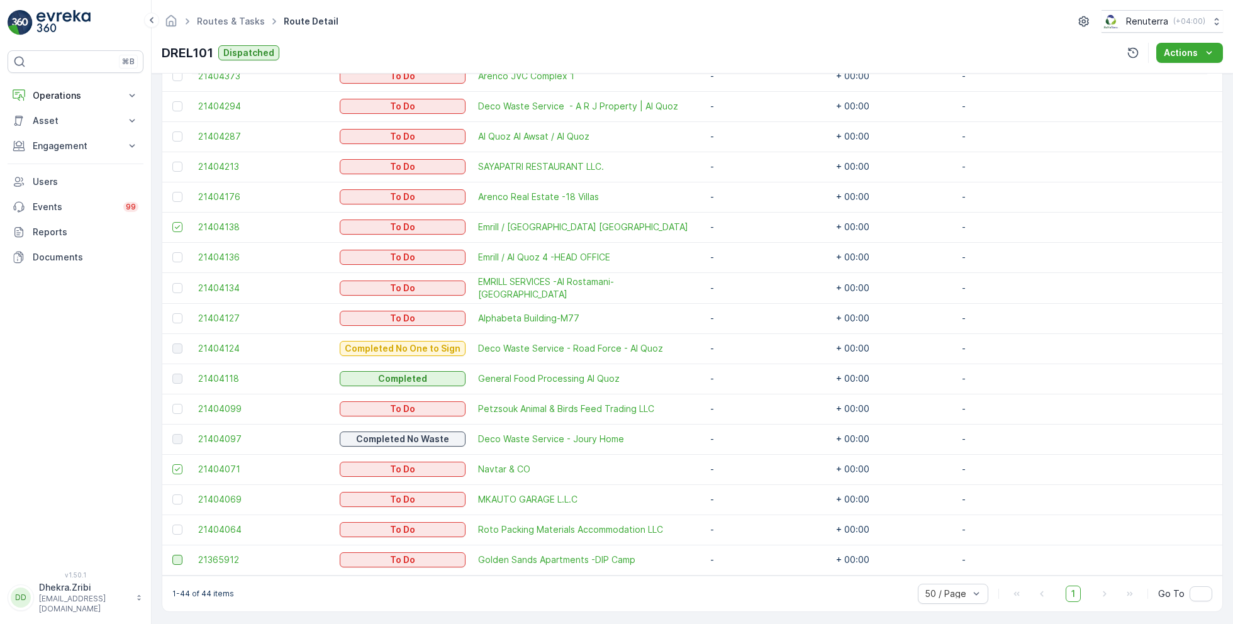
click at [176, 555] on div at bounding box center [177, 560] width 10 height 10
click at [172, 555] on input "checkbox" at bounding box center [172, 555] width 0 height 0
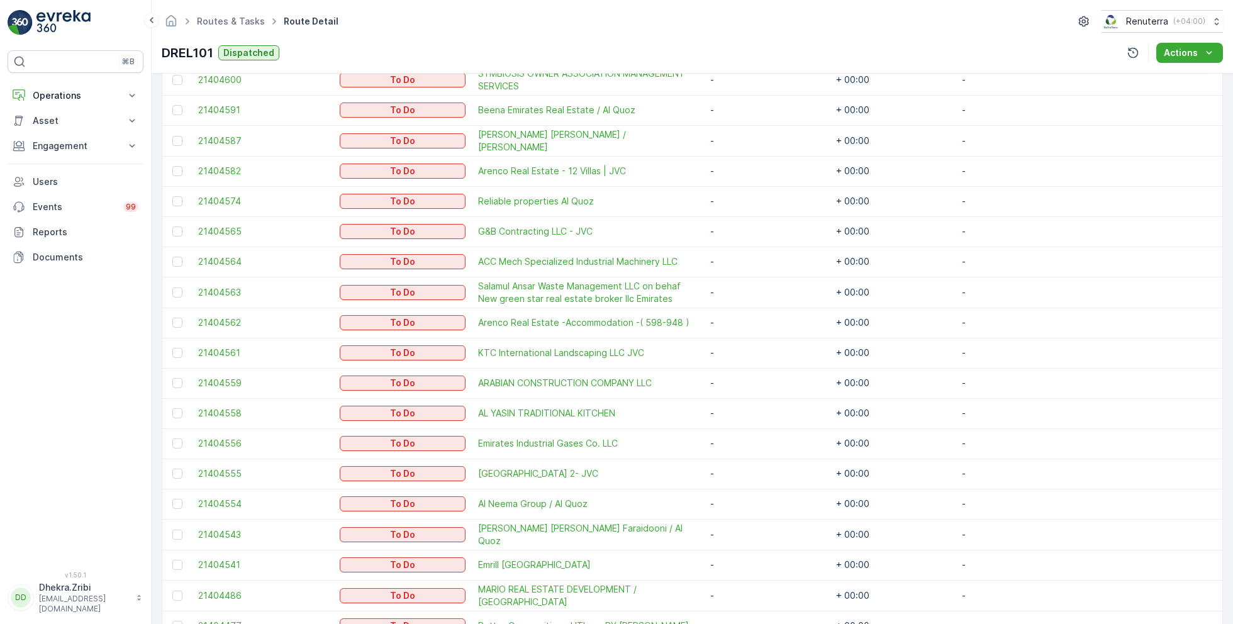
scroll to position [504, 0]
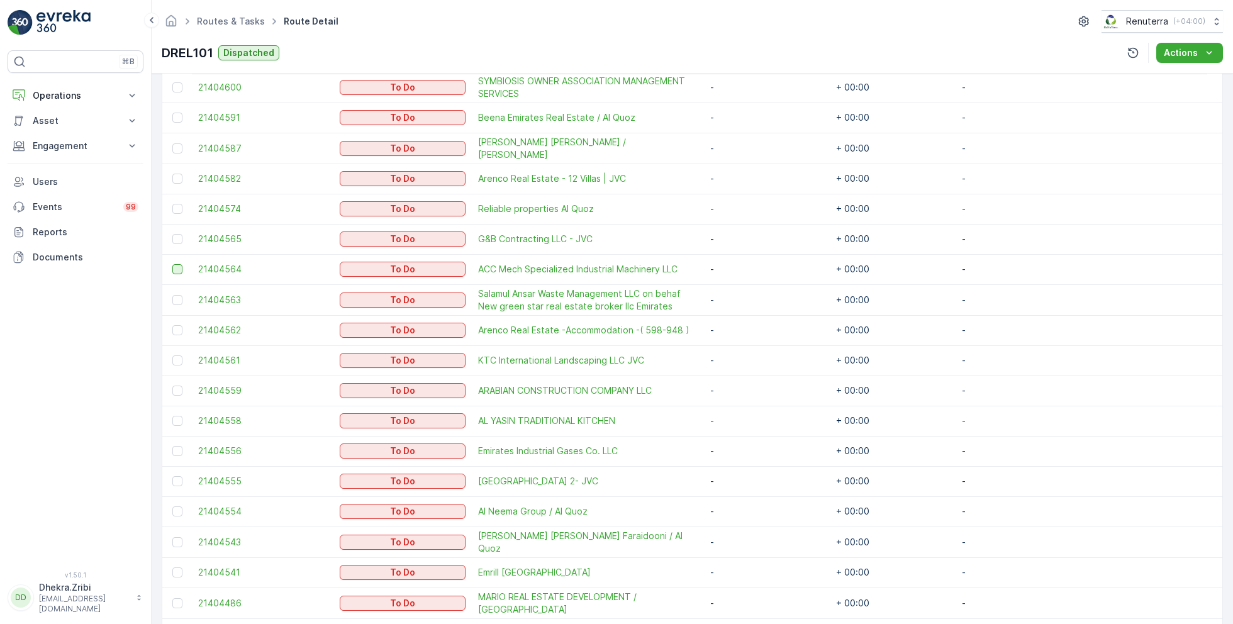
click at [176, 266] on div at bounding box center [177, 269] width 10 height 10
click at [172, 264] on input "checkbox" at bounding box center [172, 264] width 0 height 0
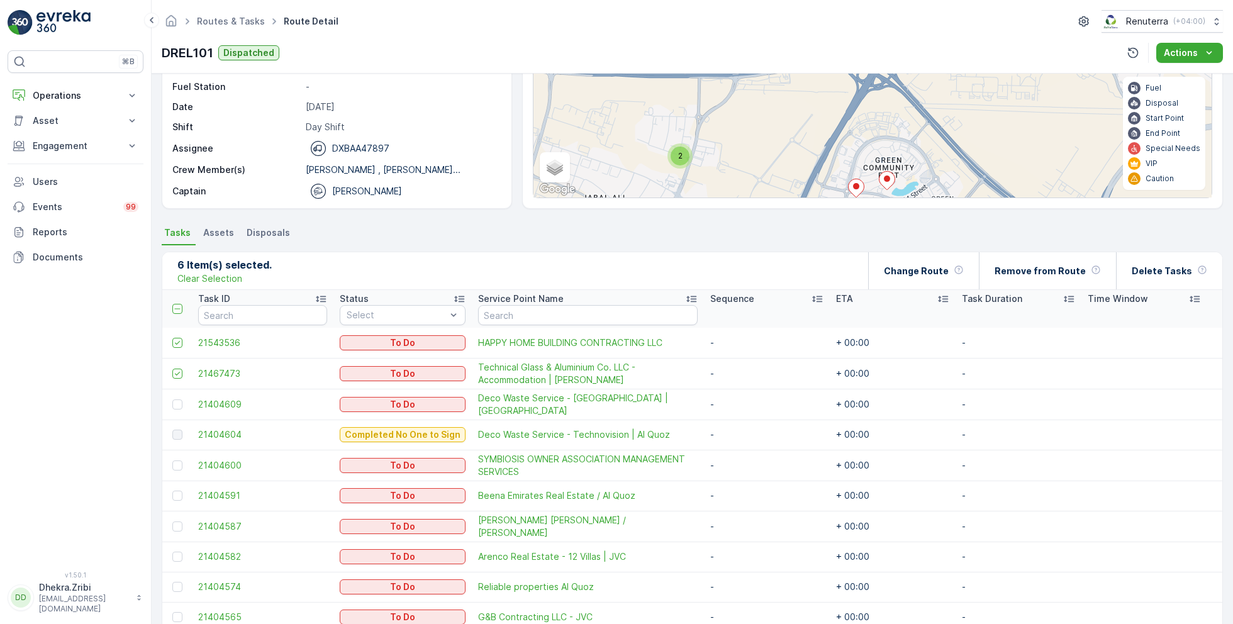
scroll to position [91, 0]
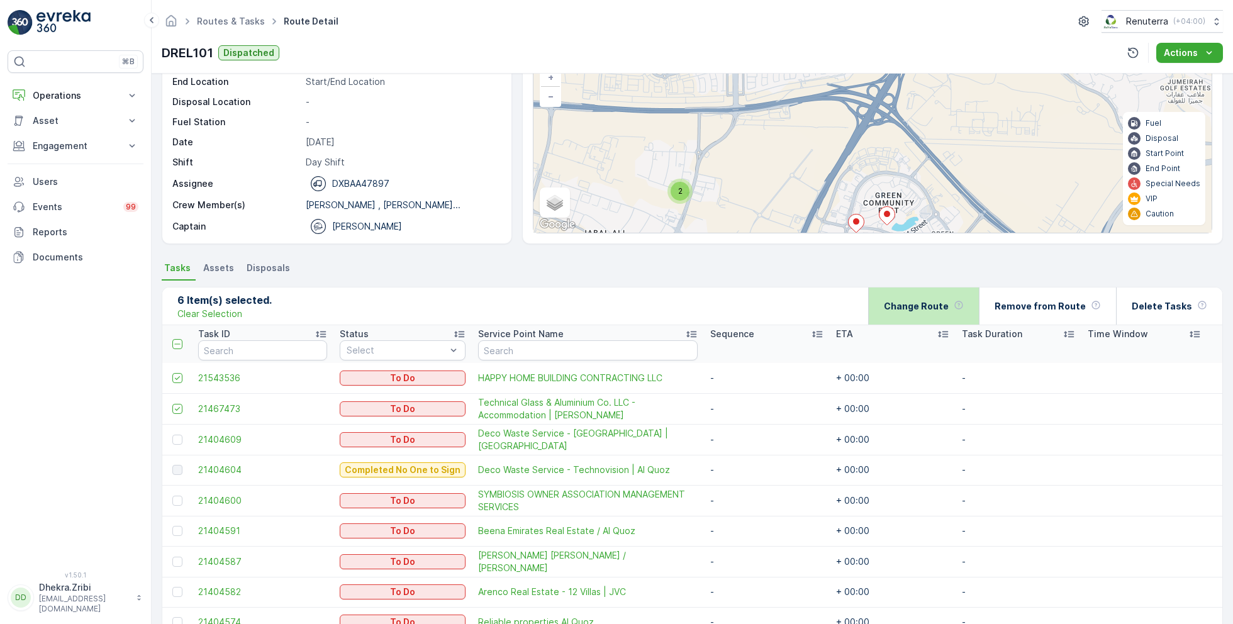
click at [947, 301] on p "Change Route" at bounding box center [916, 306] width 65 height 13
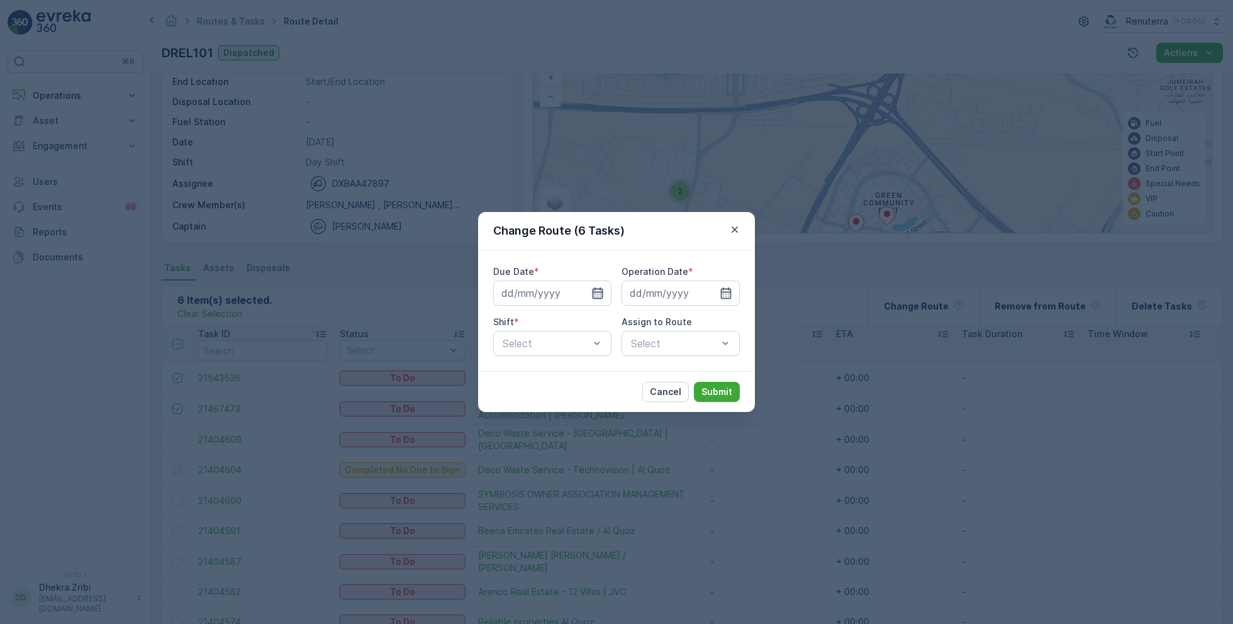
click at [602, 289] on icon "button" at bounding box center [597, 293] width 13 height 13
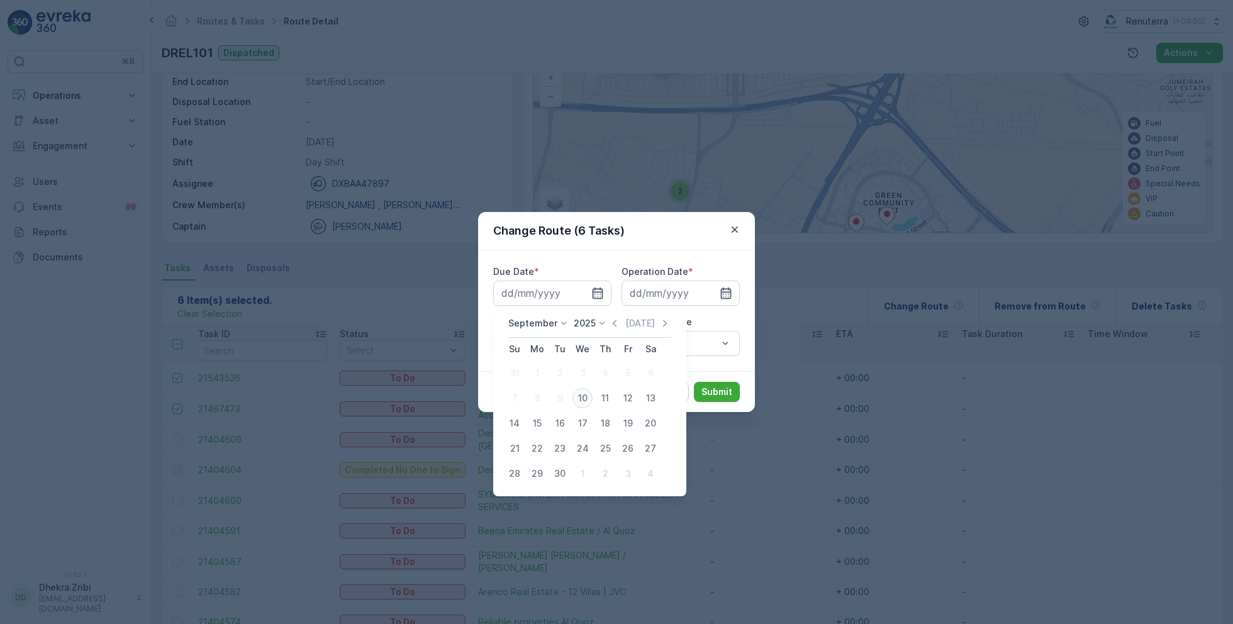
click at [580, 400] on div "10" at bounding box center [582, 398] width 20 height 20
type input "[DATE]"
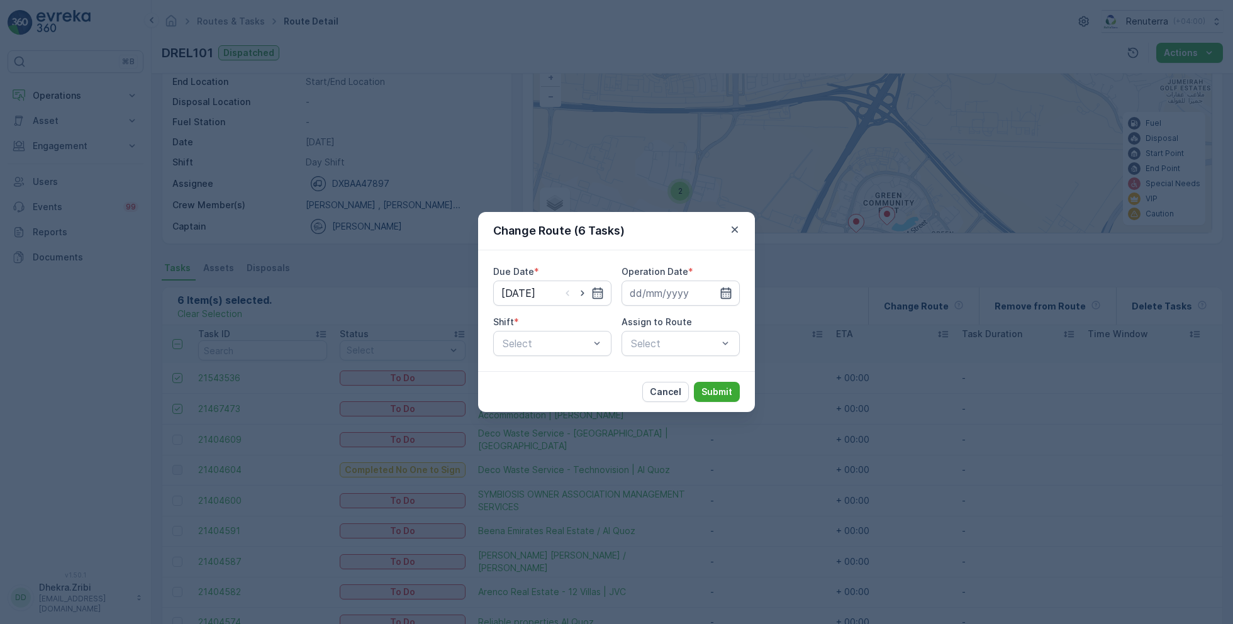
click at [721, 292] on icon "button" at bounding box center [726, 292] width 11 height 11
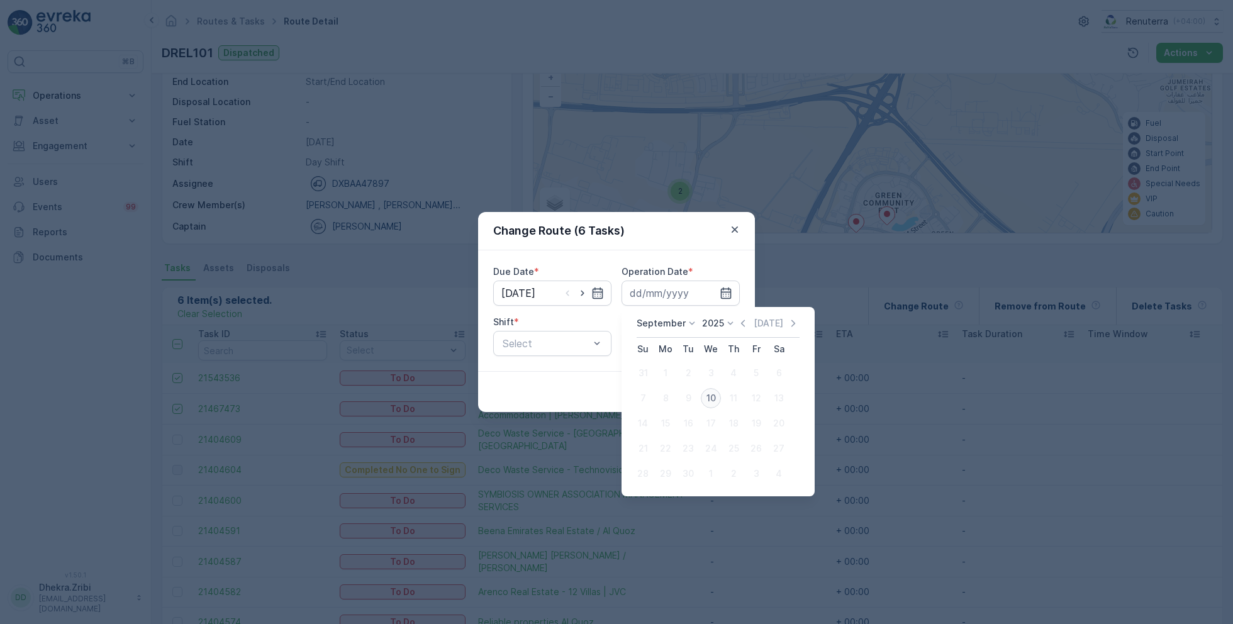
click at [708, 397] on div "10" at bounding box center [711, 398] width 20 height 20
type input "[DATE]"
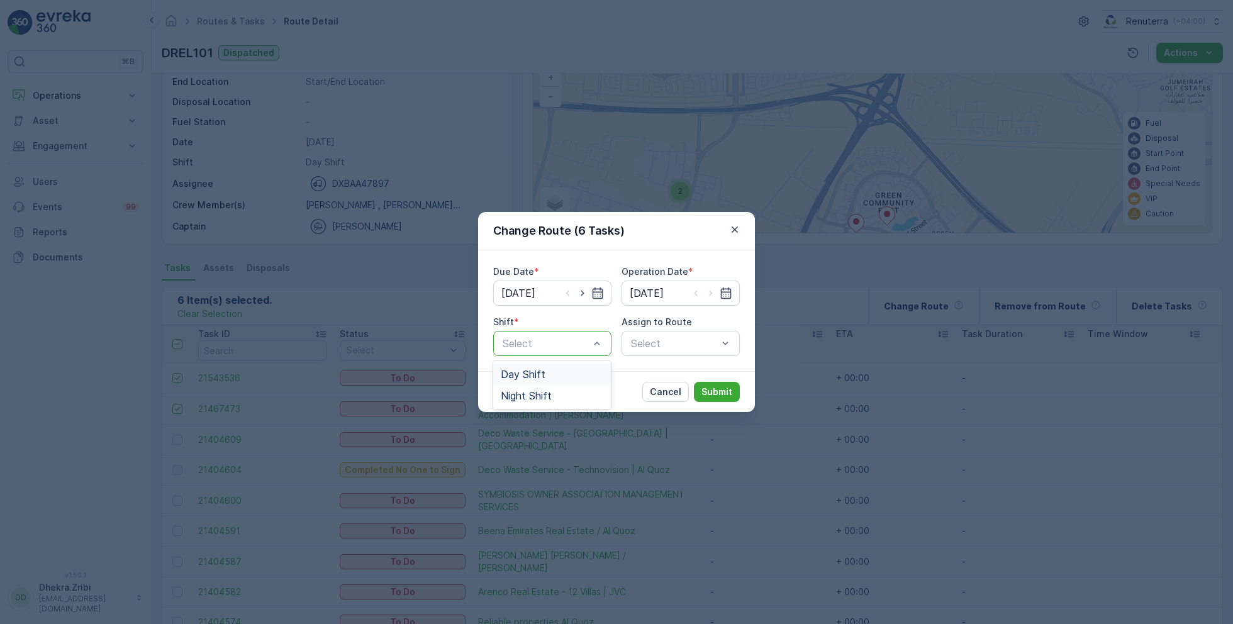
click at [526, 370] on span "Day Shift" at bounding box center [523, 373] width 45 height 11
click at [648, 346] on div "Select" at bounding box center [680, 343] width 118 height 25
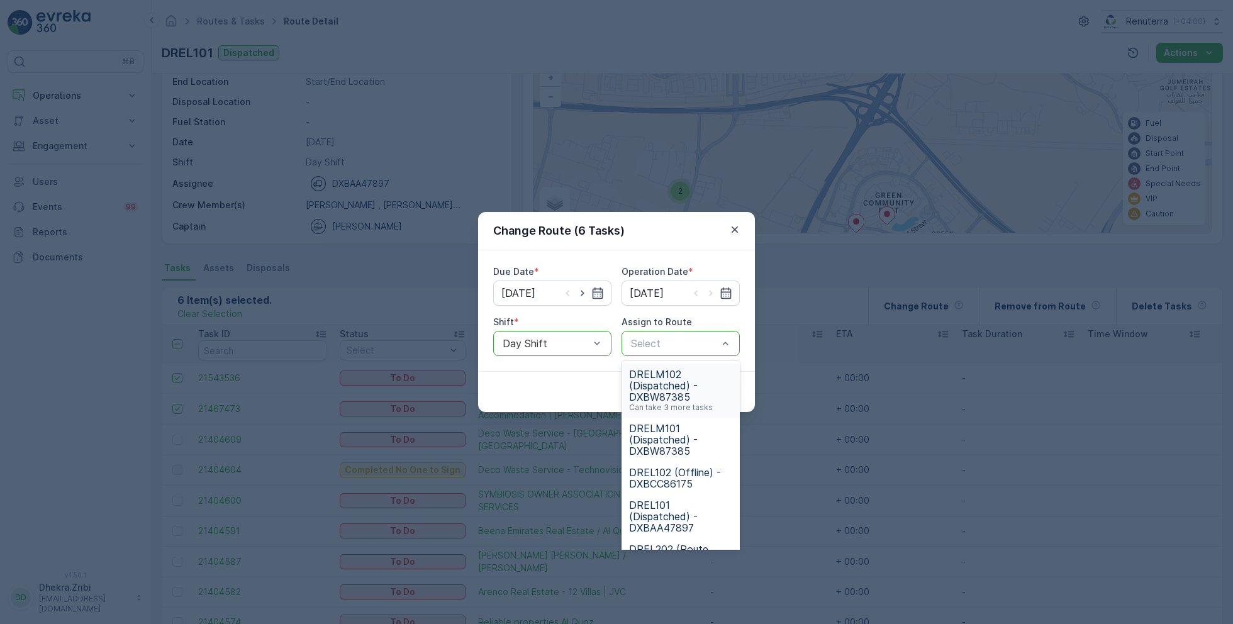
click at [667, 388] on span "DRELM102 (Dispatched) - DXBW87385" at bounding box center [680, 385] width 103 height 34
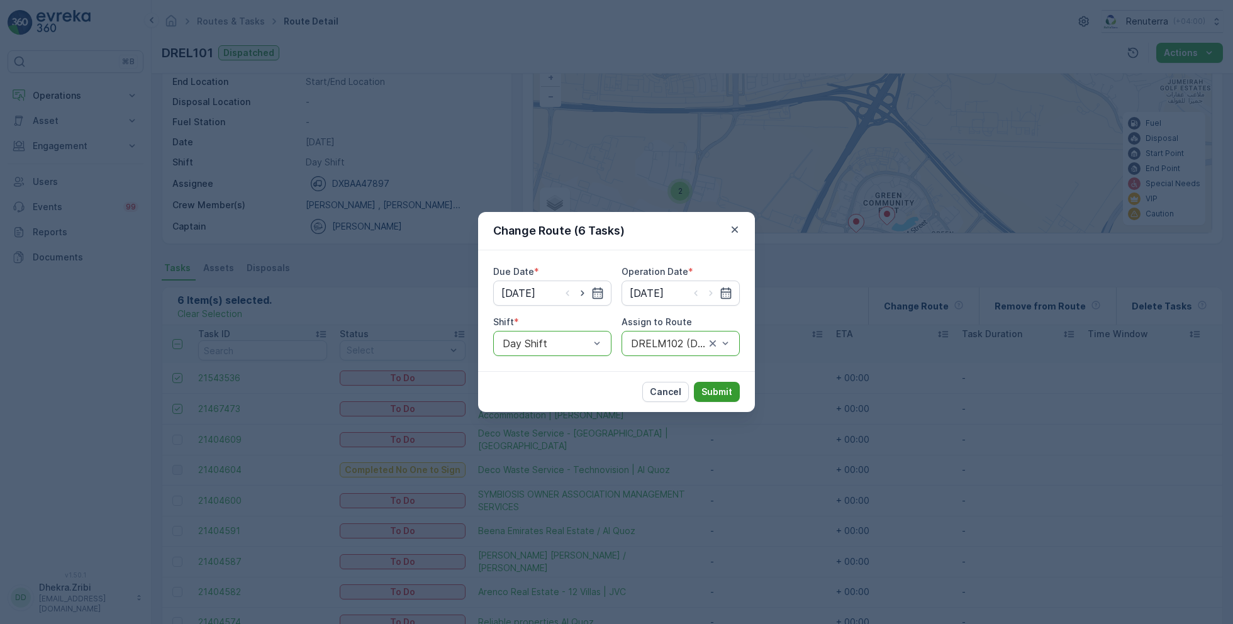
click at [724, 396] on p "Submit" at bounding box center [716, 391] width 31 height 13
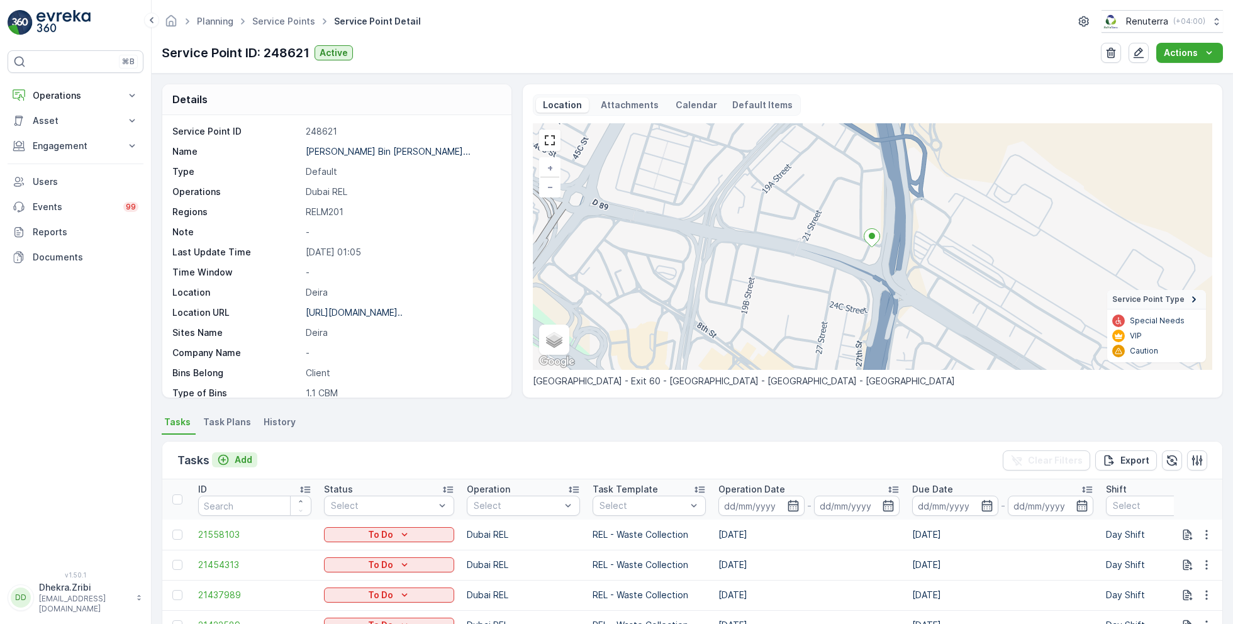
click at [244, 460] on p "Add" at bounding box center [244, 459] width 18 height 13
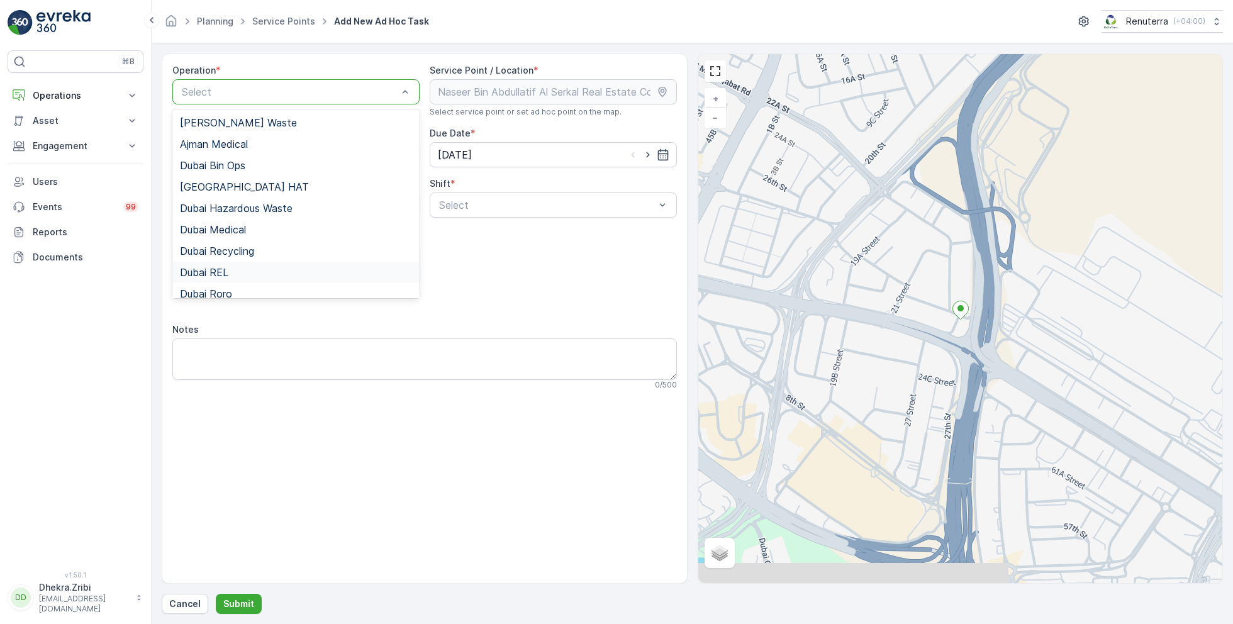
click at [223, 270] on span "Dubai REL" at bounding box center [204, 272] width 48 height 11
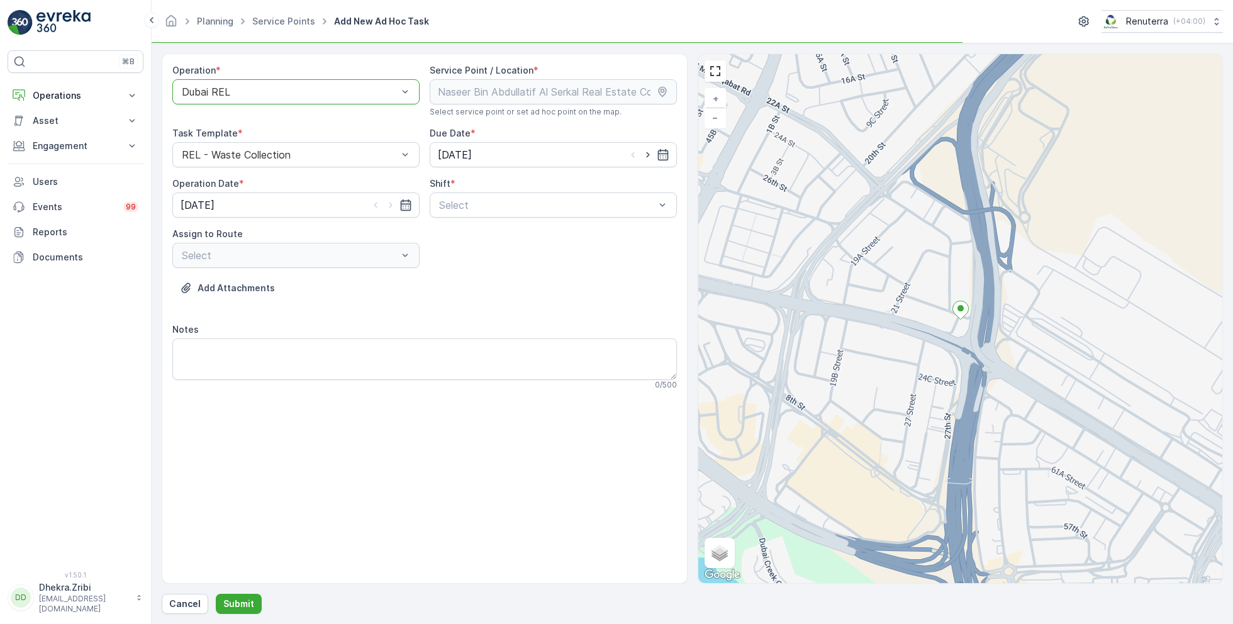
click at [549, 218] on div "Operation * option Dubai REL, selected. Dubai REL Service Point / Location * Se…" at bounding box center [424, 232] width 504 height 336
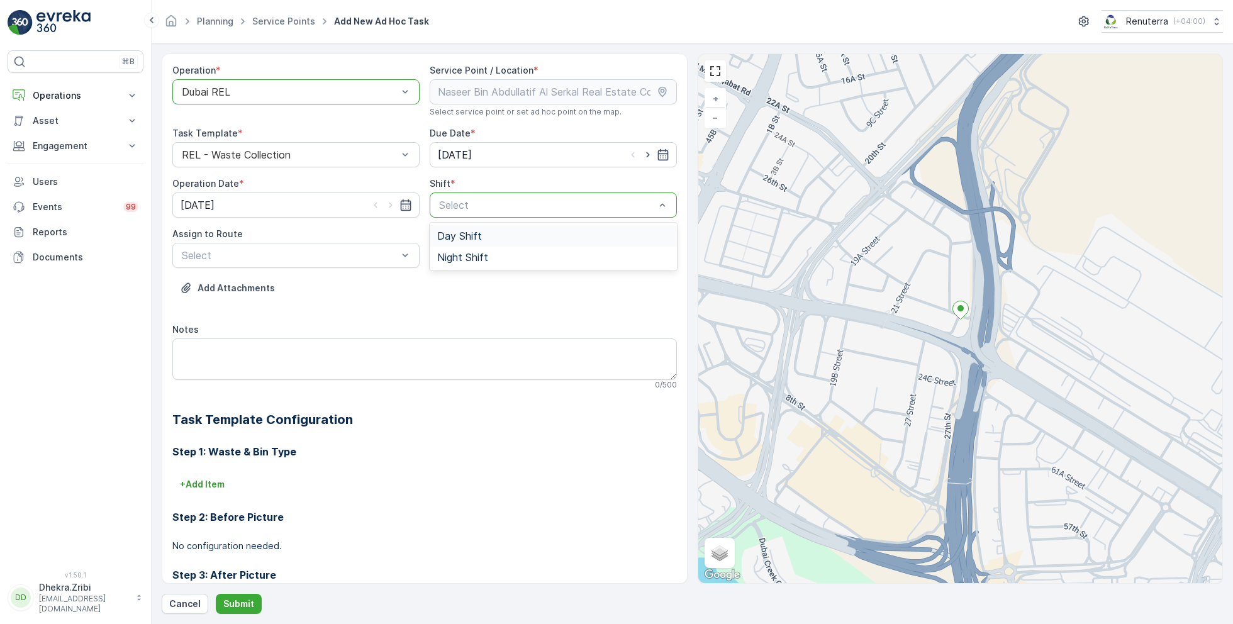
click at [473, 241] on div "Day Shift" at bounding box center [552, 235] width 247 height 21
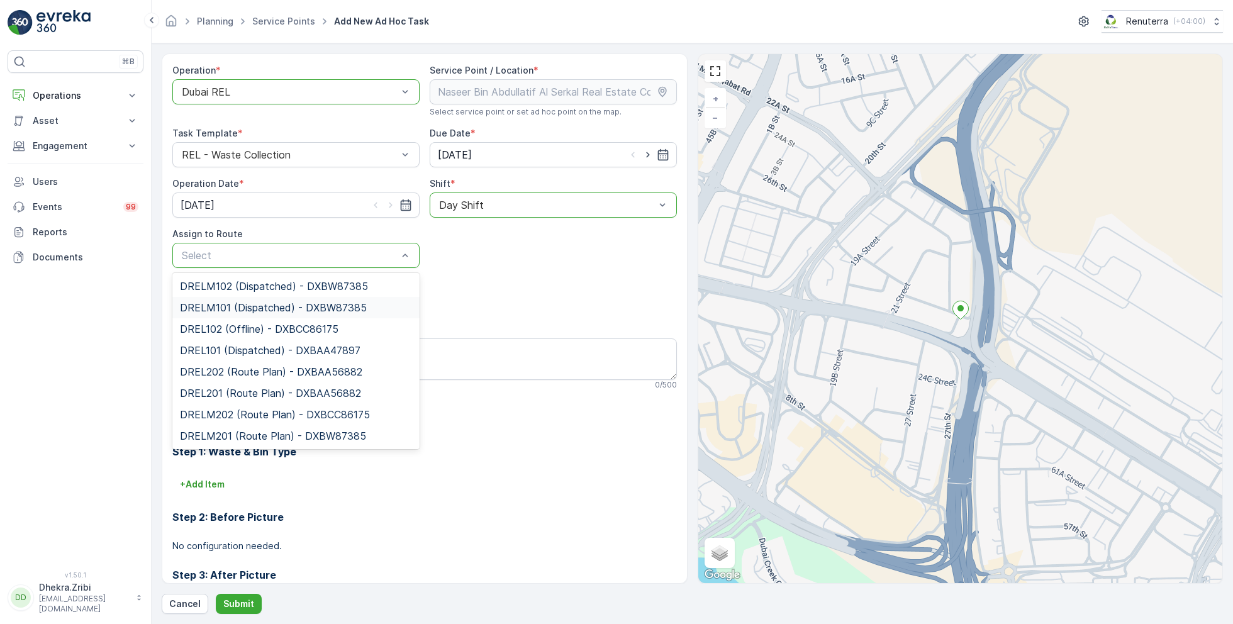
click at [230, 307] on span "DRELM101 (Dispatched) - DXBW87385" at bounding box center [273, 307] width 187 height 11
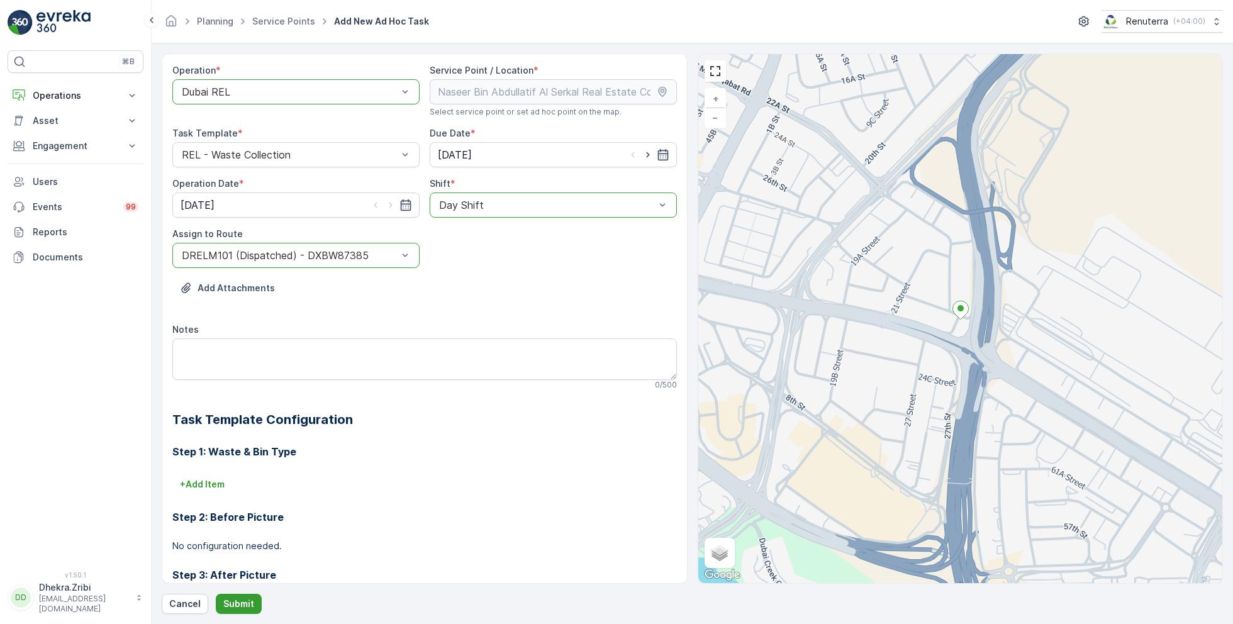
click at [236, 612] on button "Submit" at bounding box center [239, 604] width 46 height 20
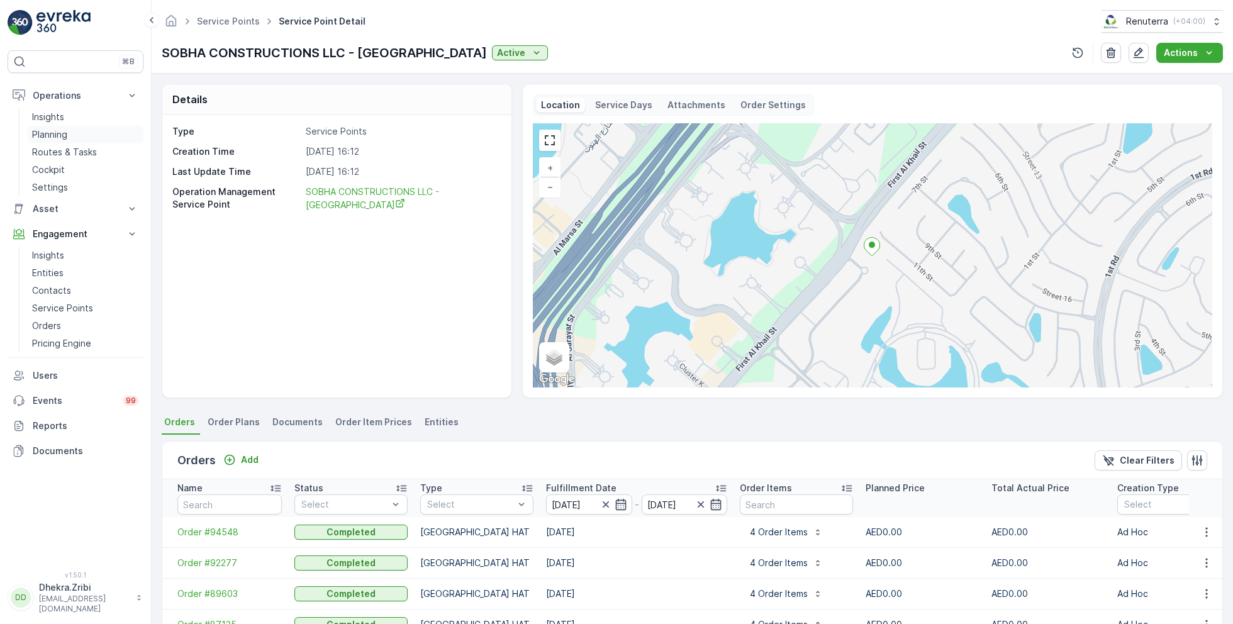
click at [66, 133] on p "Planning" at bounding box center [49, 134] width 35 height 13
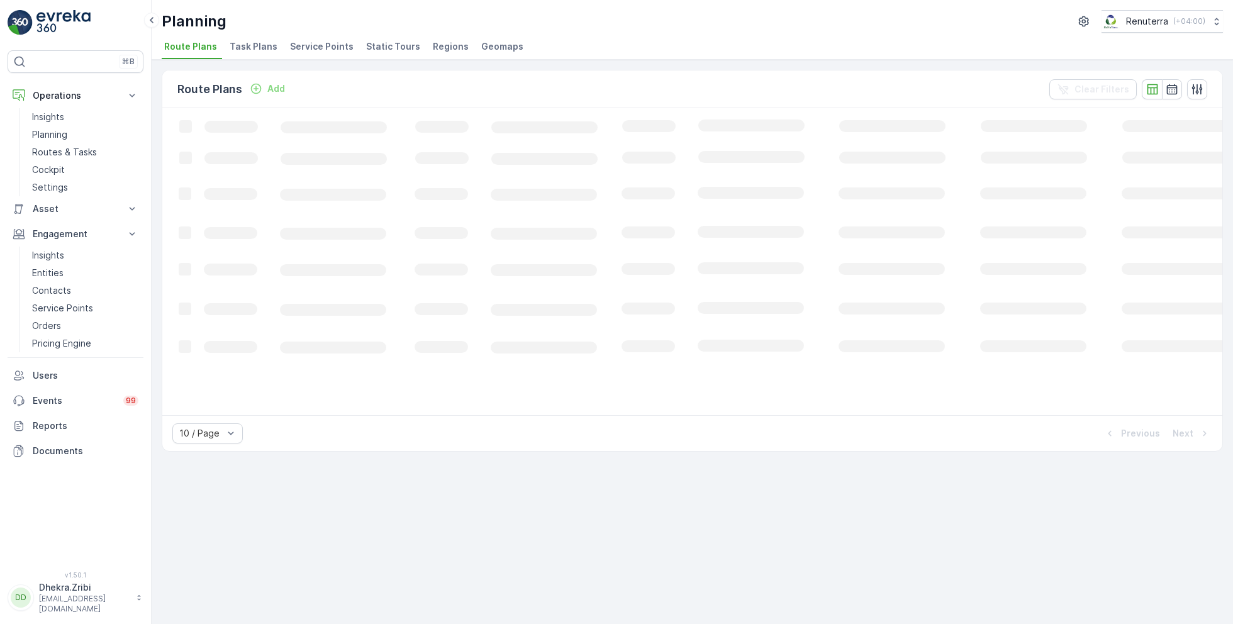
click at [330, 44] on span "Service Points" at bounding box center [322, 46] width 64 height 13
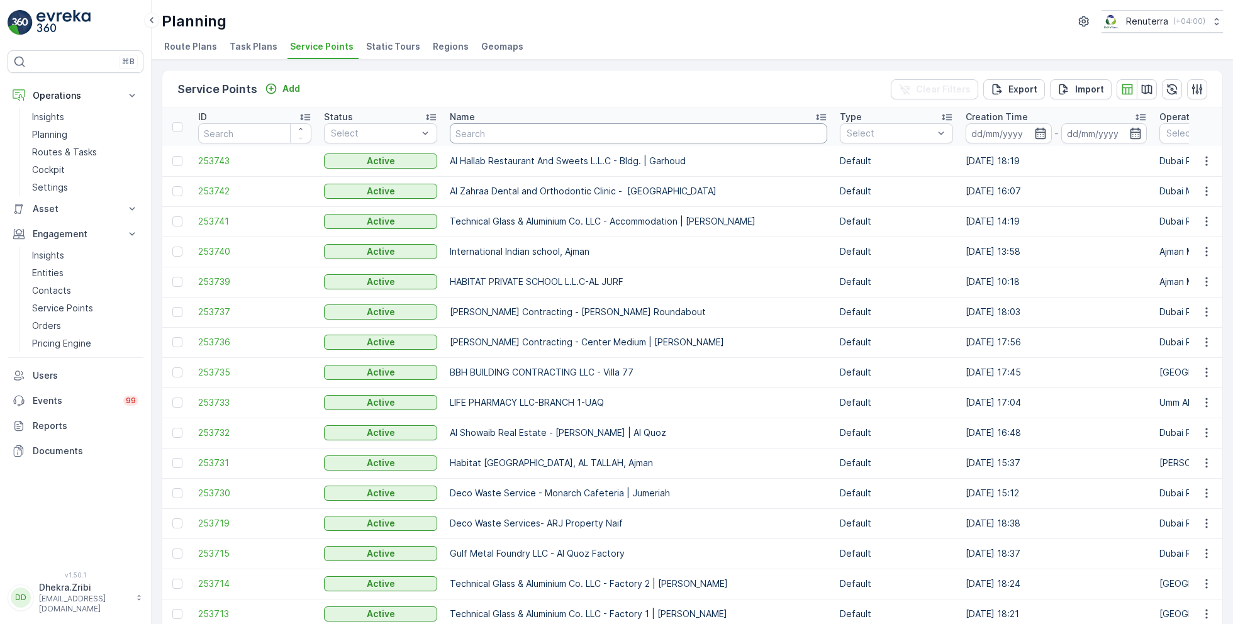
click at [522, 131] on input "text" at bounding box center [638, 133] width 377 height 20
type input "motor"
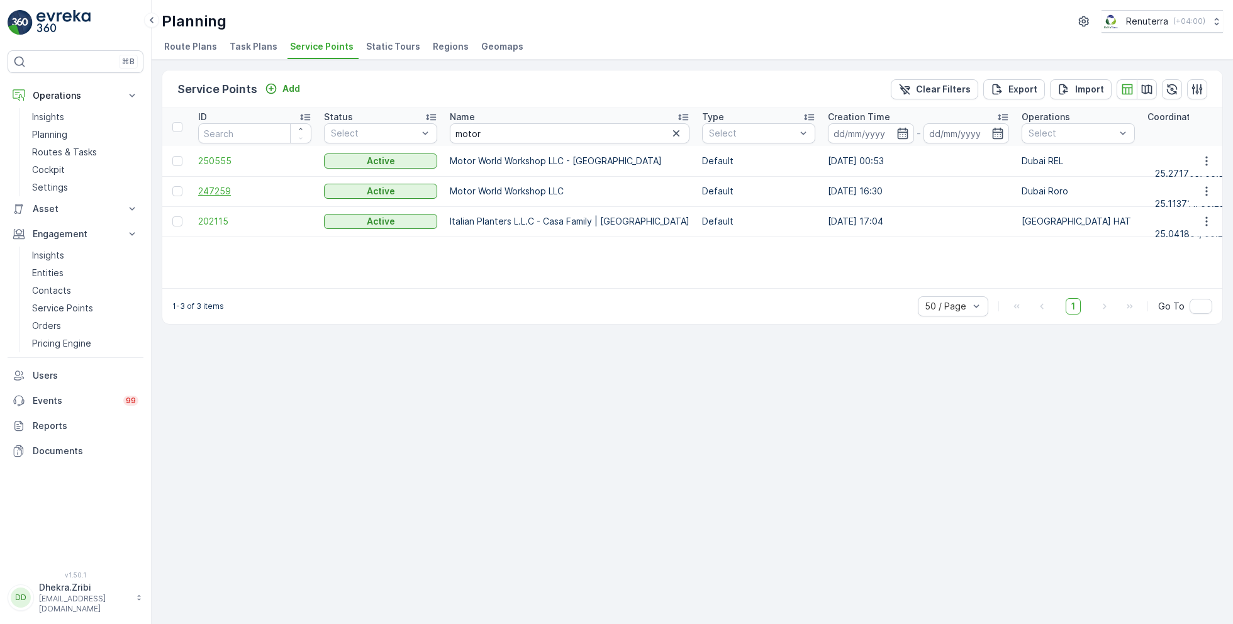
click at [211, 192] on span "247259" at bounding box center [254, 191] width 113 height 13
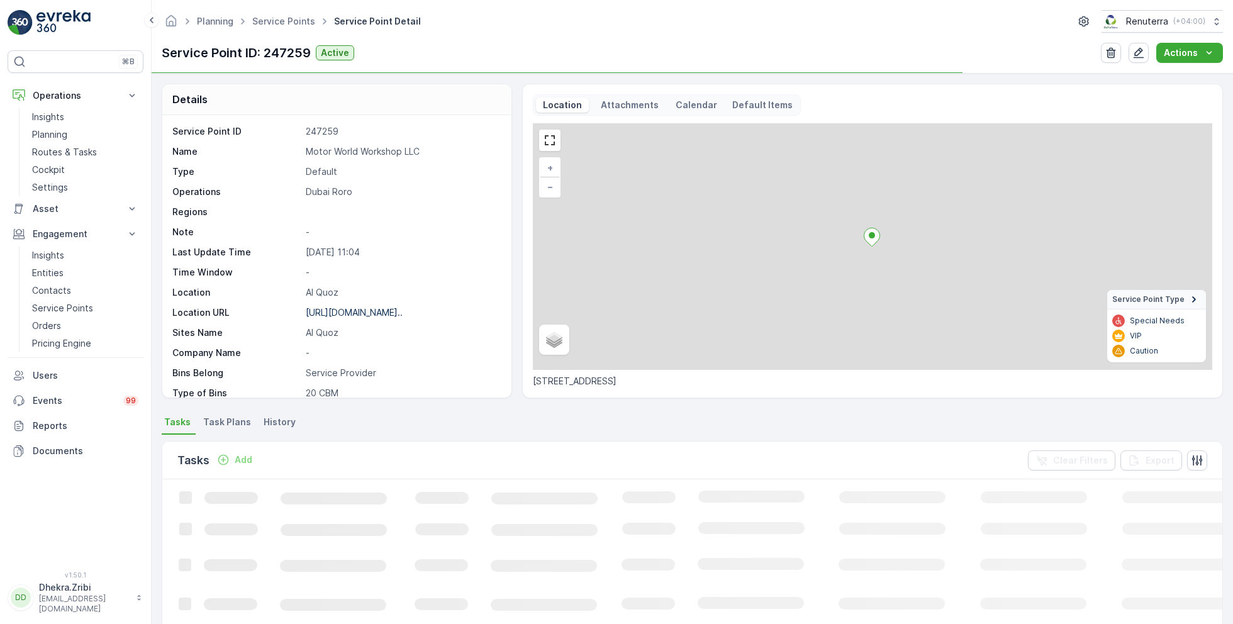
click at [372, 150] on p "Motor World Workshop LLC" at bounding box center [402, 151] width 192 height 13
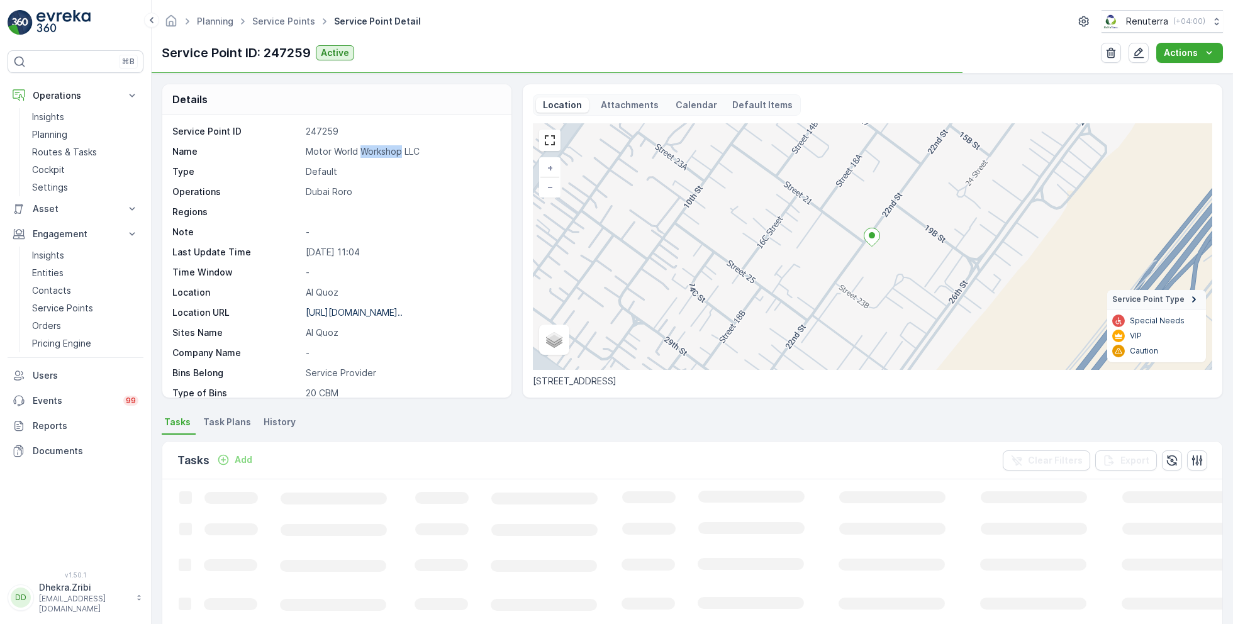
click at [372, 150] on p "Motor World Workshop LLC" at bounding box center [402, 151] width 192 height 13
copy p "Motor World Workshop LLC"
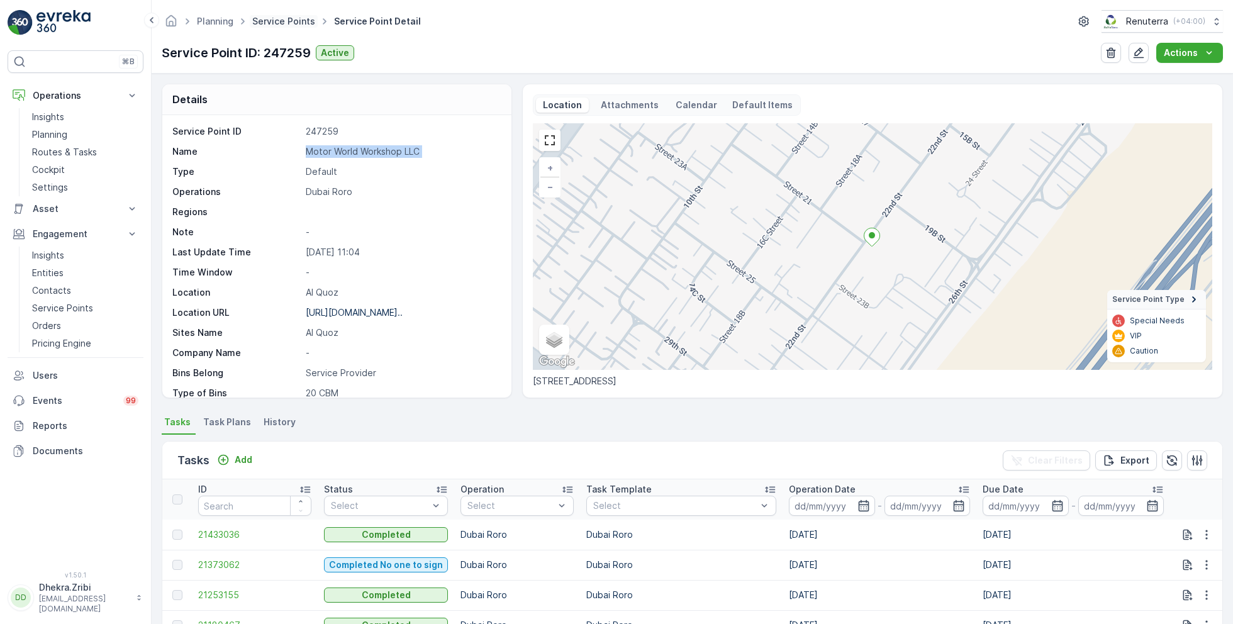
click at [278, 22] on link "Service Points" at bounding box center [283, 21] width 63 height 11
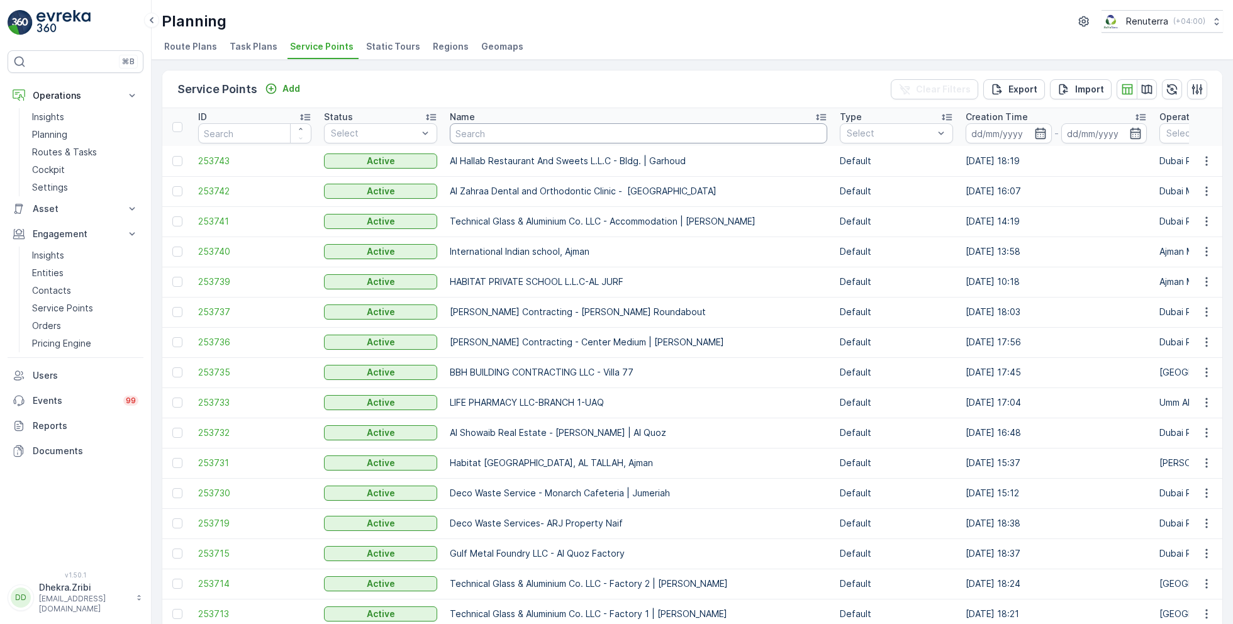
click at [511, 129] on input "text" at bounding box center [638, 133] width 377 height 20
type input "zabeel"
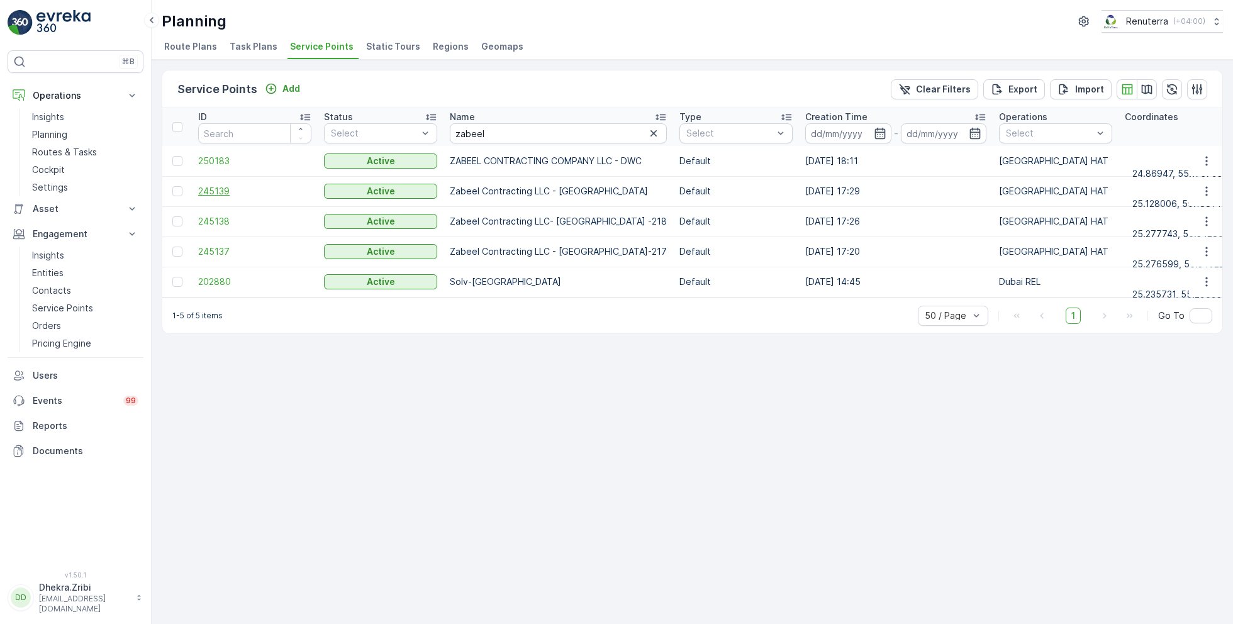
click at [230, 192] on span "245139" at bounding box center [254, 191] width 113 height 13
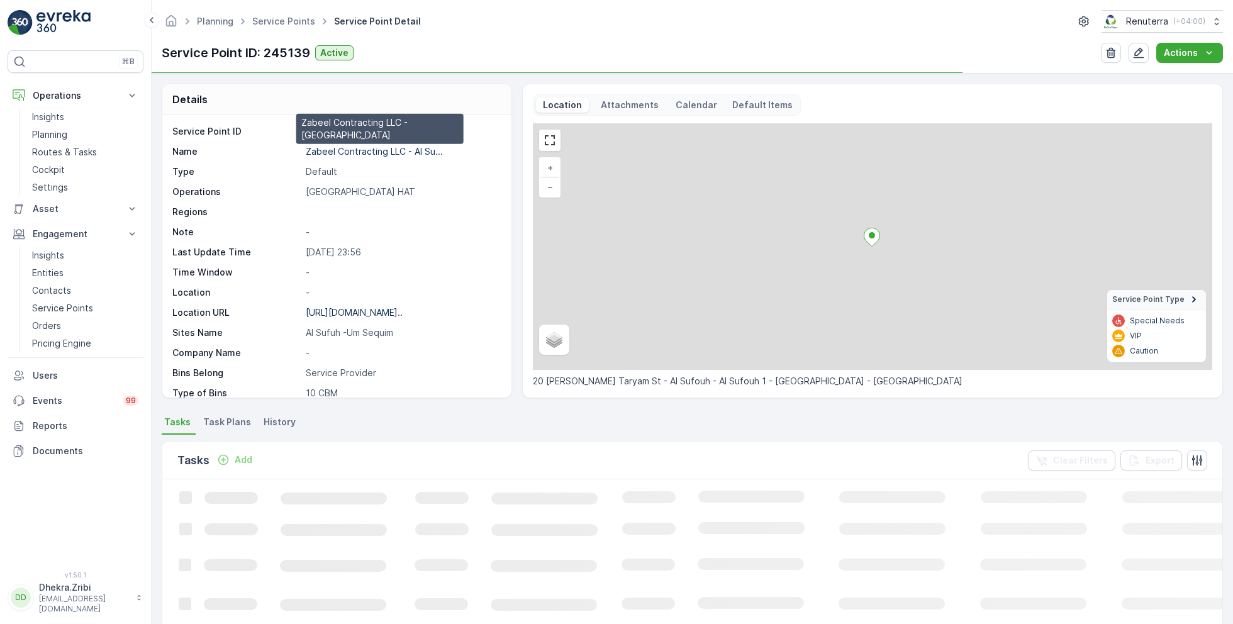
click at [367, 148] on p "Zabeel Contracting LLC - Al Su..." at bounding box center [374, 151] width 137 height 11
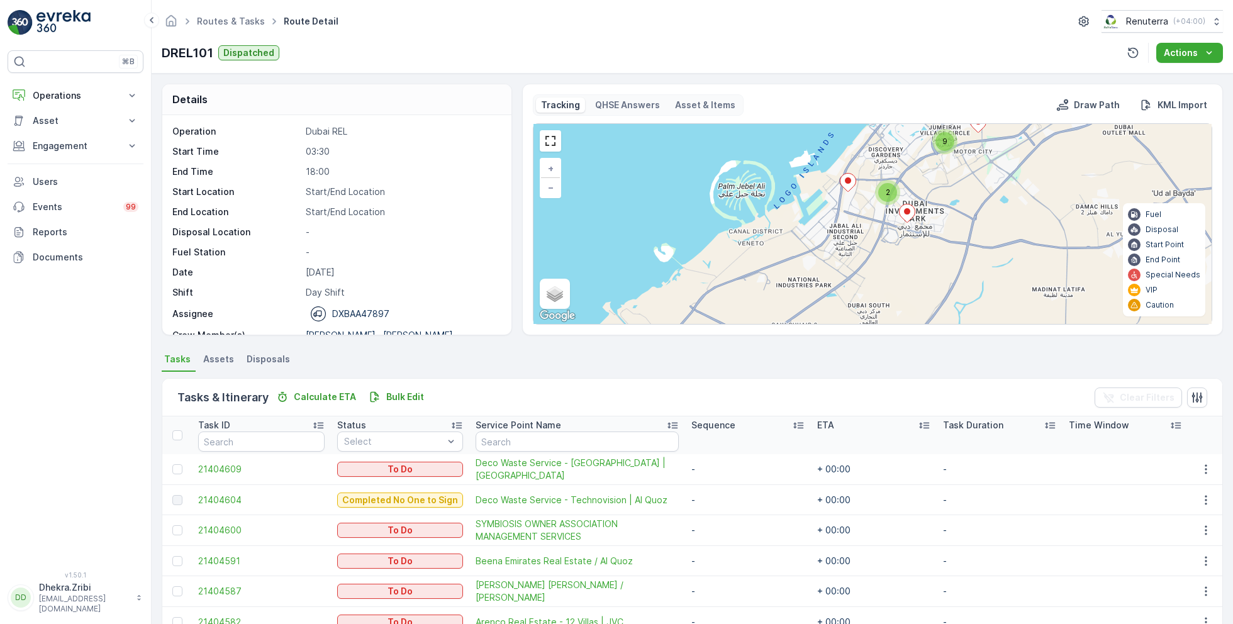
click at [904, 211] on ellipse at bounding box center [907, 211] width 6 height 6
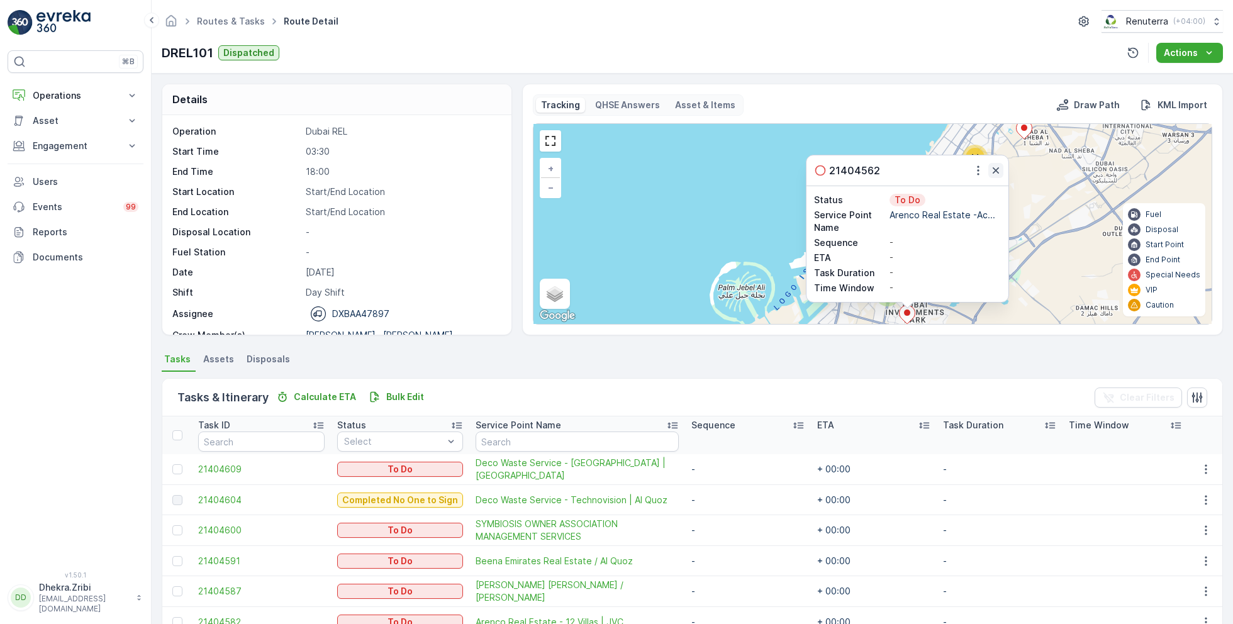
click at [992, 169] on icon "button" at bounding box center [995, 170] width 13 height 13
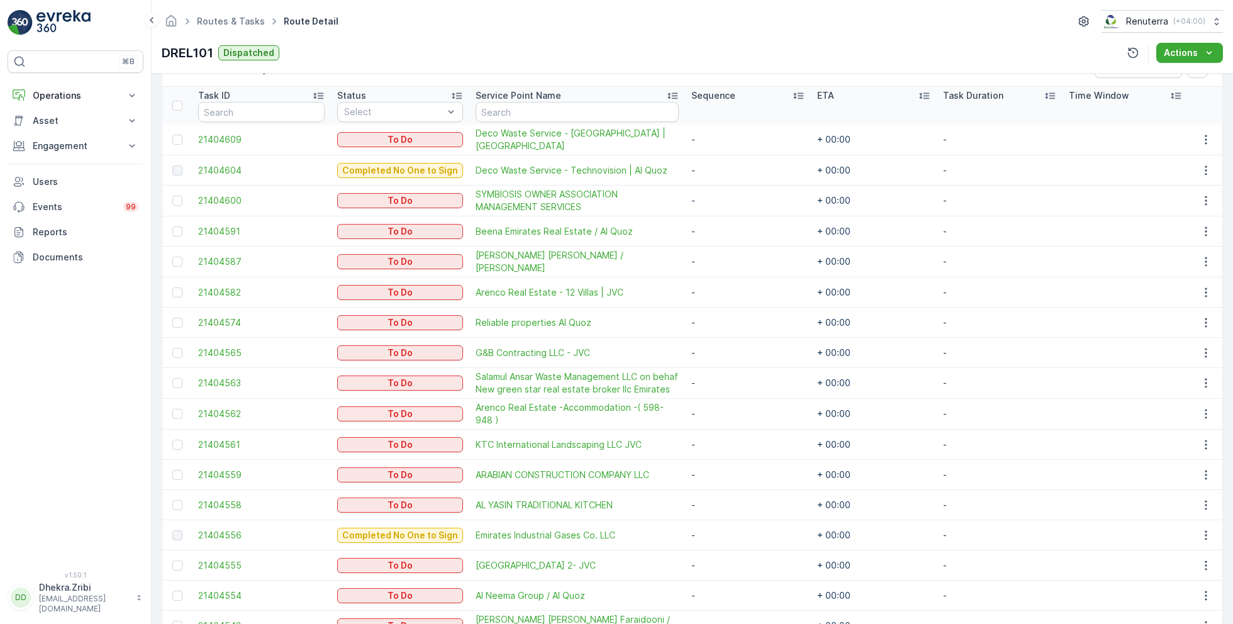
scroll to position [296, 0]
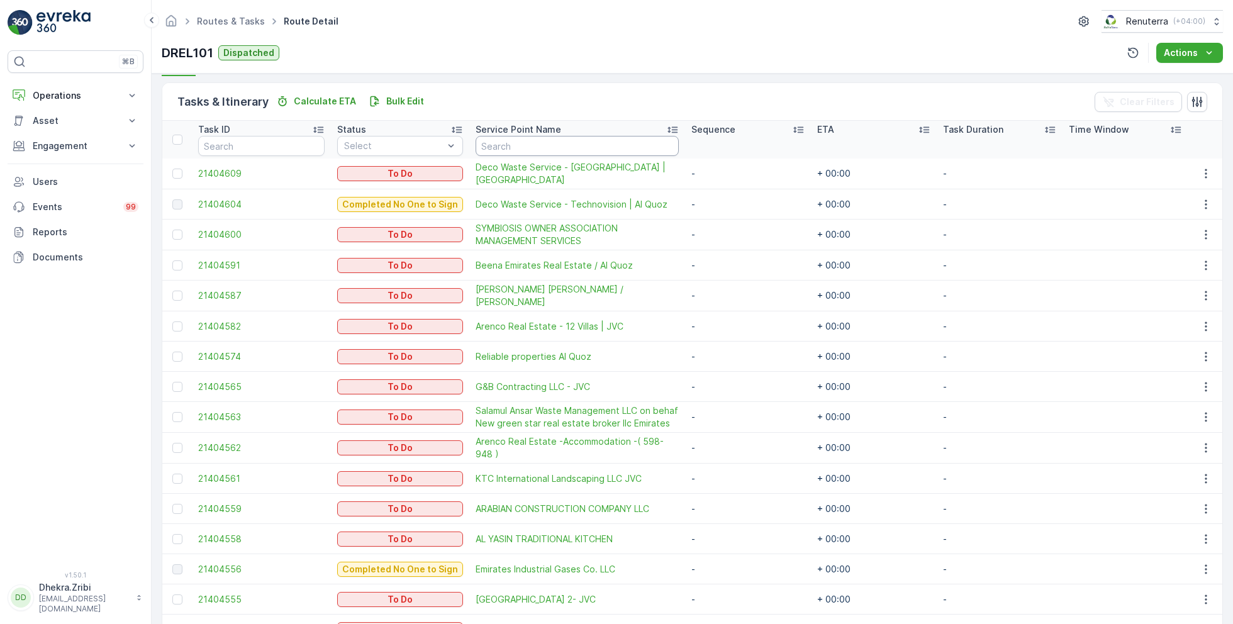
click at [557, 140] on input "text" at bounding box center [576, 146] width 203 height 20
type input "arencp"
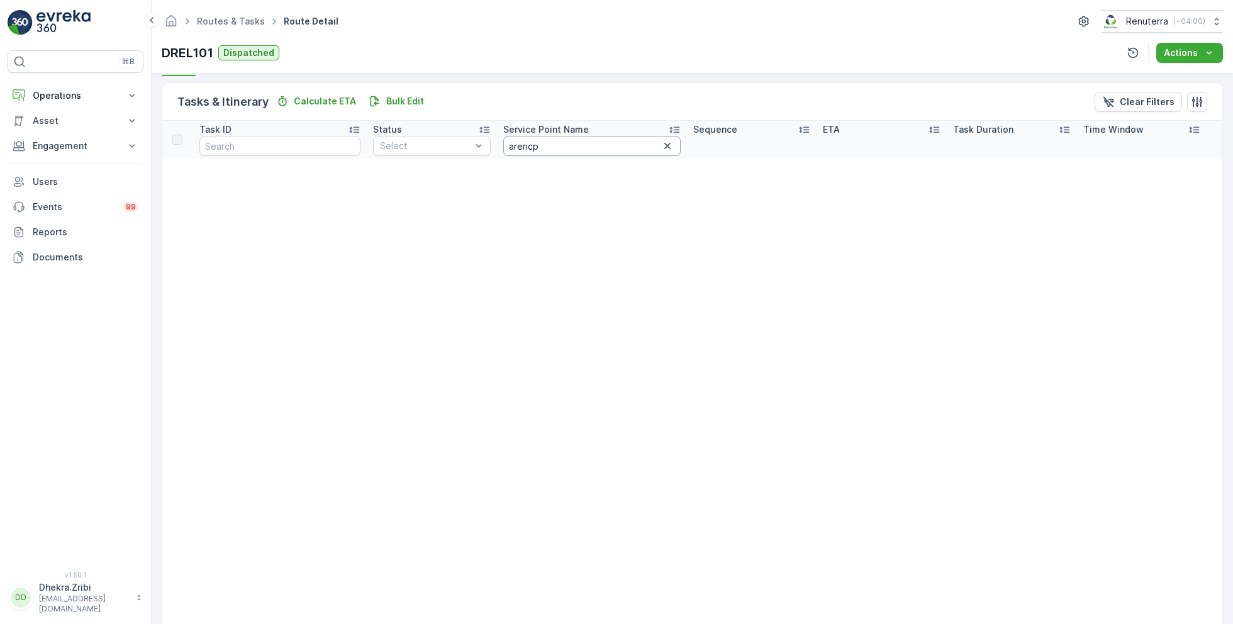
click at [539, 139] on input "arencp" at bounding box center [591, 146] width 177 height 20
click at [531, 148] on input "arencp" at bounding box center [591, 146] width 177 height 20
type input "arenco"
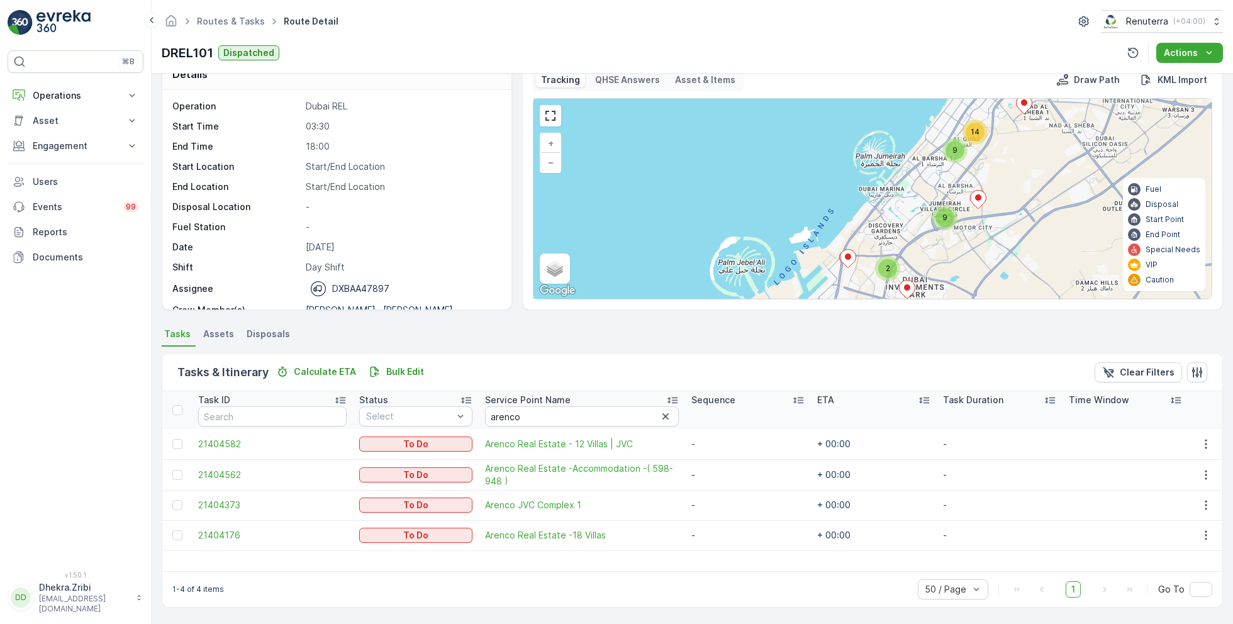
scroll to position [24, 0]
click at [173, 473] on div at bounding box center [177, 476] width 10 height 10
click at [172, 471] on input "checkbox" at bounding box center [172, 471] width 0 height 0
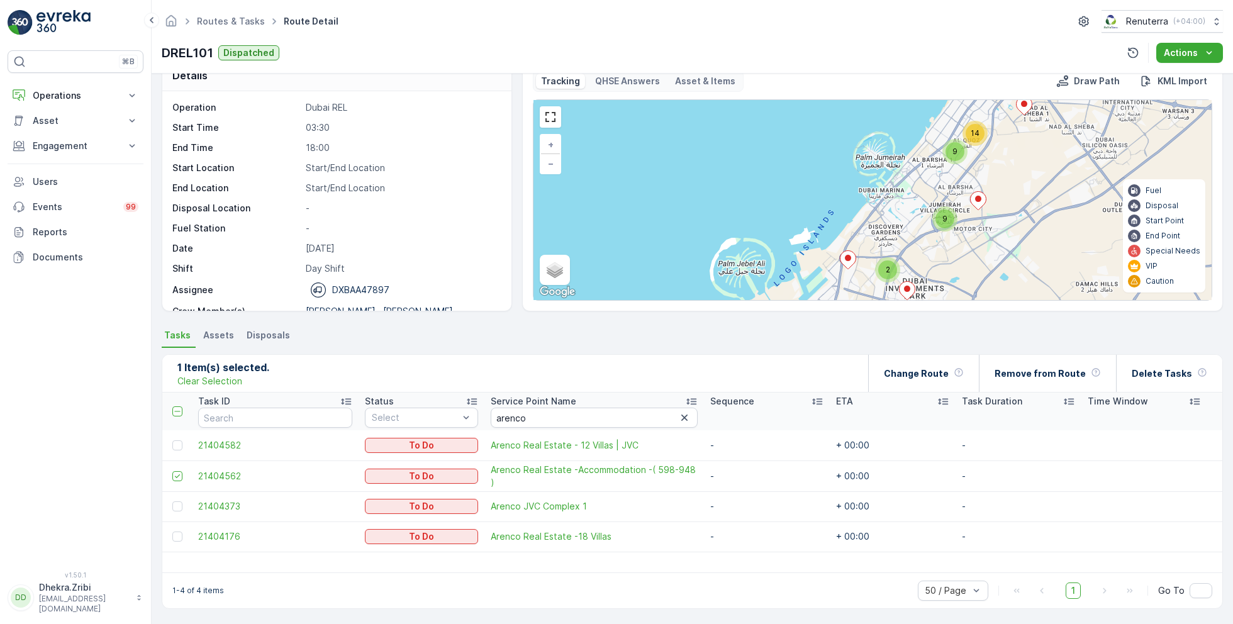
click at [885, 265] on span "2" at bounding box center [887, 269] width 4 height 9
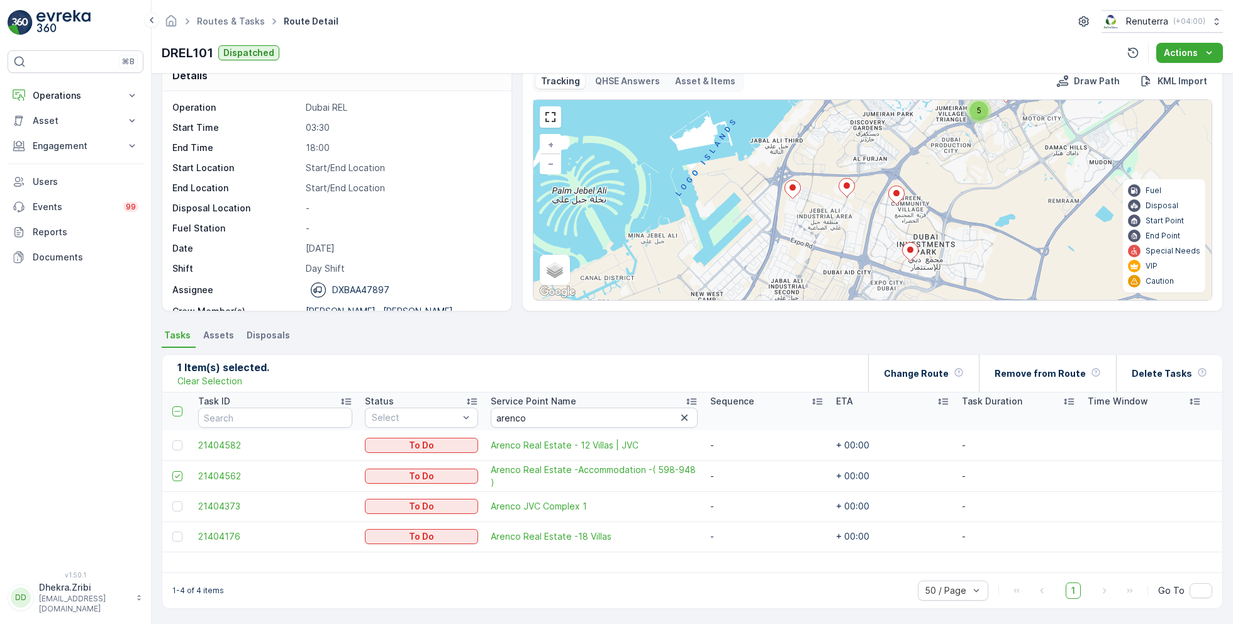
click at [902, 194] on icon at bounding box center [897, 195] width 16 height 18
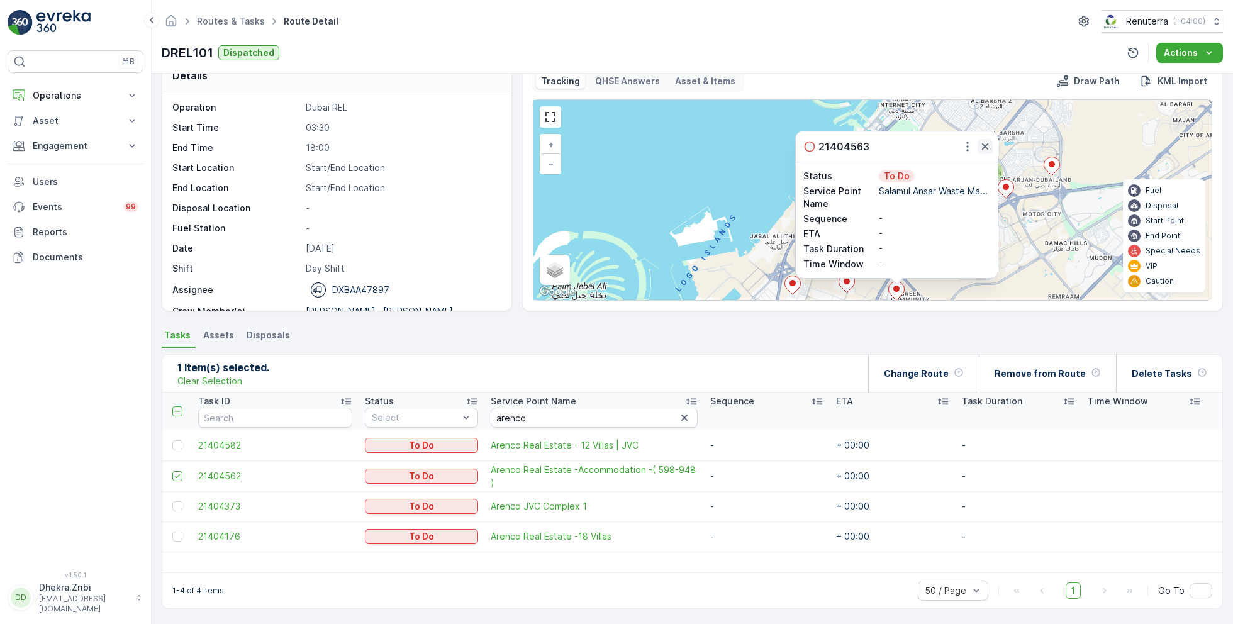
click at [985, 145] on icon "button" at bounding box center [984, 146] width 13 height 13
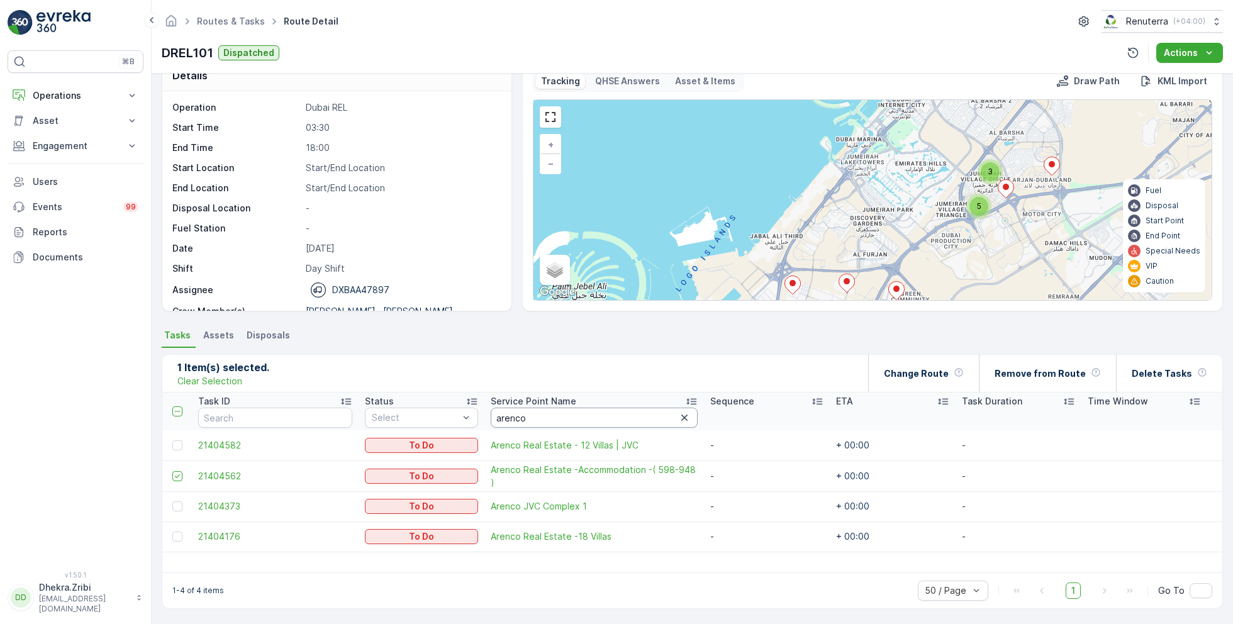
click at [532, 418] on input "arenco" at bounding box center [593, 417] width 207 height 20
type input "salam"
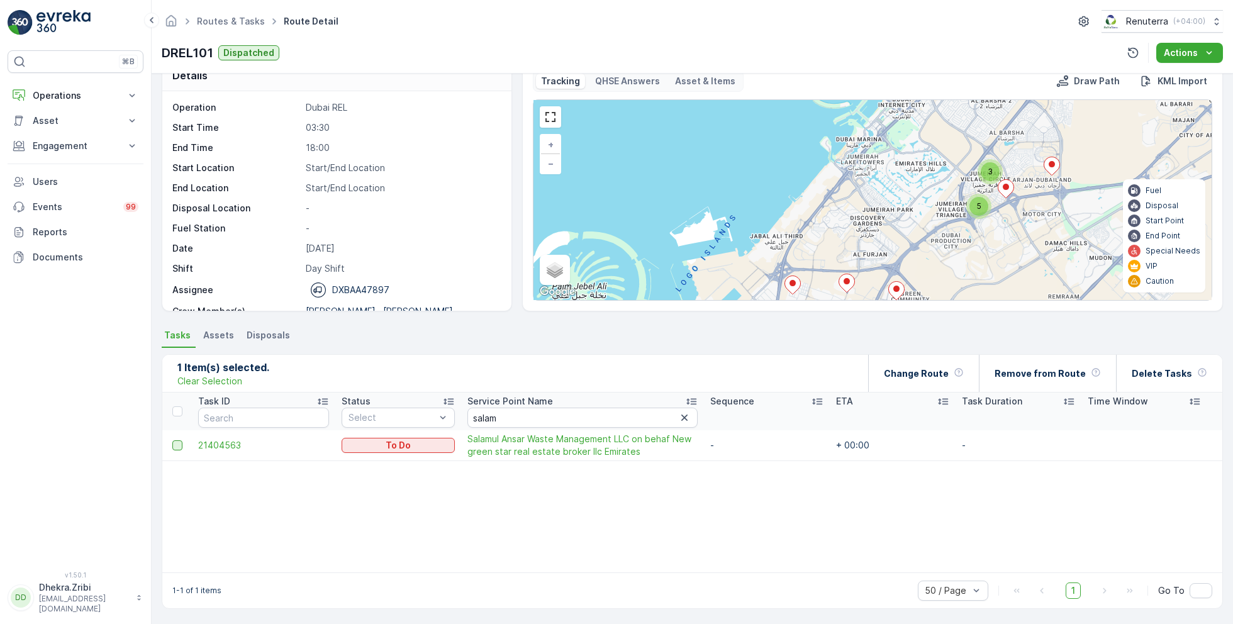
click at [176, 444] on div at bounding box center [177, 445] width 10 height 10
click at [172, 440] on input "checkbox" at bounding box center [172, 440] width 0 height 0
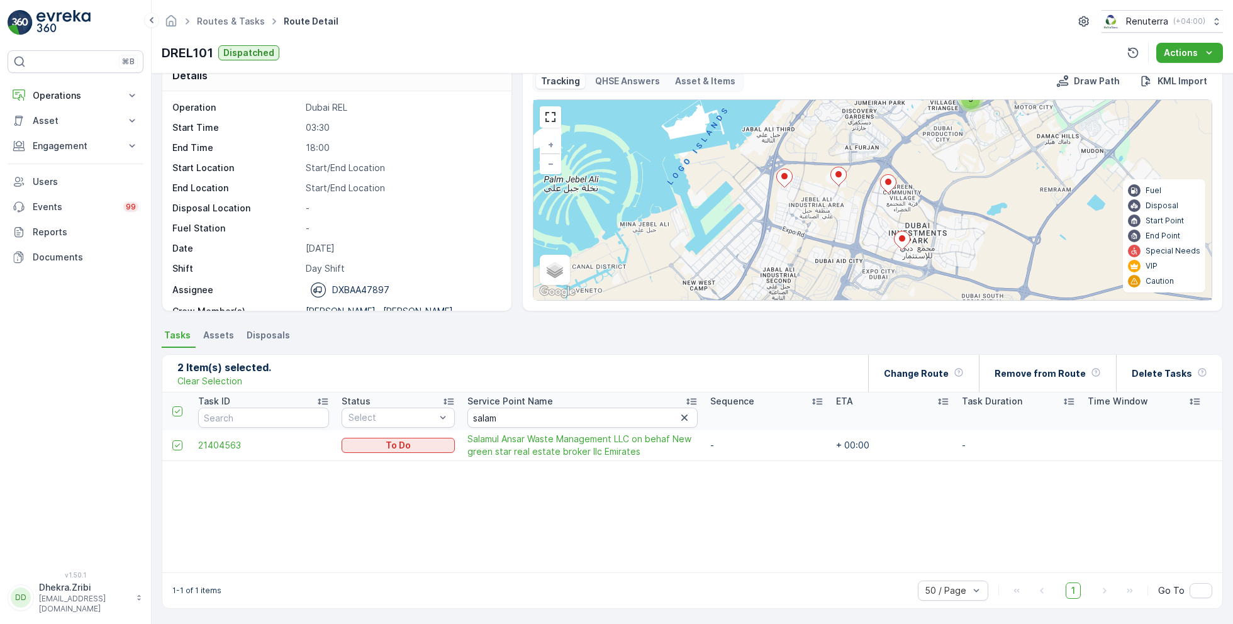
drag, startPoint x: 895, startPoint y: 233, endPoint x: 887, endPoint y: 126, distance: 107.2
click at [887, 126] on div "7 3 4 5 3 5 + − Satellite Roadmap Terrain Hybrid Leaflet Keyboard shortcuts Map…" at bounding box center [872, 200] width 678 height 200
click at [839, 177] on icon at bounding box center [839, 176] width 16 height 18
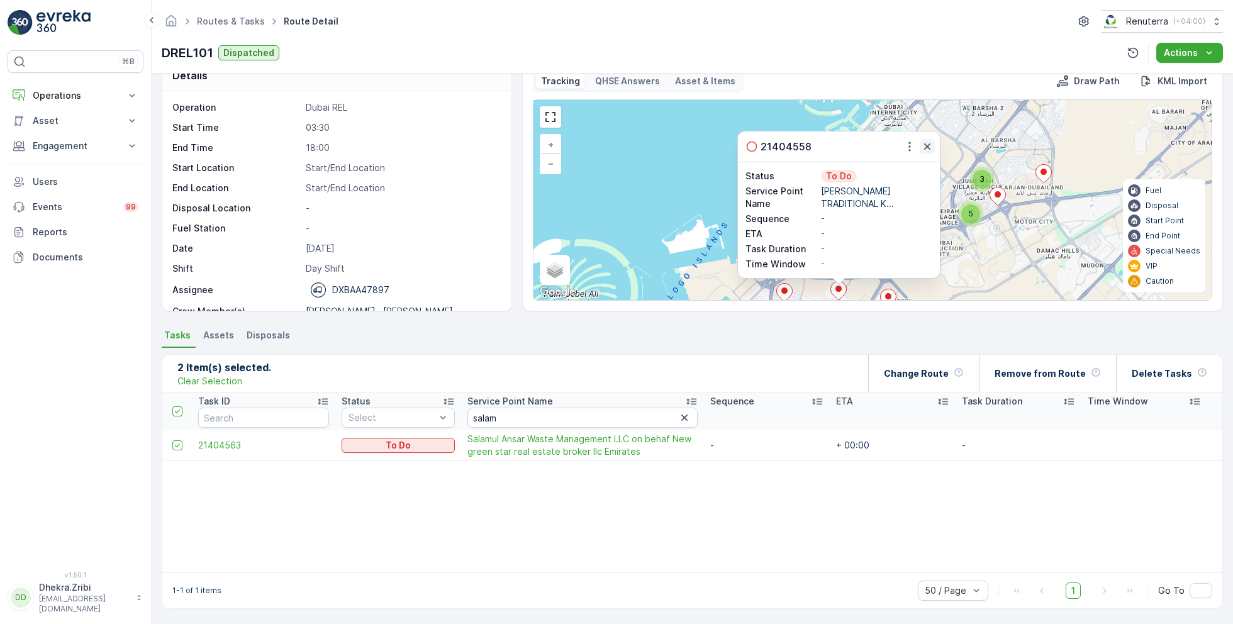
click at [924, 147] on icon "button" at bounding box center [927, 146] width 6 height 6
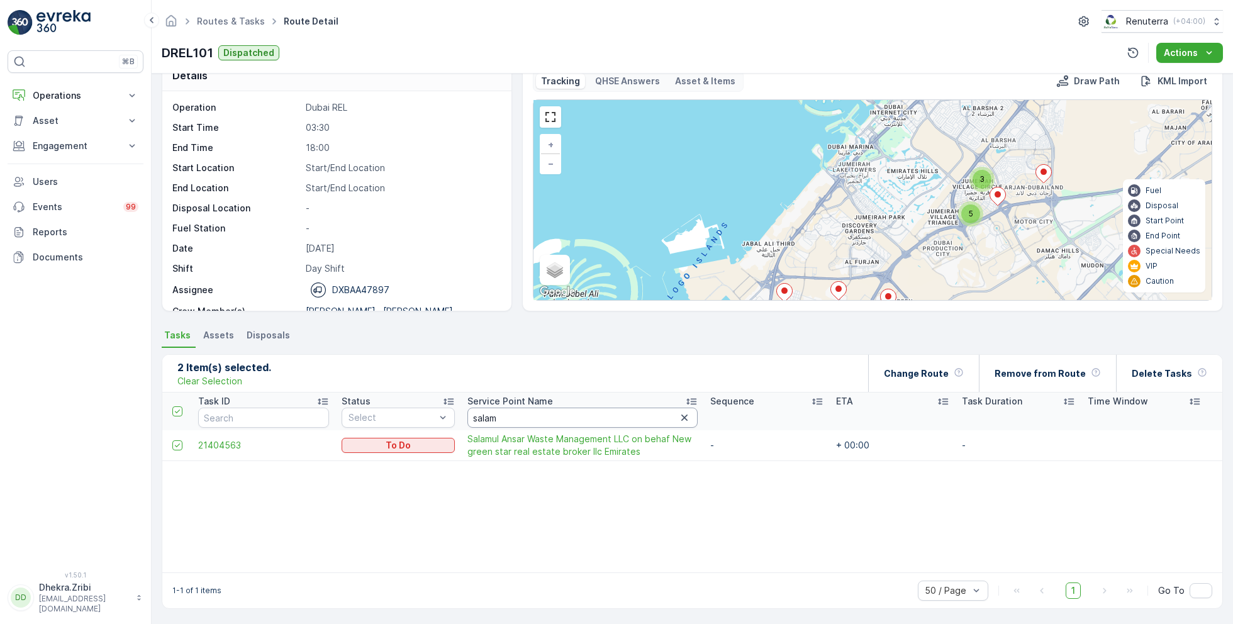
click at [495, 411] on input "salam" at bounding box center [582, 417] width 230 height 20
type input "al ay"
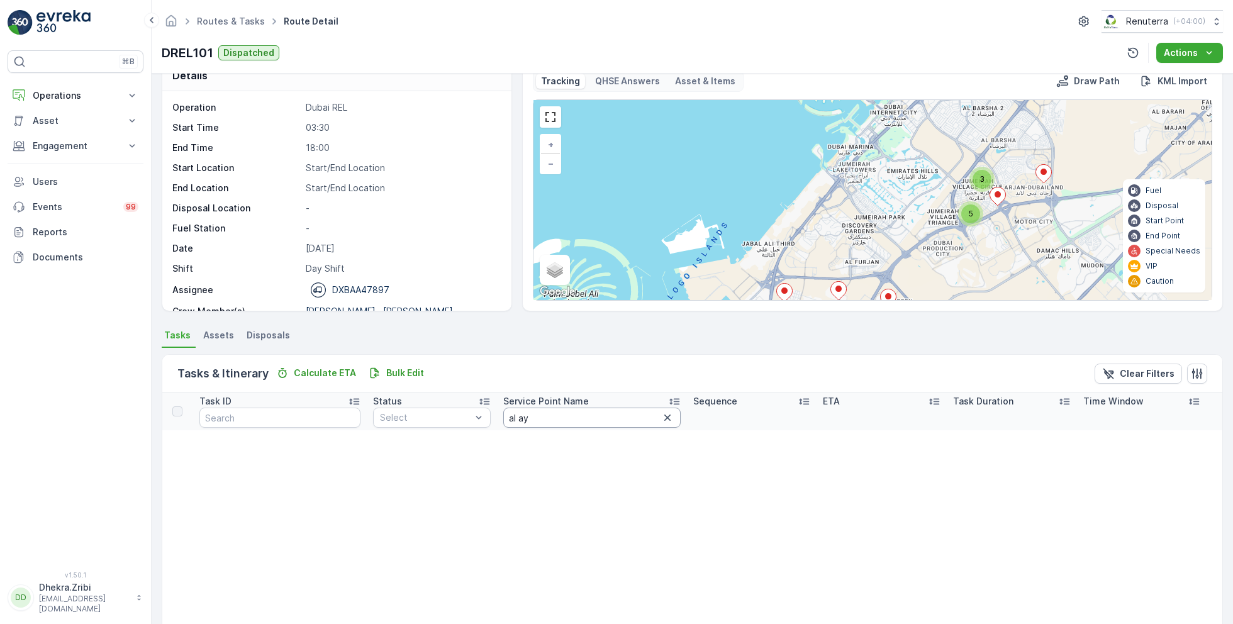
click at [511, 421] on input "al ay" at bounding box center [591, 417] width 177 height 20
type input "al yasi"
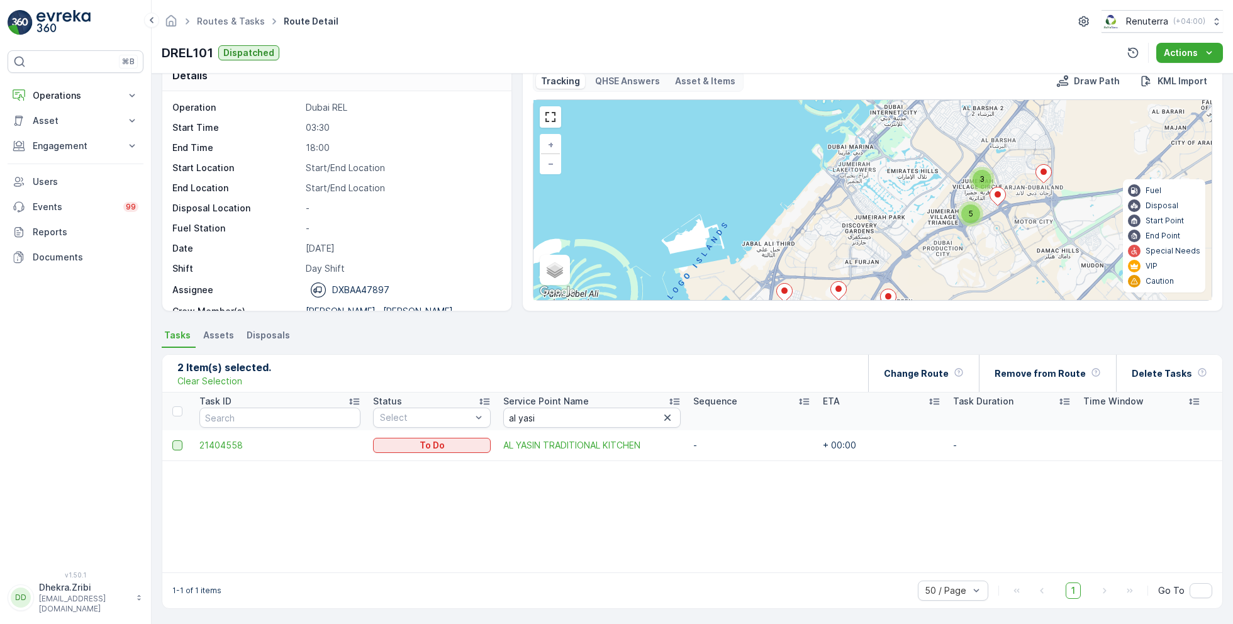
click at [175, 444] on div at bounding box center [177, 445] width 10 height 10
click at [172, 440] on input "checkbox" at bounding box center [172, 440] width 0 height 0
click at [784, 289] on ellipse at bounding box center [784, 290] width 6 height 6
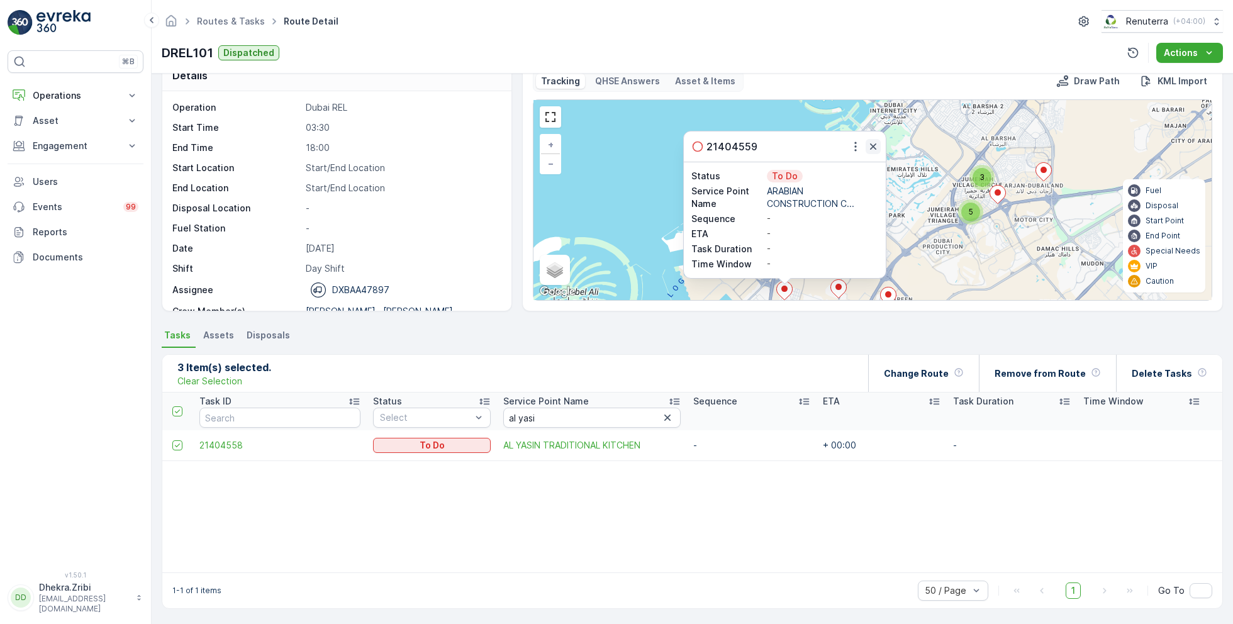
click at [869, 141] on icon "button" at bounding box center [873, 146] width 13 height 13
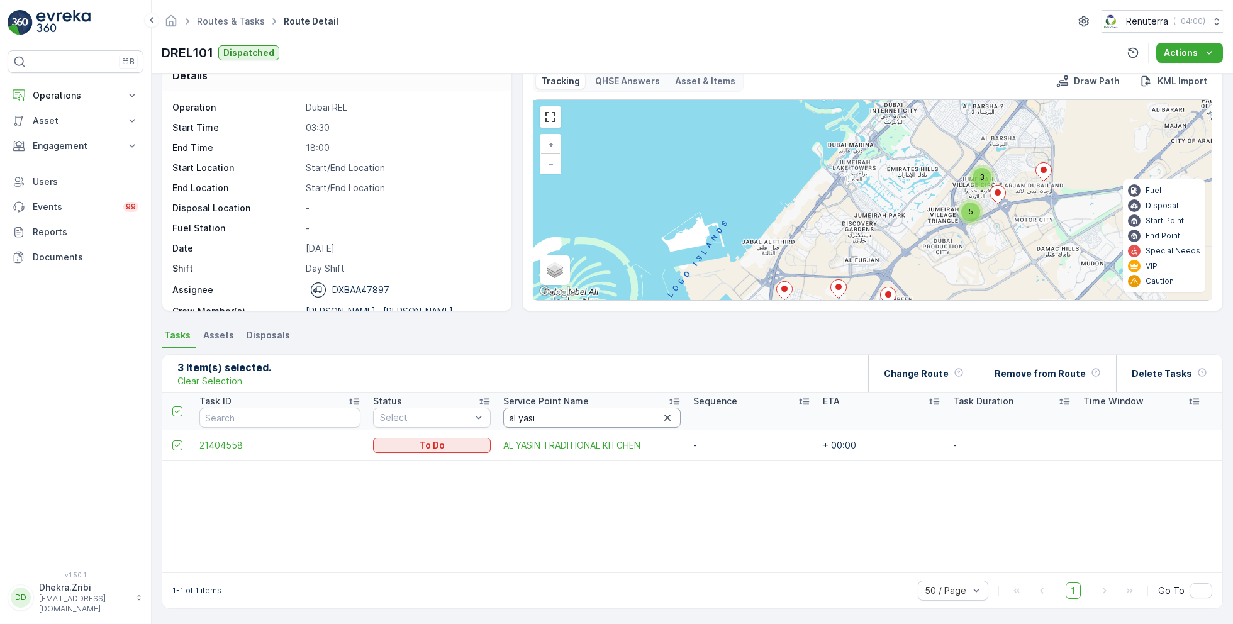
click at [541, 418] on input "al yasi" at bounding box center [591, 417] width 177 height 20
type input "arabian"
click at [180, 442] on div at bounding box center [177, 445] width 10 height 10
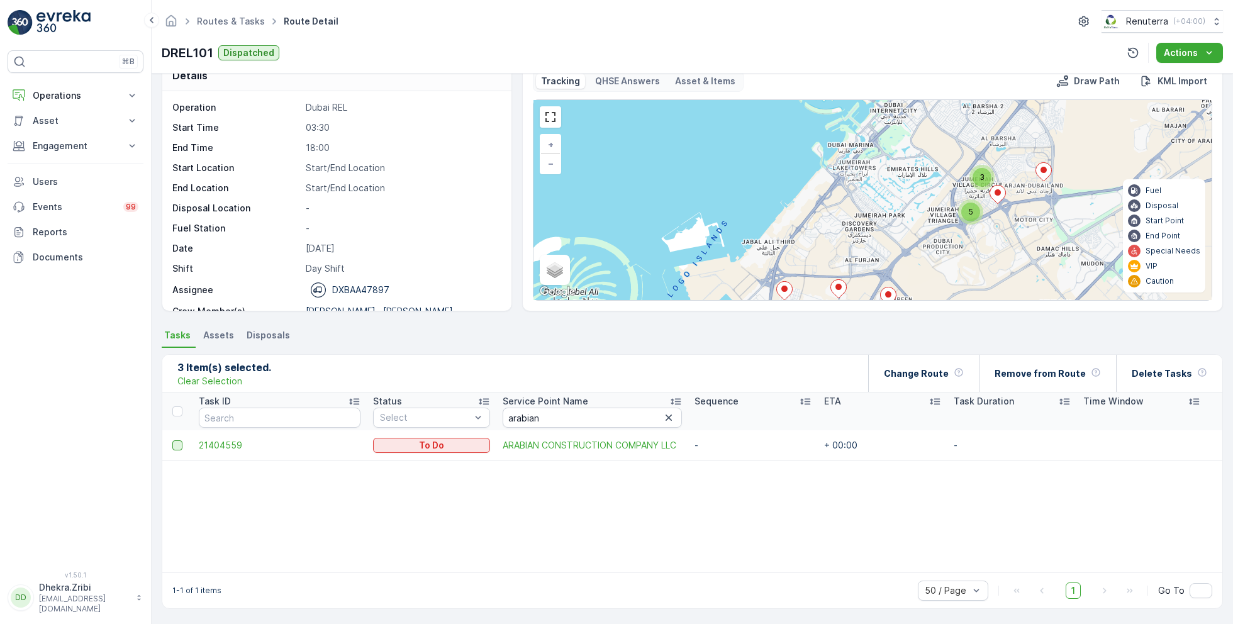
click at [172, 440] on input "checkbox" at bounding box center [172, 440] width 0 height 0
click at [943, 380] on div "Change Route" at bounding box center [924, 373] width 80 height 37
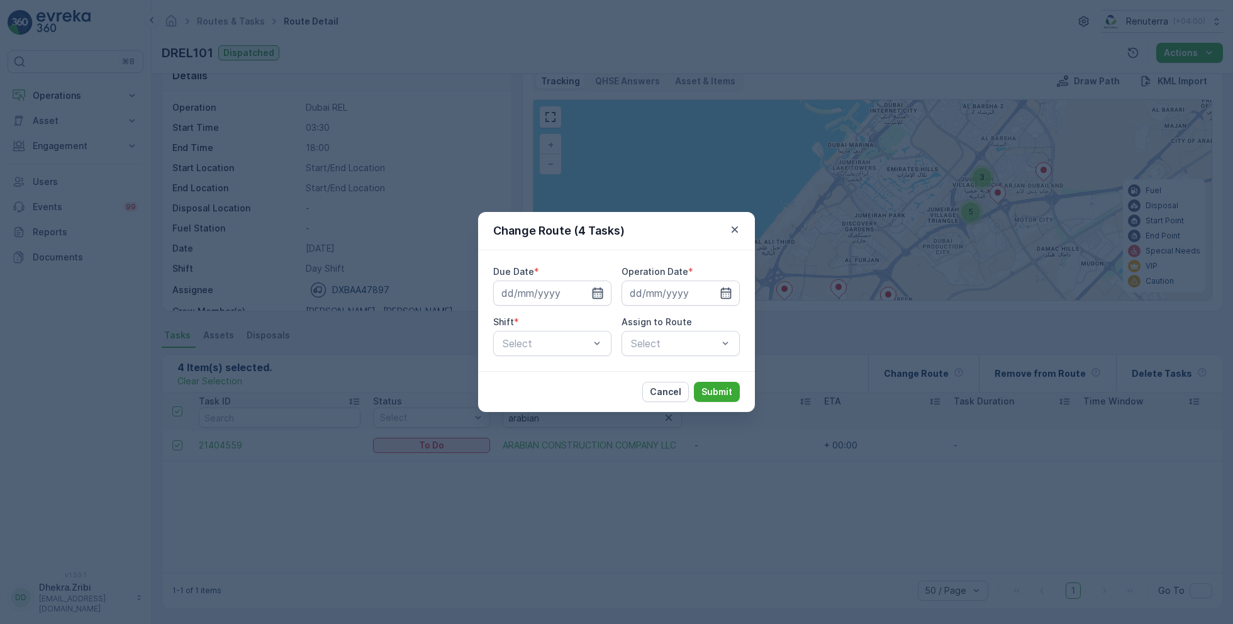
click at [597, 291] on icon "button" at bounding box center [597, 292] width 11 height 11
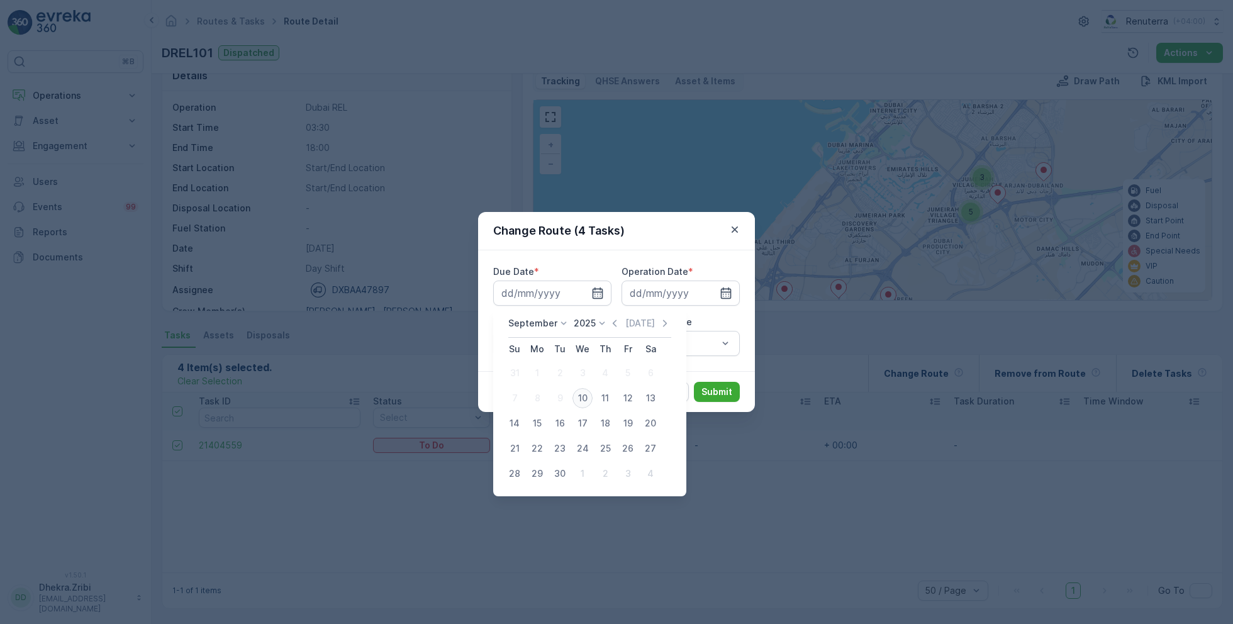
click at [588, 401] on div "10" at bounding box center [582, 398] width 20 height 20
type input "[DATE]"
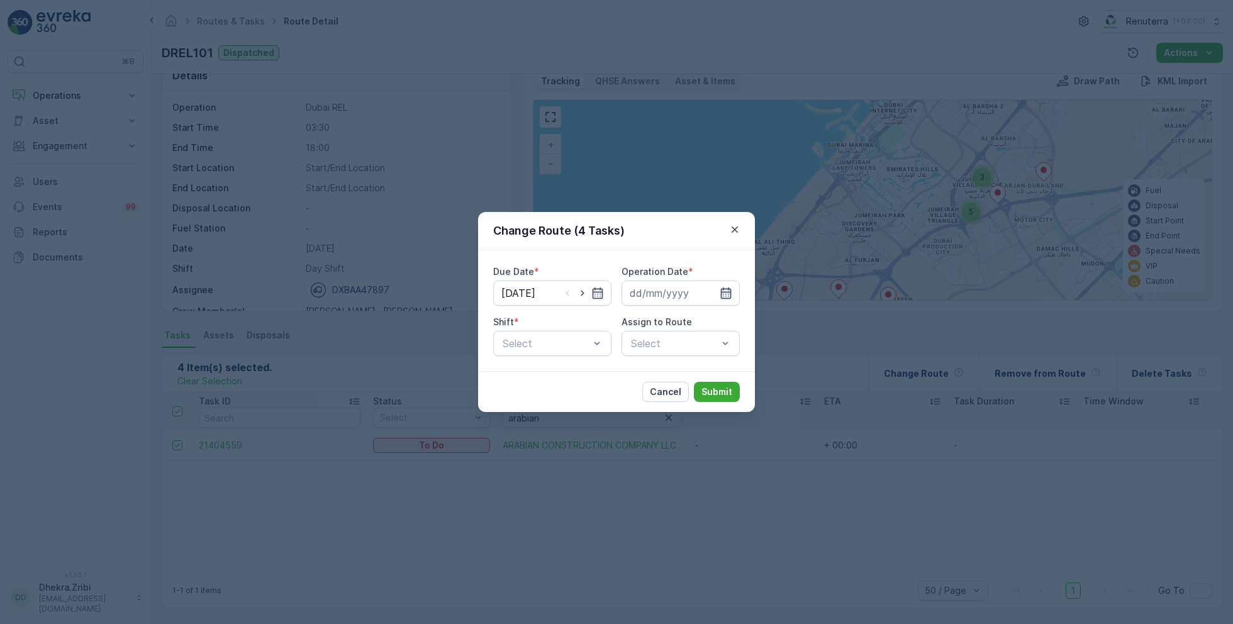
click at [731, 294] on icon "button" at bounding box center [725, 293] width 13 height 13
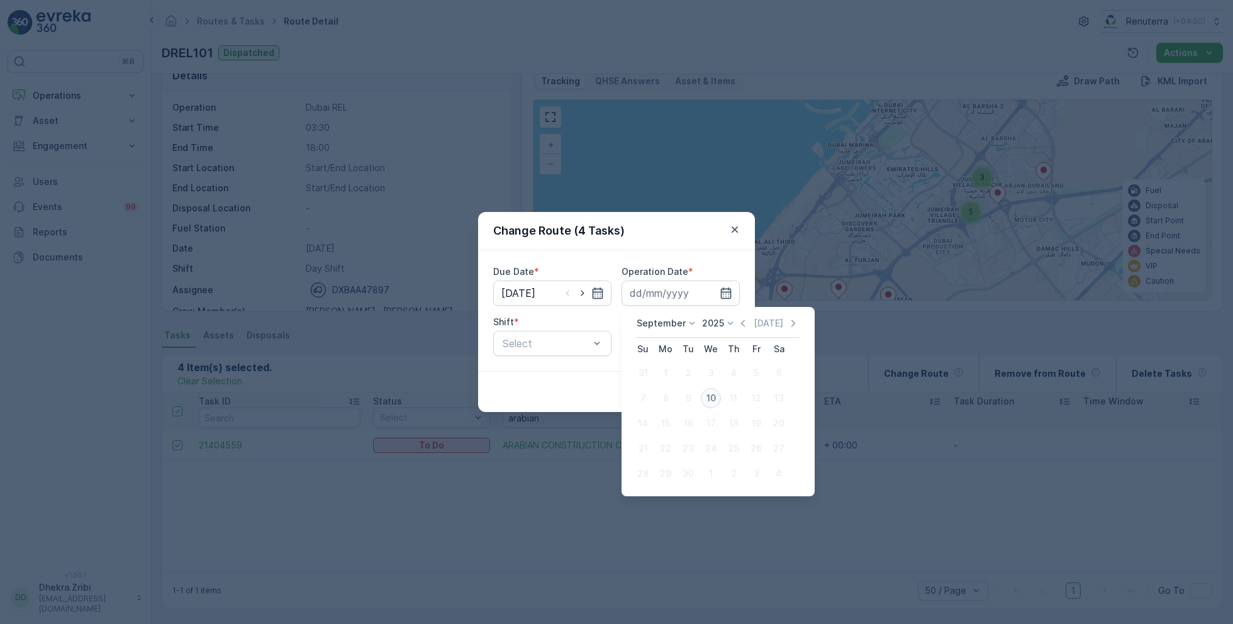
click at [711, 401] on div "10" at bounding box center [711, 398] width 20 height 20
type input "[DATE]"
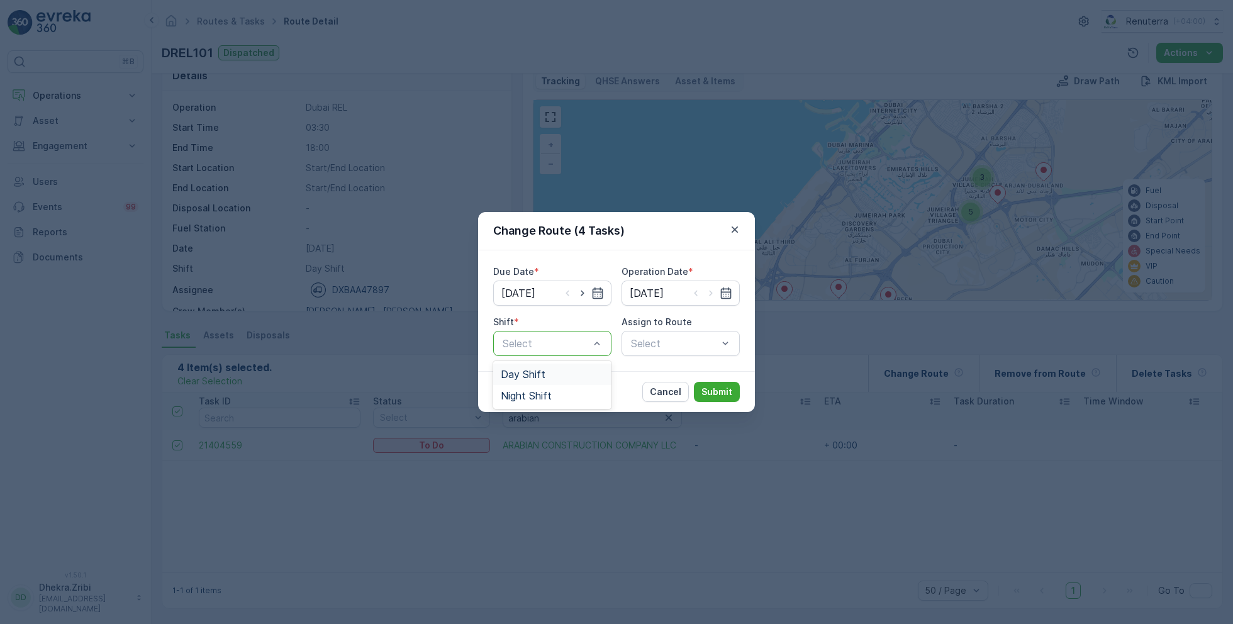
click at [526, 374] on span "Day Shift" at bounding box center [523, 373] width 45 height 11
click at [656, 348] on div "Select" at bounding box center [680, 343] width 118 height 25
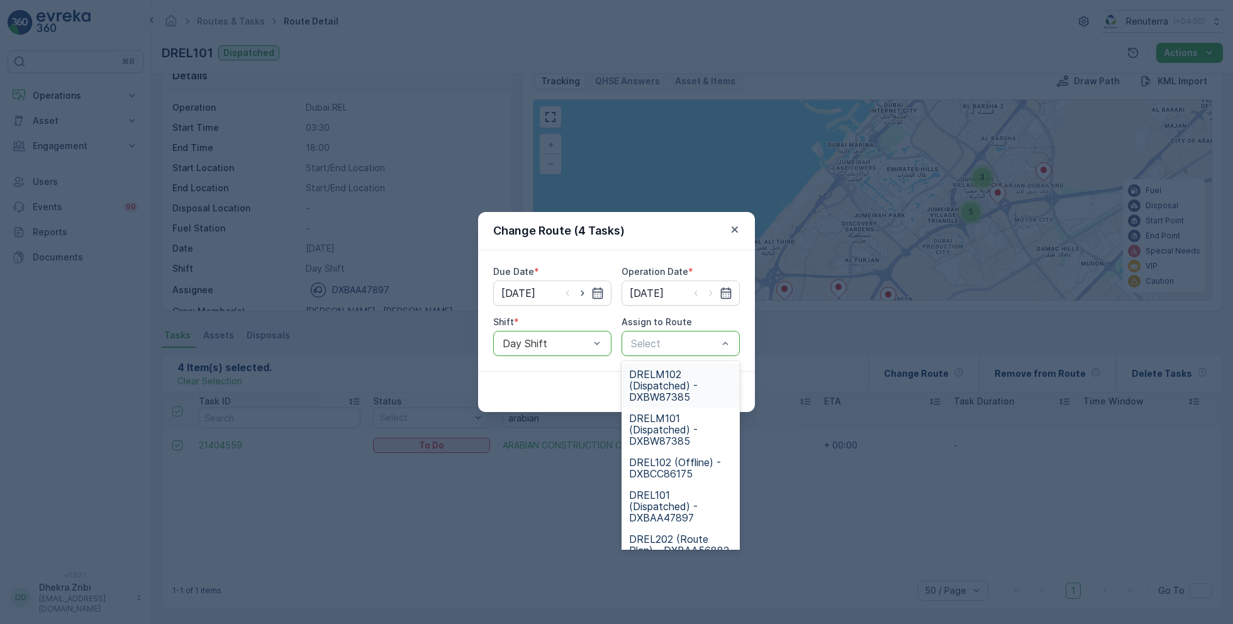
click at [687, 384] on span "DRELM102 (Dispatched) - DXBW87385" at bounding box center [680, 385] width 103 height 34
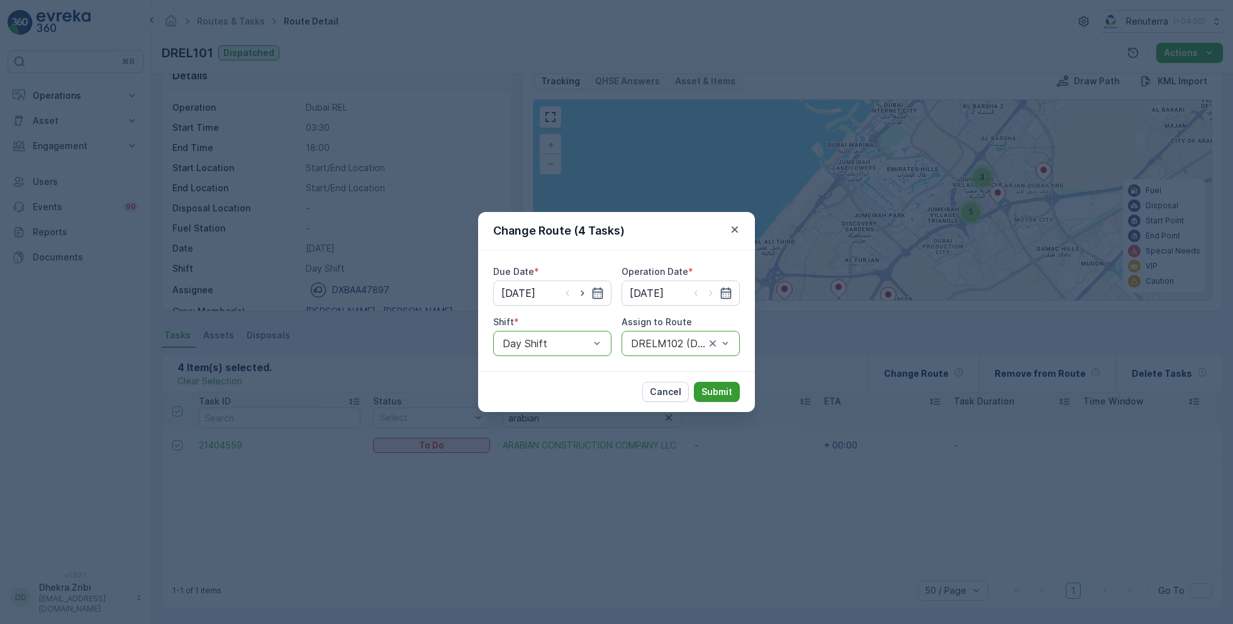
click at [719, 385] on p "Submit" at bounding box center [716, 391] width 31 height 13
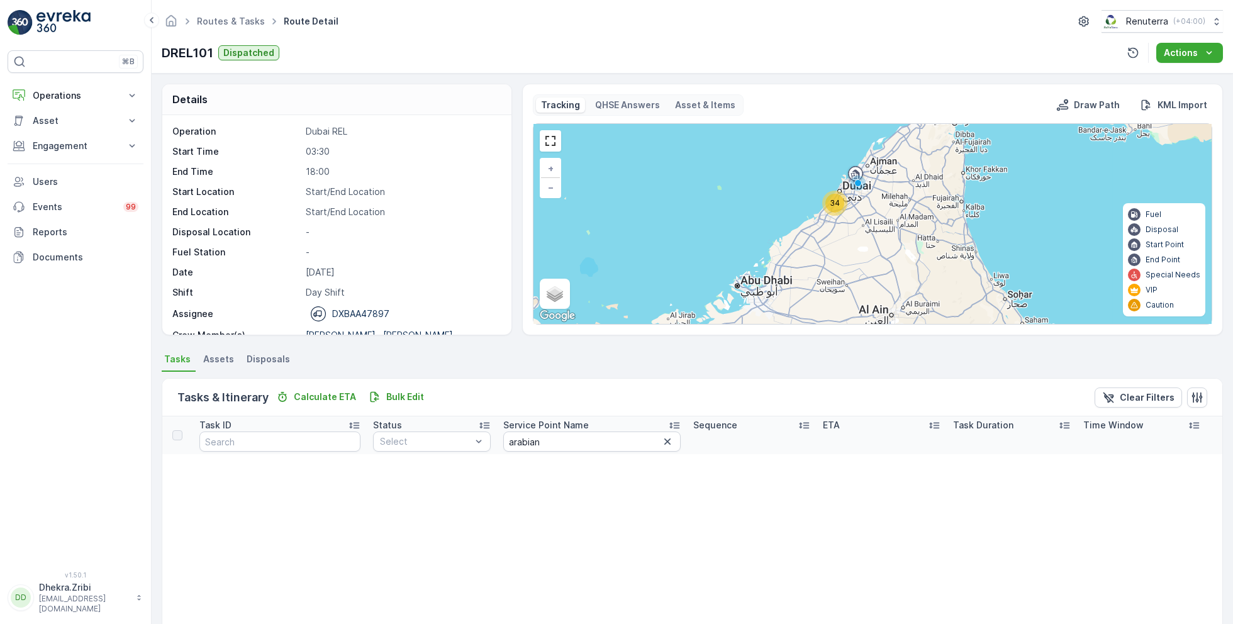
drag, startPoint x: 829, startPoint y: 243, endPoint x: 854, endPoint y: 182, distance: 65.2
click at [854, 182] on div "34 + − Satellite Roadmap Terrain Hybrid Leaflet Keyboard shortcuts Map Data Map…" at bounding box center [872, 224] width 678 height 200
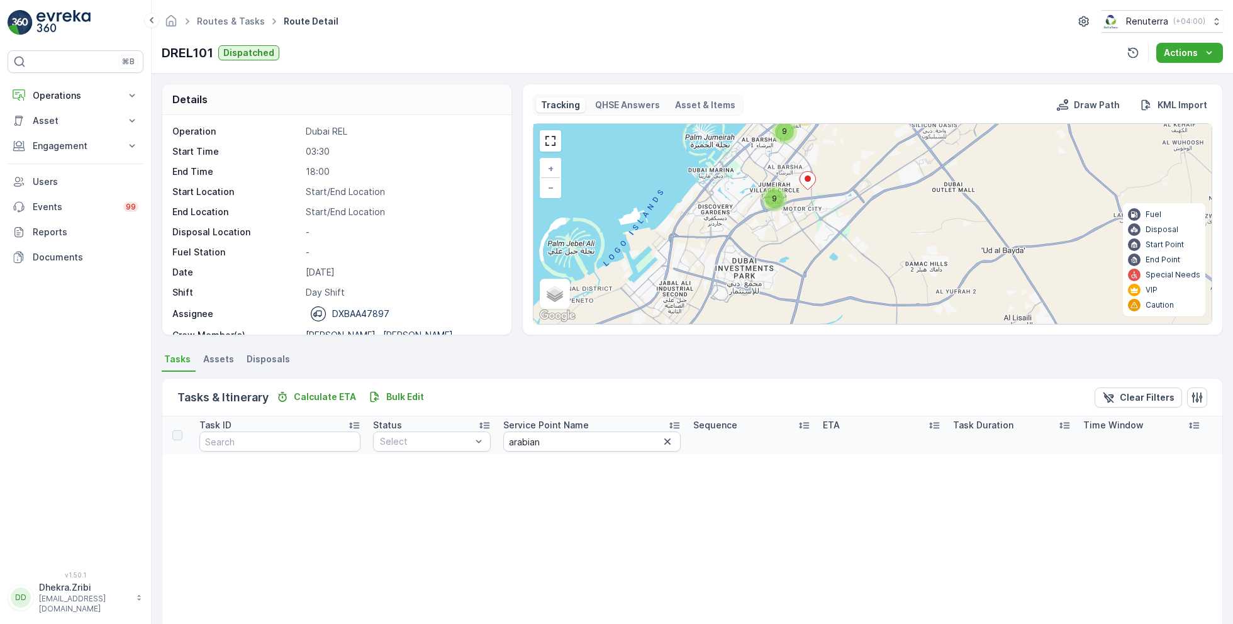
drag, startPoint x: 836, startPoint y: 246, endPoint x: 818, endPoint y: 252, distance: 19.3
click at [818, 252] on div "9 14 9 + − Satellite Roadmap Terrain Hybrid Leaflet Keyboard shortcuts Map Data…" at bounding box center [872, 224] width 678 height 200
drag, startPoint x: 774, startPoint y: 223, endPoint x: 781, endPoint y: 240, distance: 17.8
click at [781, 240] on div "9 14 9 + − Satellite Roadmap Terrain Hybrid Leaflet Keyboard shortcuts Map Data…" at bounding box center [872, 224] width 678 height 200
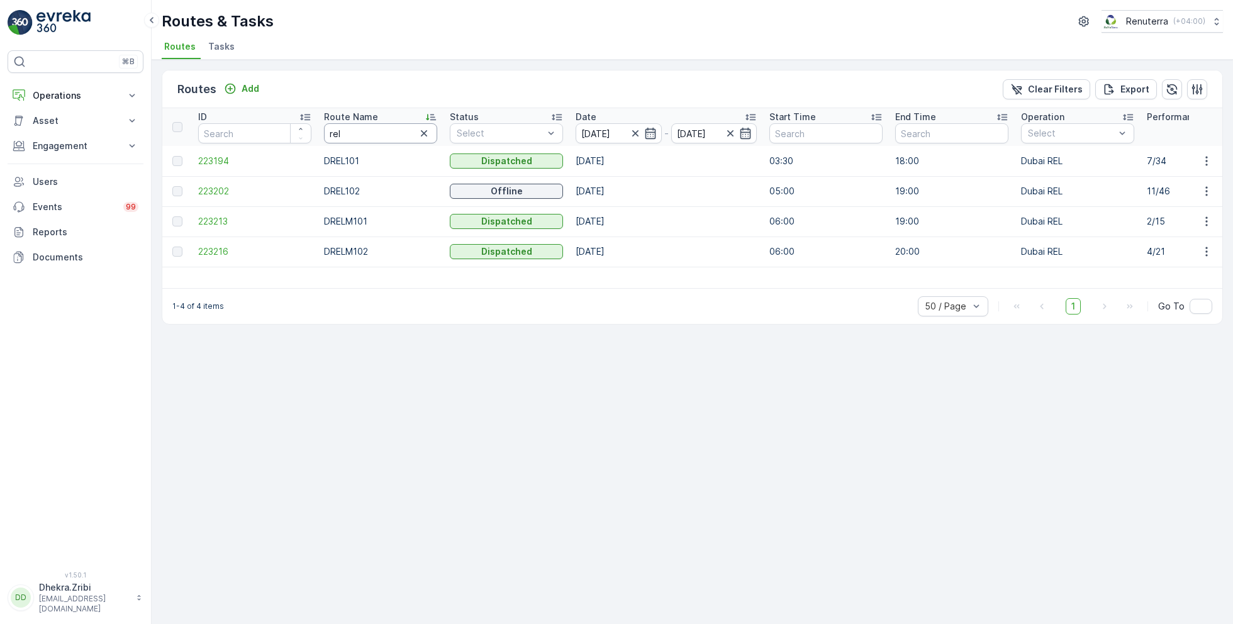
click at [341, 130] on input "rel" at bounding box center [380, 133] width 113 height 20
click at [218, 247] on span "223216" at bounding box center [254, 251] width 113 height 13
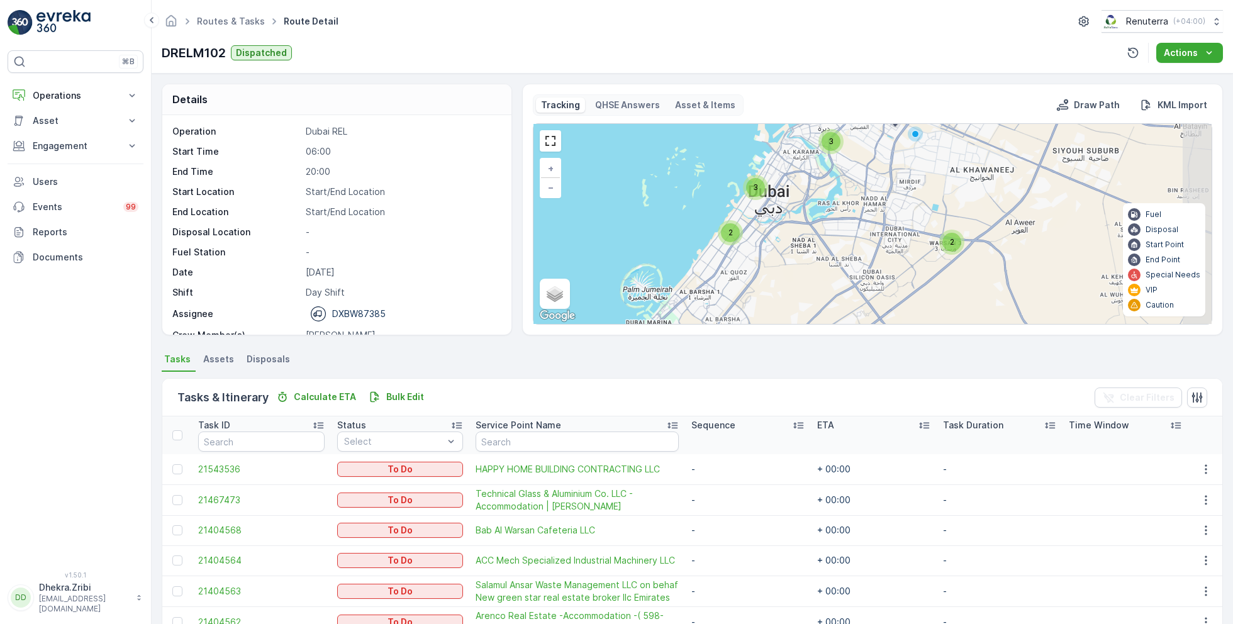
drag, startPoint x: 843, startPoint y: 184, endPoint x: 777, endPoint y: 275, distance: 112.1
click at [777, 275] on div "2 3 4 3 3 2 + − Satellite Roadmap Terrain Hybrid Leaflet Keyboard shortcuts Map…" at bounding box center [872, 224] width 678 height 200
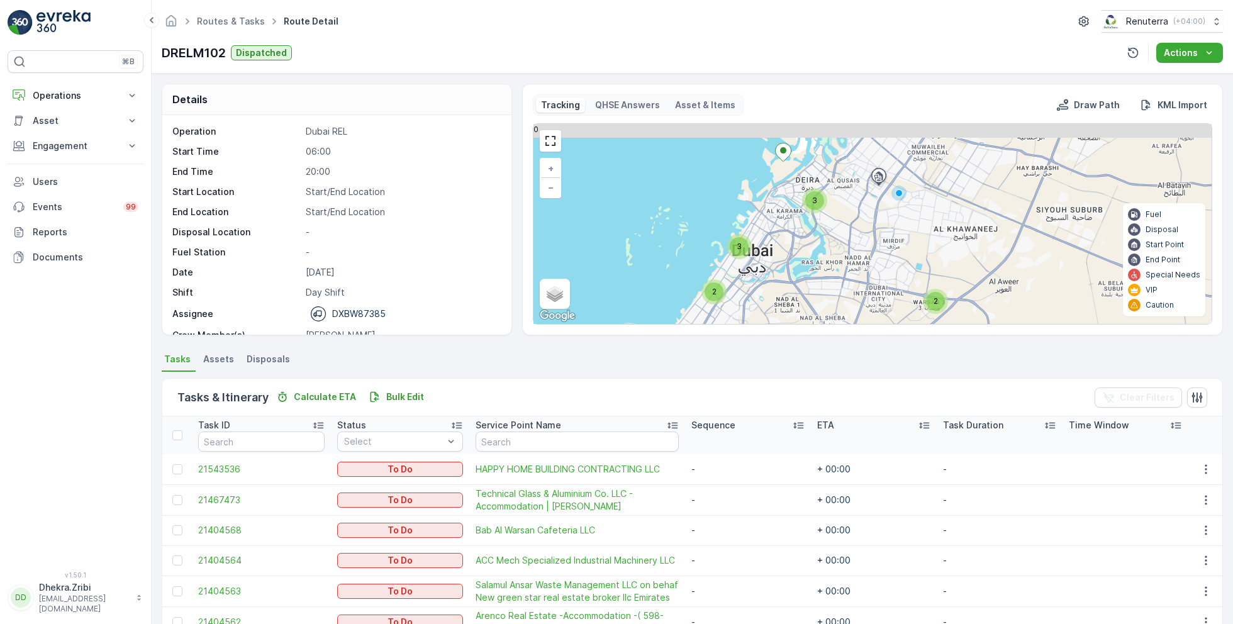
drag, startPoint x: 811, startPoint y: 234, endPoint x: 798, endPoint y: 286, distance: 53.7
click at [799, 287] on div "2 3 4 3 3 2 + − Satellite Roadmap Terrain Hybrid Leaflet Keyboard shortcuts Map…" at bounding box center [872, 224] width 678 height 200
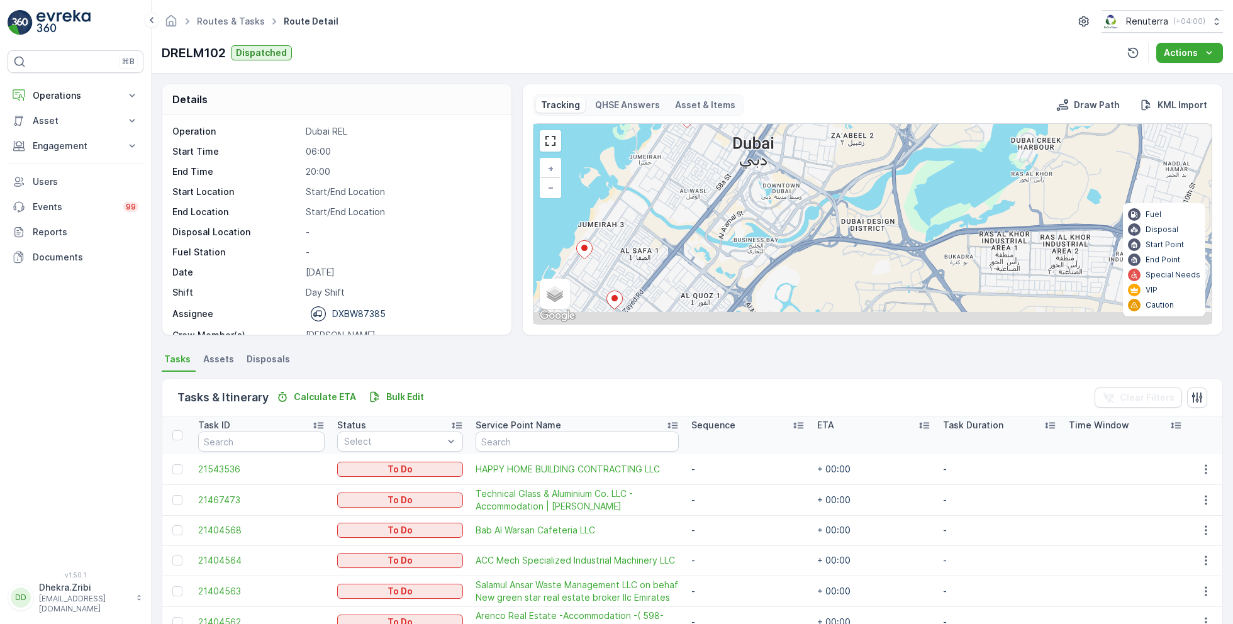
drag, startPoint x: 788, startPoint y: 249, endPoint x: 860, endPoint y: 112, distance: 154.7
click at [860, 113] on div "Tracking QHSE Answers Asset & Items Draw Path KML Import 2 2 2 2 2 + − Satellit…" at bounding box center [872, 209] width 679 height 230
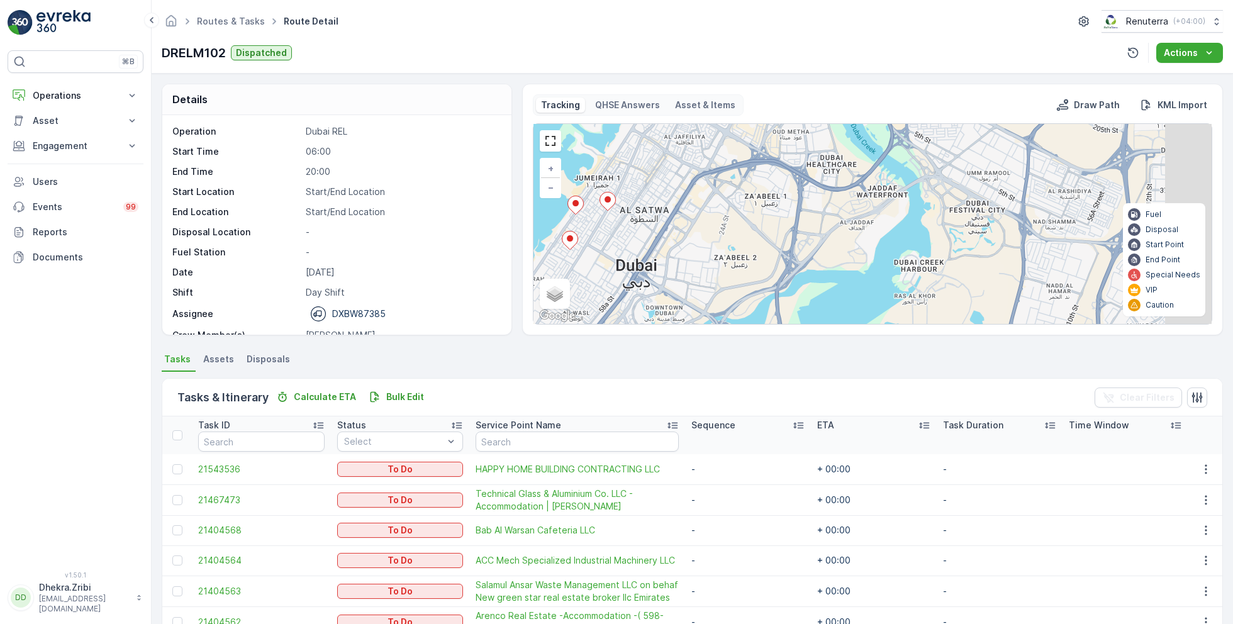
drag, startPoint x: 831, startPoint y: 175, endPoint x: 696, endPoint y: 332, distance: 206.9
click at [697, 332] on div "Tracking QHSE Answers Asset & Items Draw Path KML Import 2 2 2 2 2 + − Satellit…" at bounding box center [872, 210] width 701 height 252
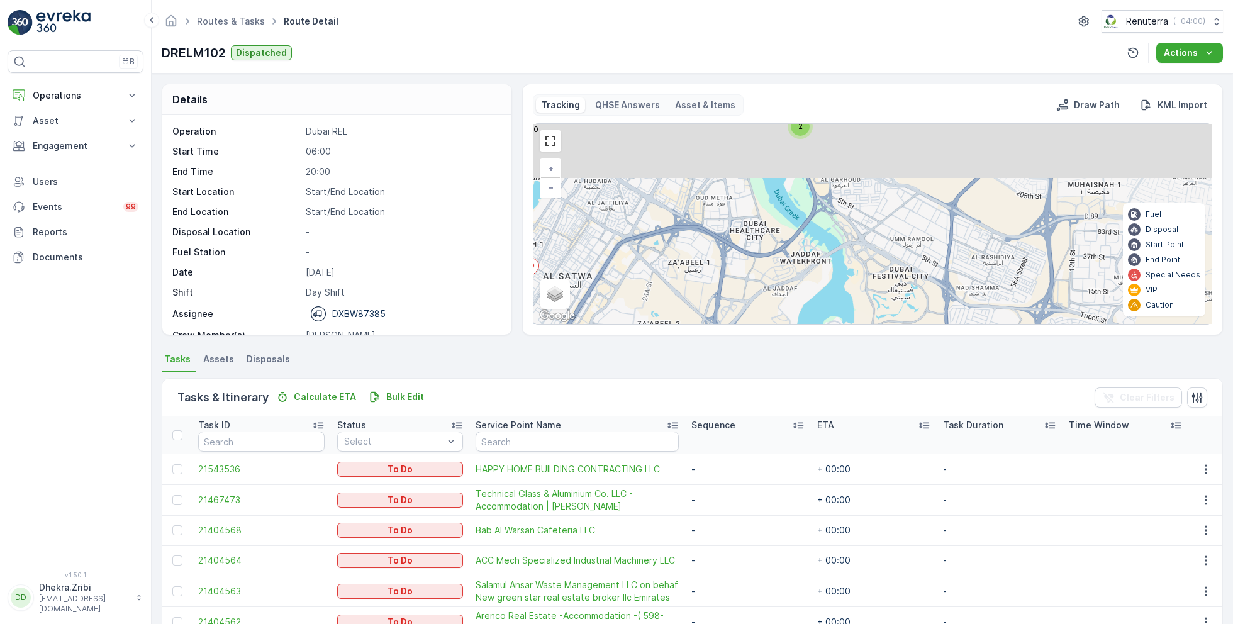
drag, startPoint x: 873, startPoint y: 222, endPoint x: 742, endPoint y: 338, distance: 175.0
click at [742, 340] on div "Details Operation Dubai REL Start Time 06:00 End Time 20:00 Start Location Star…" at bounding box center [692, 349] width 1081 height 550
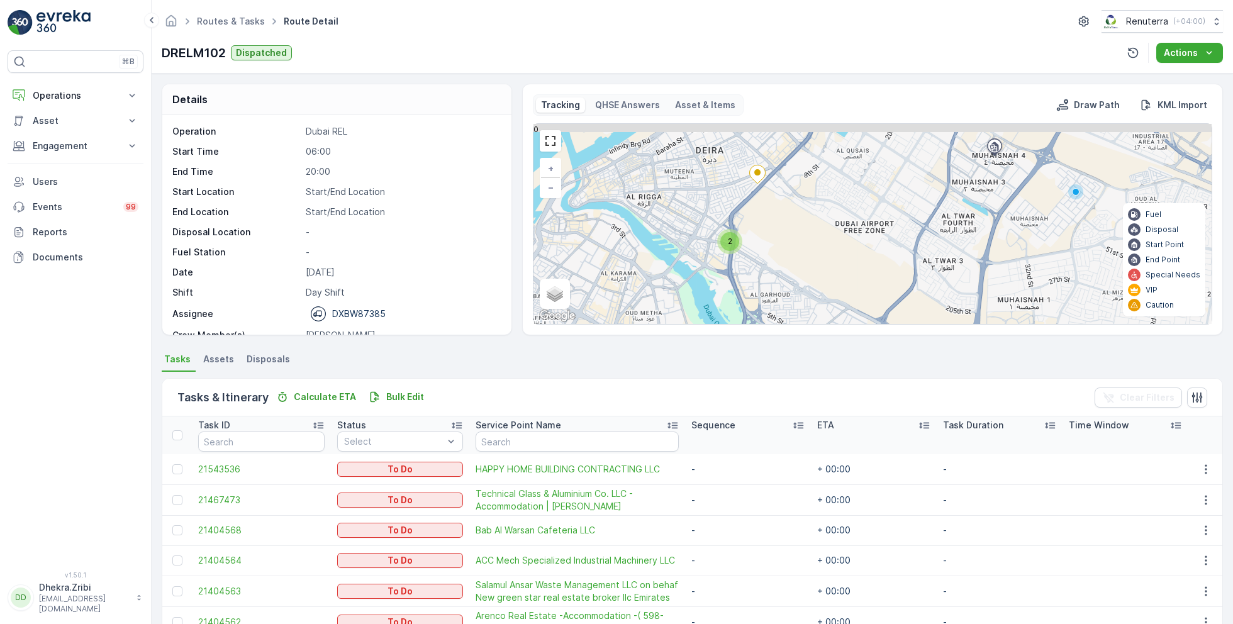
drag, startPoint x: 807, startPoint y: 231, endPoint x: 788, endPoint y: 319, distance: 90.0
click at [789, 319] on div "2 2 2 2 2 + − Satellite Roadmap Terrain Hybrid Leaflet Keyboard shortcuts Map D…" at bounding box center [872, 224] width 678 height 200
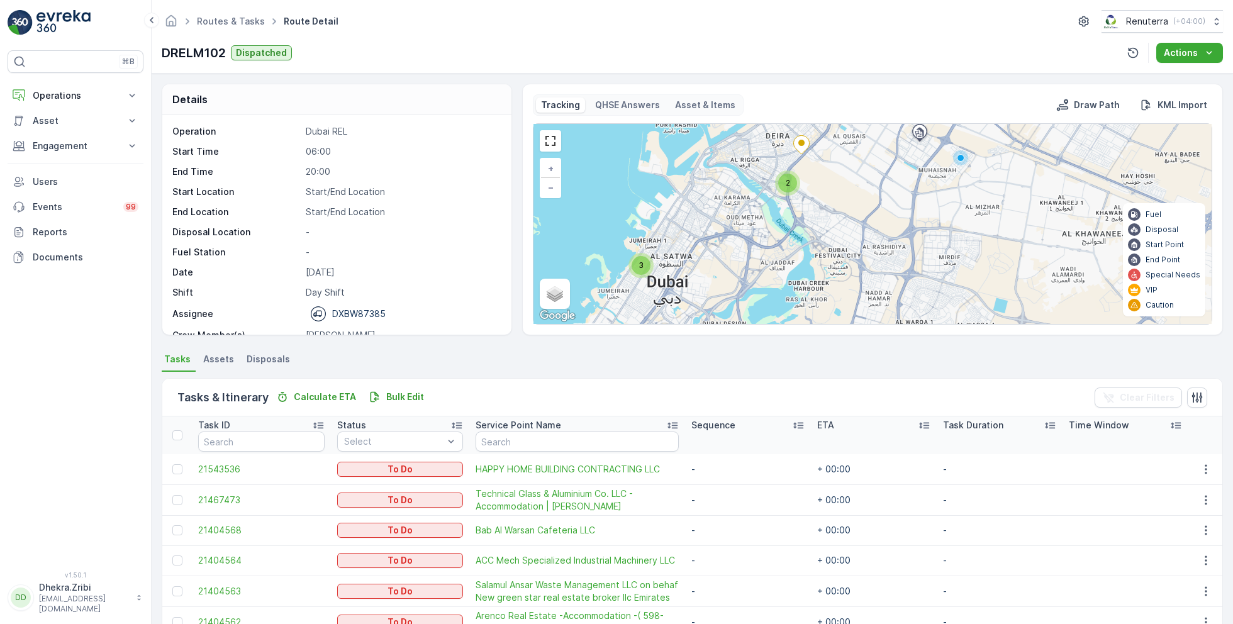
drag, startPoint x: 755, startPoint y: 278, endPoint x: 809, endPoint y: 174, distance: 117.6
click at [809, 174] on div "2 3 2 2 2 3 + − Satellite Roadmap Terrain Hybrid Leaflet Keyboard shortcuts Map…" at bounding box center [872, 224] width 678 height 200
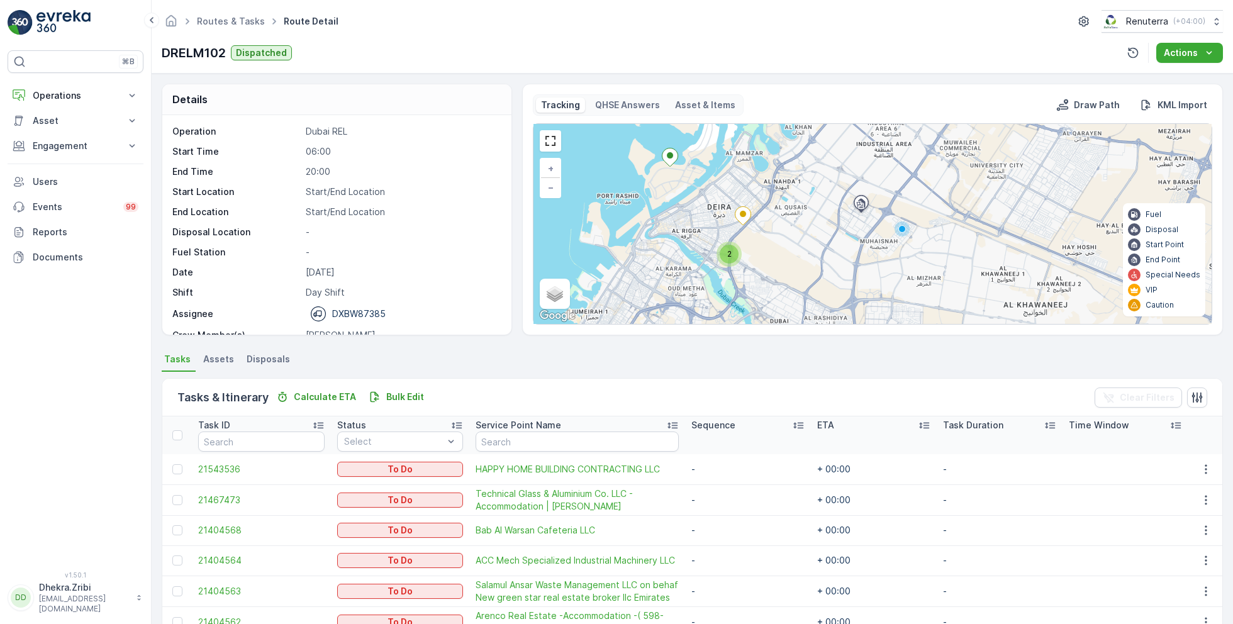
drag, startPoint x: 853, startPoint y: 192, endPoint x: 787, endPoint y: 274, distance: 106.0
click at [787, 274] on div "2 3 2 2 2 3 + − Satellite Roadmap Terrain Hybrid Leaflet Keyboard shortcuts Map…" at bounding box center [872, 224] width 678 height 200
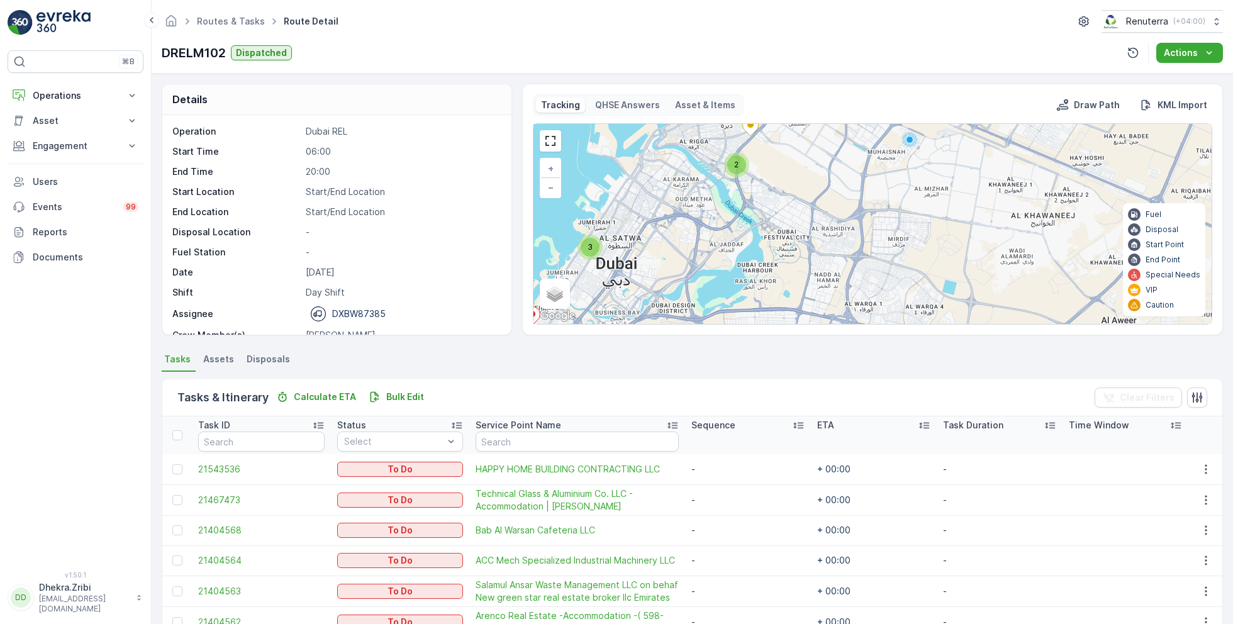
drag, startPoint x: 787, startPoint y: 274, endPoint x: 795, endPoint y: 181, distance: 93.4
click at [795, 181] on div "2 3 2 2 2 3 + − Satellite Roadmap Terrain Hybrid Leaflet Keyboard shortcuts Map…" at bounding box center [872, 224] width 678 height 200
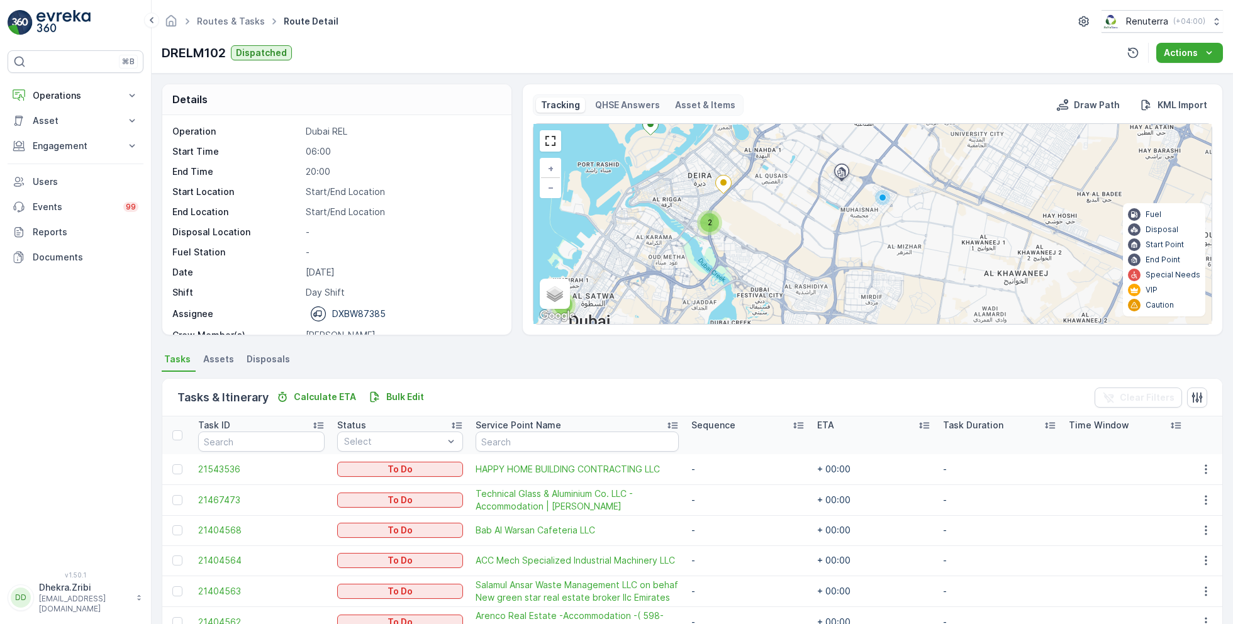
drag, startPoint x: 792, startPoint y: 180, endPoint x: 763, endPoint y: 248, distance: 74.2
click at [763, 248] on div "2 3 2 2 2 3 + − Satellite Roadmap Terrain Hybrid Leaflet Keyboard shortcuts Map…" at bounding box center [872, 224] width 678 height 200
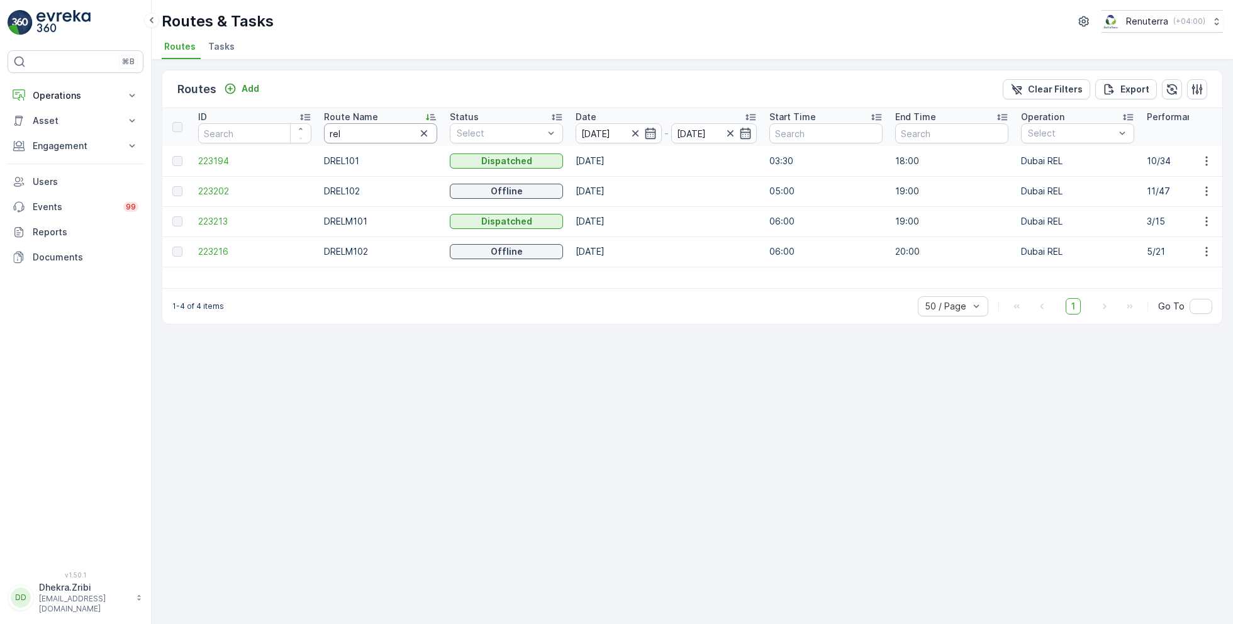
click at [354, 131] on input "rel" at bounding box center [380, 133] width 113 height 20
type input "fuj"
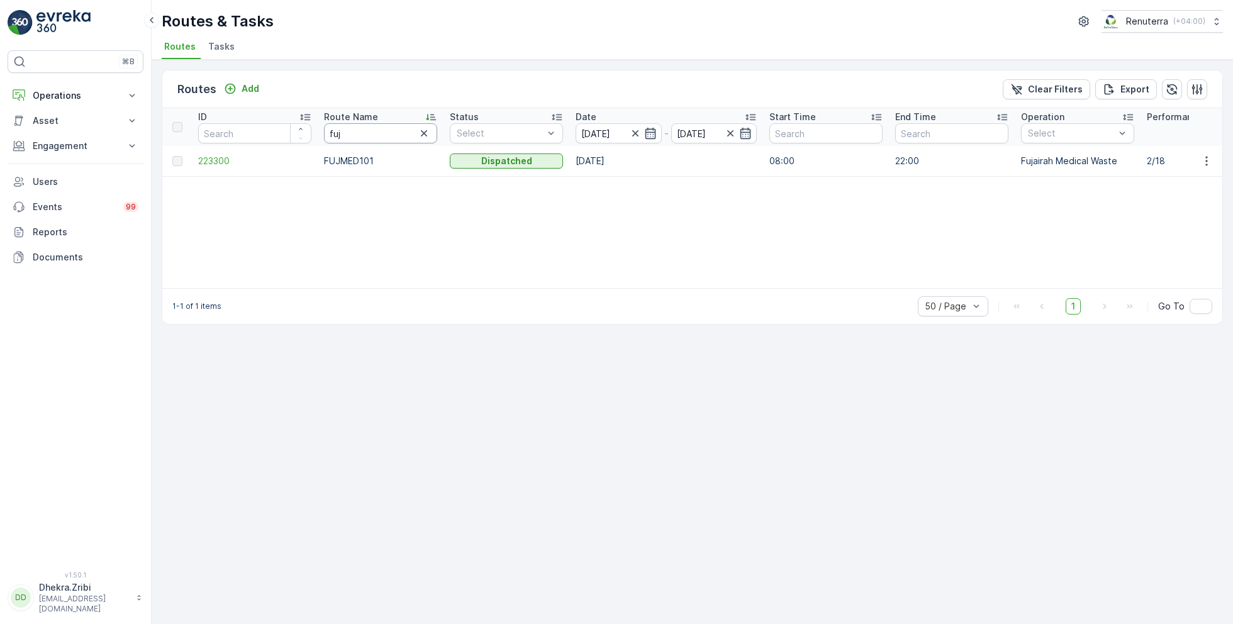
click at [351, 132] on input "fuj" at bounding box center [380, 133] width 113 height 20
type input "uaq"
click at [637, 132] on icon "button" at bounding box center [635, 133] width 13 height 13
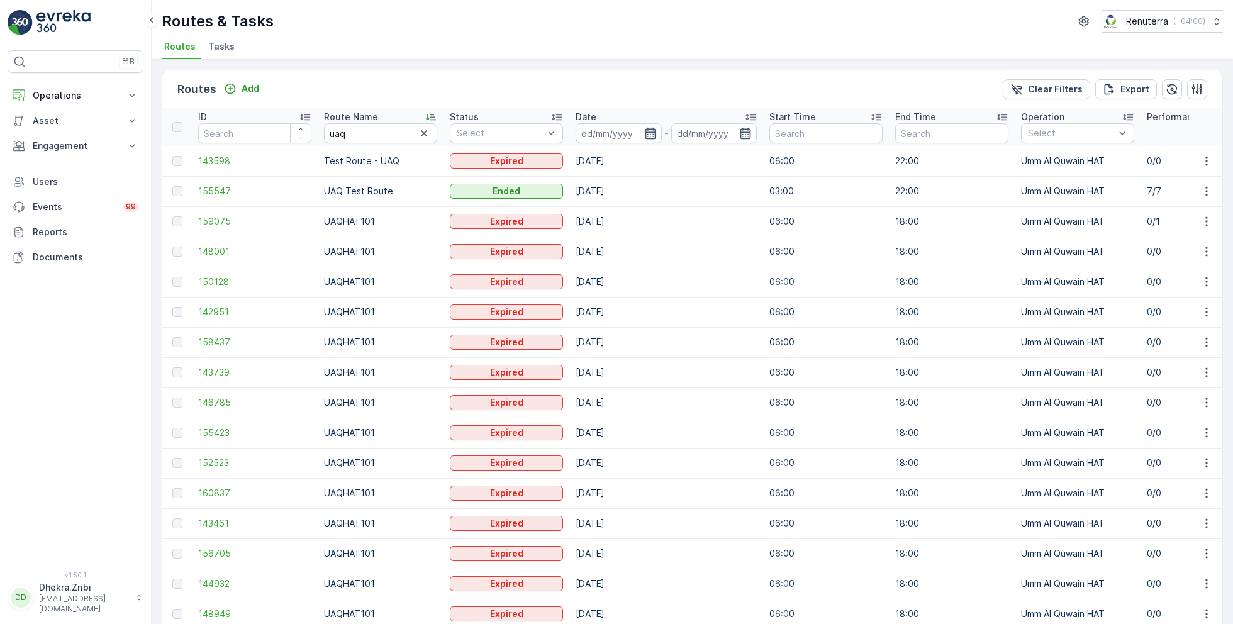
click at [650, 132] on icon "button" at bounding box center [650, 133] width 13 height 13
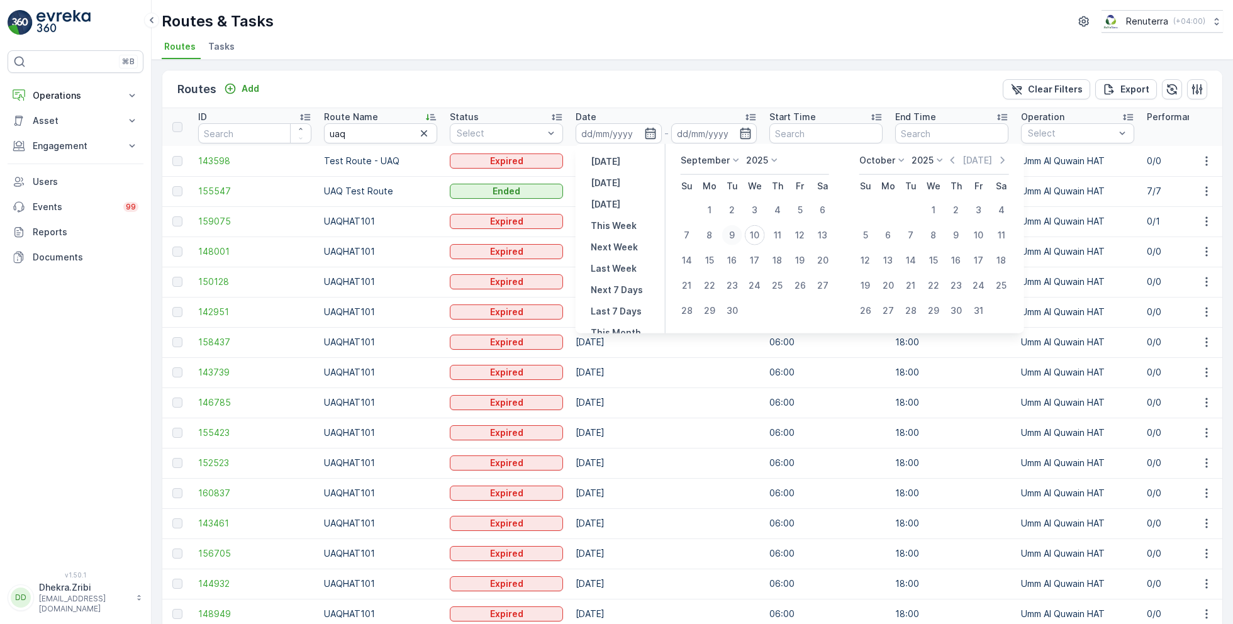
click at [732, 236] on div "9" at bounding box center [732, 235] width 20 height 20
type input "[DATE]"
click at [732, 236] on div "9" at bounding box center [732, 235] width 20 height 20
type input "[DATE]"
click at [677, 60] on div "Routes Add Clear Filters Export ID Route Name uaq Status Select Date 09.09.2025…" at bounding box center [692, 342] width 1081 height 564
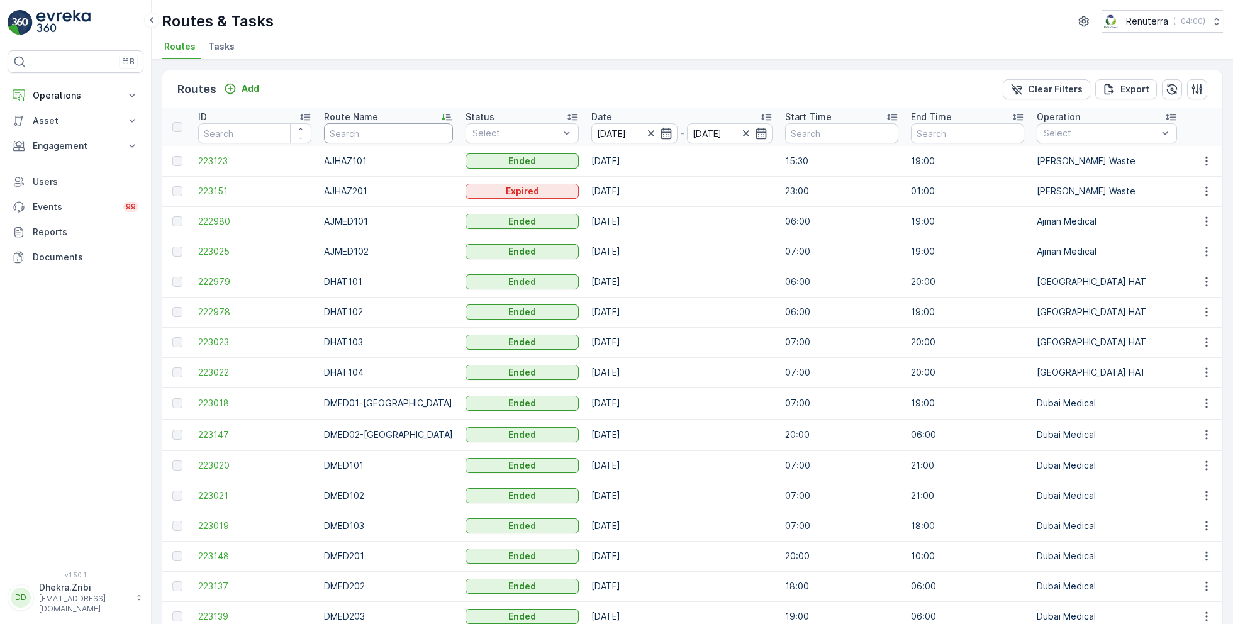
click at [389, 133] on input "text" at bounding box center [388, 133] width 129 height 20
type input "med"
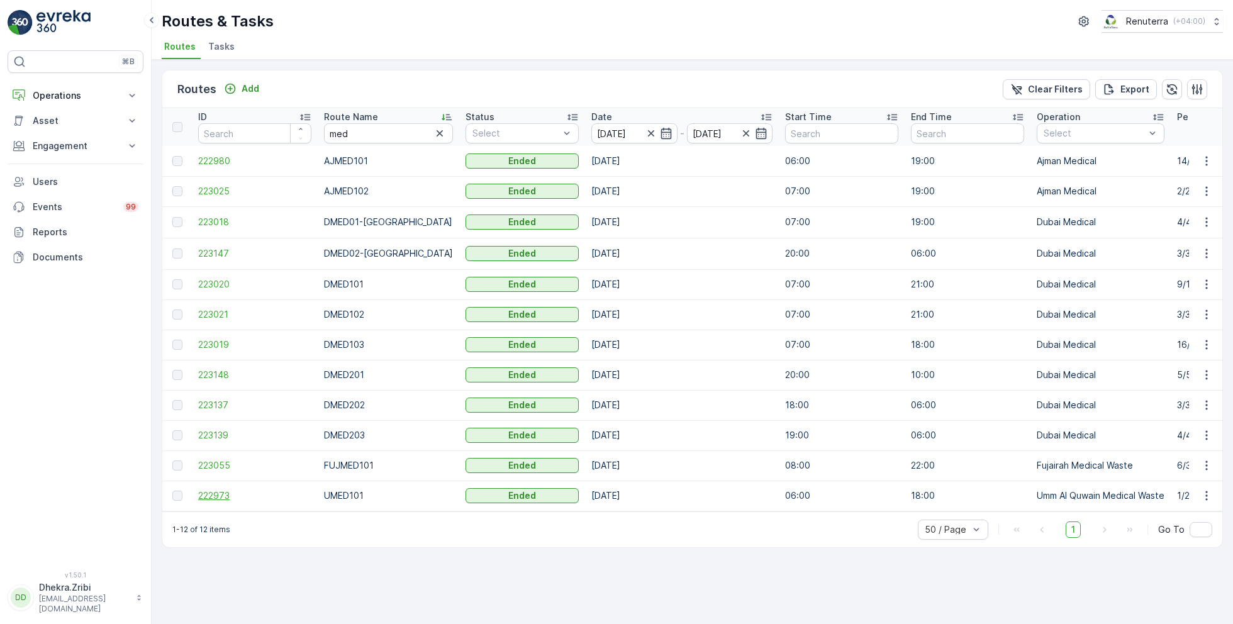
click at [213, 494] on span "222973" at bounding box center [254, 495] width 113 height 13
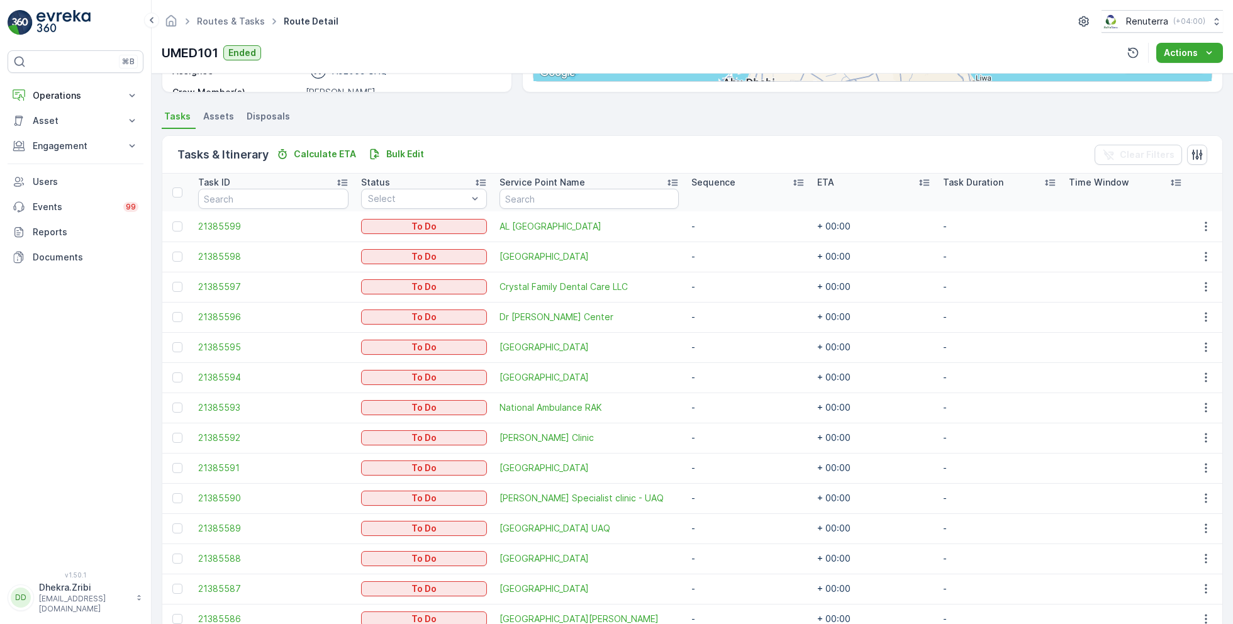
scroll to position [274, 0]
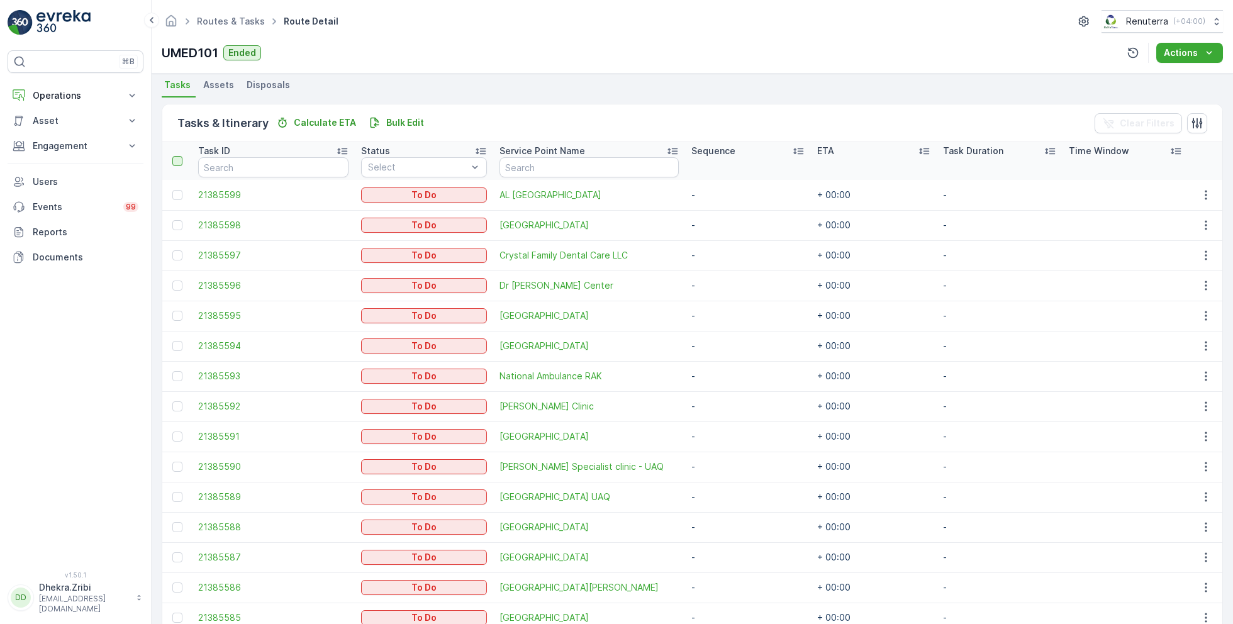
click at [177, 160] on div at bounding box center [177, 161] width 10 height 10
click at [179, 156] on input "checkbox" at bounding box center [179, 156] width 0 height 0
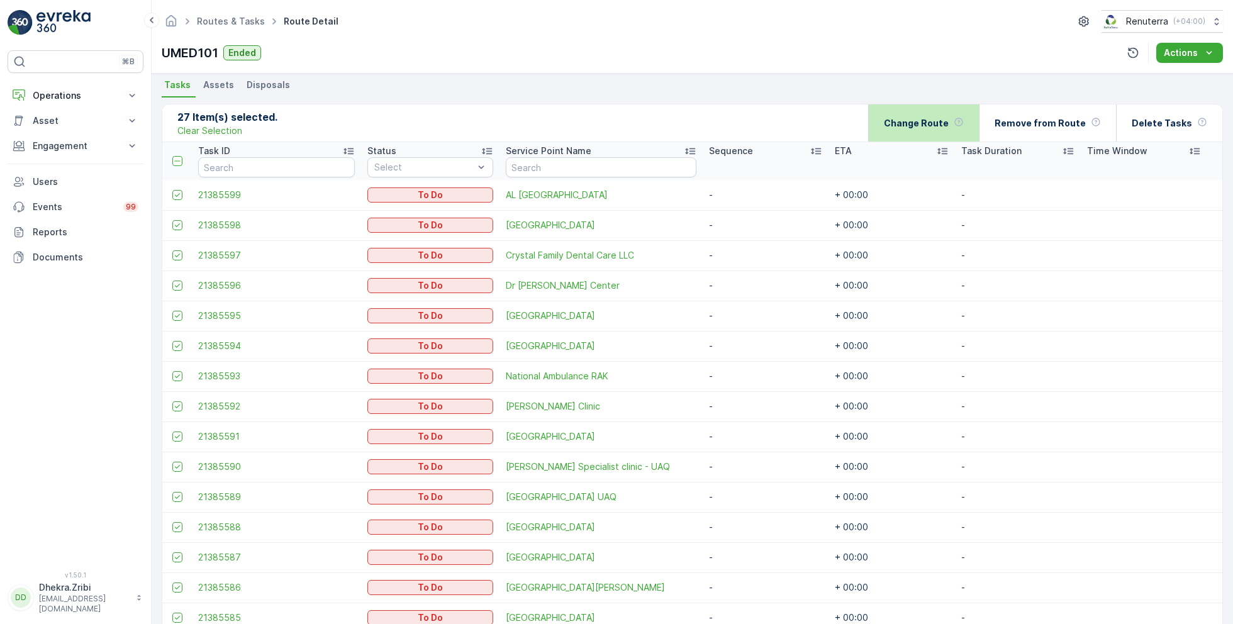
click at [944, 123] on p "Change Route" at bounding box center [916, 123] width 65 height 13
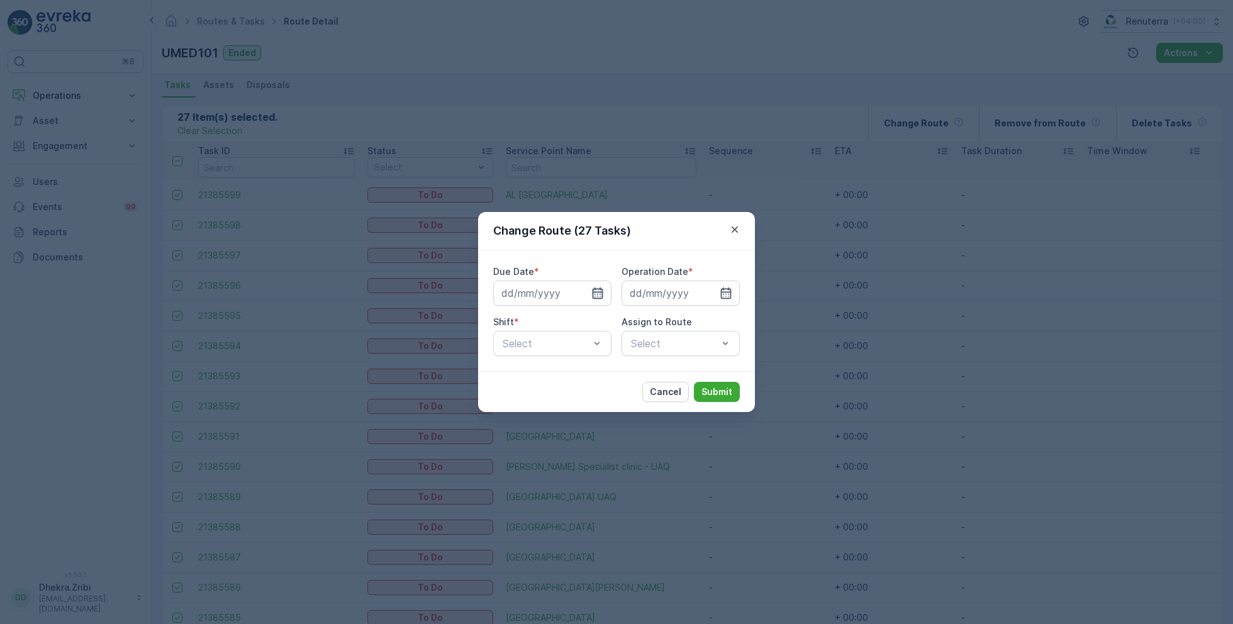
click at [598, 295] on icon "button" at bounding box center [597, 293] width 13 height 13
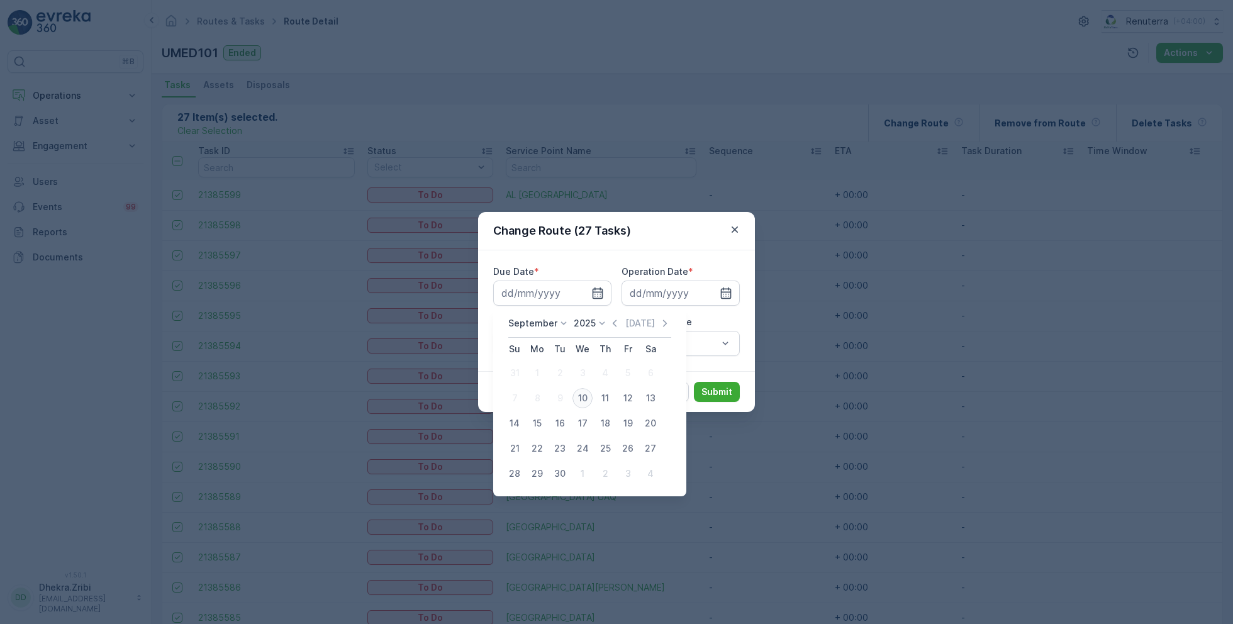
click at [586, 396] on div "10" at bounding box center [582, 398] width 20 height 20
type input "[DATE]"
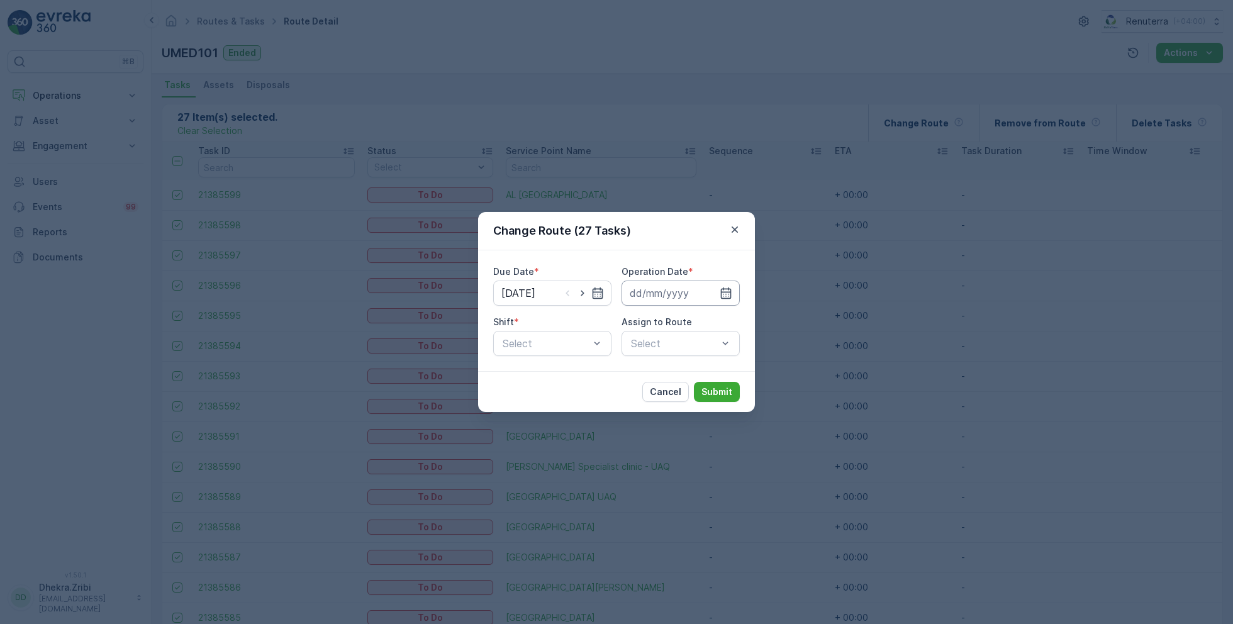
click at [719, 293] on input at bounding box center [680, 292] width 118 height 25
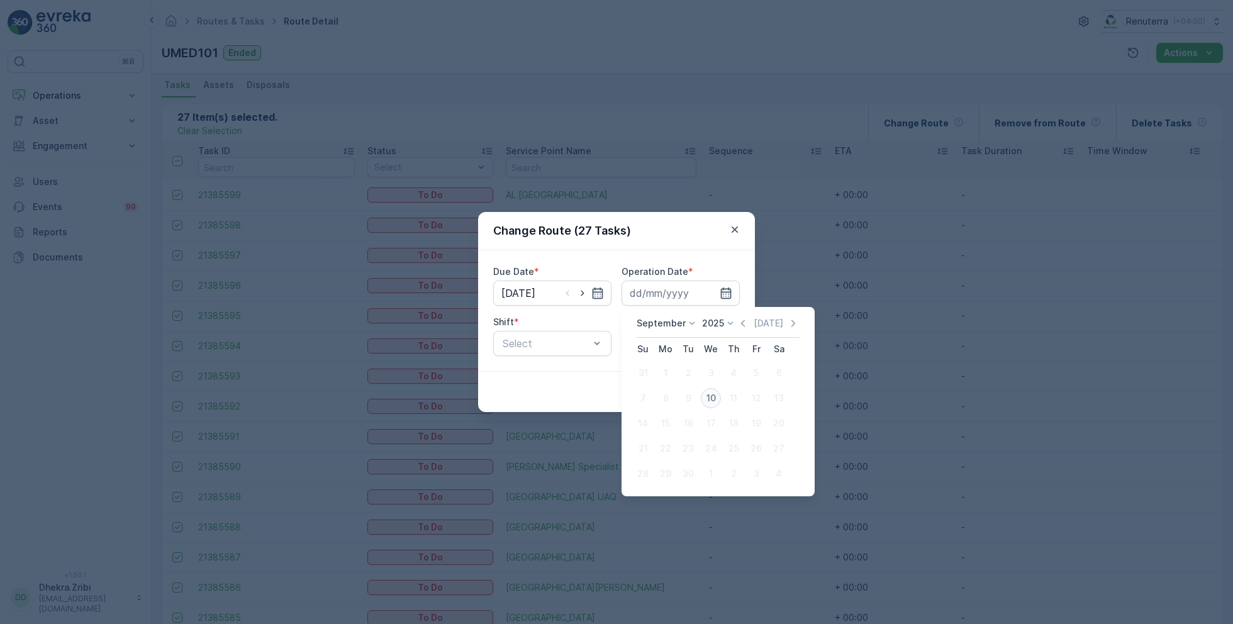
click at [709, 396] on div "10" at bounding box center [711, 398] width 20 height 20
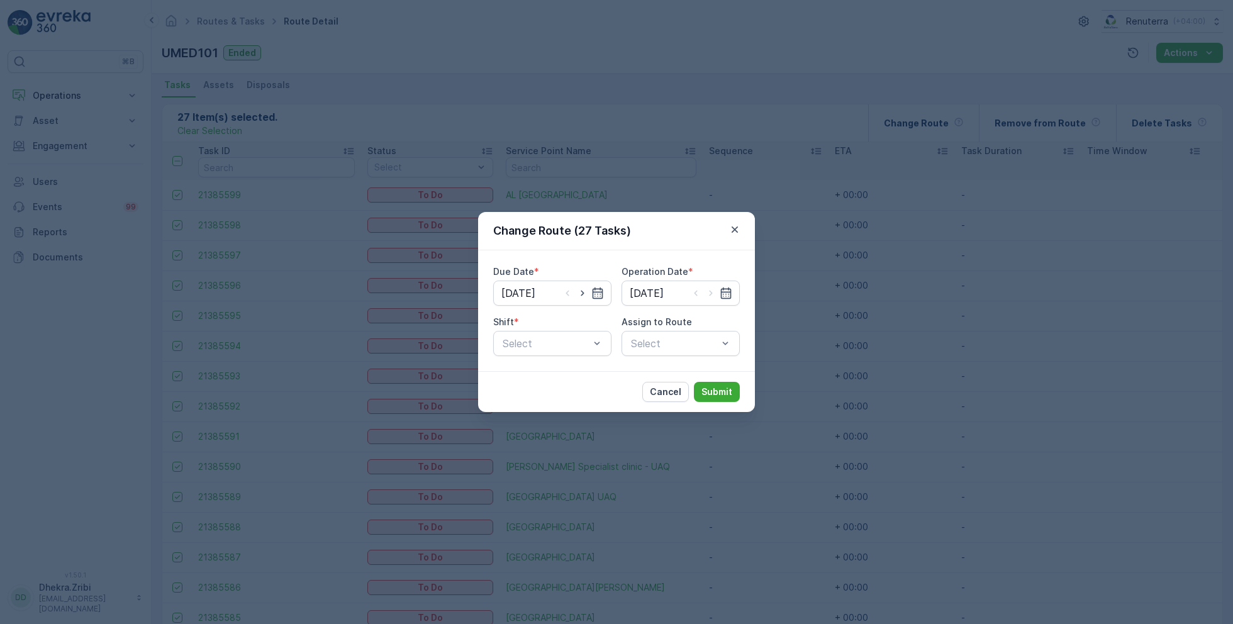
type input "[DATE]"
click at [521, 378] on span "Day Shift" at bounding box center [523, 373] width 45 height 11
click at [668, 379] on span "UMED101 (Ended) - A92059 UAQ" at bounding box center [680, 379] width 103 height 23
click at [724, 389] on p "Submit" at bounding box center [716, 391] width 31 height 13
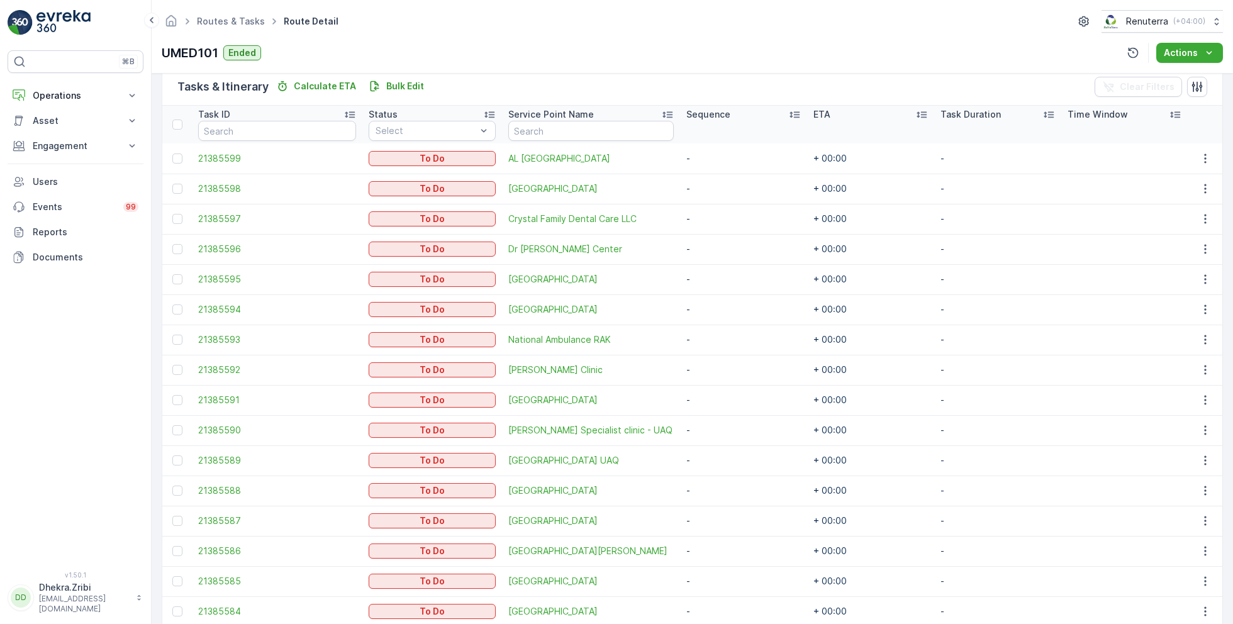
scroll to position [0, 0]
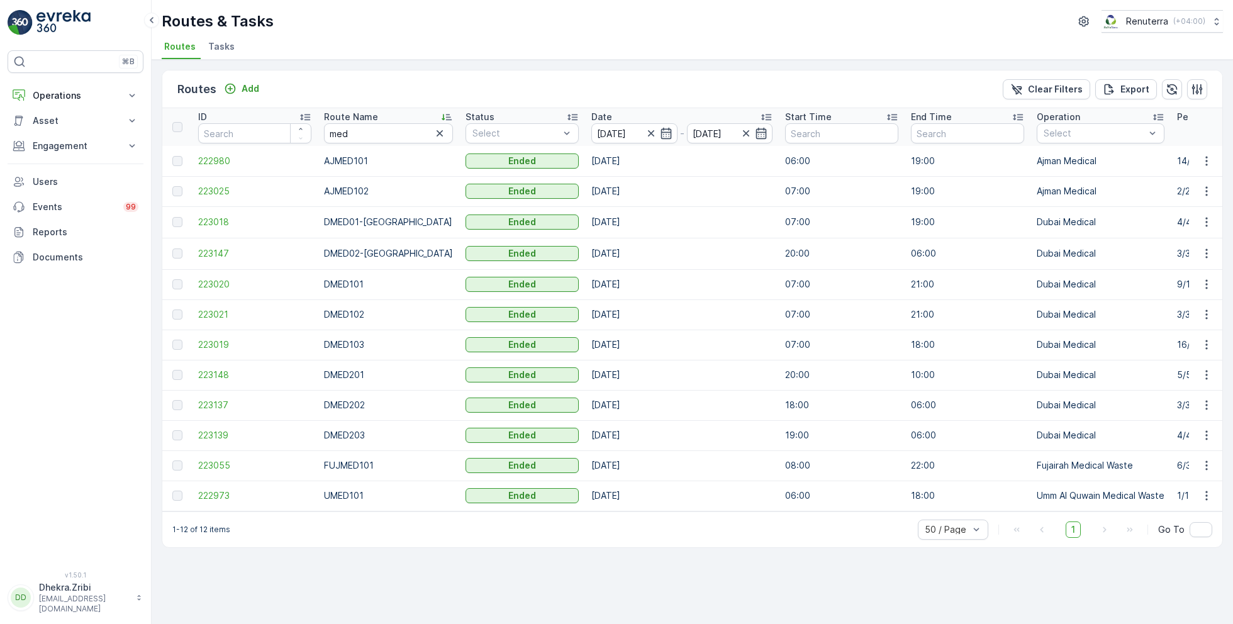
click at [537, 548] on div "Routes Add Clear Filters Export ID Route Name med Status Select Date [DATE] - […" at bounding box center [692, 309] width 1061 height 478
click at [647, 133] on icon "button" at bounding box center [650, 133] width 6 height 6
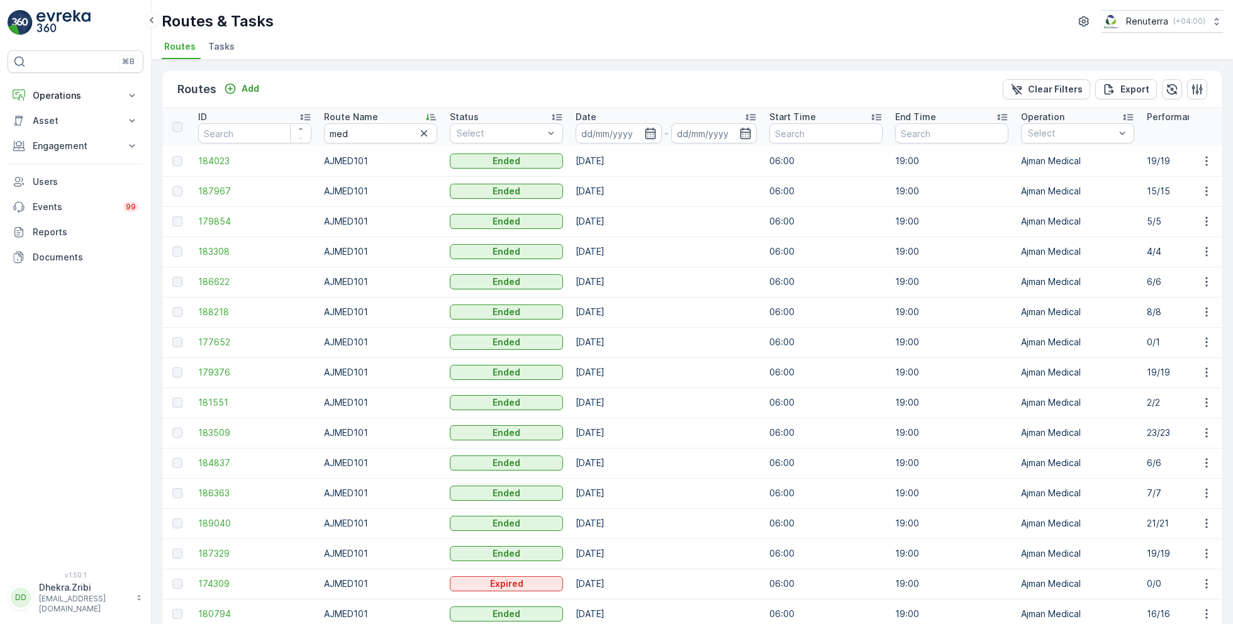
click at [633, 133] on input at bounding box center [618, 133] width 86 height 20
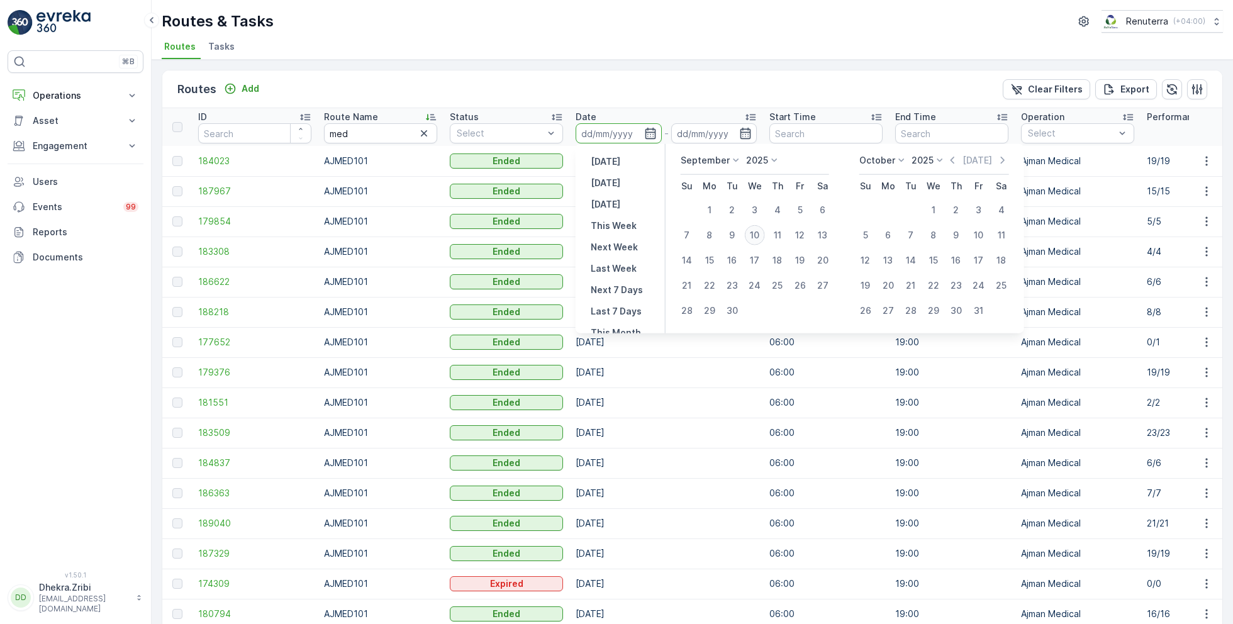
click at [754, 230] on div "10" at bounding box center [755, 235] width 20 height 20
type input "[DATE]"
click at [754, 230] on div "10" at bounding box center [755, 235] width 20 height 20
type input "[DATE]"
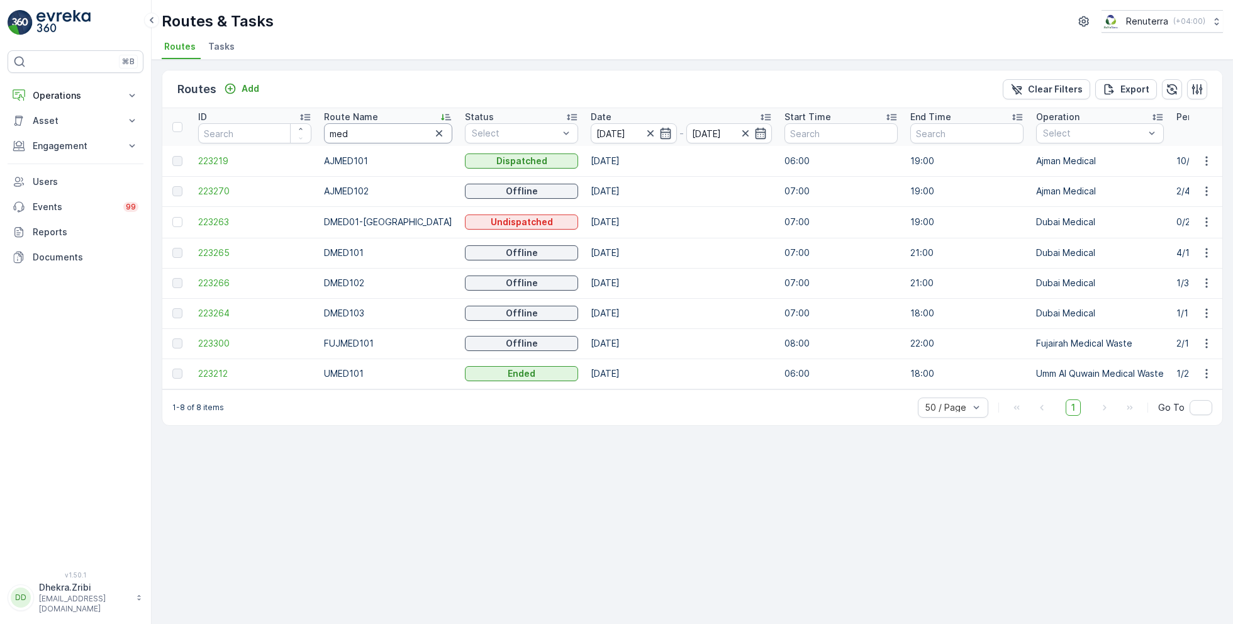
click at [365, 138] on input "med" at bounding box center [388, 133] width 128 height 20
type input "roro"
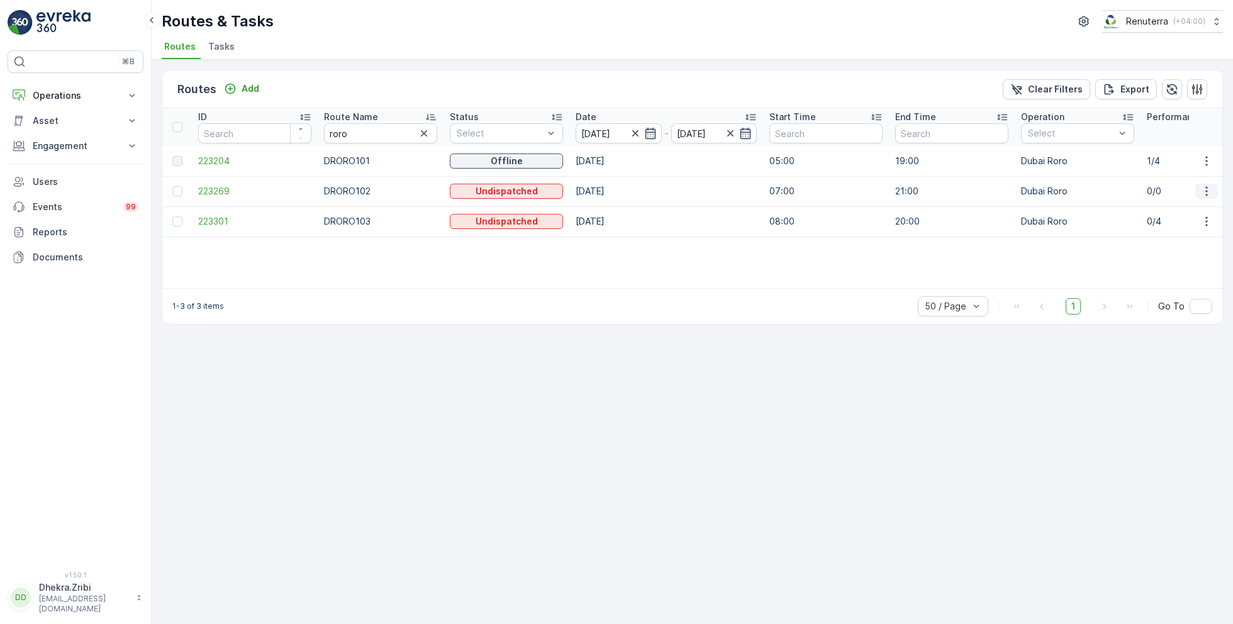
click at [1208, 191] on icon "button" at bounding box center [1206, 191] width 13 height 13
click at [1156, 285] on span "Delete" at bounding box center [1154, 285] width 29 height 13
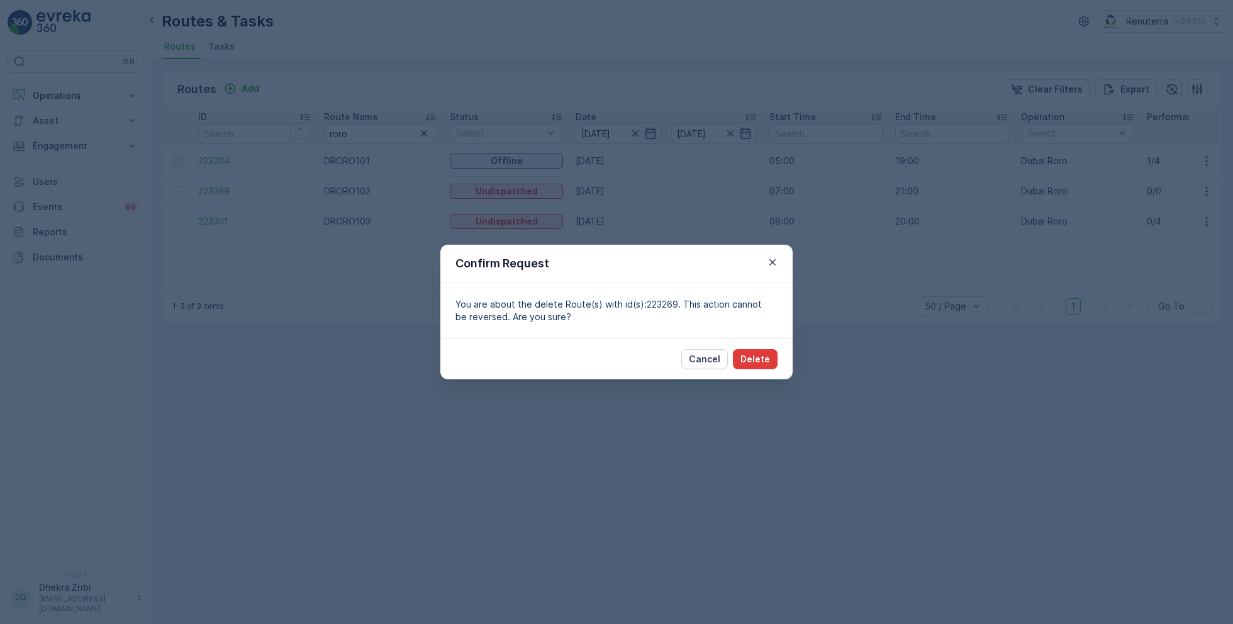
click at [750, 358] on p "Delete" at bounding box center [755, 359] width 30 height 13
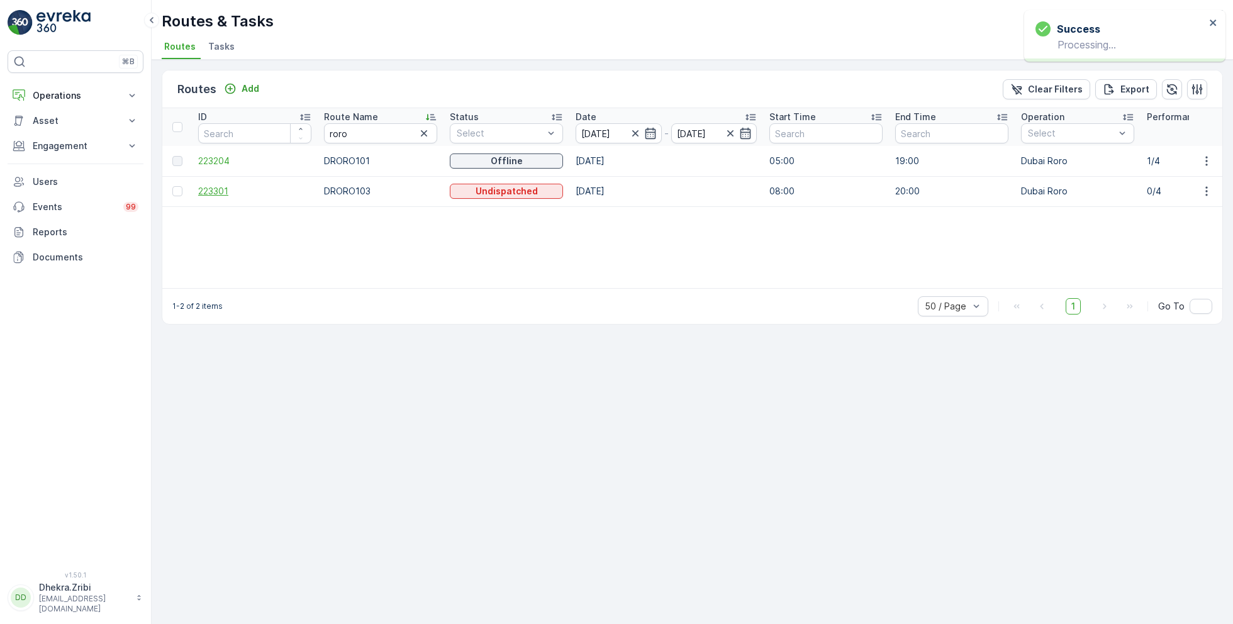
click at [217, 186] on span "223301" at bounding box center [254, 191] width 113 height 13
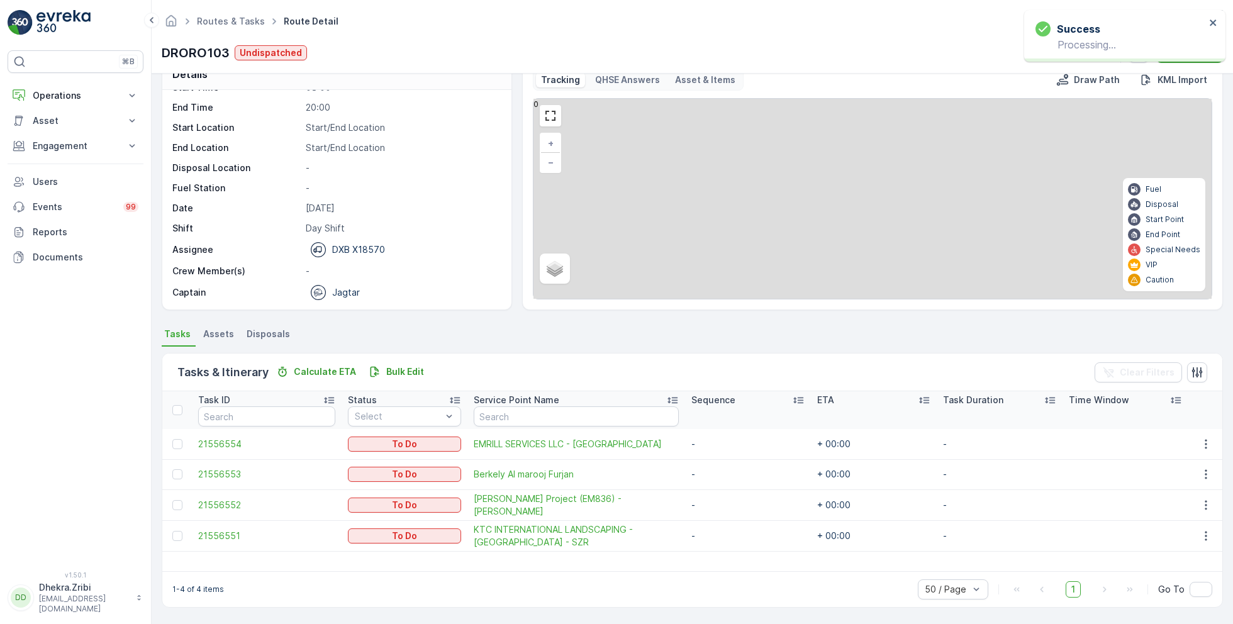
scroll to position [24, 0]
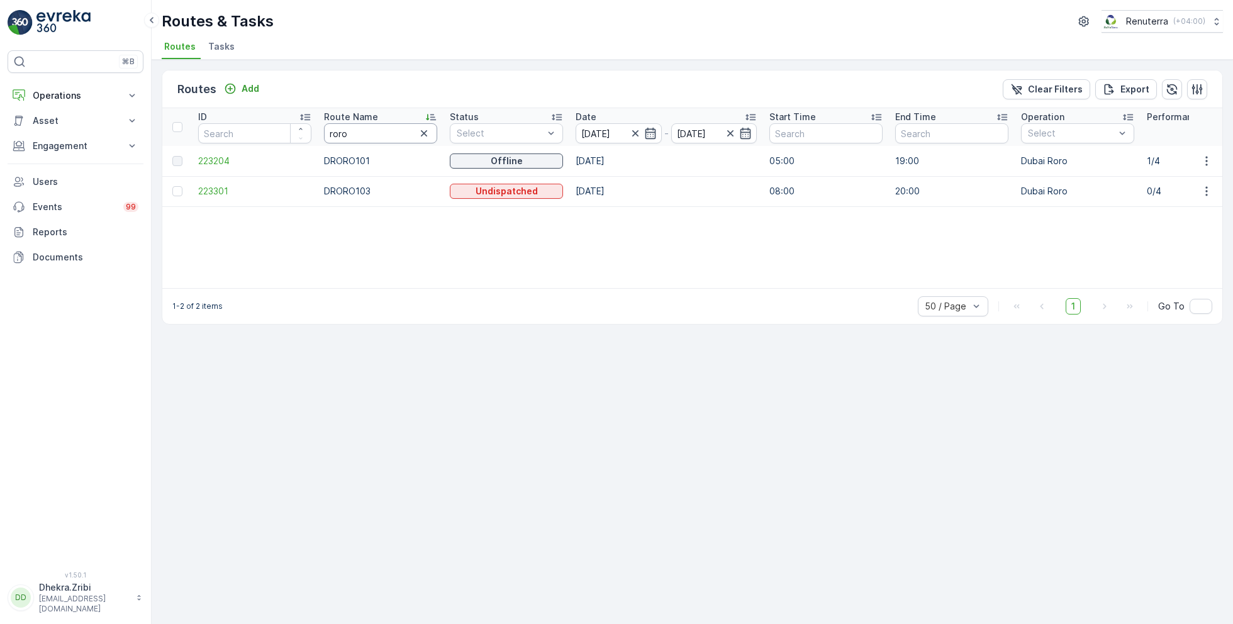
click at [352, 138] on input "roro" at bounding box center [380, 133] width 113 height 20
type input "hat"
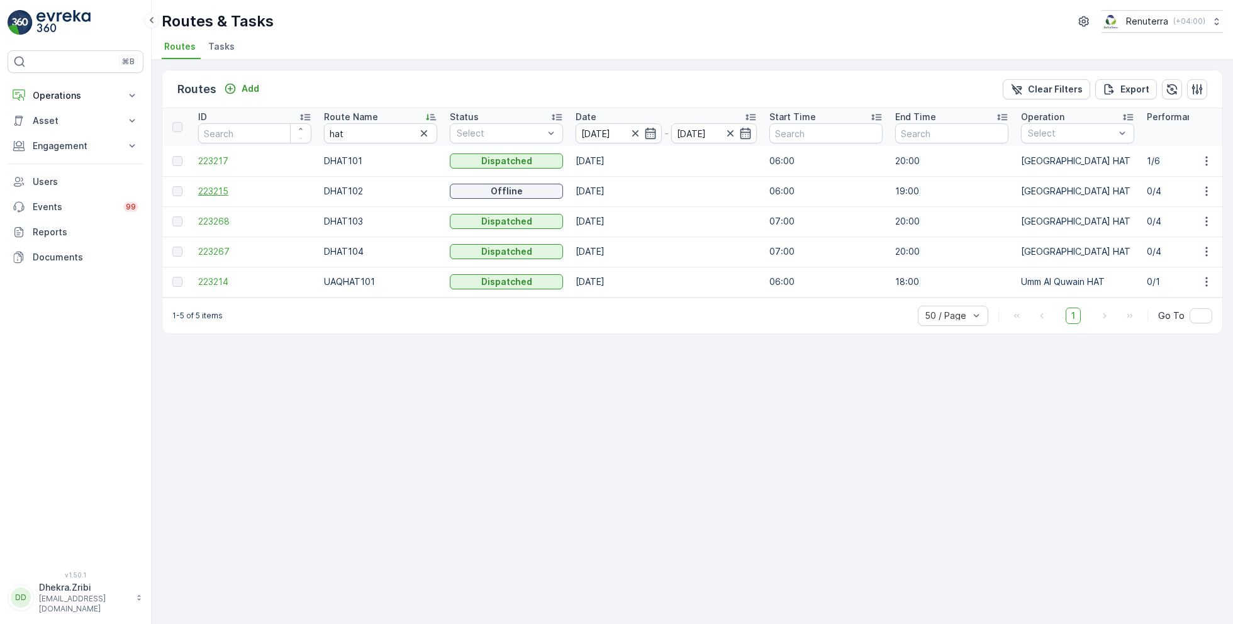
click at [218, 187] on span "223215" at bounding box center [254, 191] width 113 height 13
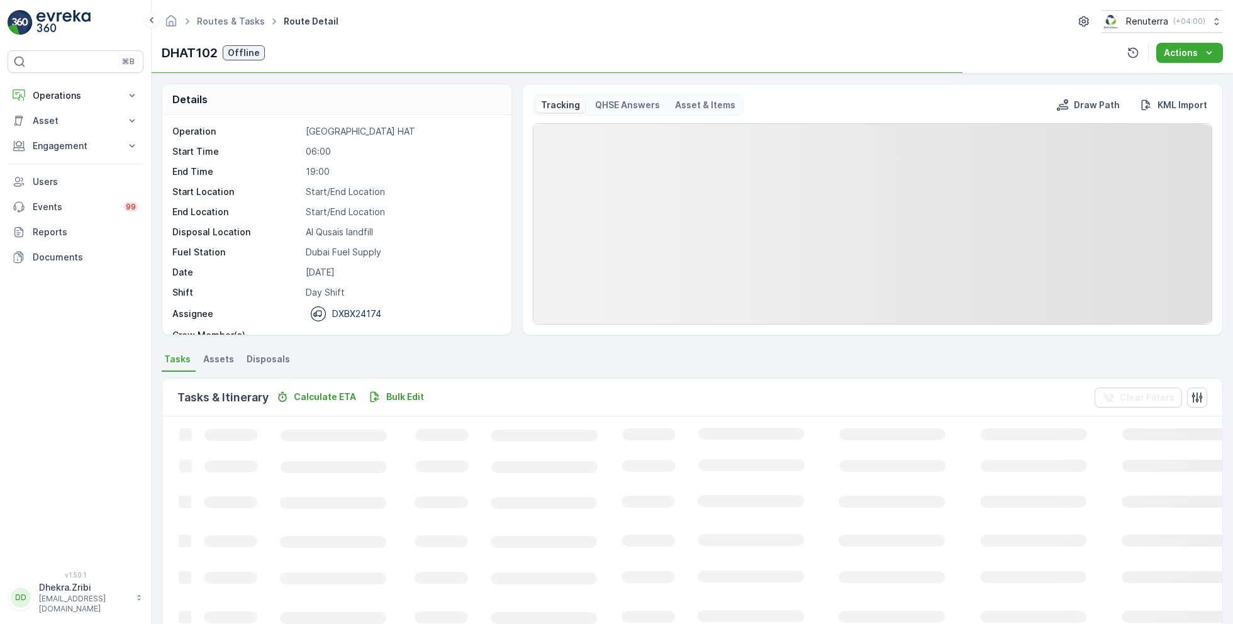
click at [315, 247] on p "Dubai Fuel Supply" at bounding box center [402, 252] width 192 height 13
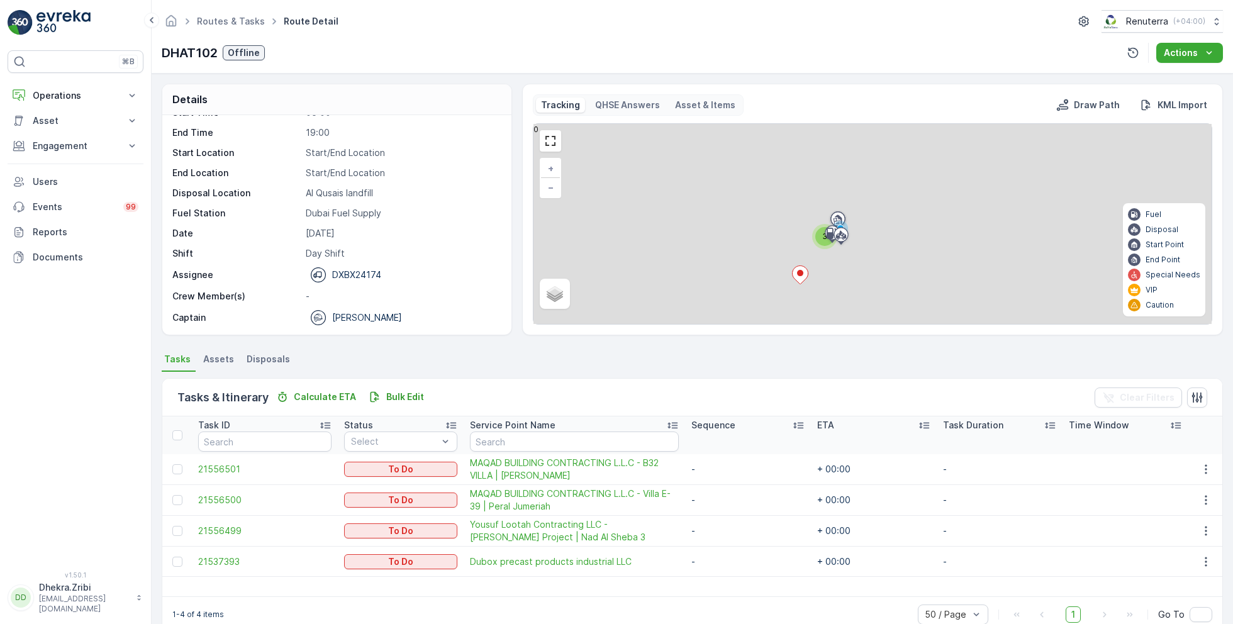
scroll to position [24, 0]
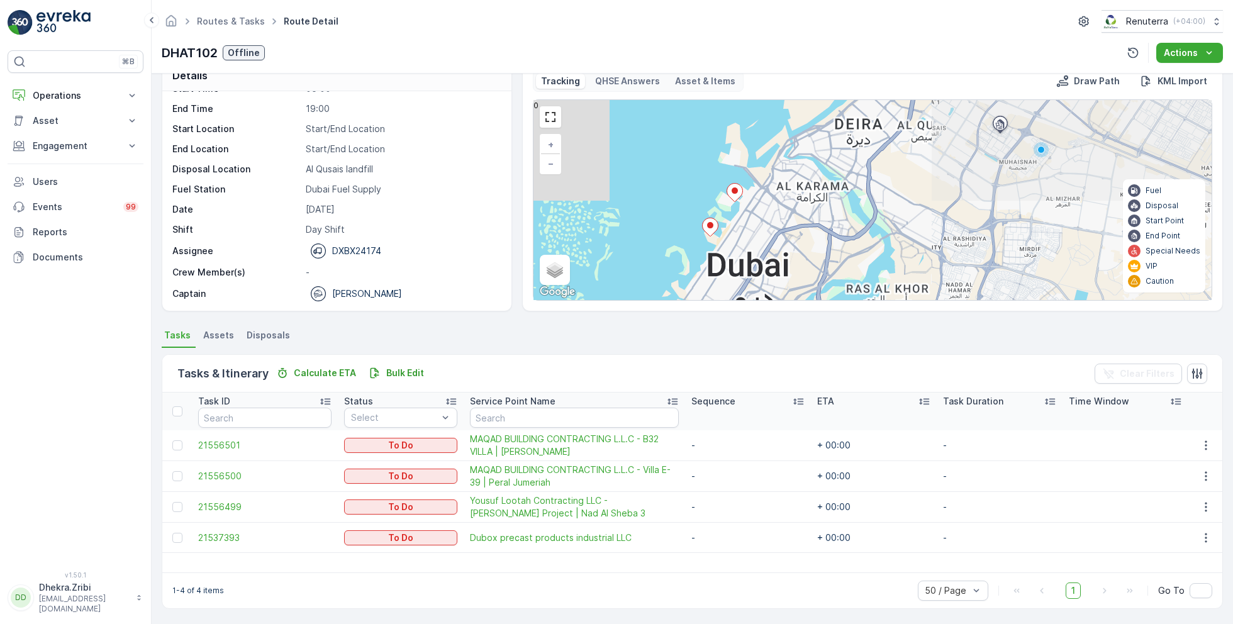
drag, startPoint x: 748, startPoint y: 131, endPoint x: 748, endPoint y: 252, distance: 121.4
click at [748, 252] on div "+ − Satellite Roadmap Terrain Hybrid Leaflet Keyboard shortcuts Map Data Map da…" at bounding box center [872, 200] width 678 height 200
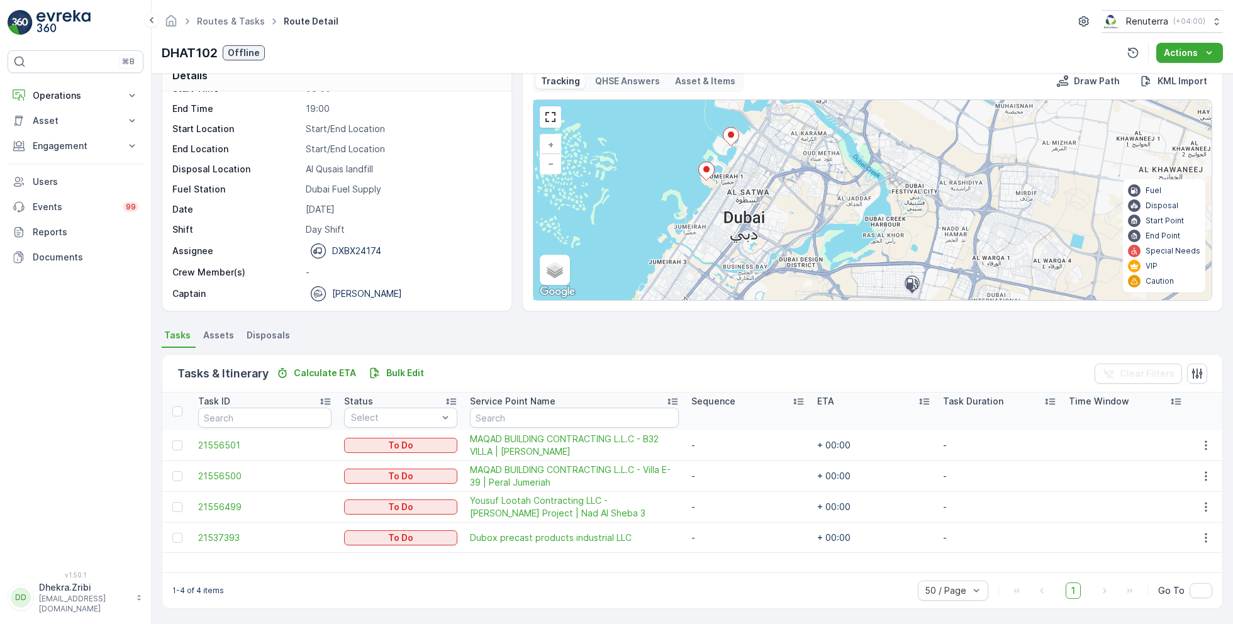
drag, startPoint x: 731, startPoint y: 235, endPoint x: 726, endPoint y: 167, distance: 68.1
click at [726, 167] on div "+ − Satellite Roadmap Terrain Hybrid Leaflet Keyboard shortcuts Map Data Map da…" at bounding box center [872, 200] width 678 height 200
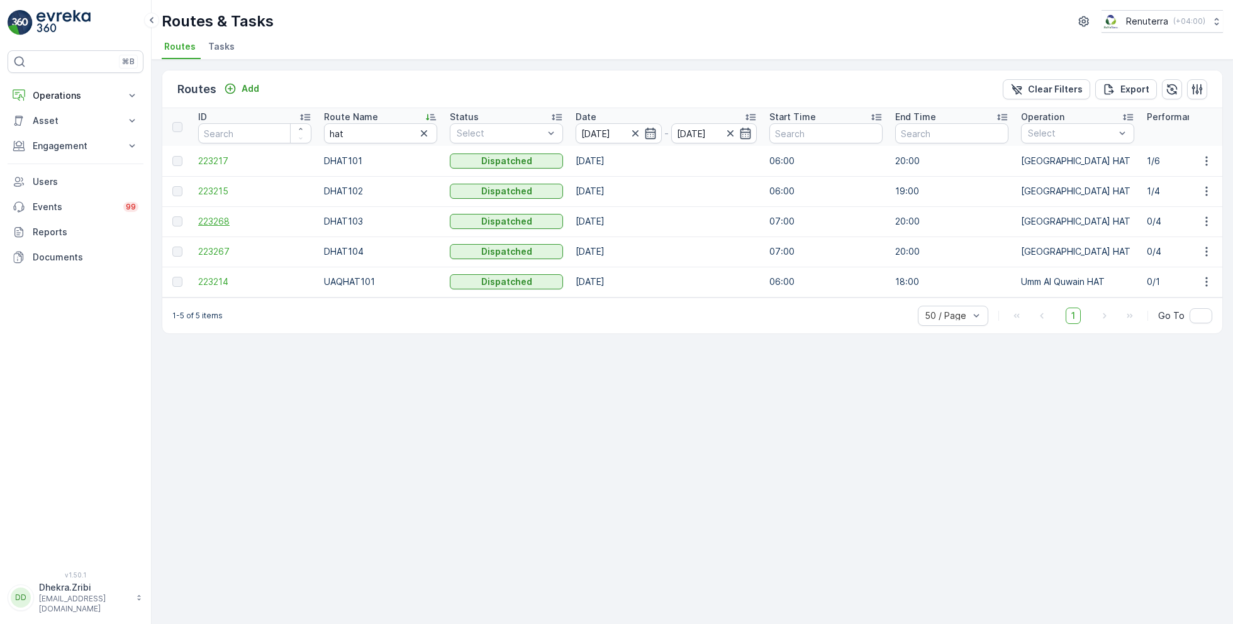
click at [212, 220] on span "223268" at bounding box center [254, 221] width 113 height 13
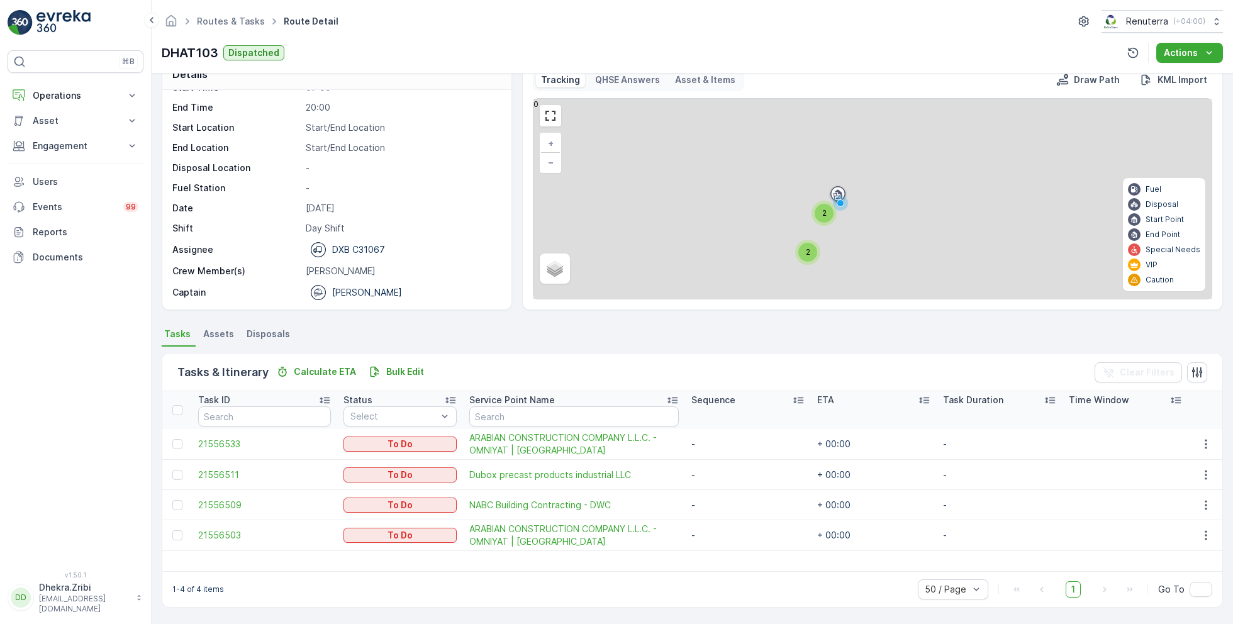
scroll to position [24, 0]
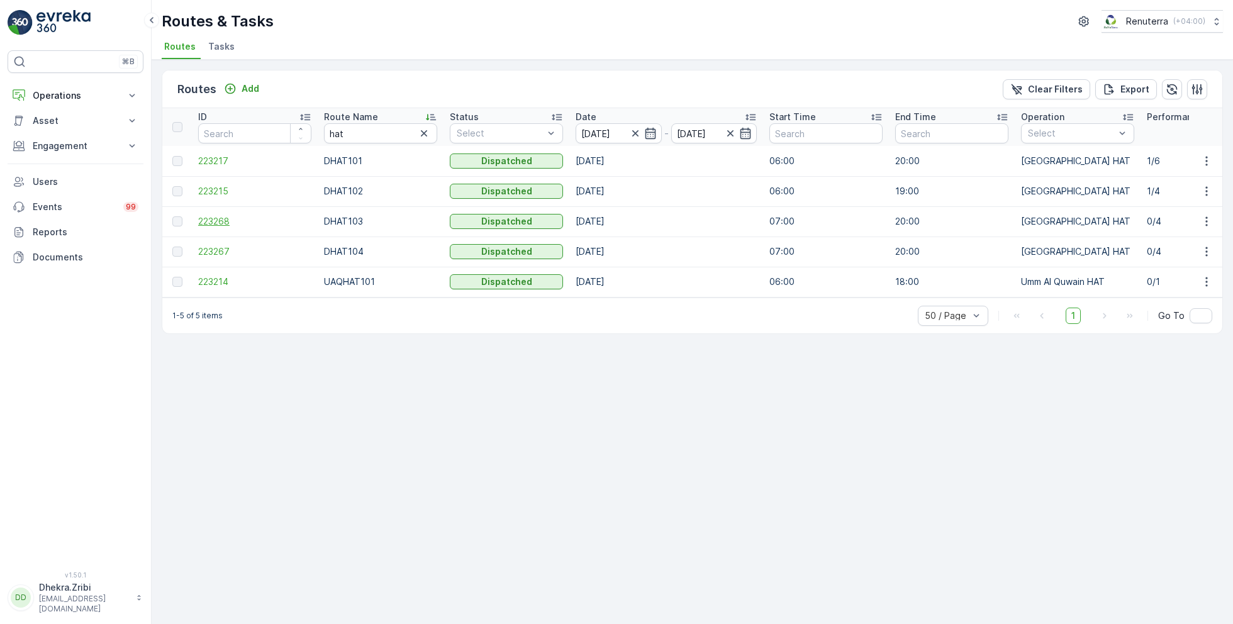
click at [217, 219] on span "223268" at bounding box center [254, 221] width 113 height 13
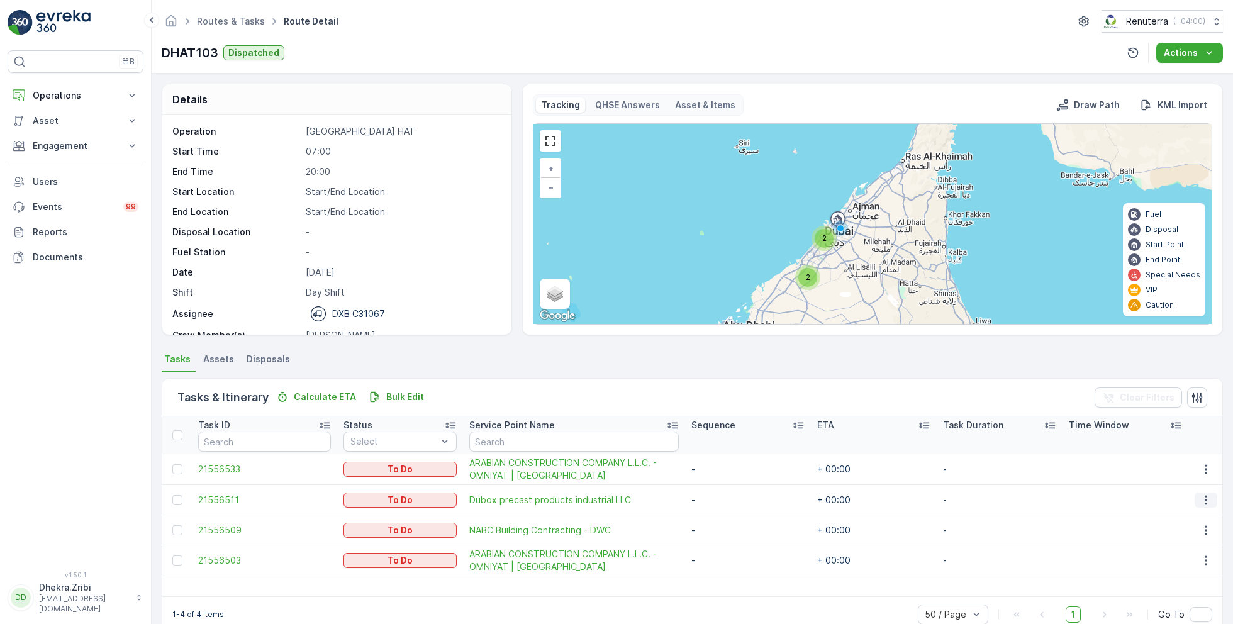
click at [1200, 497] on icon "button" at bounding box center [1205, 500] width 13 height 13
click at [1180, 571] on span "Remove from Route" at bounding box center [1185, 570] width 85 height 13
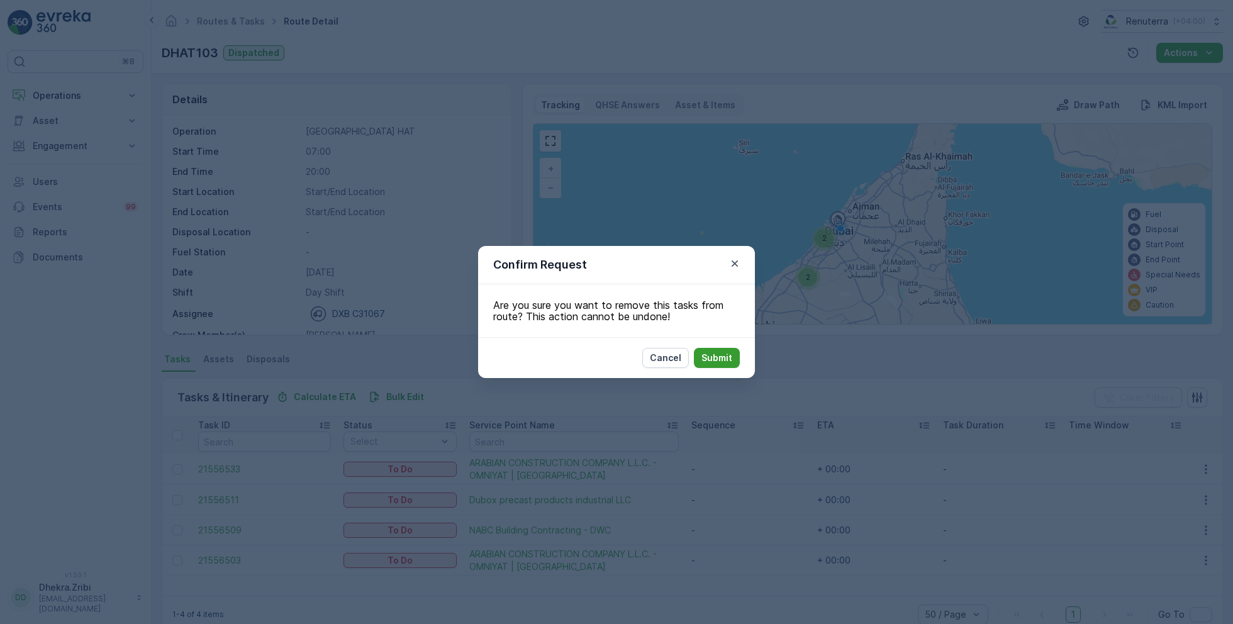
click at [716, 355] on p "Submit" at bounding box center [716, 358] width 31 height 13
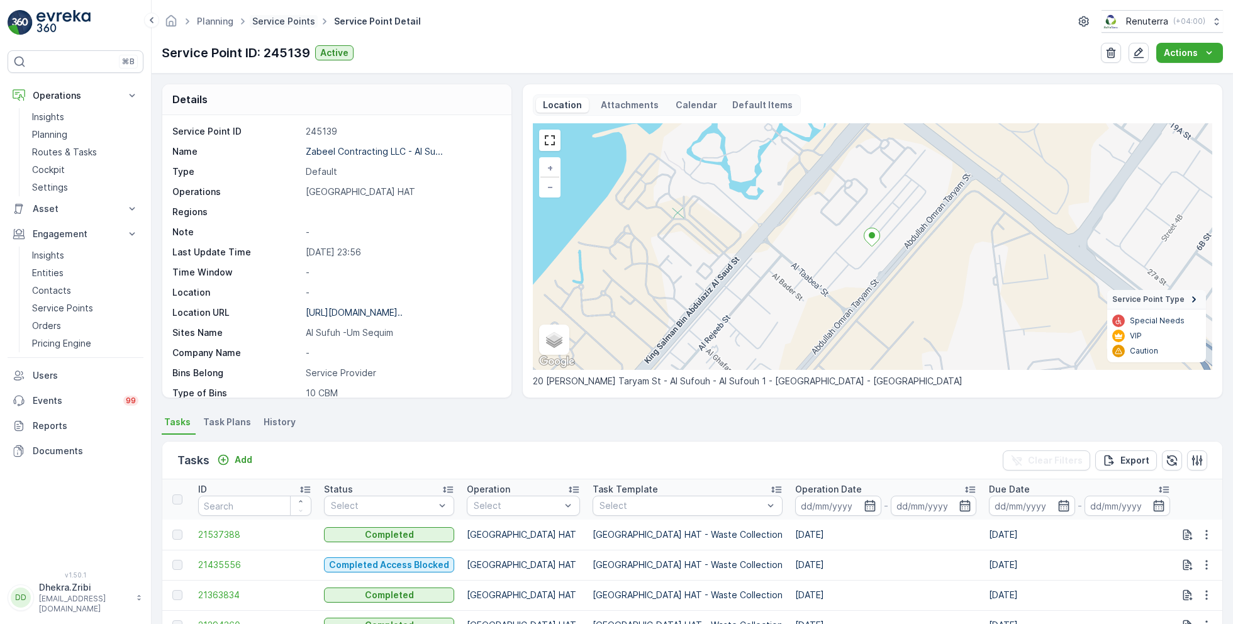
click at [275, 23] on link "Service Points" at bounding box center [283, 21] width 63 height 11
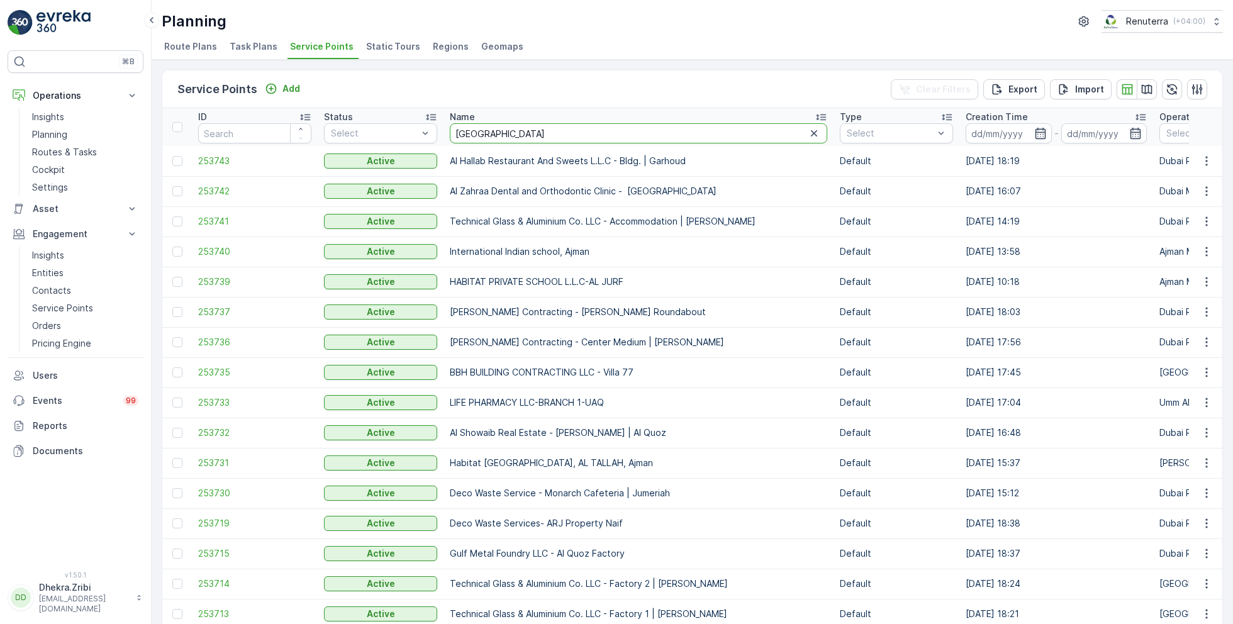
type input "arabian"
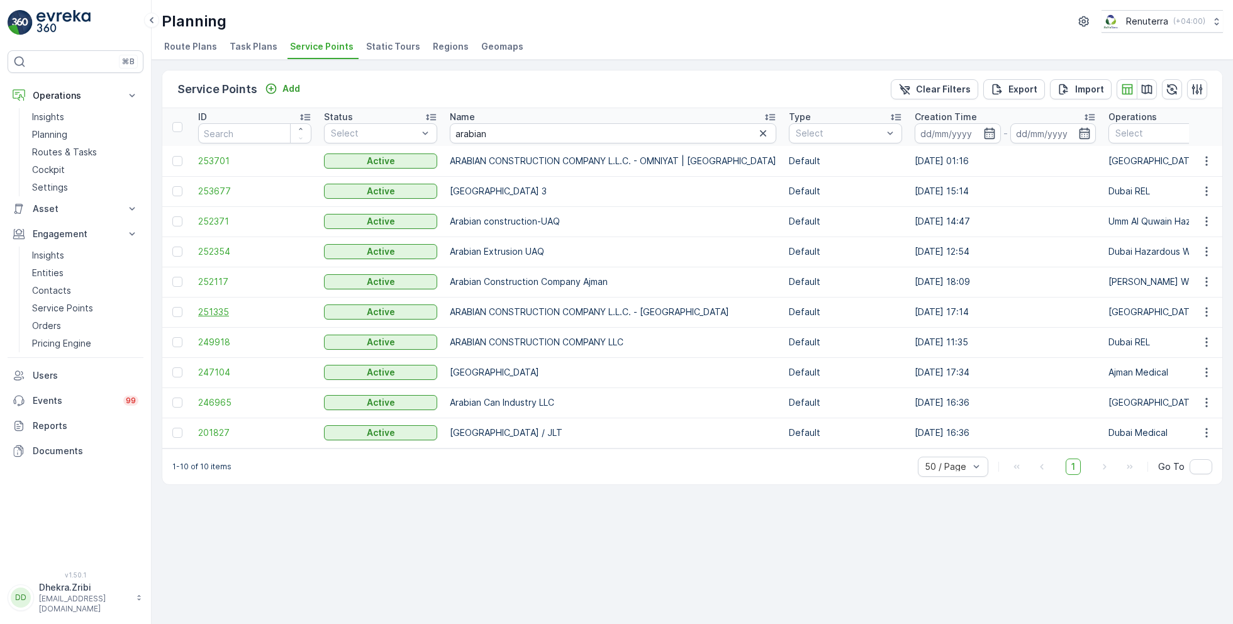
click at [211, 308] on span "251335" at bounding box center [254, 312] width 113 height 13
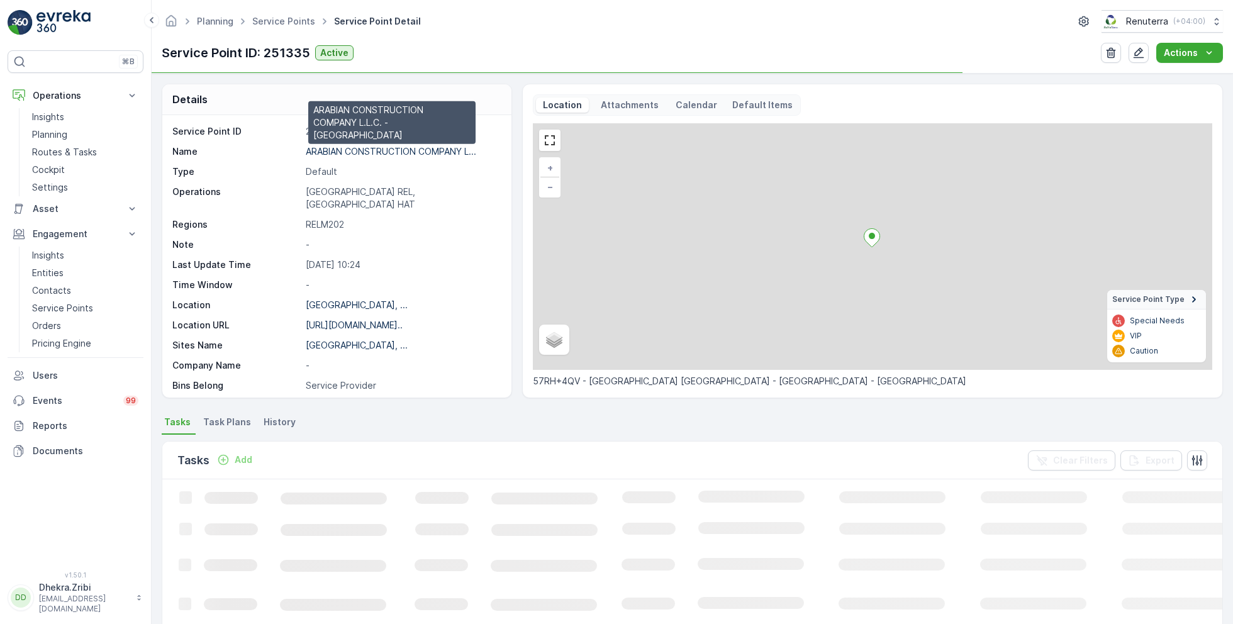
click at [343, 147] on p "ARABIAN CONSTRUCTION COMPANY L..." at bounding box center [391, 151] width 170 height 11
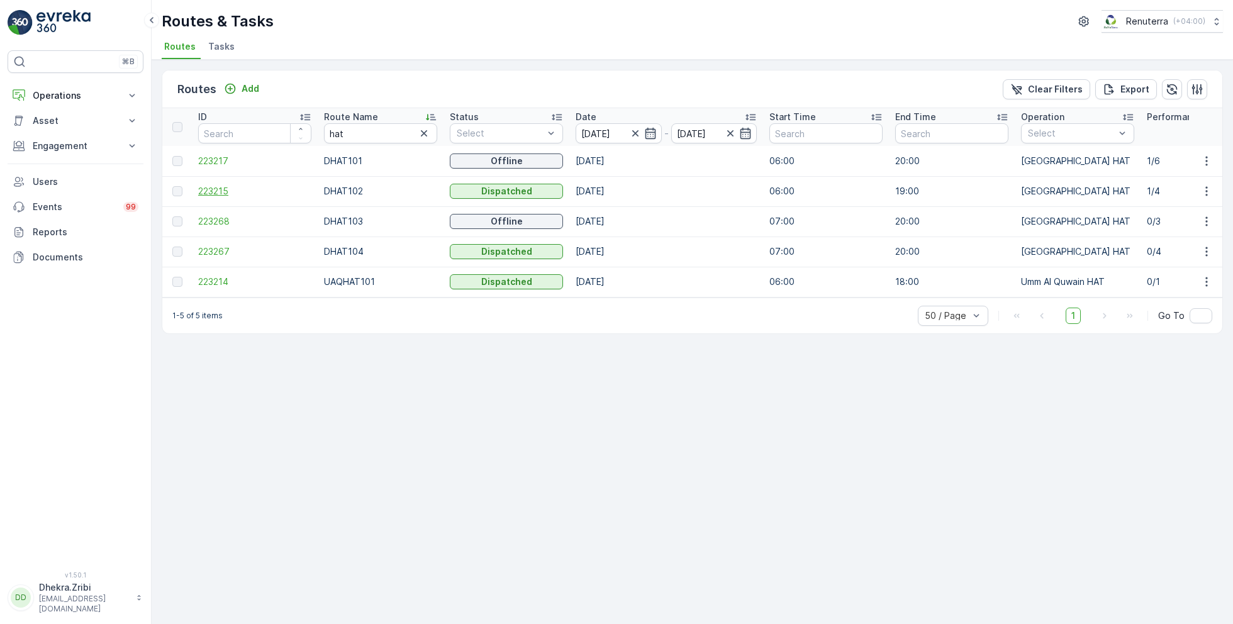
click at [224, 189] on span "223215" at bounding box center [254, 191] width 113 height 13
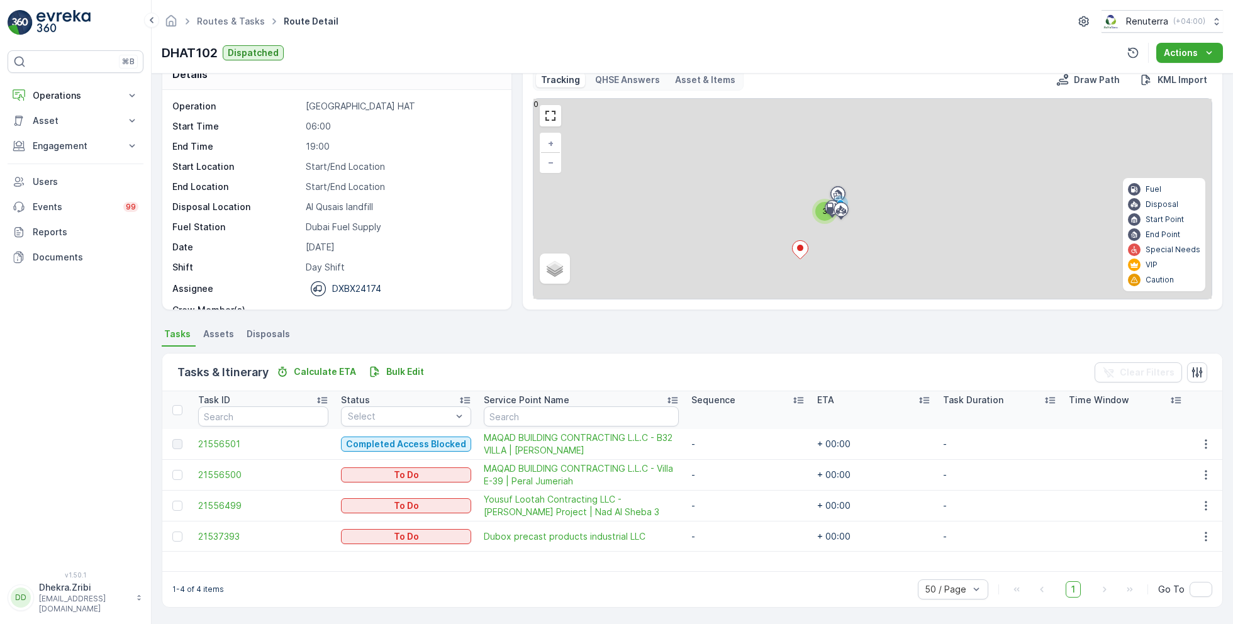
scroll to position [24, 0]
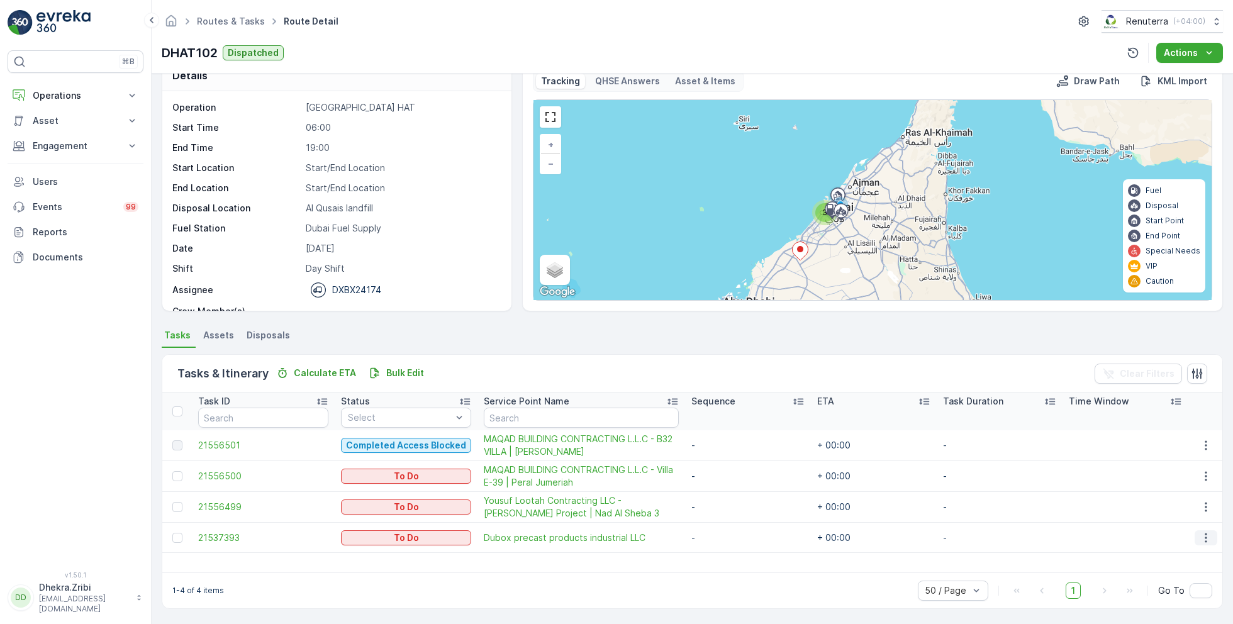
click at [1207, 540] on icon "button" at bounding box center [1205, 537] width 13 height 13
click at [1167, 479] on span "Change Route" at bounding box center [1173, 476] width 61 height 13
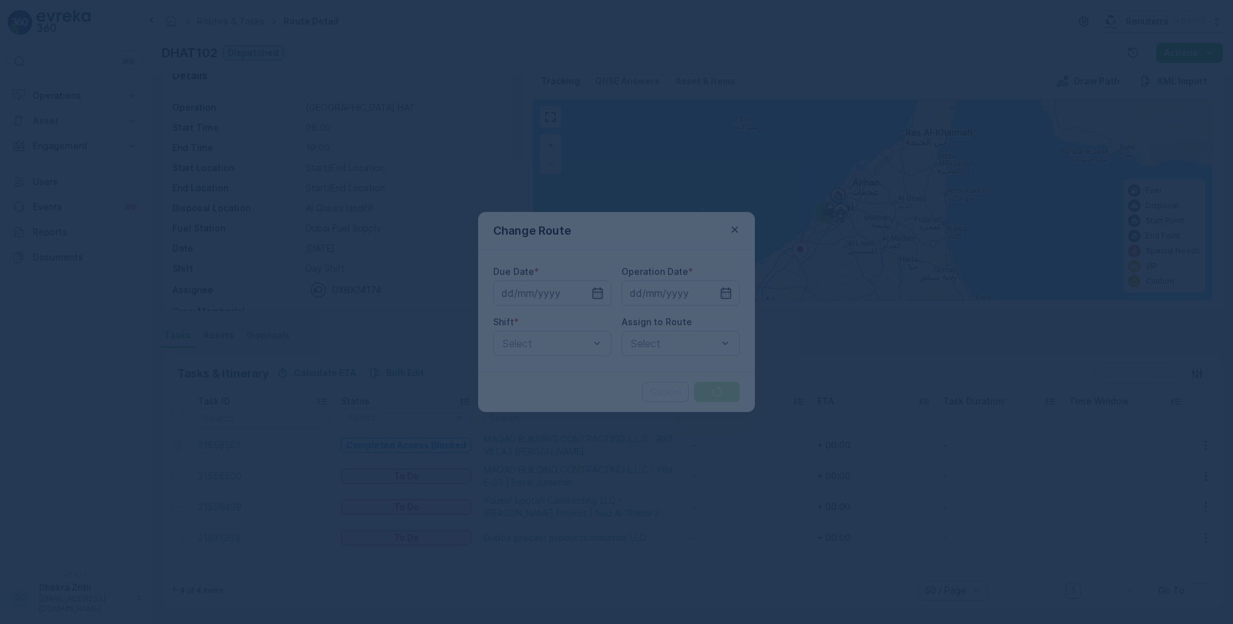
type input "[DATE]"
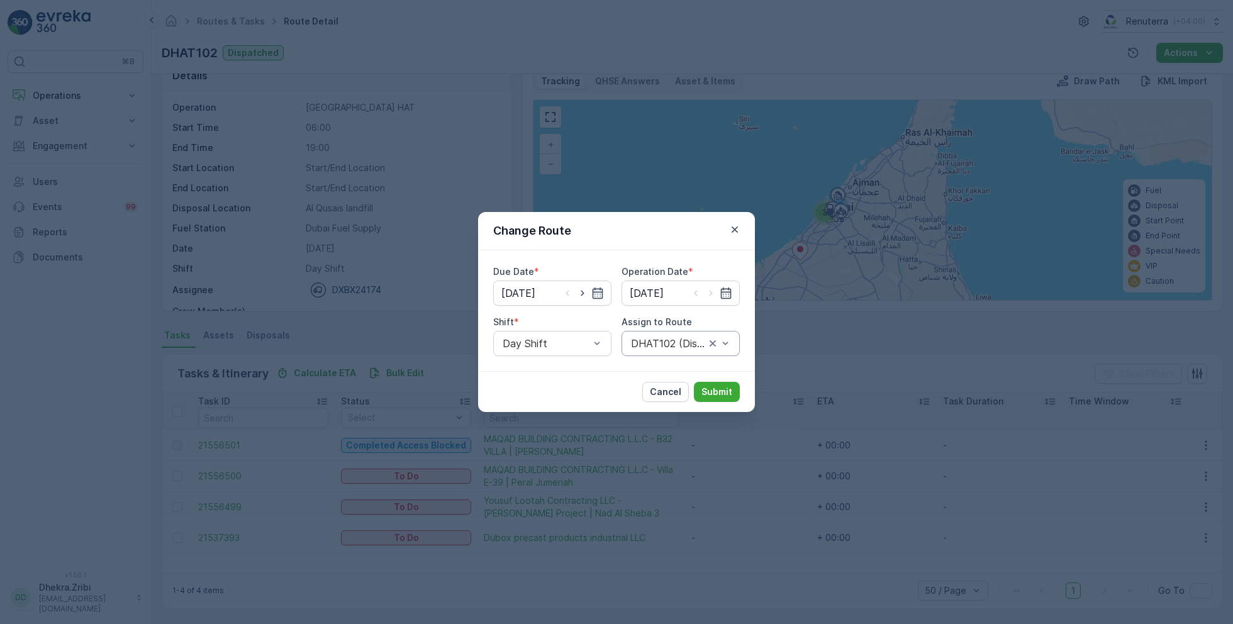
click at [666, 334] on div "DHAT102 (Dispatched) - DXBX24174" at bounding box center [680, 343] width 118 height 25
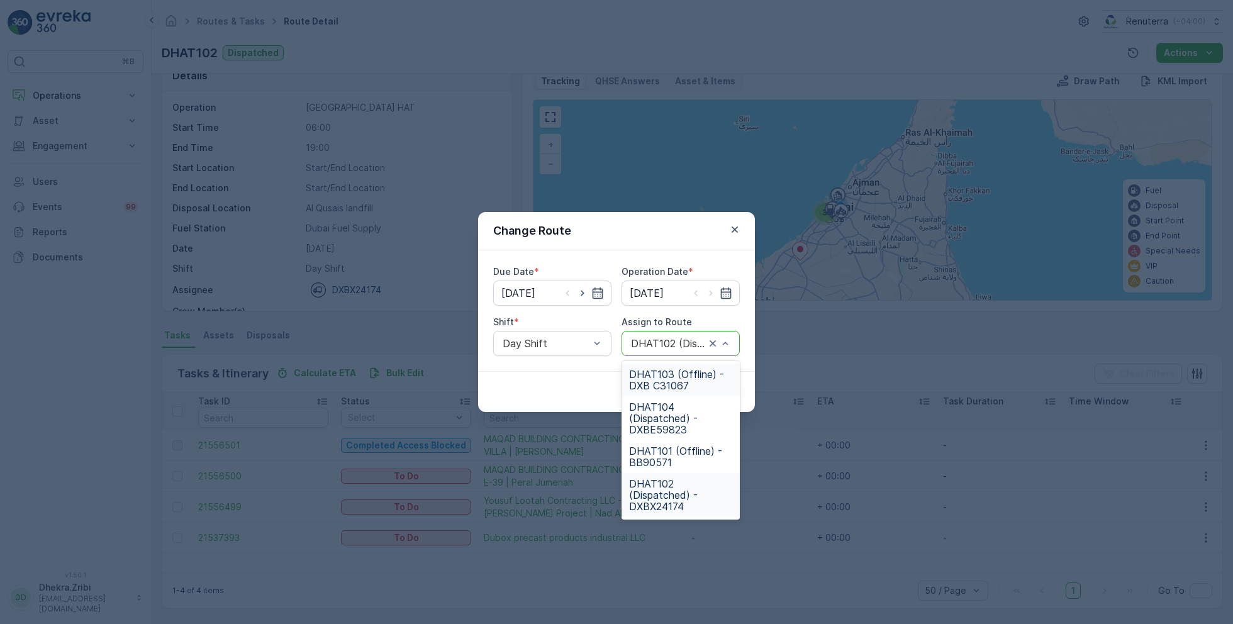
click at [675, 379] on span "DHAT103 (Offline) - DXB C31067" at bounding box center [680, 379] width 103 height 23
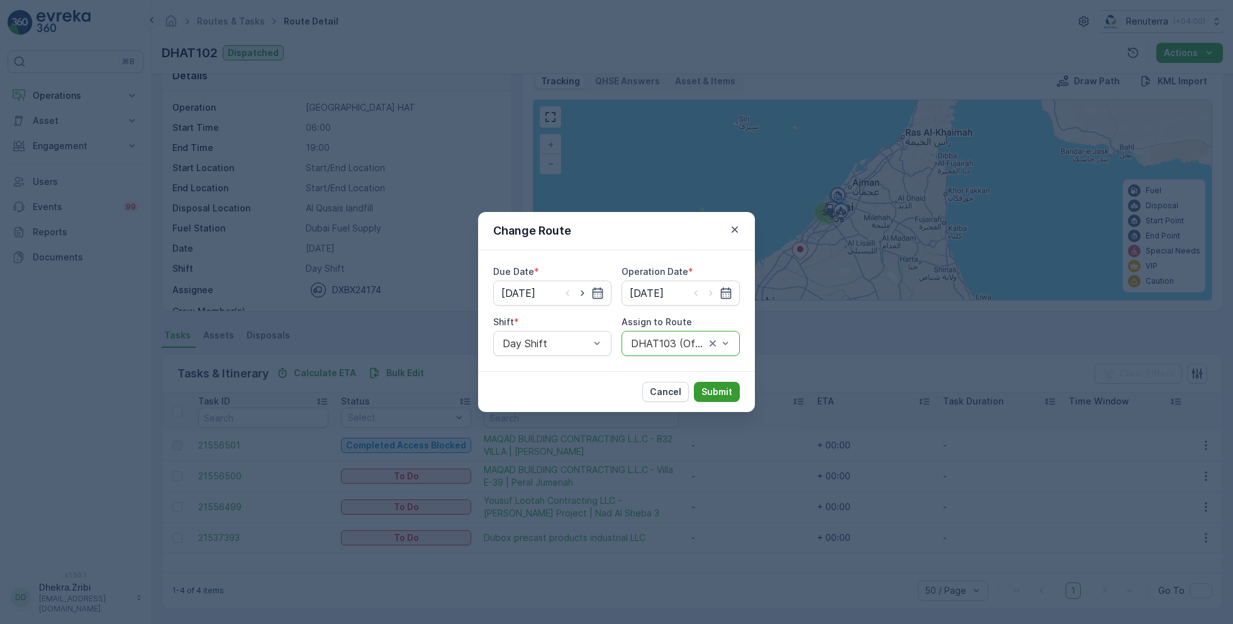
click at [717, 389] on p "Submit" at bounding box center [716, 391] width 31 height 13
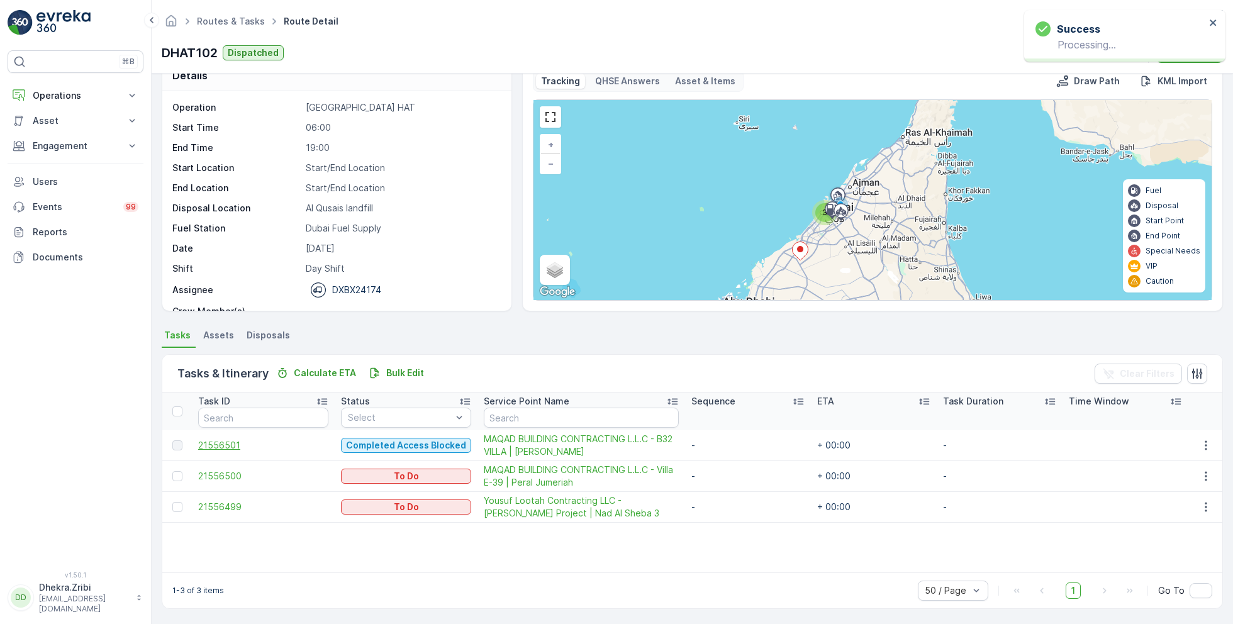
click at [218, 444] on span "21556501" at bounding box center [263, 445] width 130 height 13
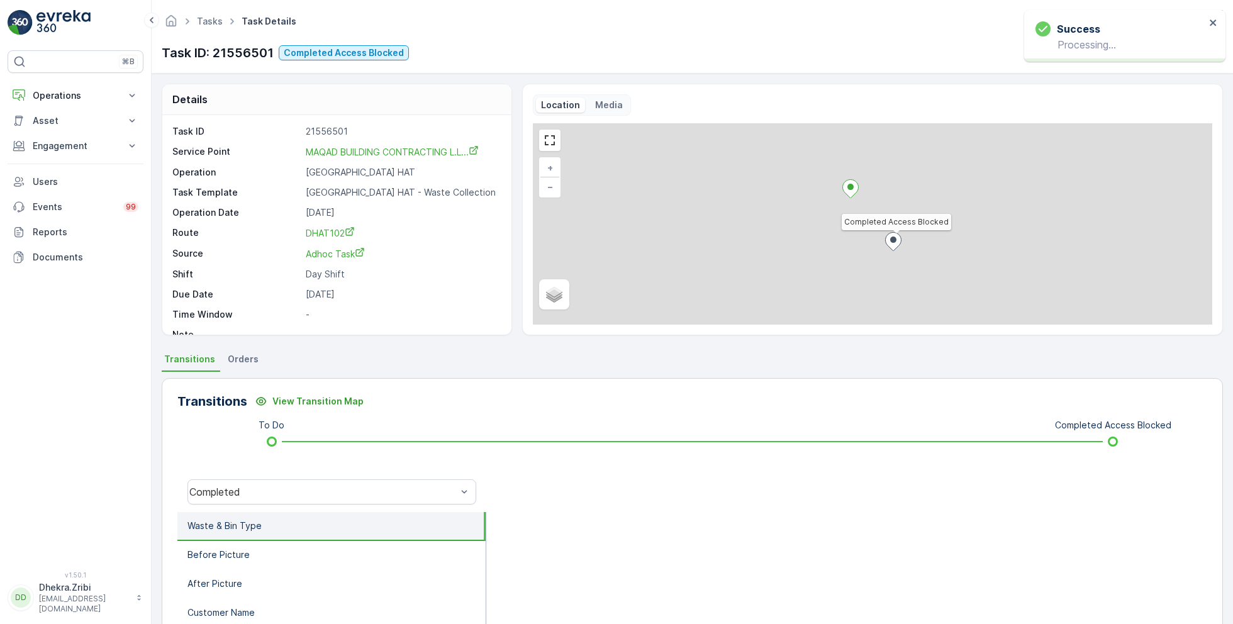
scroll to position [16, 0]
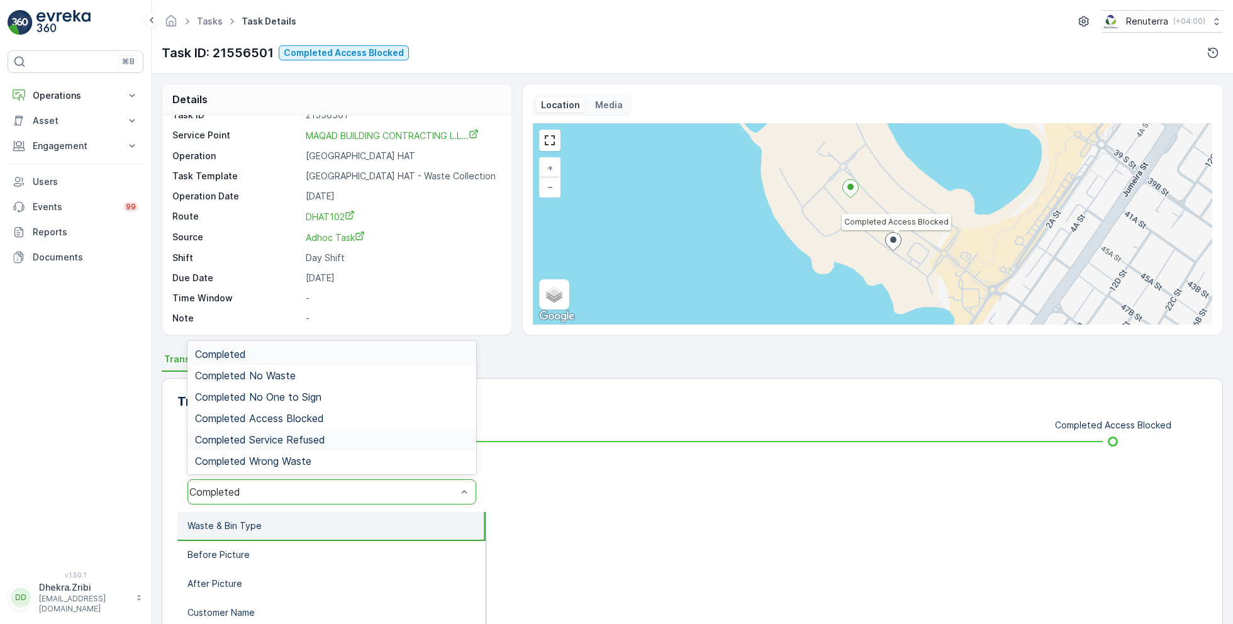
click at [323, 429] on div "Completed Service Refused" at bounding box center [331, 439] width 289 height 21
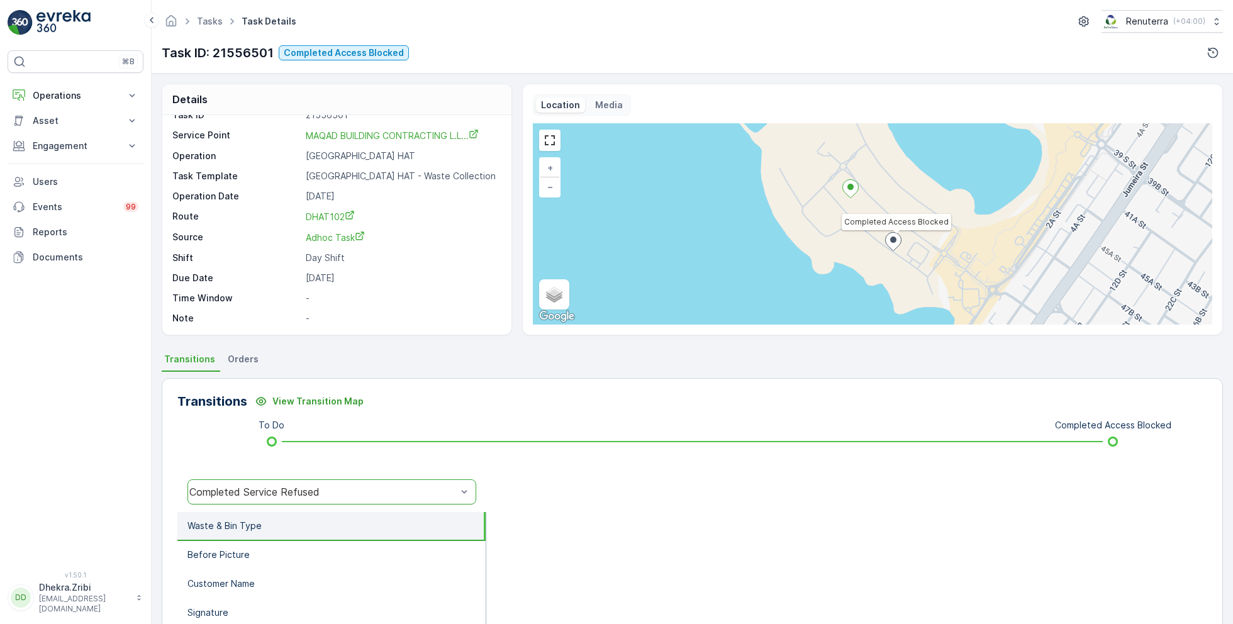
click at [310, 488] on div "Completed Service Refused" at bounding box center [322, 491] width 267 height 11
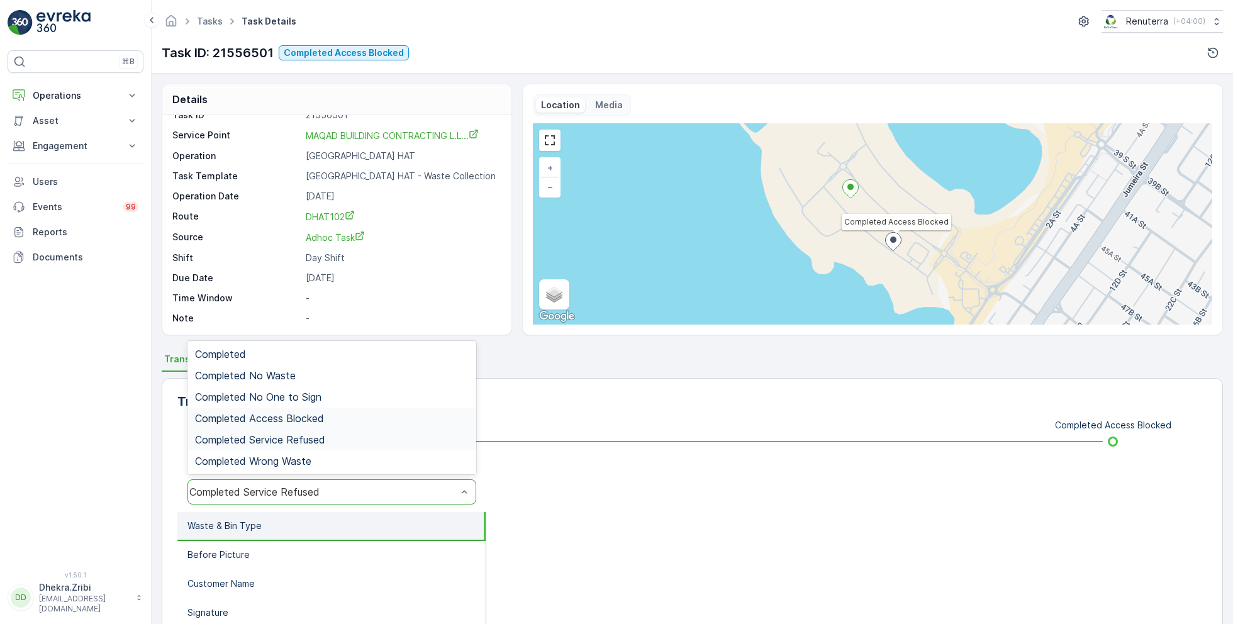
click at [348, 411] on div "Completed Access Blocked" at bounding box center [331, 417] width 289 height 21
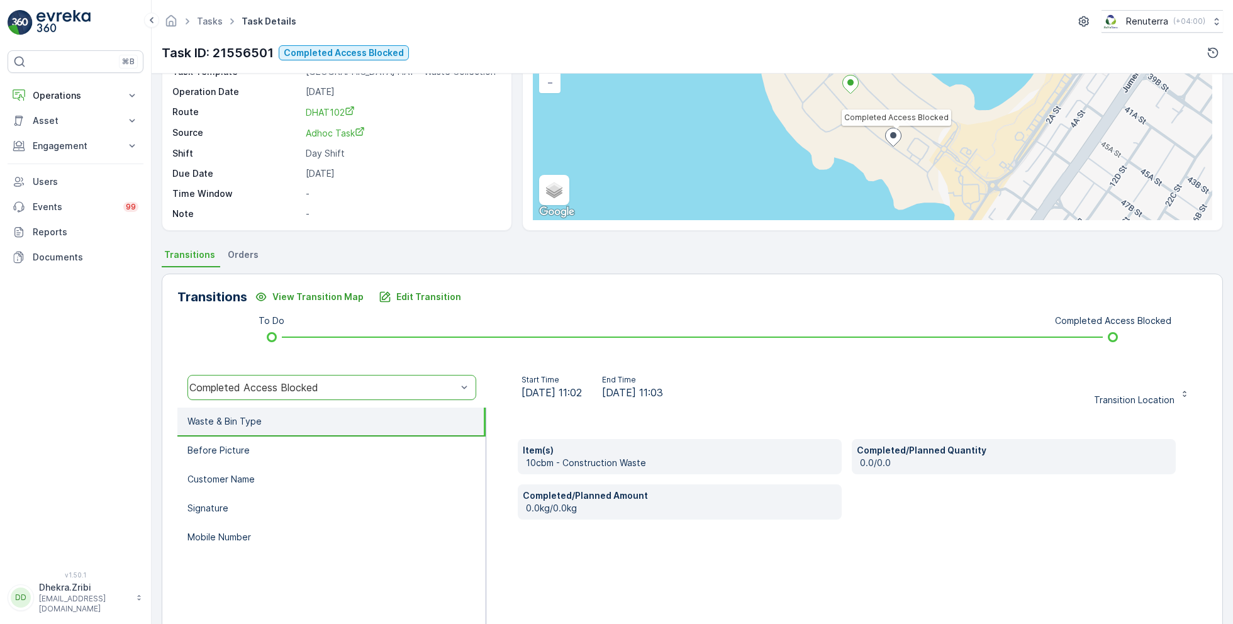
scroll to position [168, 0]
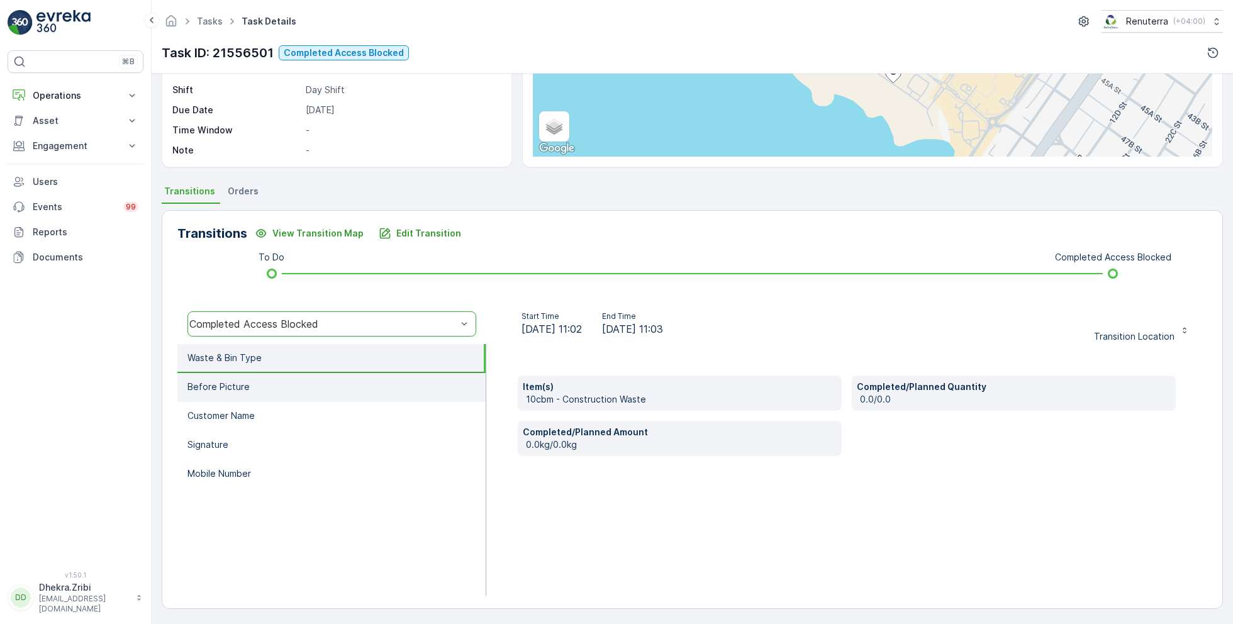
click at [252, 390] on li "Before Picture" at bounding box center [331, 387] width 308 height 29
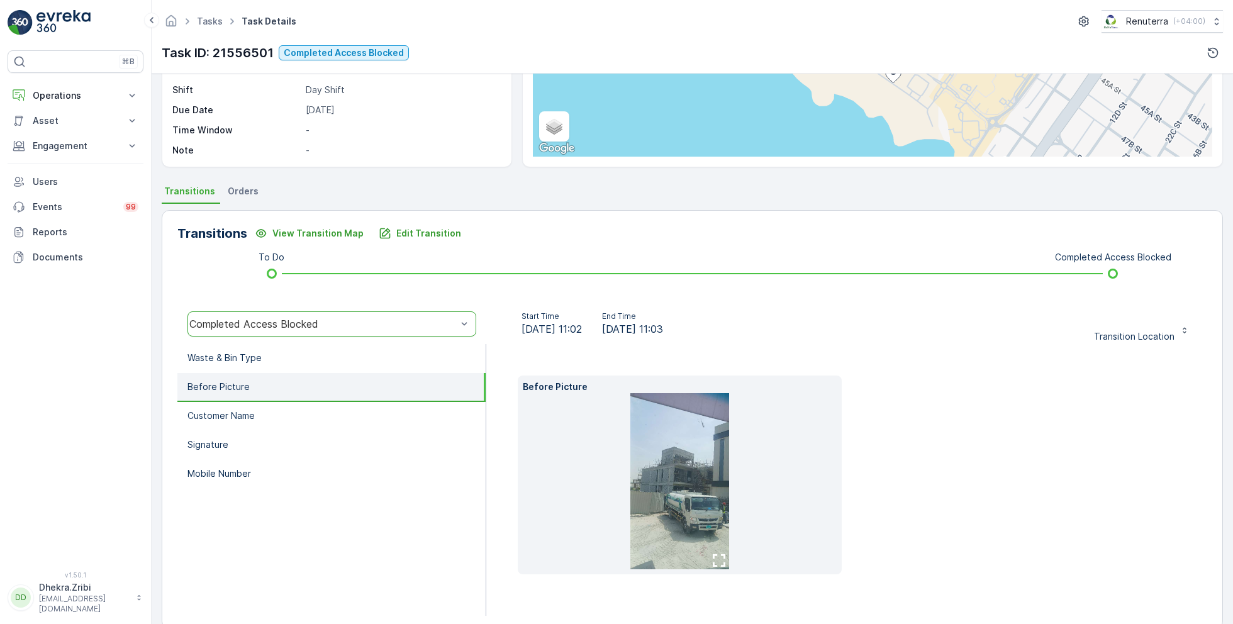
click at [685, 477] on img at bounding box center [679, 481] width 99 height 176
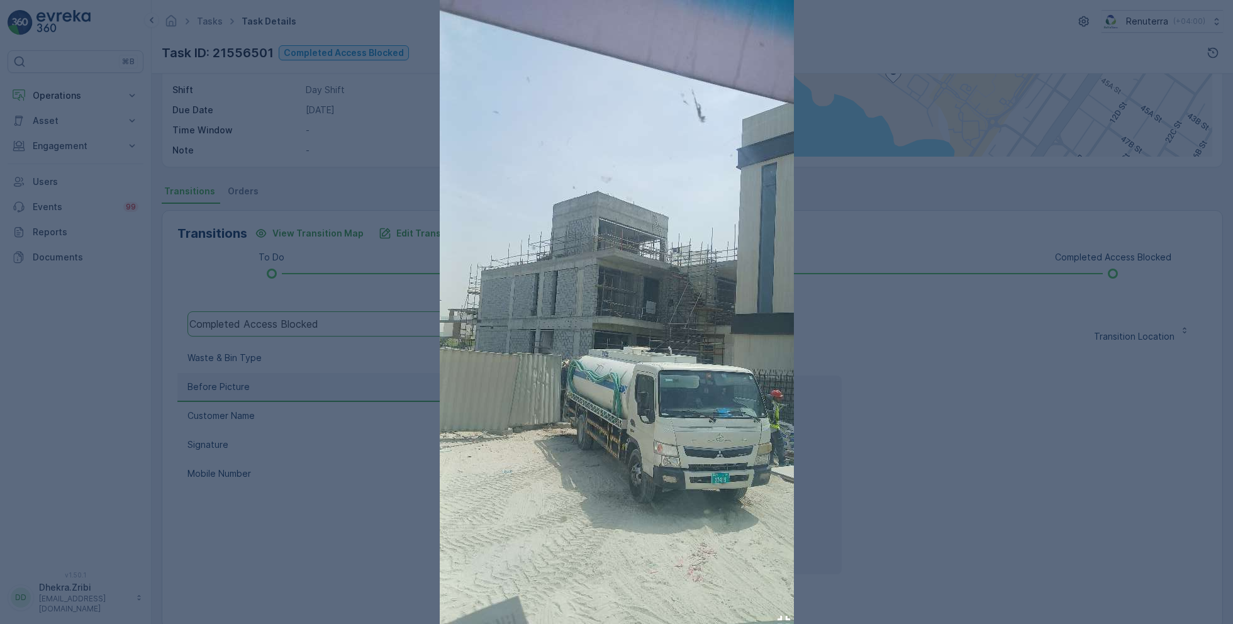
click at [983, 448] on div at bounding box center [616, 312] width 1233 height 624
